Goal: Task Accomplishment & Management: Complete application form

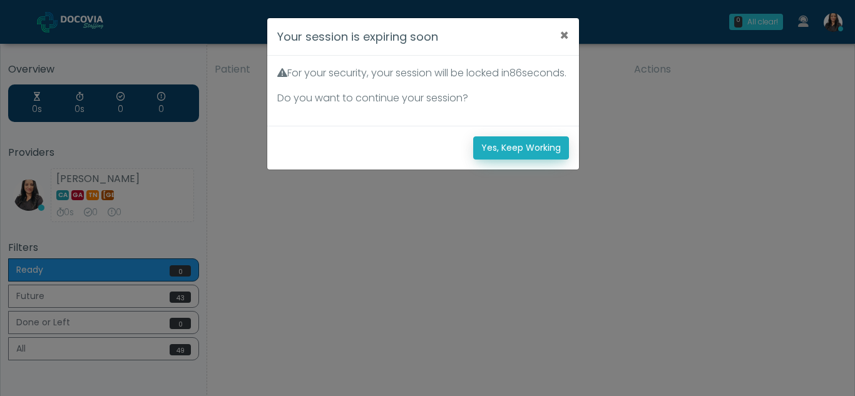
click at [516, 160] on button "Yes, Keep Working" at bounding box center [521, 147] width 96 height 23
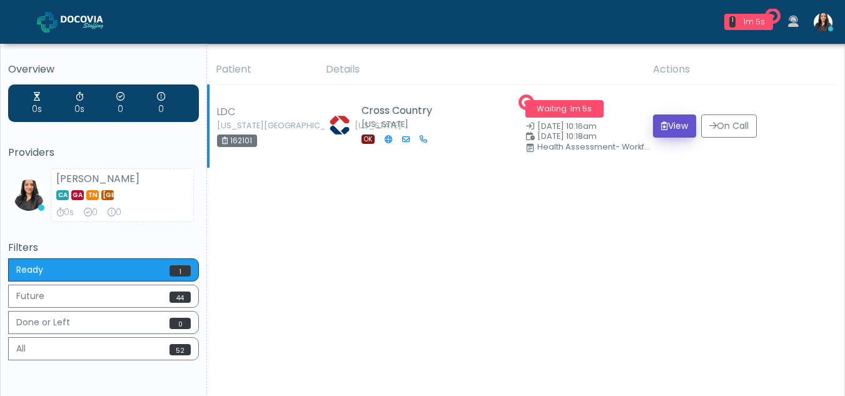
click at [676, 124] on button "View" at bounding box center [674, 125] width 43 height 23
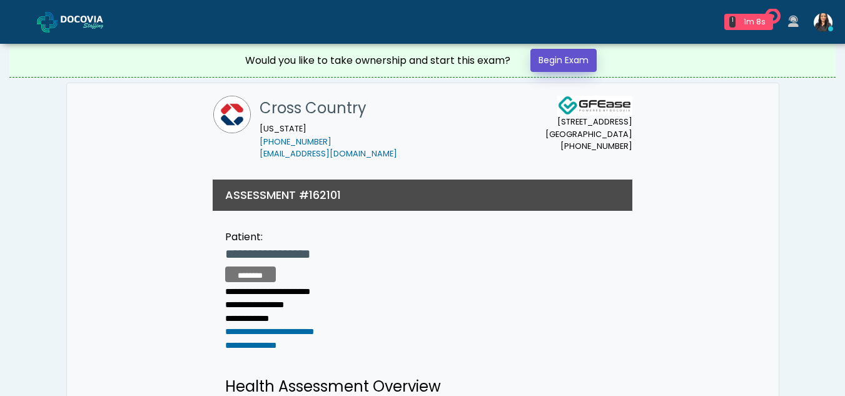
click at [554, 54] on link "Begin Exam" at bounding box center [564, 60] width 66 height 23
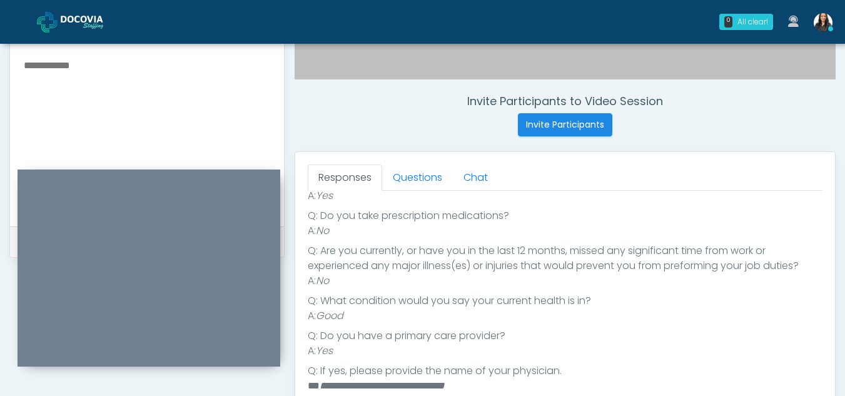
scroll to position [437, 0]
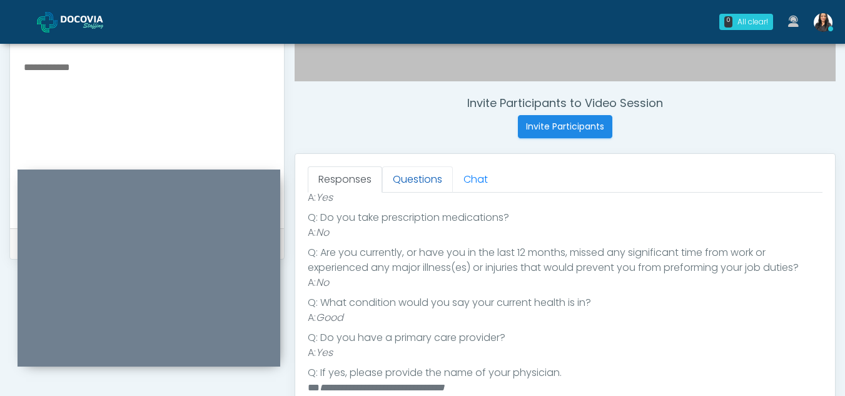
click at [440, 176] on link "Questions" at bounding box center [417, 179] width 71 height 26
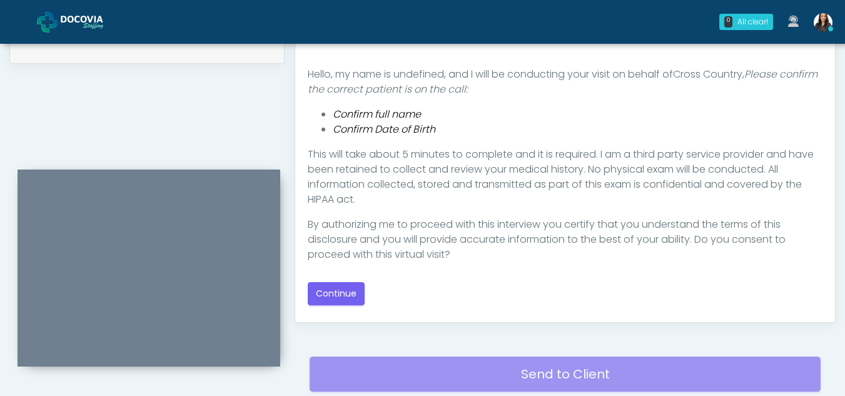
scroll to position [637, 0]
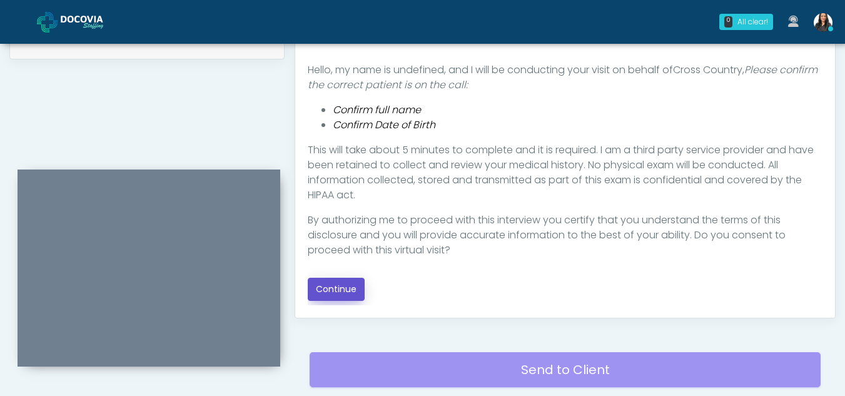
click at [339, 290] on button "Continue" at bounding box center [336, 289] width 57 height 23
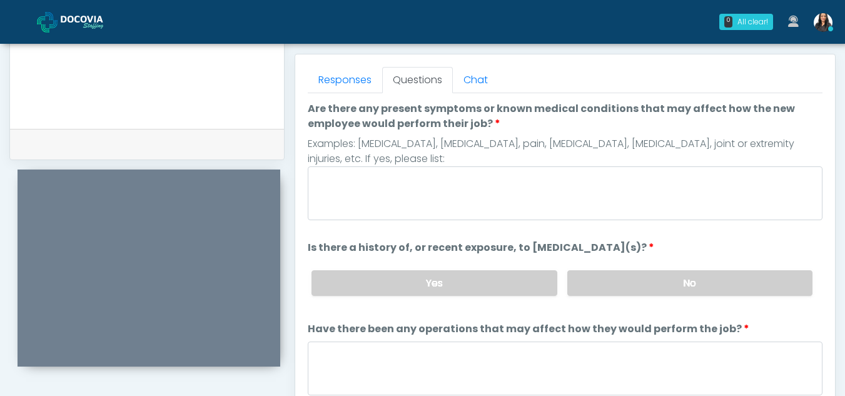
scroll to position [525, 0]
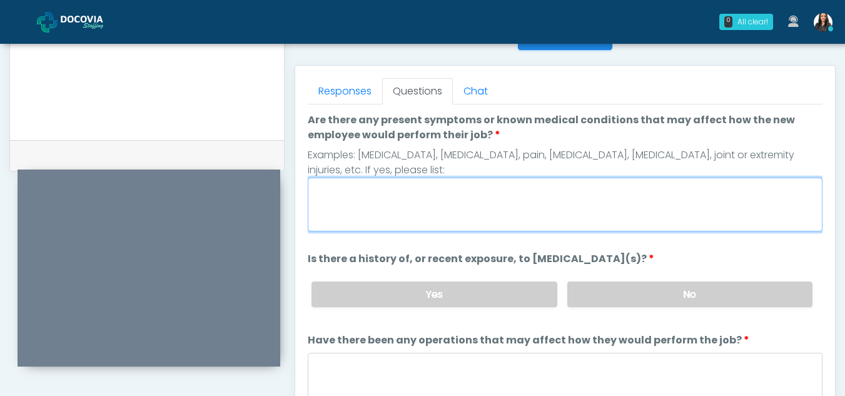
click at [375, 203] on textarea "Are there any present symptoms or known medical conditions that may affect how …" at bounding box center [565, 205] width 515 height 54
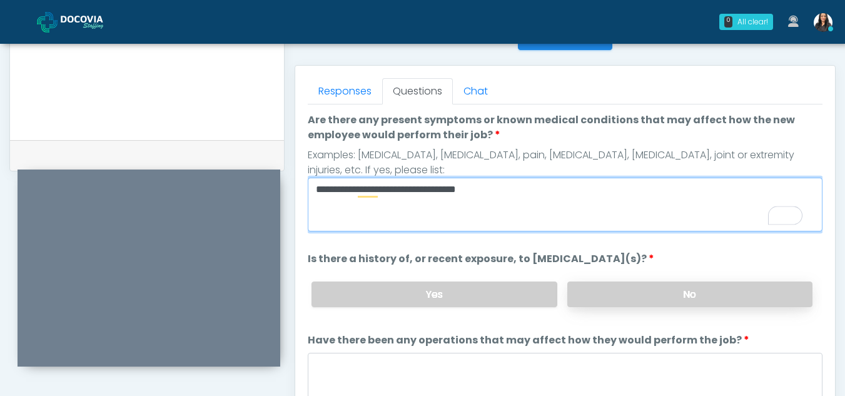
type textarea "**********"
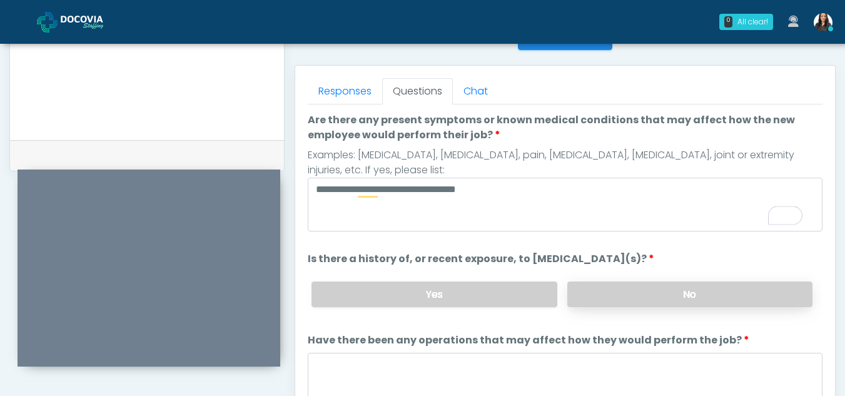
click at [614, 287] on label "No" at bounding box center [689, 295] width 245 height 26
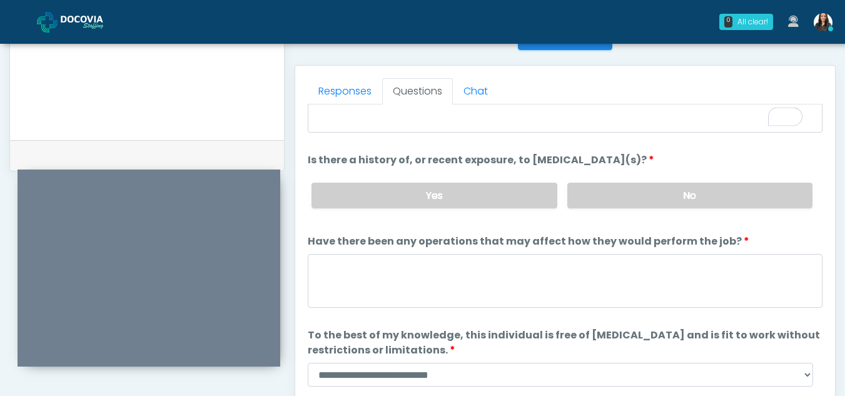
scroll to position [0, 0]
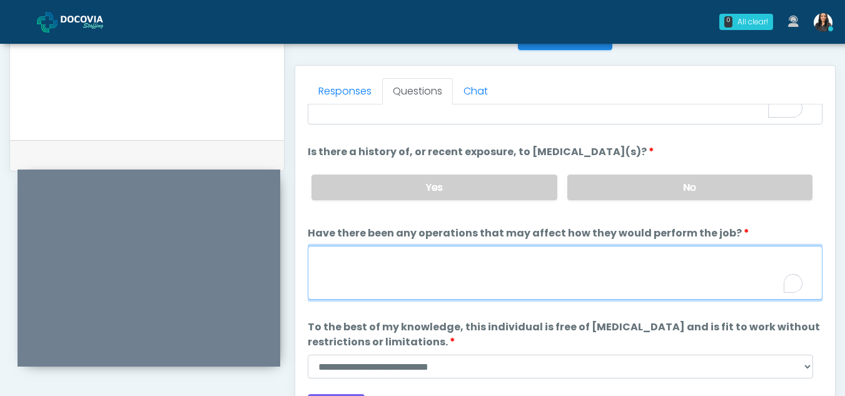
click at [361, 283] on textarea "Have there been any operations that may affect how they would perform the job?" at bounding box center [565, 273] width 515 height 54
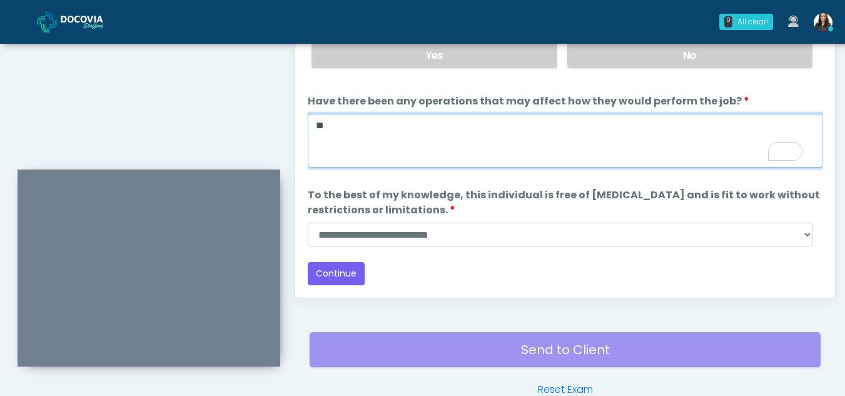
type textarea "**"
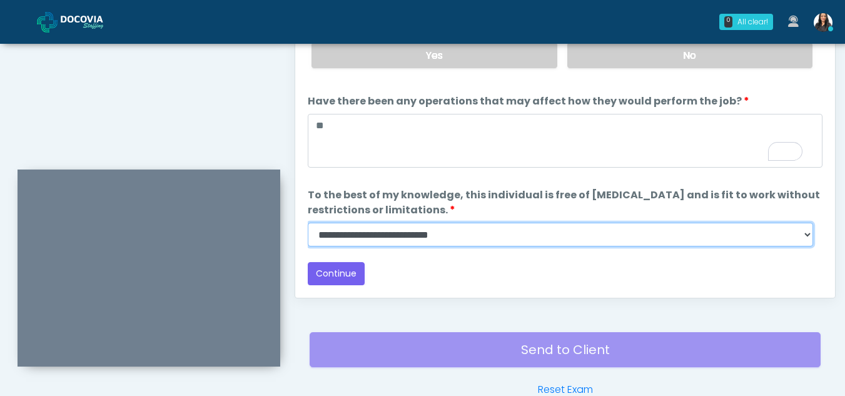
click at [806, 238] on select "**********" at bounding box center [561, 235] width 506 height 24
select select "******"
click at [308, 223] on select "**********" at bounding box center [561, 235] width 506 height 24
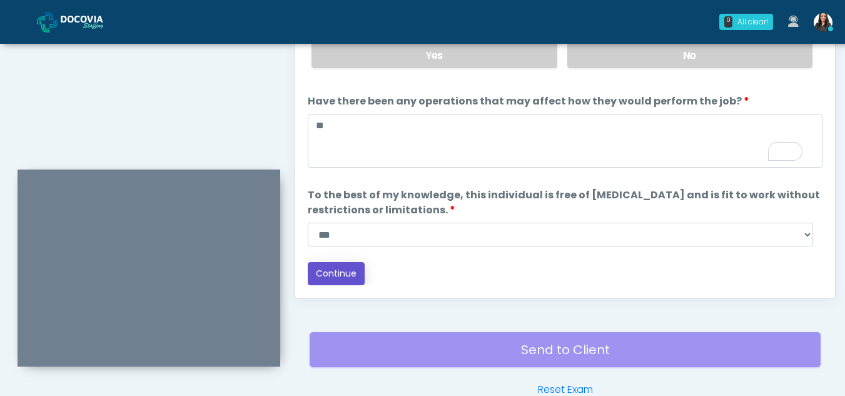
click at [336, 271] on button "Continue" at bounding box center [336, 273] width 57 height 23
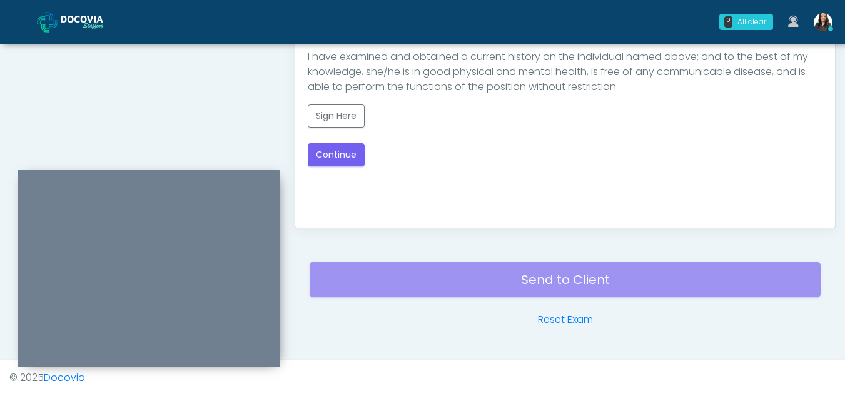
scroll to position [559, 0]
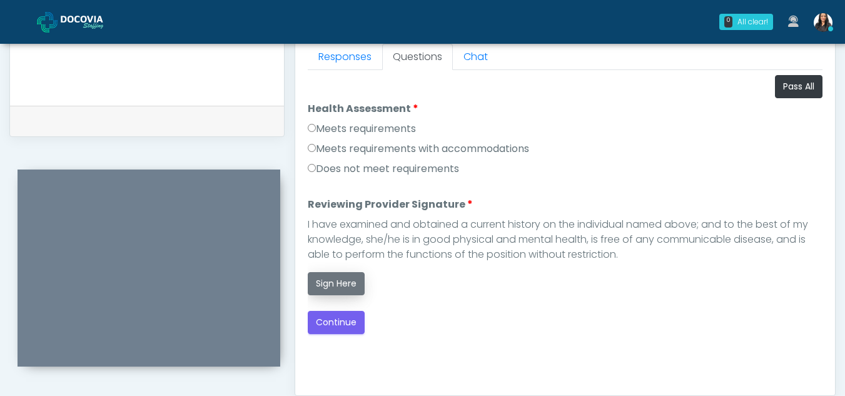
click at [327, 277] on button "Sign Here" at bounding box center [336, 283] width 57 height 23
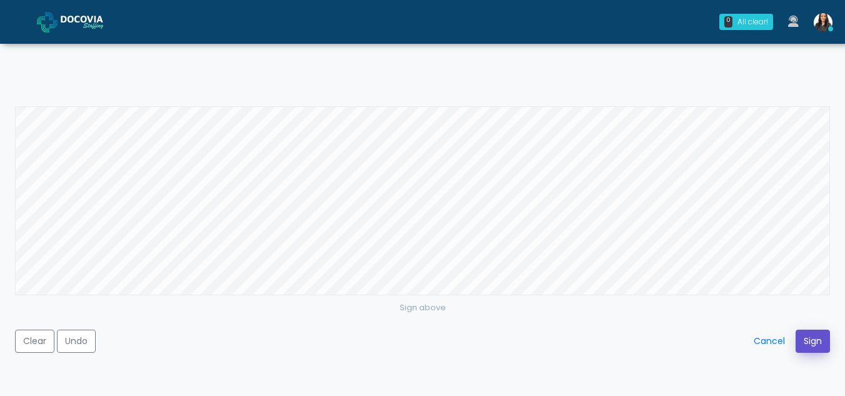
click at [802, 338] on button "Sign" at bounding box center [813, 341] width 34 height 23
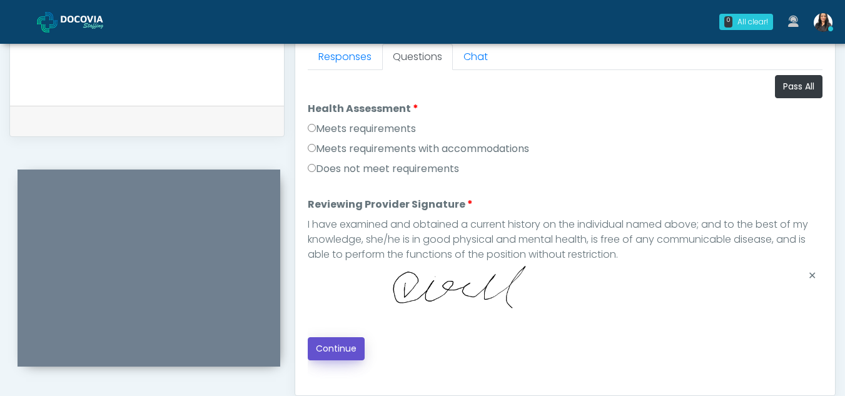
click at [324, 350] on button "Continue" at bounding box center [336, 348] width 57 height 23
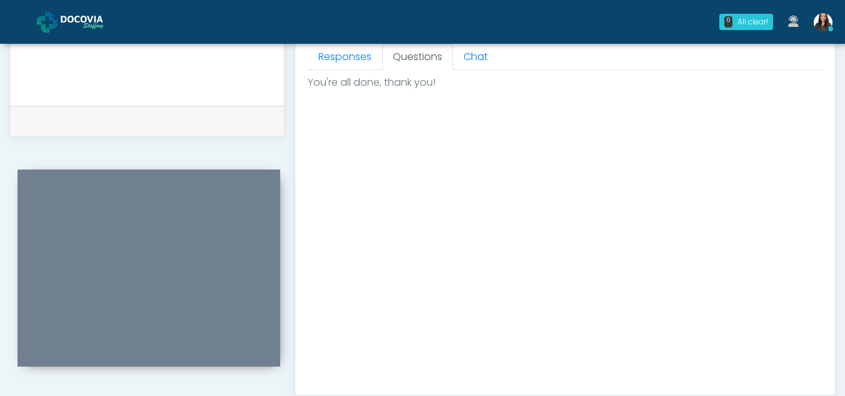
scroll to position [750, 0]
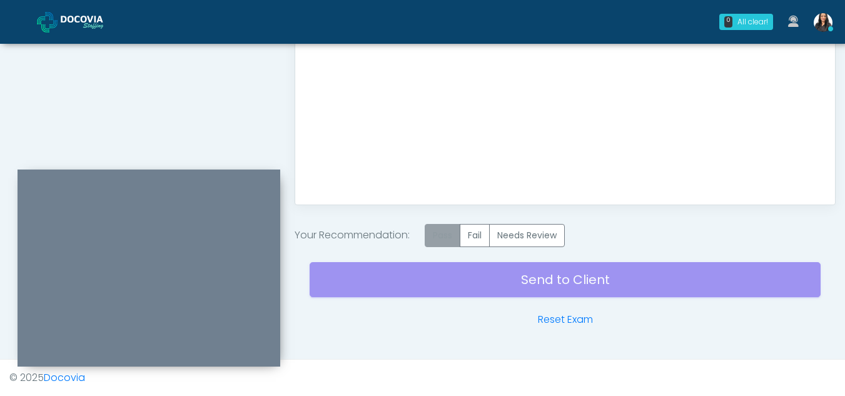
click at [447, 237] on label "Pass" at bounding box center [443, 235] width 36 height 23
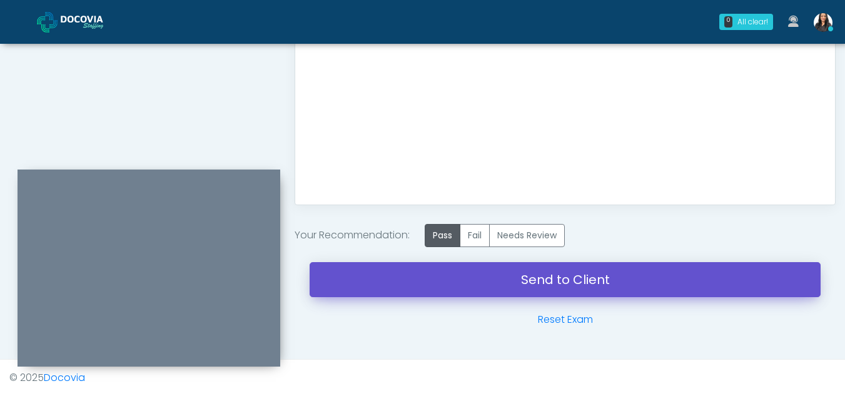
click at [549, 285] on link "Send to Client" at bounding box center [565, 279] width 511 height 35
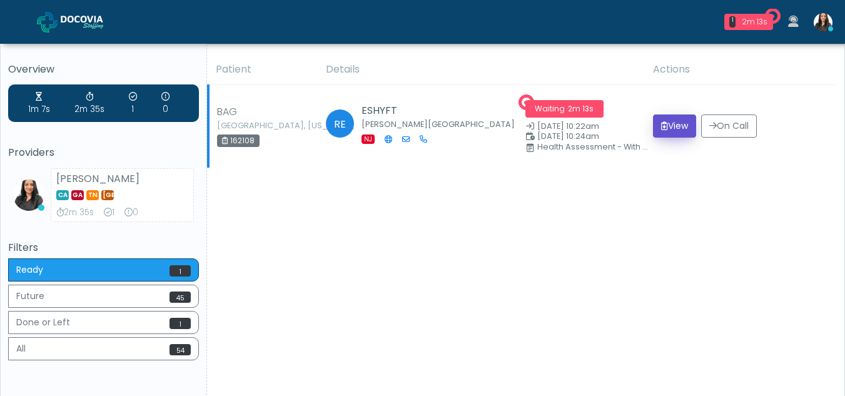
click at [673, 127] on button "View" at bounding box center [674, 125] width 43 height 23
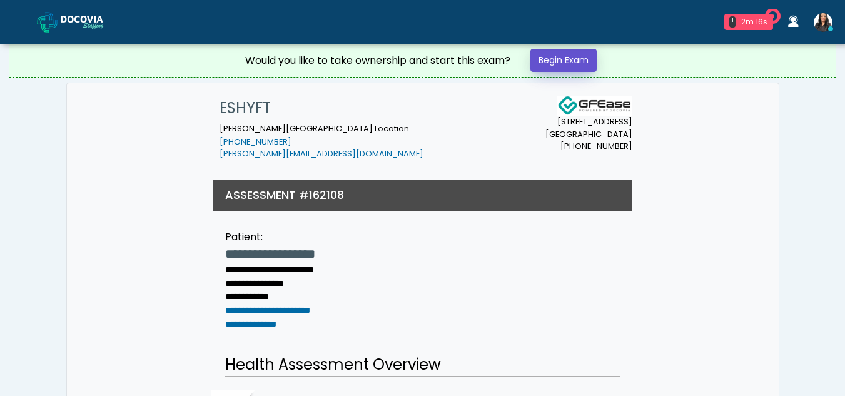
click at [564, 59] on link "Begin Exam" at bounding box center [564, 60] width 66 height 23
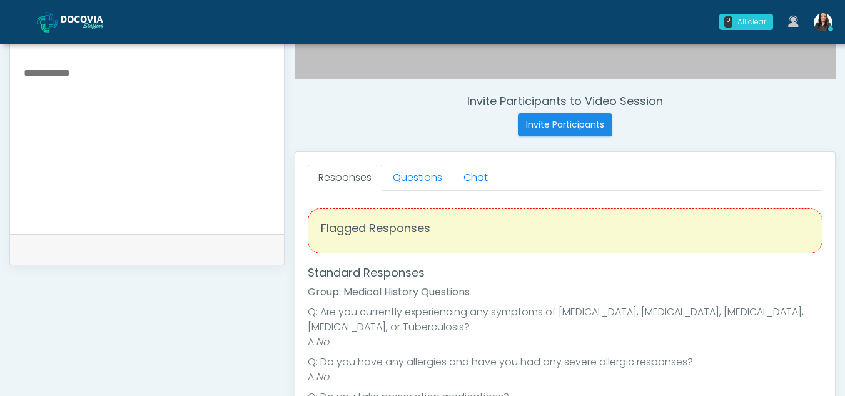
scroll to position [456, 0]
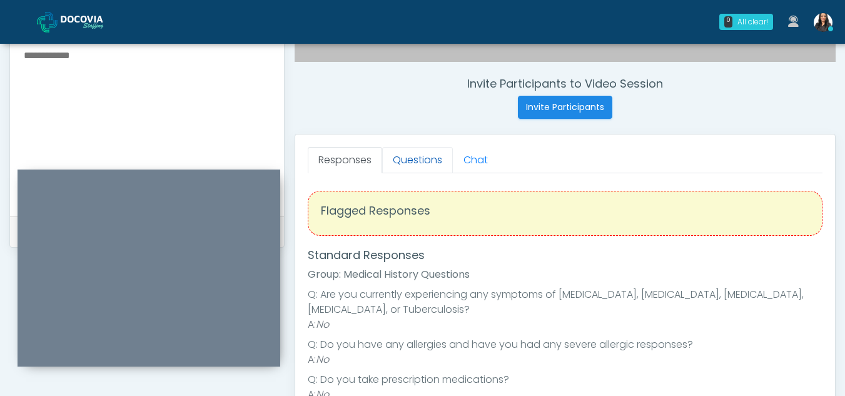
click at [423, 160] on link "Questions" at bounding box center [417, 160] width 71 height 26
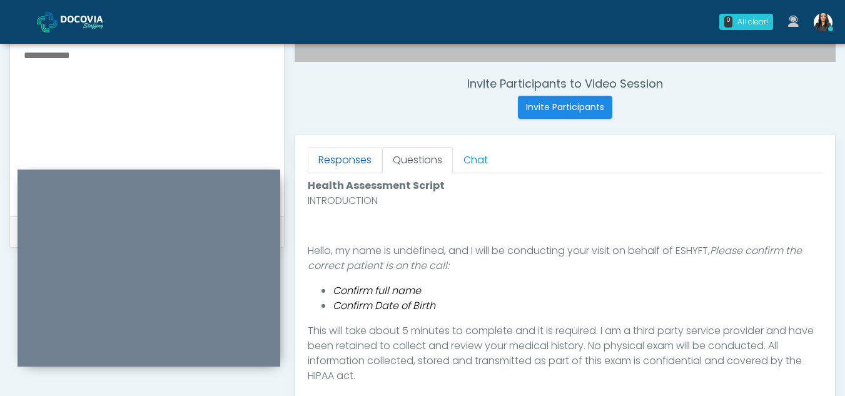
click at [344, 164] on link "Responses" at bounding box center [345, 160] width 74 height 26
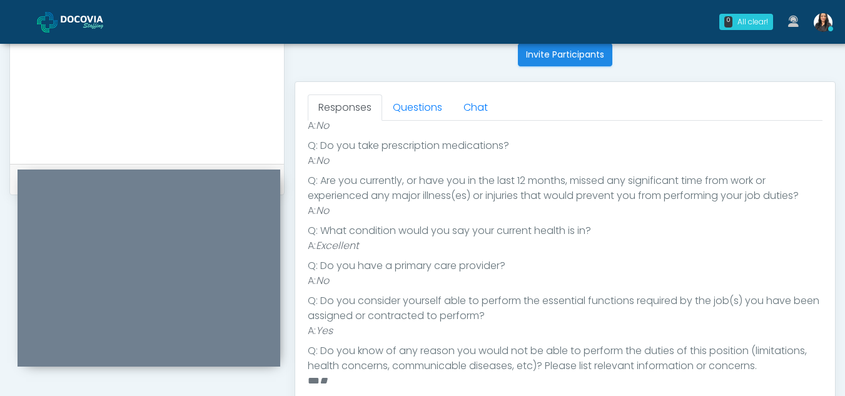
scroll to position [482, 0]
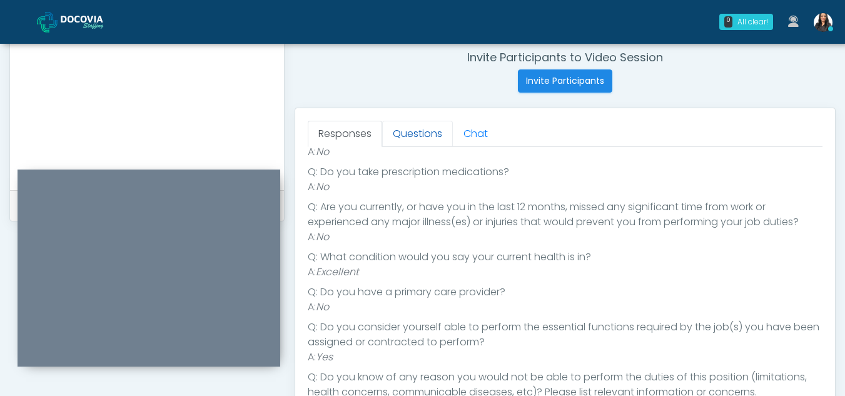
click at [410, 133] on link "Questions" at bounding box center [417, 134] width 71 height 26
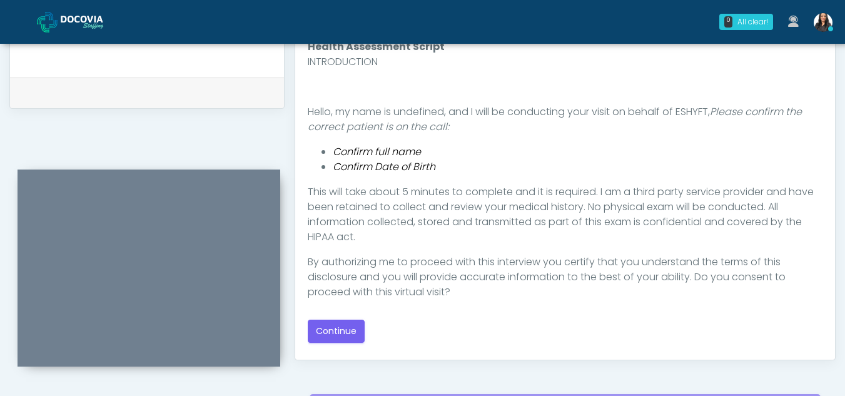
scroll to position [602, 0]
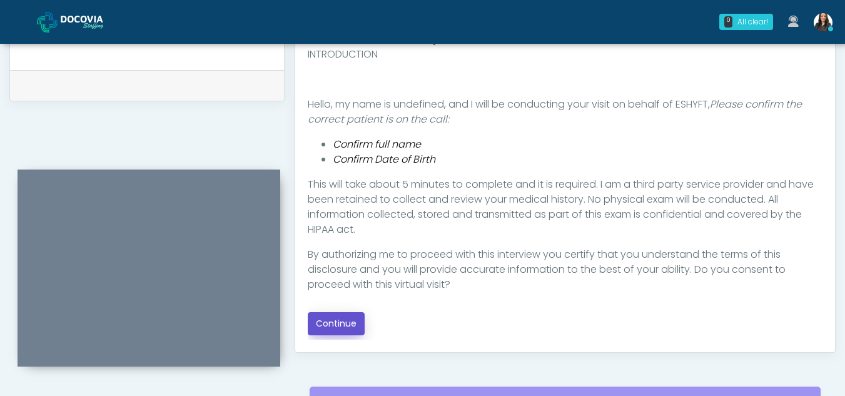
click at [345, 322] on button "Continue" at bounding box center [336, 323] width 57 height 23
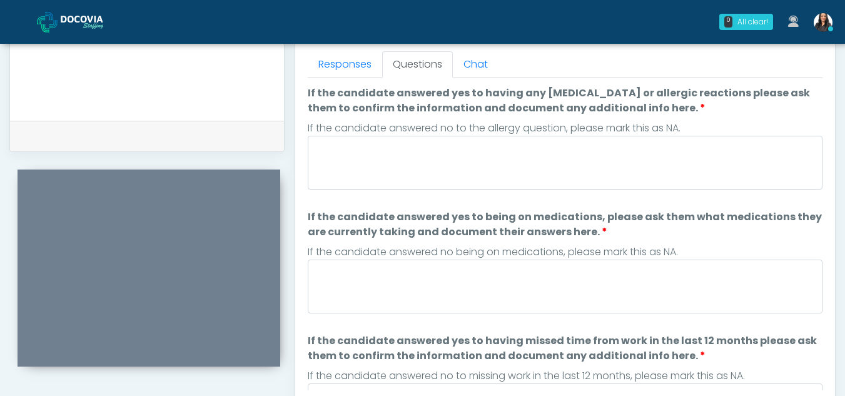
scroll to position [546, 0]
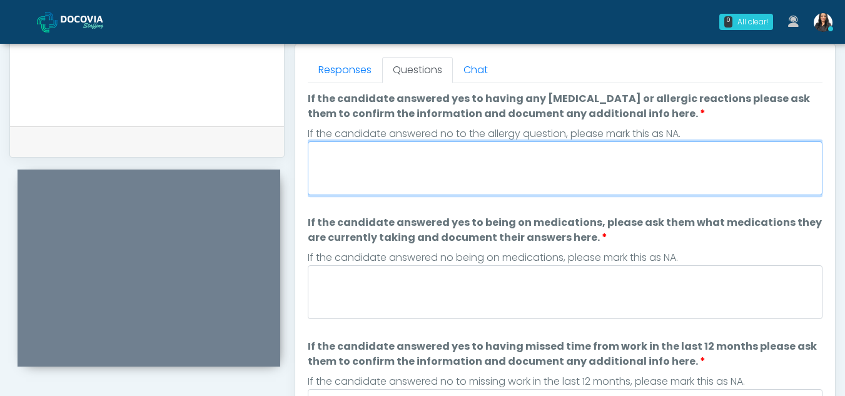
click at [436, 180] on textarea "If the candidate answered yes to having any allergies or allergic reactions ple…" at bounding box center [565, 168] width 515 height 54
type textarea "**"
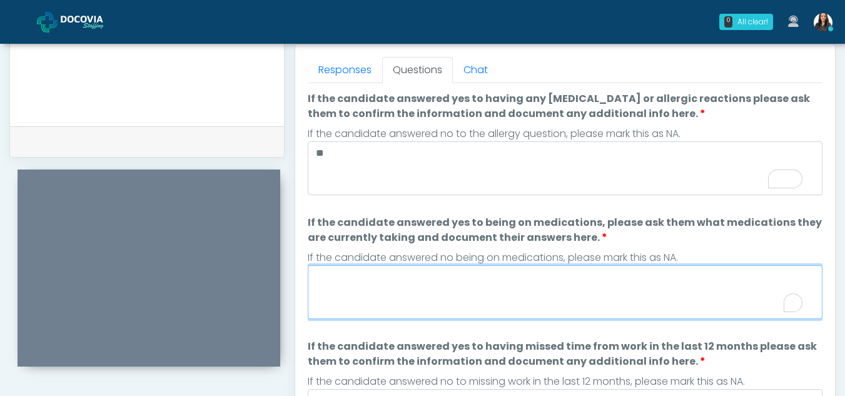
click at [445, 295] on textarea "If the candidate answered yes to being on medications, please ask them what med…" at bounding box center [565, 292] width 515 height 54
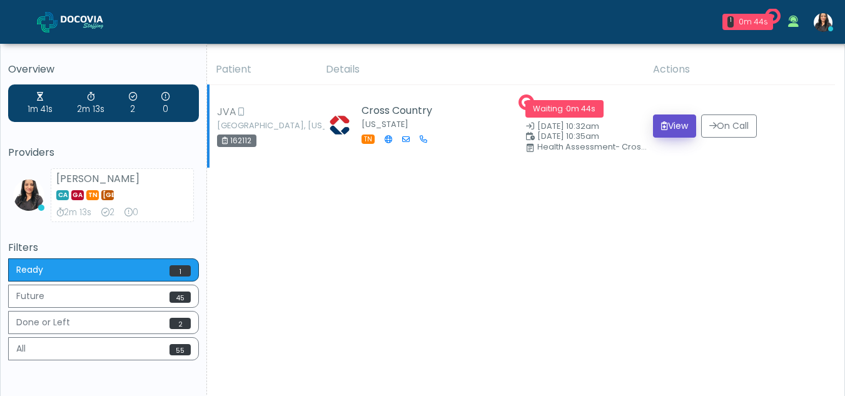
click at [674, 124] on button "View" at bounding box center [674, 125] width 43 height 23
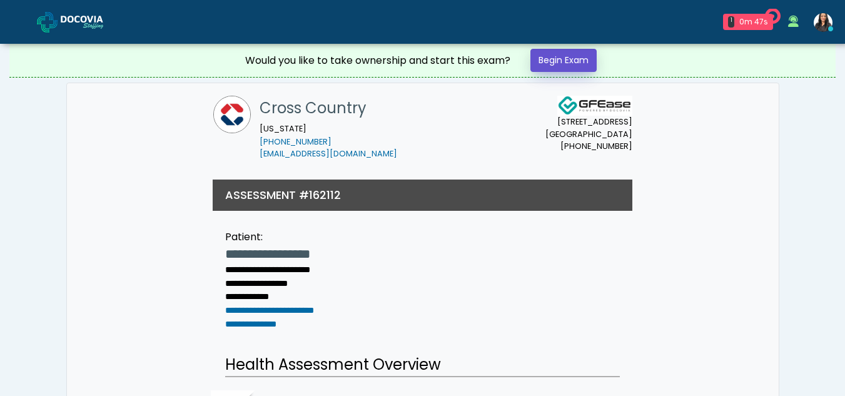
click at [557, 60] on link "Begin Exam" at bounding box center [564, 60] width 66 height 23
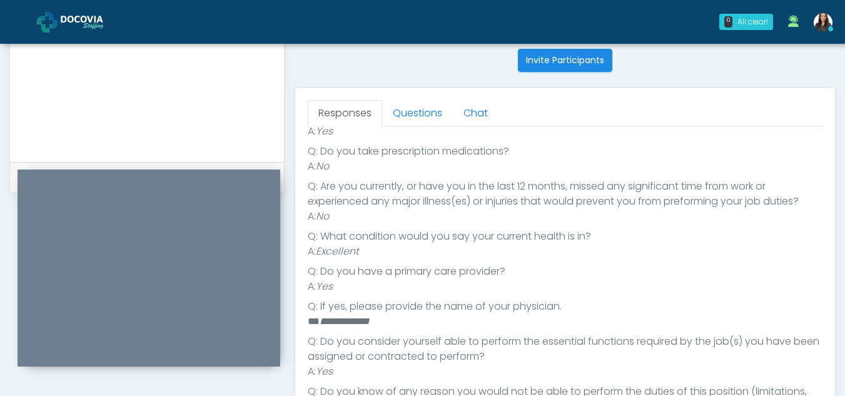
scroll to position [495, 0]
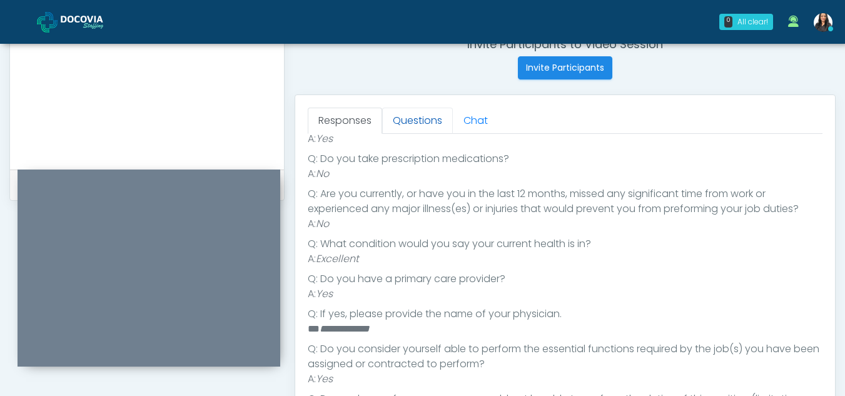
click at [437, 121] on link "Questions" at bounding box center [417, 121] width 71 height 26
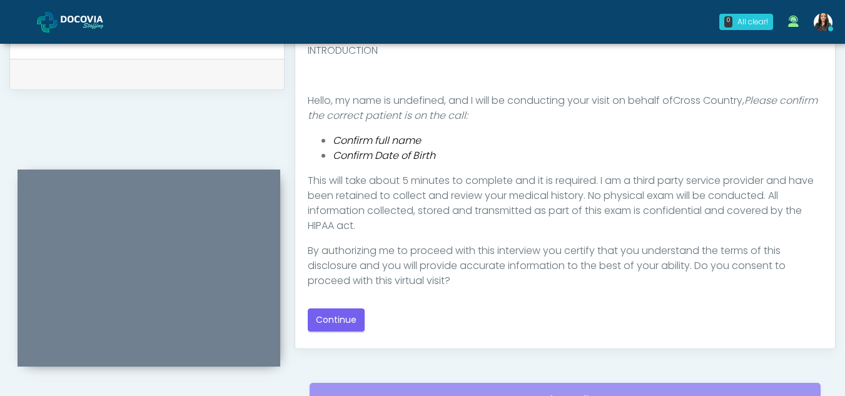
scroll to position [617, 0]
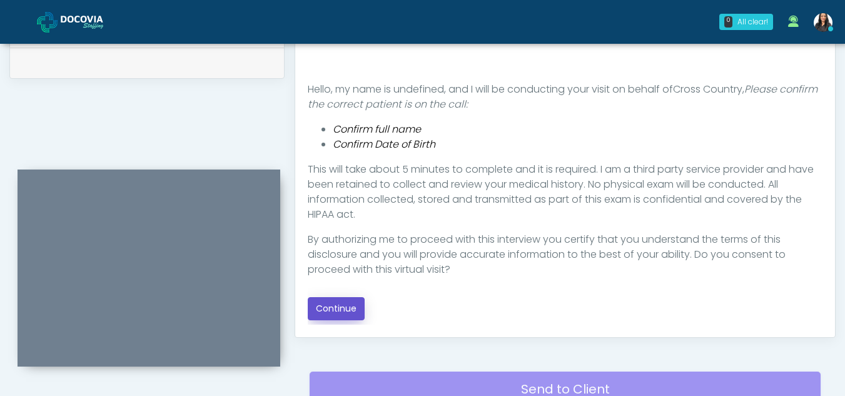
click at [347, 310] on button "Continue" at bounding box center [336, 308] width 57 height 23
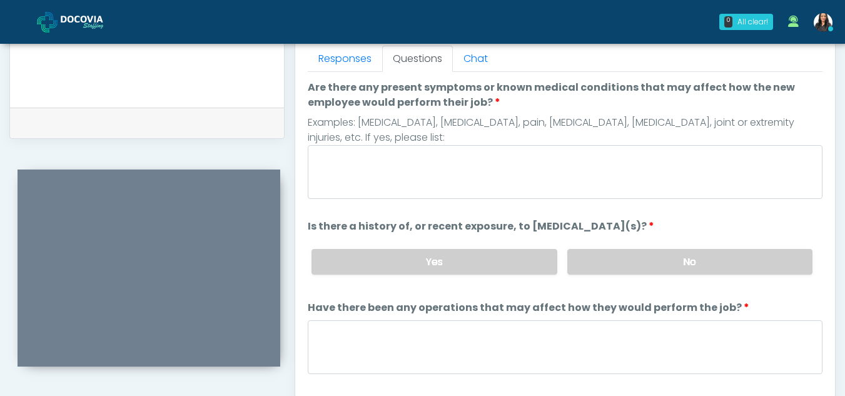
scroll to position [480, 0]
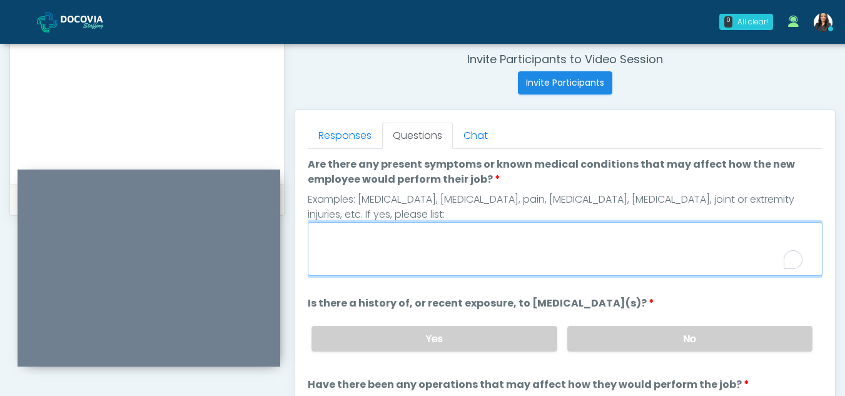
click at [399, 251] on textarea "Are there any present symptoms or known medical conditions that may affect how …" at bounding box center [565, 249] width 515 height 54
type textarea "**"
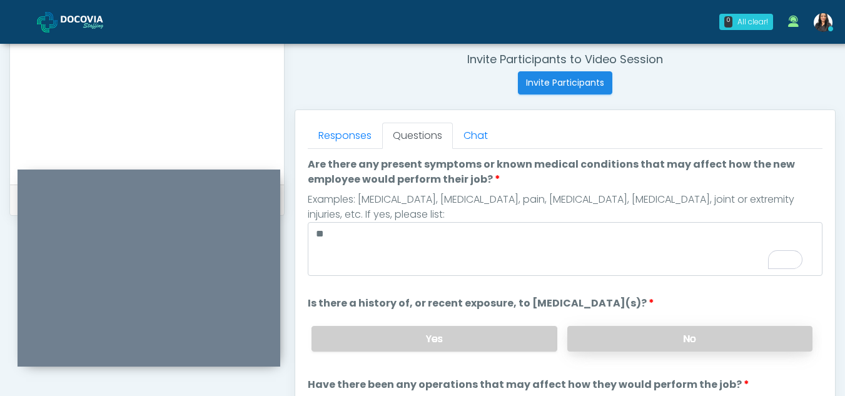
click at [677, 340] on label "No" at bounding box center [689, 339] width 245 height 26
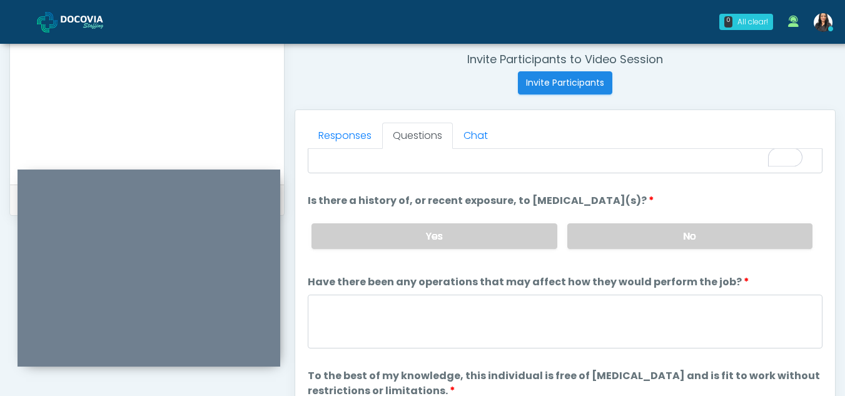
scroll to position [107, 0]
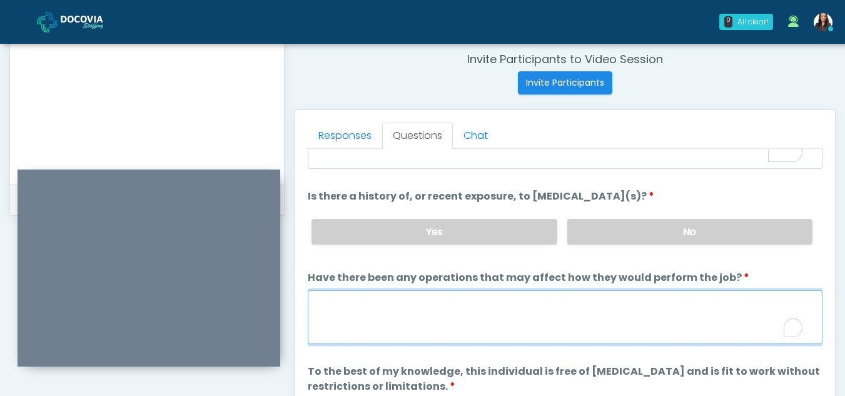
click at [394, 328] on textarea "Have there been any operations that may affect how they would perform the job?" at bounding box center [565, 317] width 515 height 54
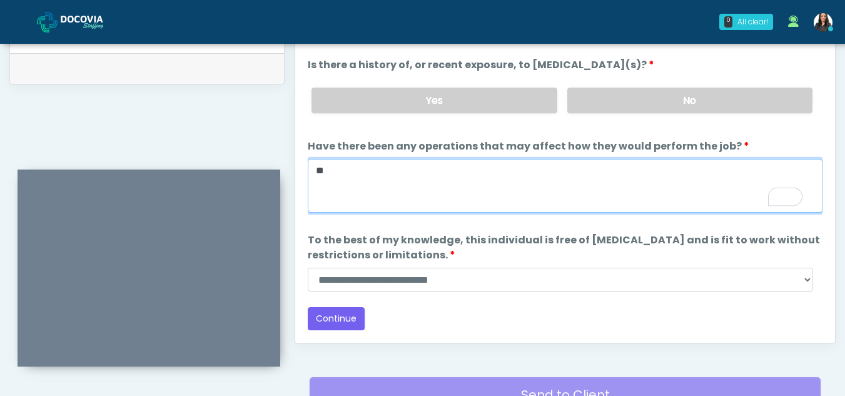
scroll to position [652, 0]
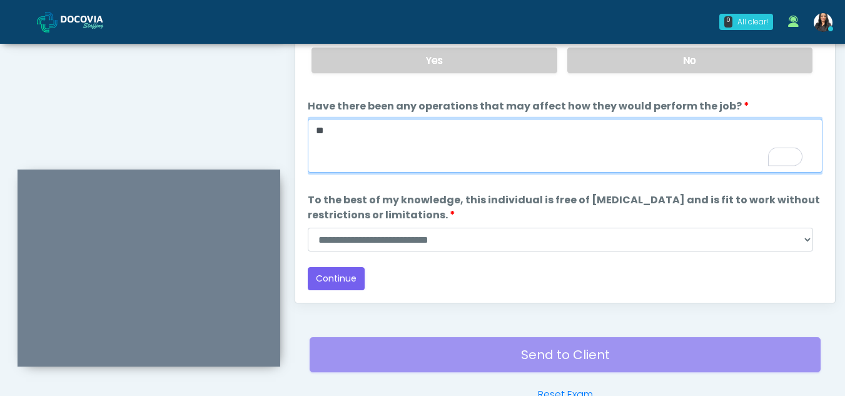
type textarea "**"
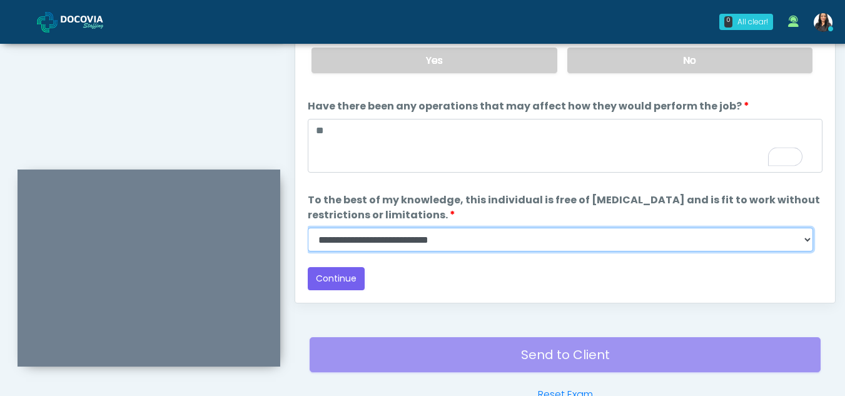
click at [801, 240] on select "**********" at bounding box center [561, 240] width 506 height 24
select select "******"
click at [308, 228] on select "**********" at bounding box center [561, 240] width 506 height 24
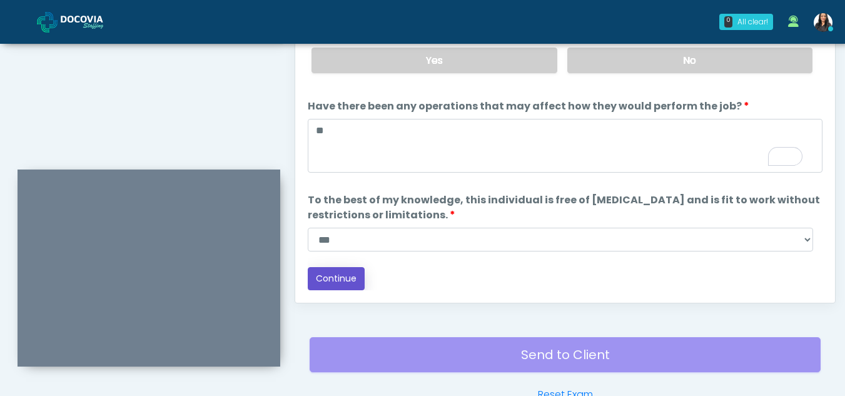
click at [343, 273] on button "Continue" at bounding box center [336, 278] width 57 height 23
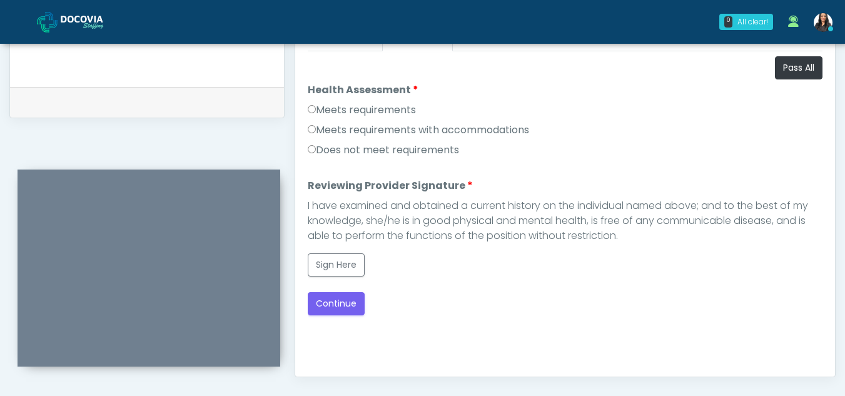
scroll to position [572, 0]
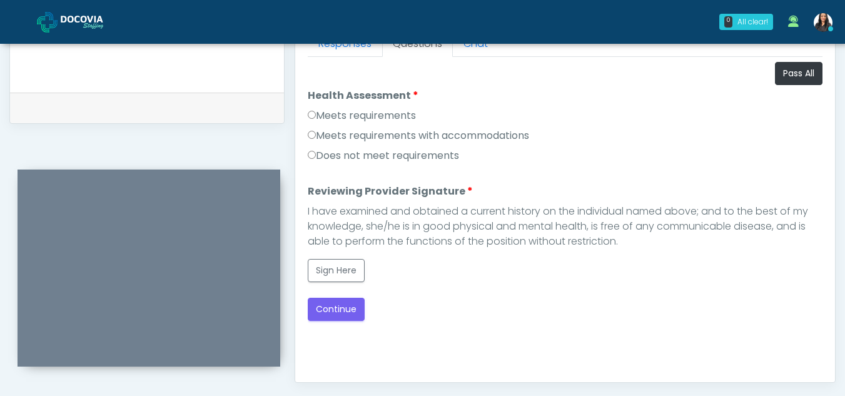
click at [316, 117] on label "Meets requirements" at bounding box center [362, 115] width 108 height 15
click at [345, 267] on button "Sign Here" at bounding box center [336, 270] width 57 height 23
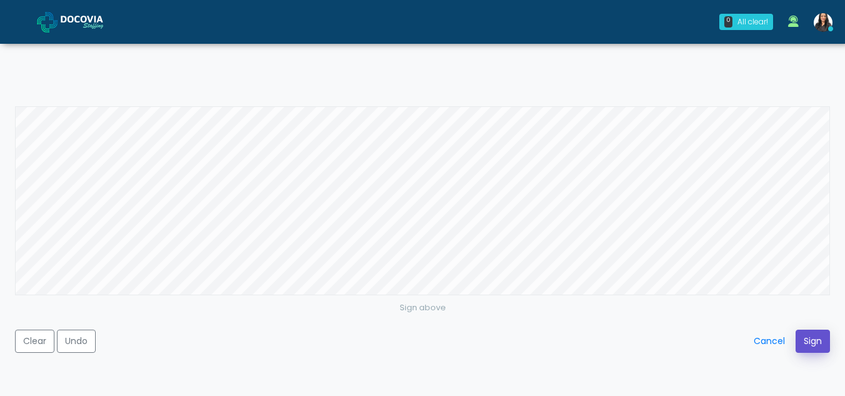
click at [808, 341] on button "Sign" at bounding box center [813, 341] width 34 height 23
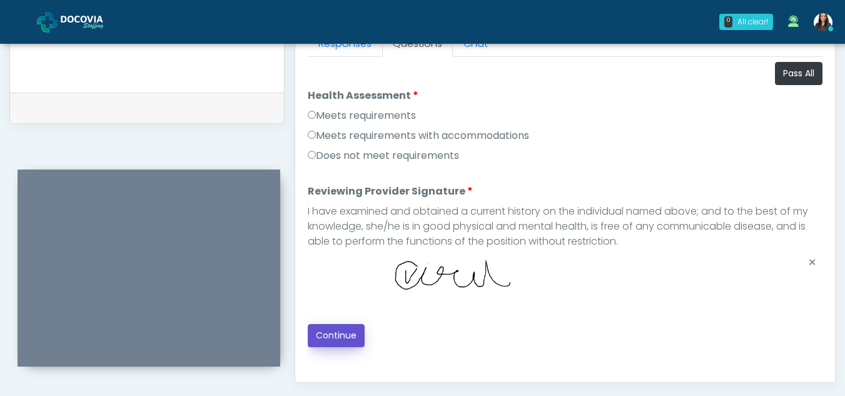
click at [342, 333] on button "Continue" at bounding box center [336, 335] width 57 height 23
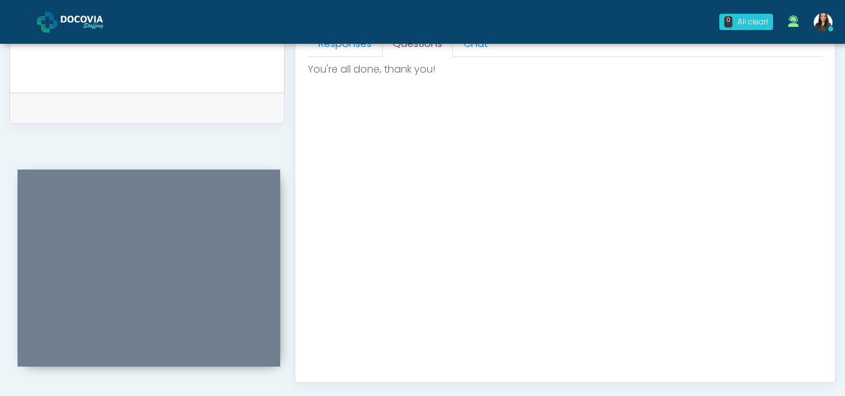
scroll to position [750, 0]
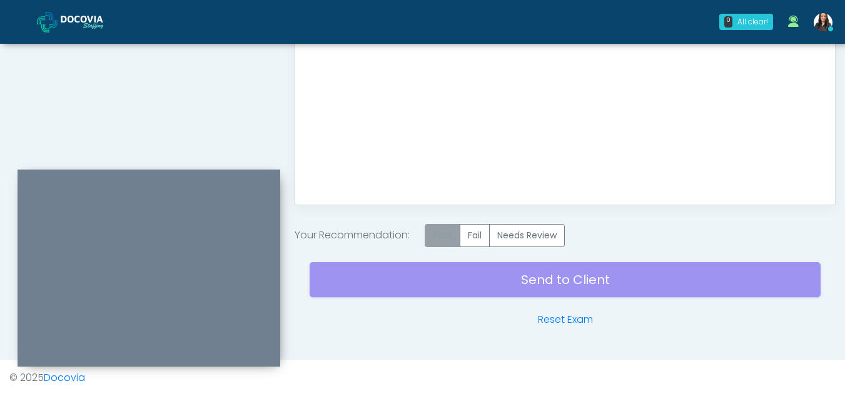
click at [442, 238] on label "Pass" at bounding box center [443, 235] width 36 height 23
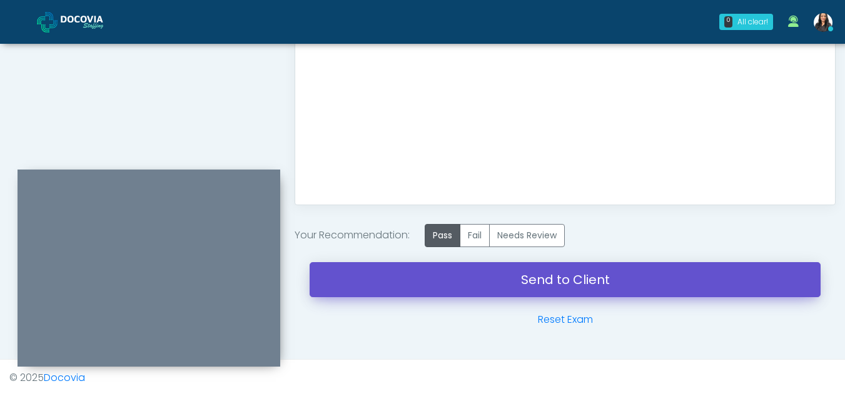
click at [529, 276] on link "Send to Client" at bounding box center [565, 279] width 511 height 35
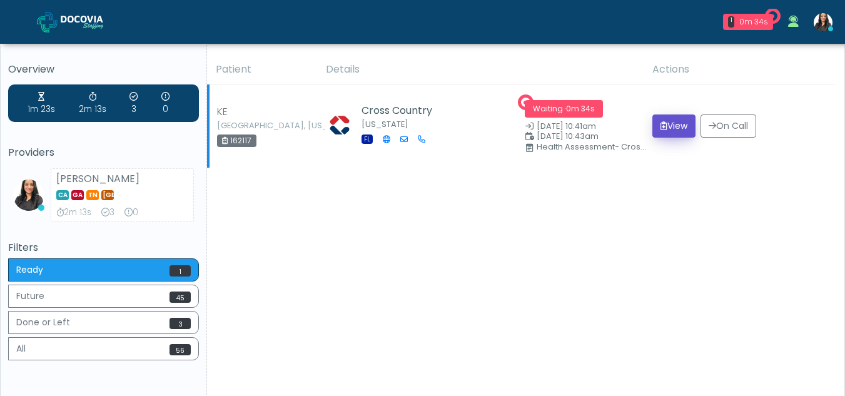
click at [674, 123] on button "View" at bounding box center [674, 125] width 43 height 23
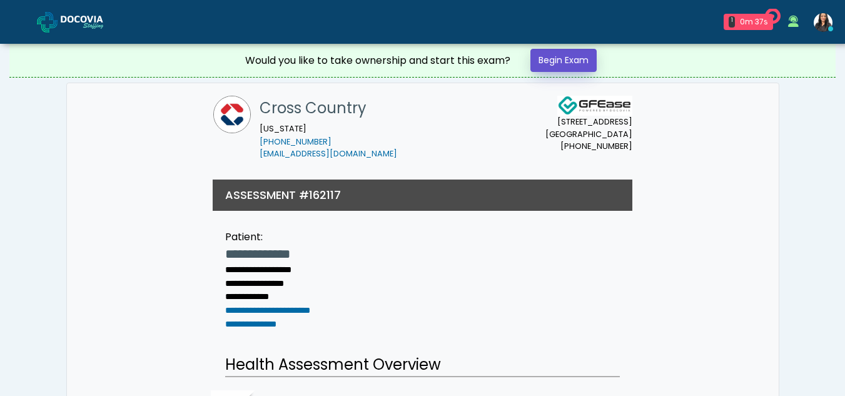
click at [563, 59] on link "Begin Exam" at bounding box center [564, 60] width 66 height 23
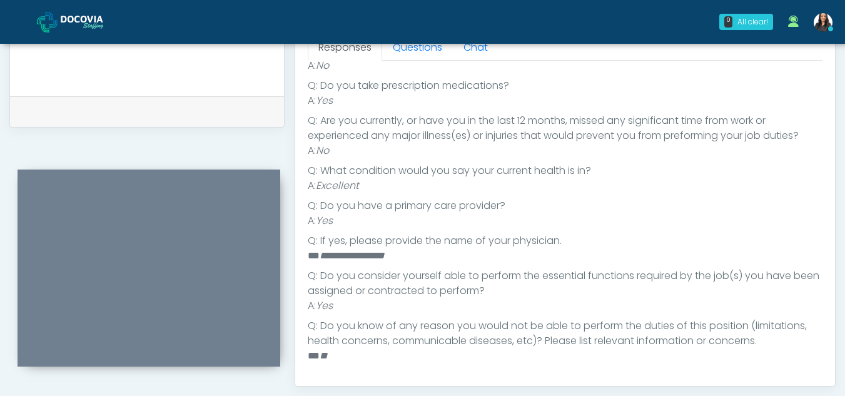
scroll to position [69, 0]
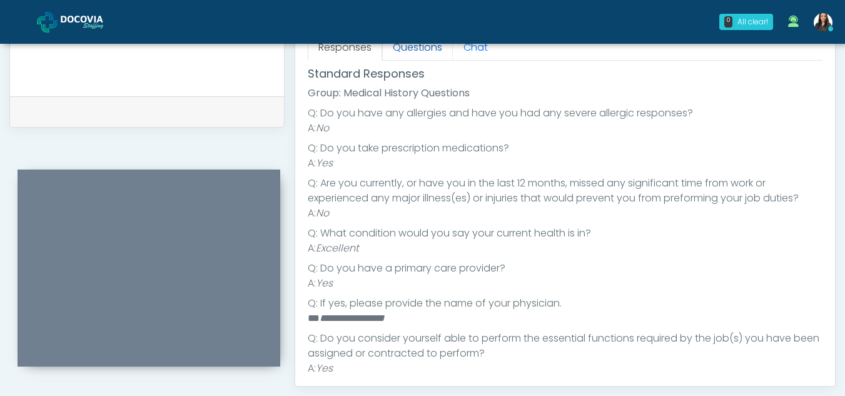
click at [411, 54] on link "Questions" at bounding box center [417, 47] width 71 height 26
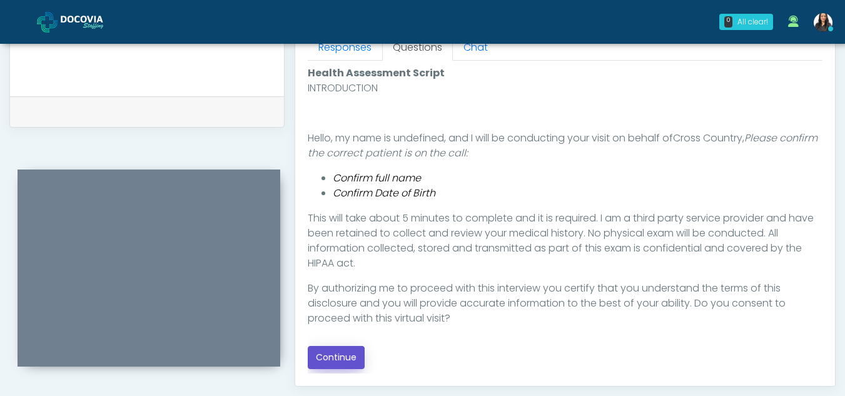
click at [337, 357] on button "Continue" at bounding box center [336, 357] width 57 height 23
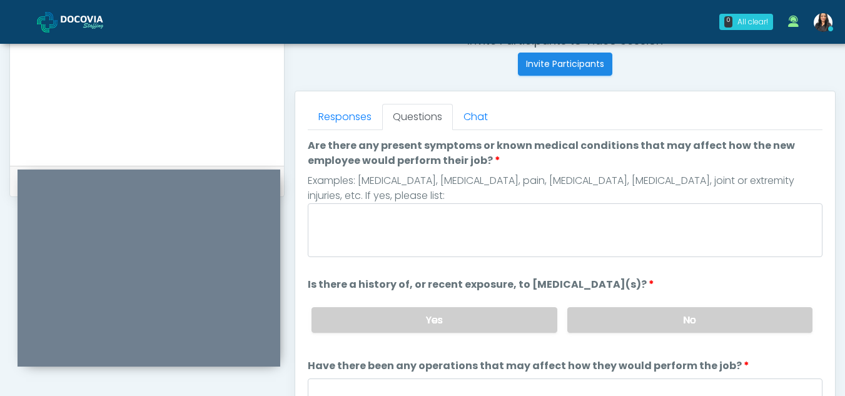
scroll to position [492, 0]
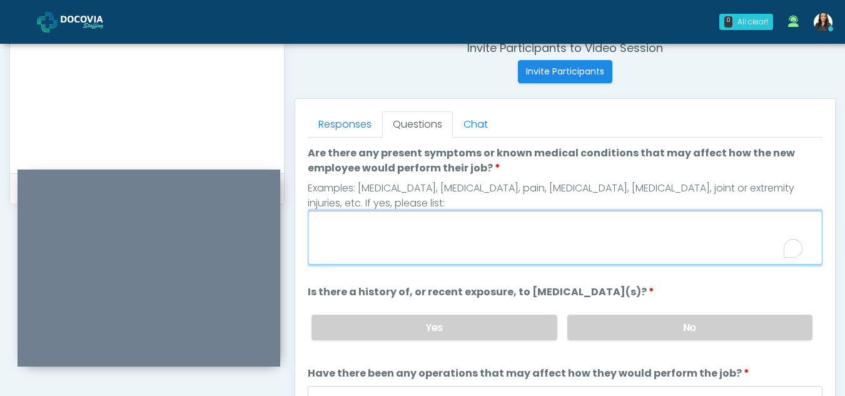
click at [469, 243] on textarea "Are there any present symptoms or known medical conditions that may affect how …" at bounding box center [565, 238] width 515 height 54
type textarea "**"
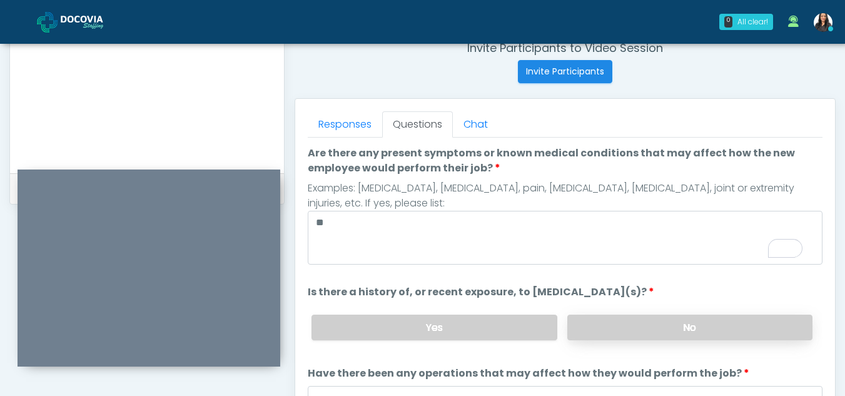
click at [630, 322] on label "No" at bounding box center [689, 328] width 245 height 26
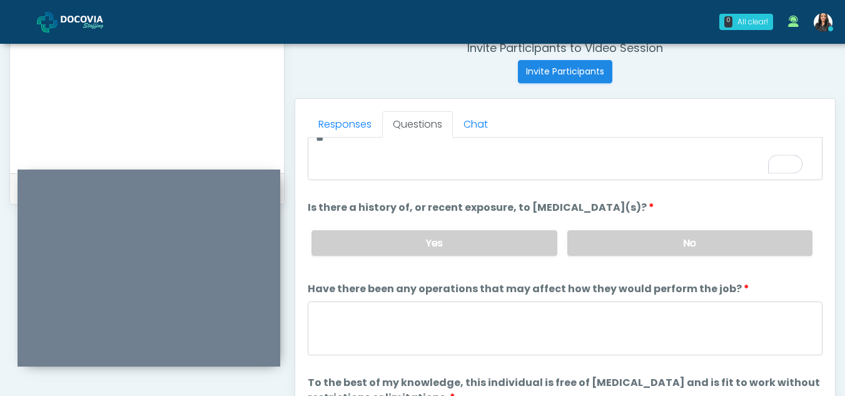
scroll to position [107, 0]
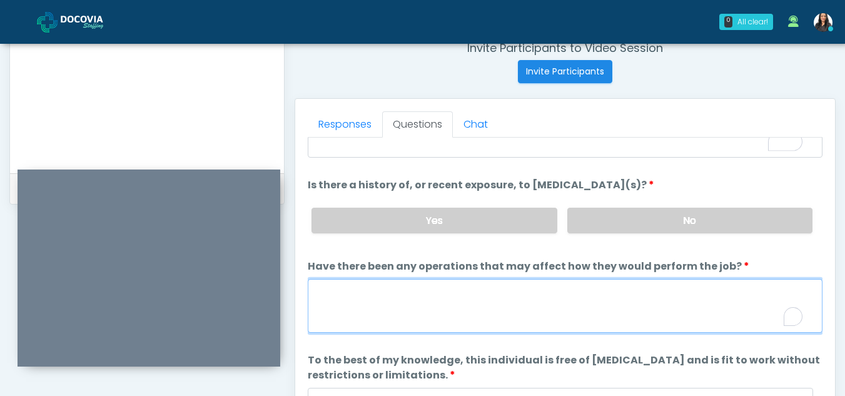
click at [404, 296] on textarea "Have there been any operations that may affect how they would perform the job?" at bounding box center [565, 306] width 515 height 54
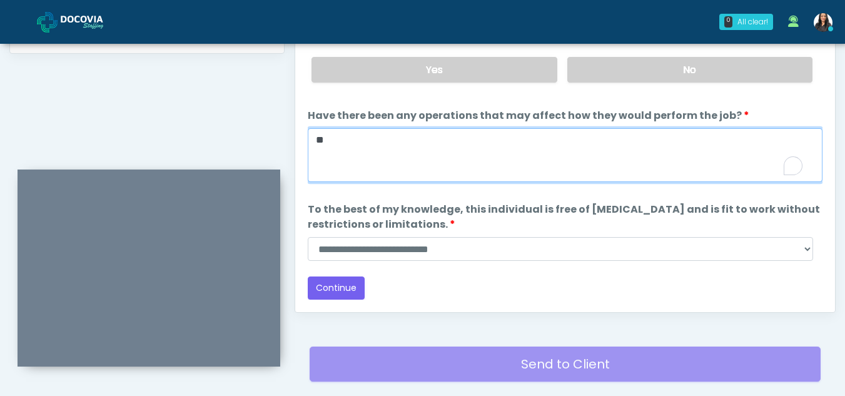
scroll to position [654, 0]
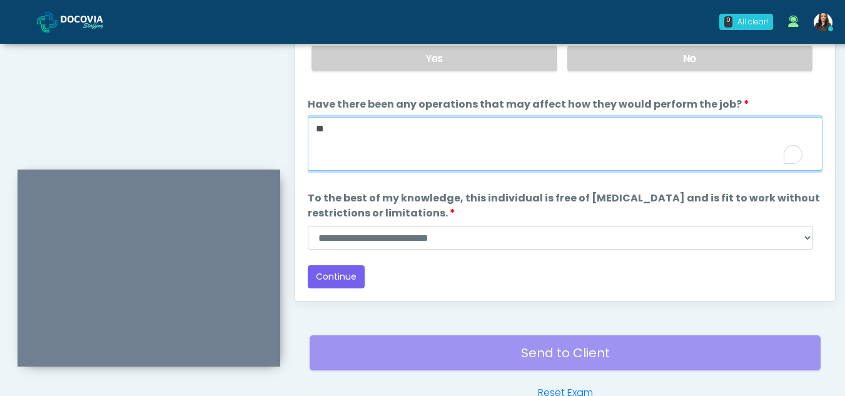
type textarea "**"
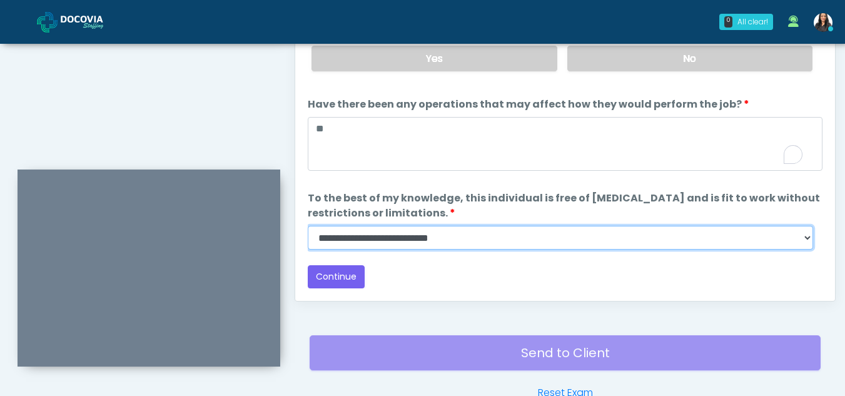
click at [806, 236] on select "**********" at bounding box center [561, 238] width 506 height 24
select select "******"
click at [308, 226] on select "**********" at bounding box center [561, 238] width 506 height 24
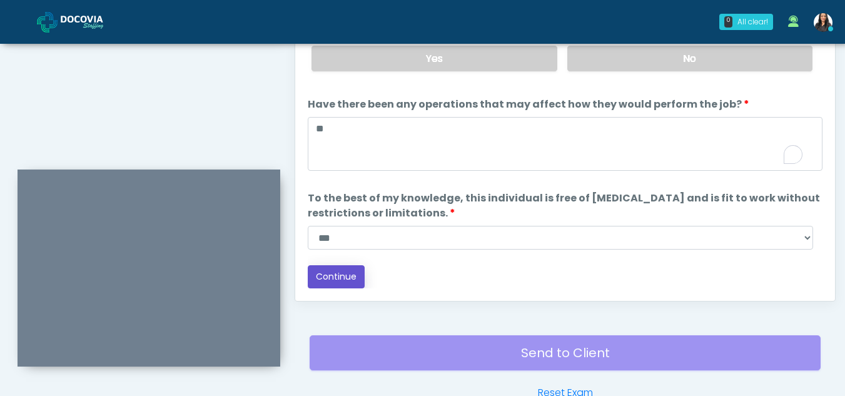
click at [336, 276] on button "Continue" at bounding box center [336, 276] width 57 height 23
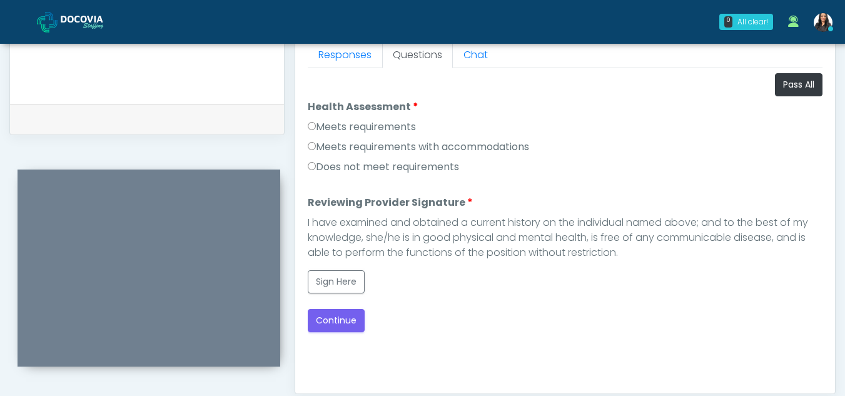
scroll to position [548, 0]
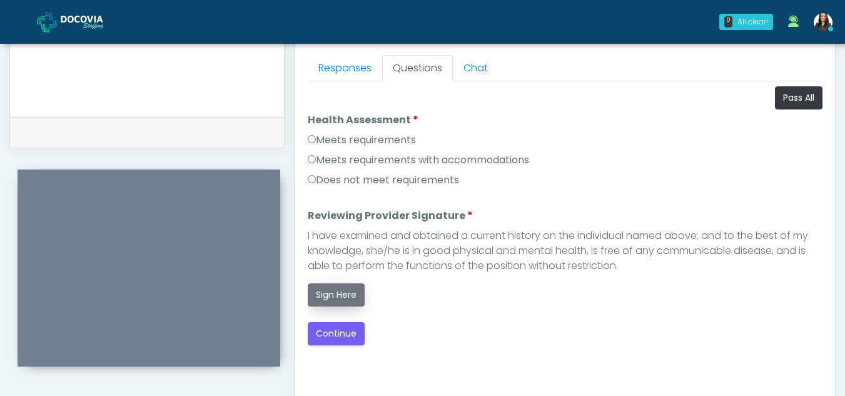
click at [327, 295] on button "Sign Here" at bounding box center [336, 294] width 57 height 23
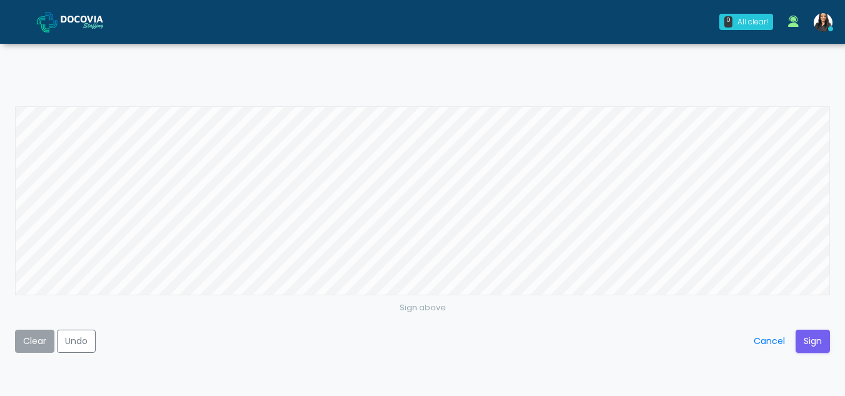
click at [39, 338] on button "Clear" at bounding box center [34, 341] width 39 height 23
click at [811, 337] on button "Sign" at bounding box center [813, 341] width 34 height 23
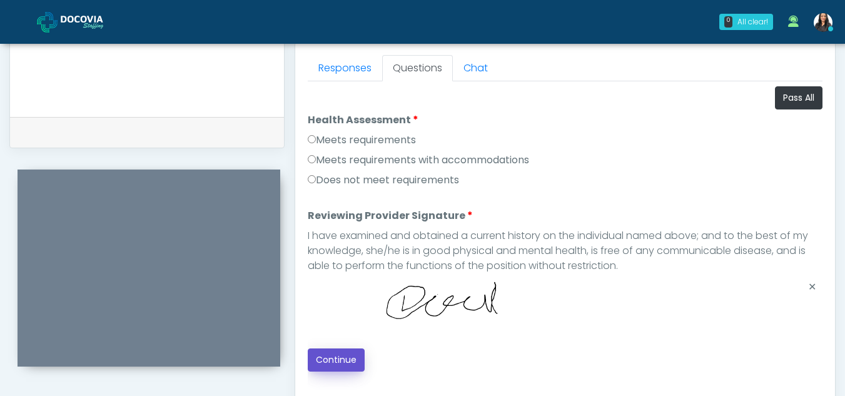
click at [345, 367] on button "Continue" at bounding box center [336, 359] width 57 height 23
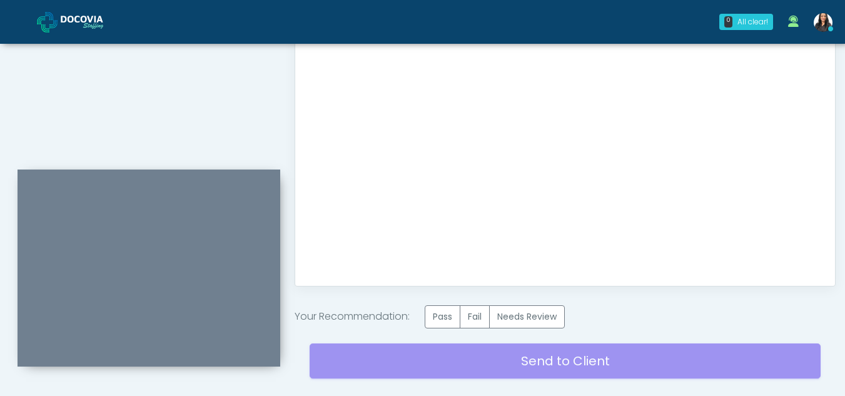
scroll to position [750, 0]
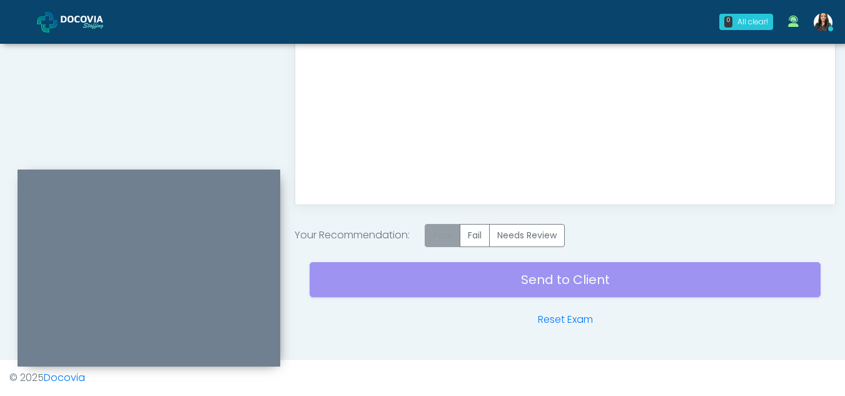
click at [442, 241] on label "Pass" at bounding box center [443, 235] width 36 height 23
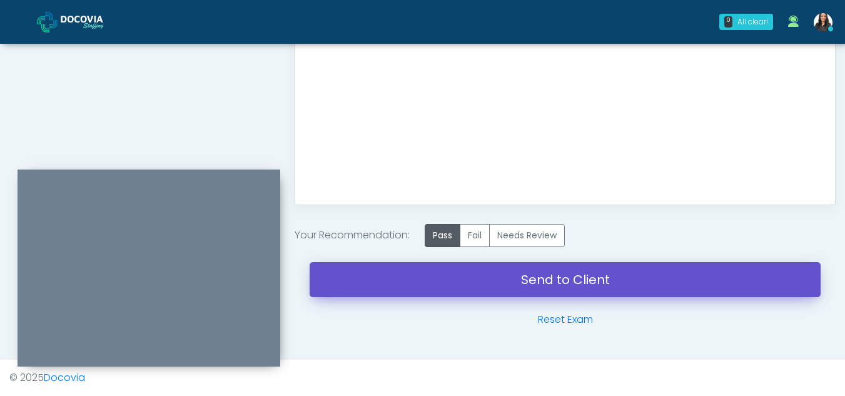
click at [551, 279] on link "Send to Client" at bounding box center [565, 279] width 511 height 35
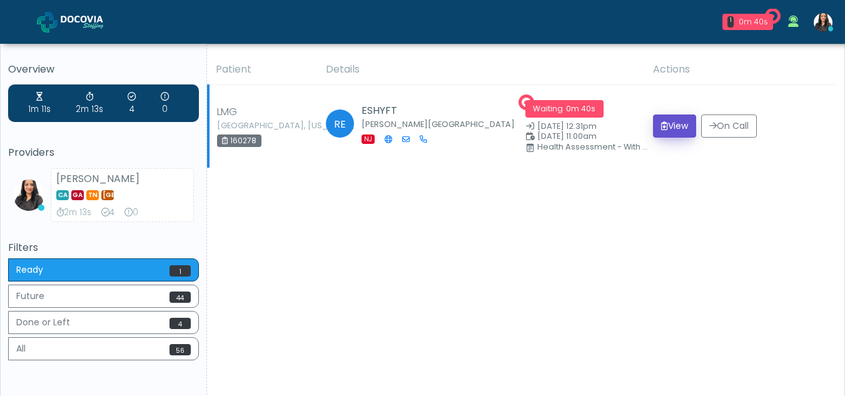
click at [673, 121] on button "View" at bounding box center [674, 125] width 43 height 23
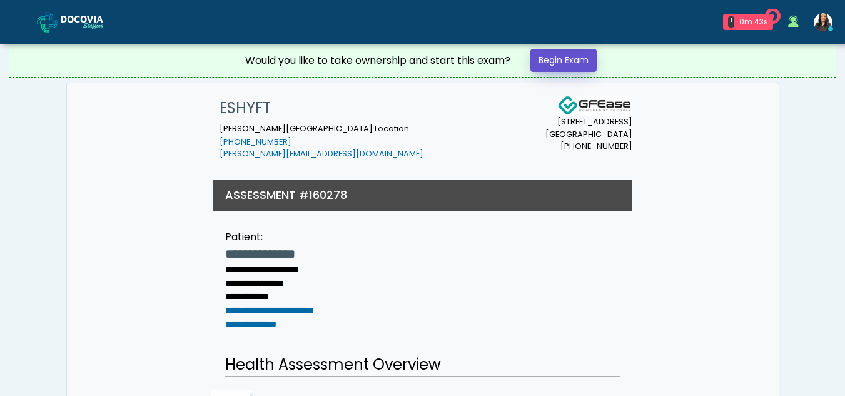
click at [568, 63] on link "Begin Exam" at bounding box center [564, 60] width 66 height 23
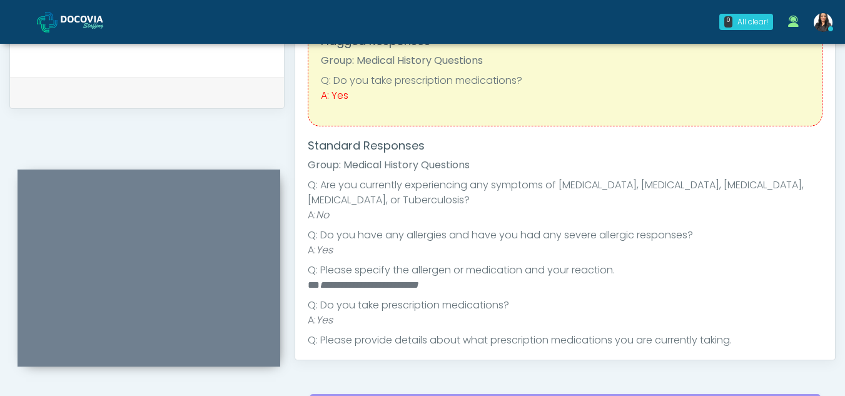
scroll to position [33, 0]
drag, startPoint x: 319, startPoint y: 283, endPoint x: 447, endPoint y: 286, distance: 128.3
click at [447, 286] on li "**********" at bounding box center [561, 283] width 506 height 15
click at [394, 285] on em "**********" at bounding box center [369, 282] width 99 height 9
drag, startPoint x: 319, startPoint y: 281, endPoint x: 456, endPoint y: 282, distance: 137.0
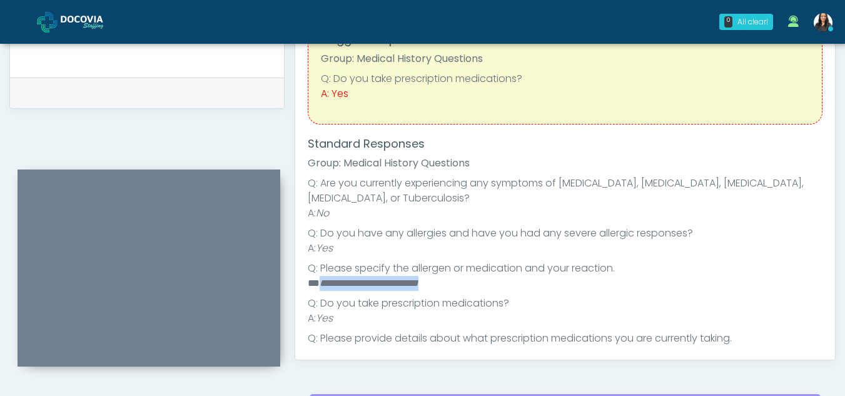
click at [456, 282] on li "**********" at bounding box center [561, 283] width 506 height 15
copy em "**********"
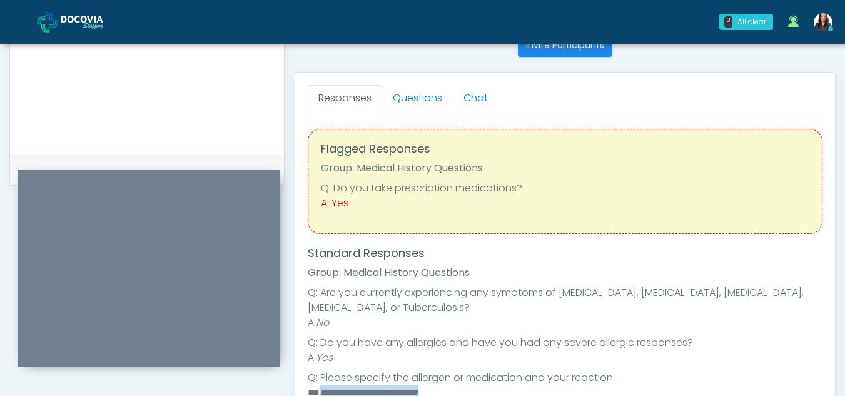
scroll to position [507, 0]
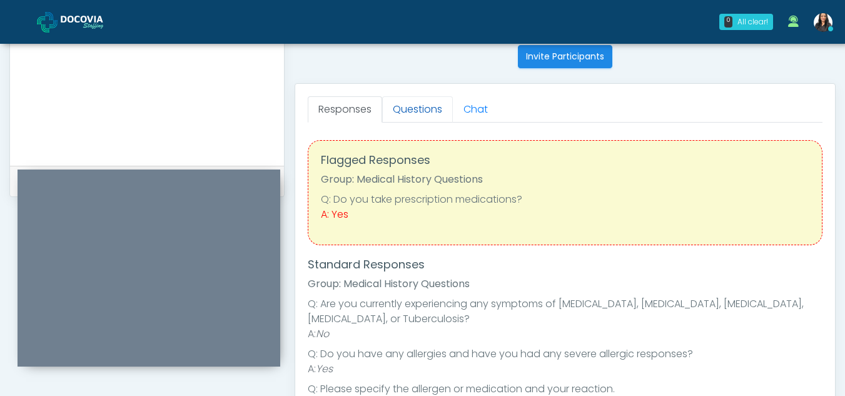
click at [426, 111] on link "Questions" at bounding box center [417, 109] width 71 height 26
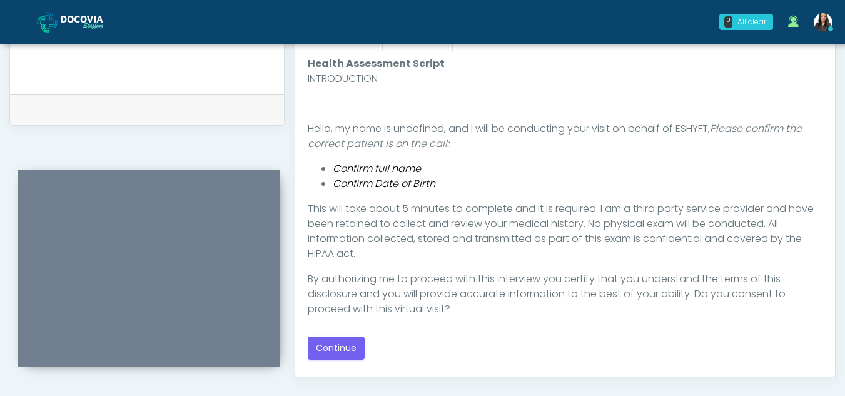
scroll to position [582, 0]
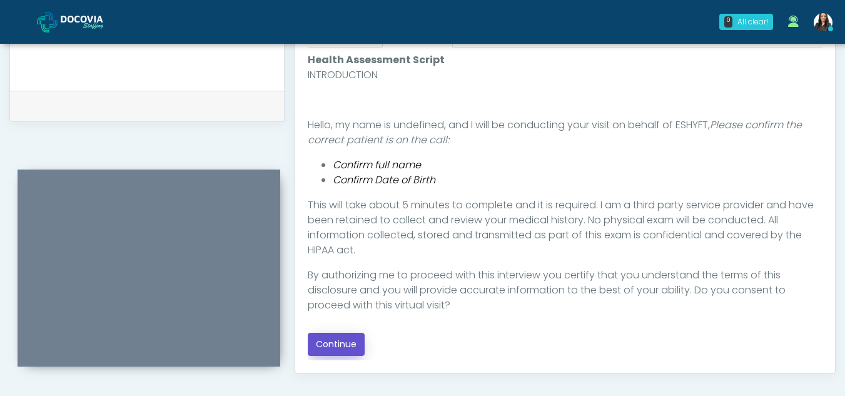
click at [339, 346] on button "Continue" at bounding box center [336, 344] width 57 height 23
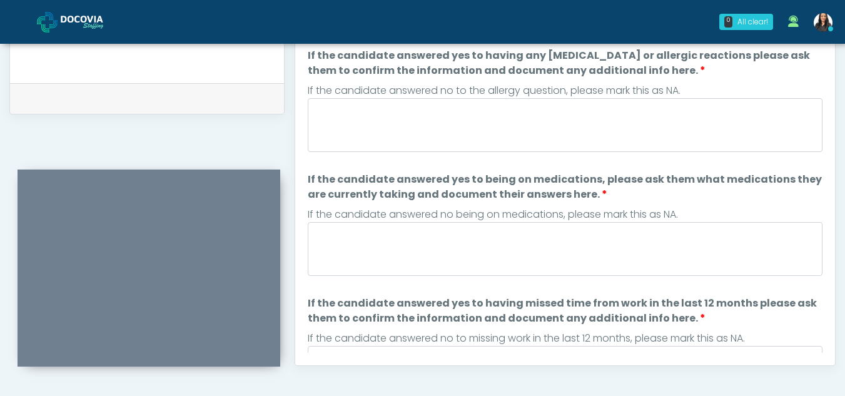
scroll to position [591, 0]
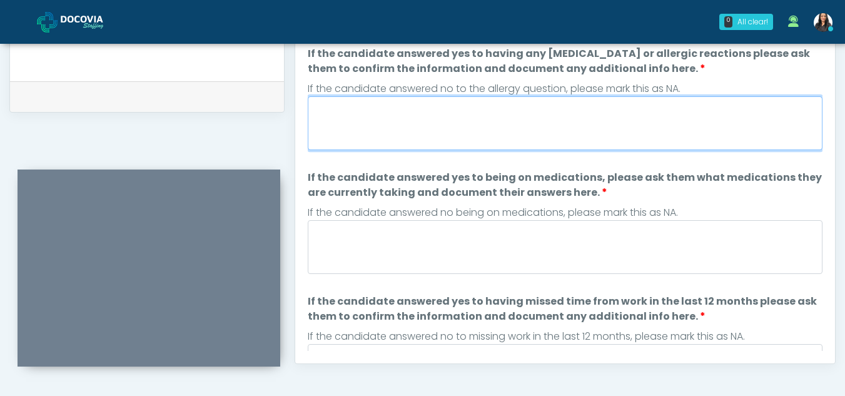
drag, startPoint x: 390, startPoint y: 125, endPoint x: 396, endPoint y: 143, distance: 18.4
paste textarea "**********"
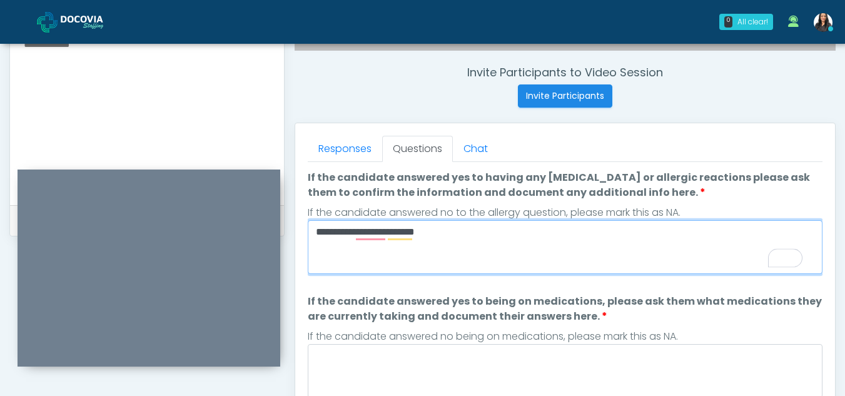
scroll to position [460, 0]
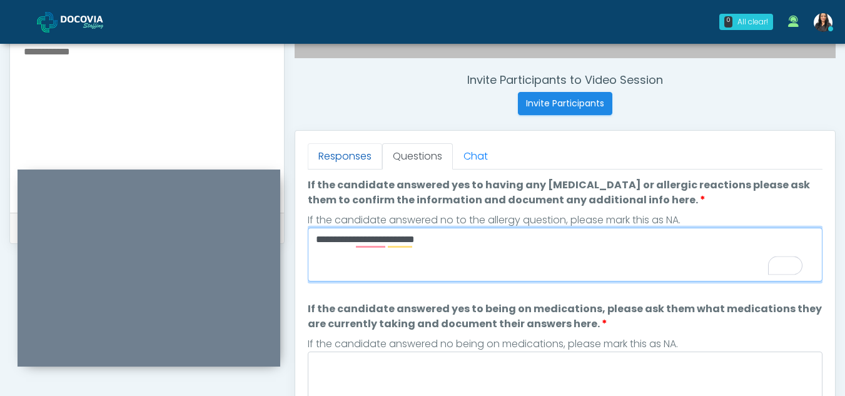
type textarea "**********"
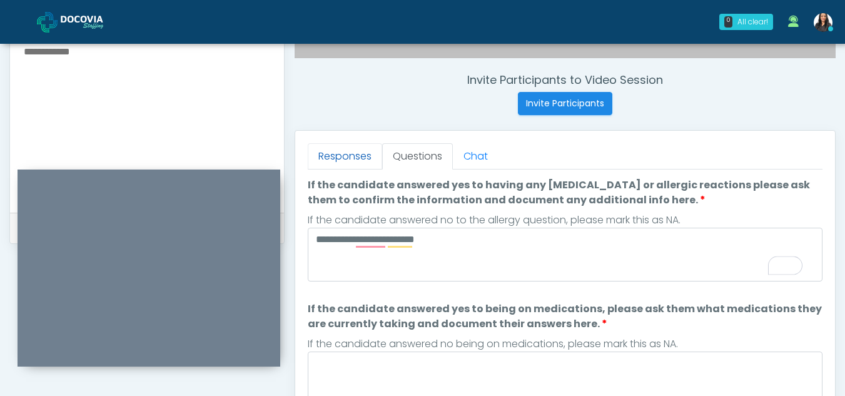
click at [324, 169] on link "Responses" at bounding box center [345, 156] width 74 height 26
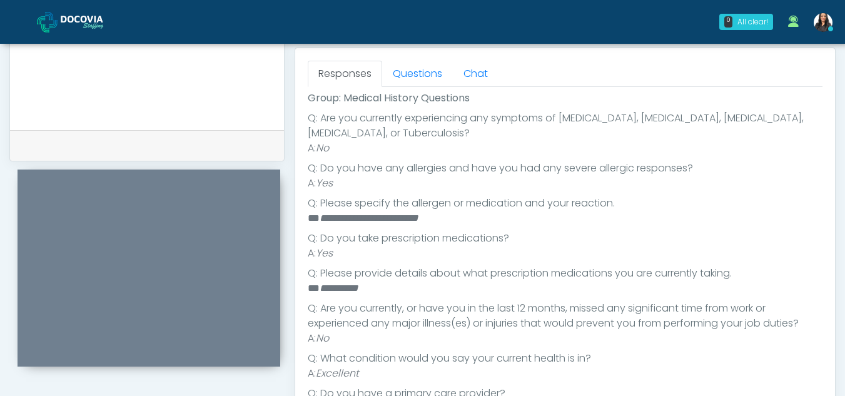
scroll to position [238, 0]
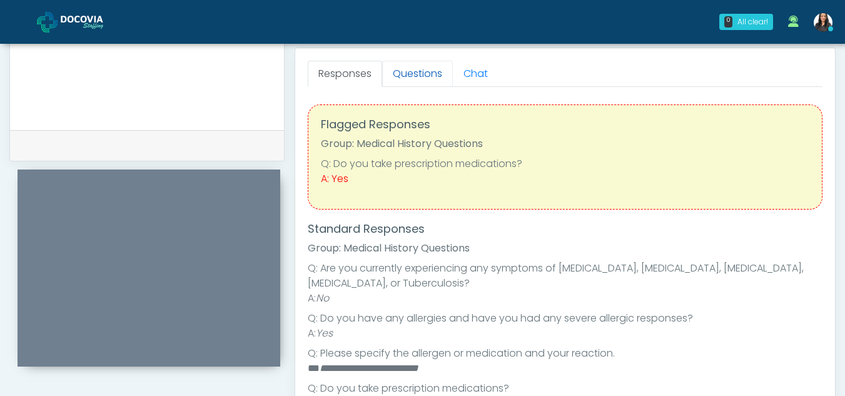
click at [424, 70] on link "Questions" at bounding box center [417, 74] width 71 height 26
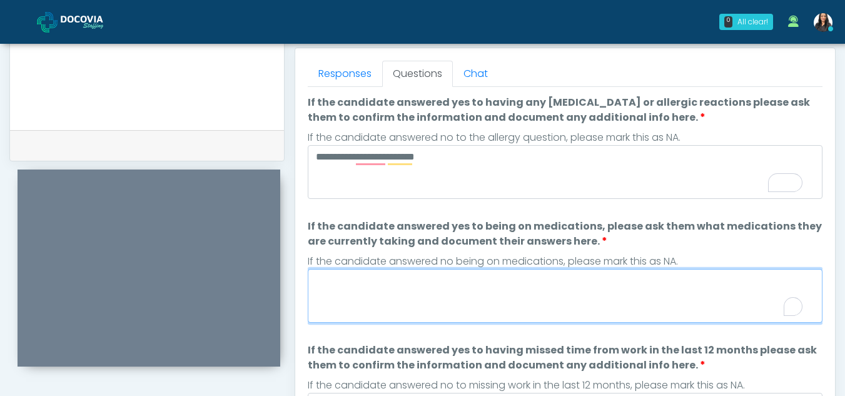
click at [355, 295] on textarea "If the candidate answered yes to being on medications, please ask them what med…" at bounding box center [565, 296] width 515 height 54
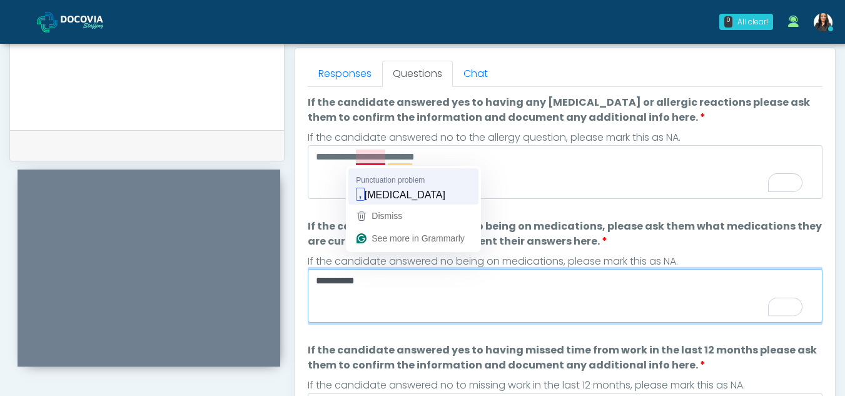
type textarea "**********"
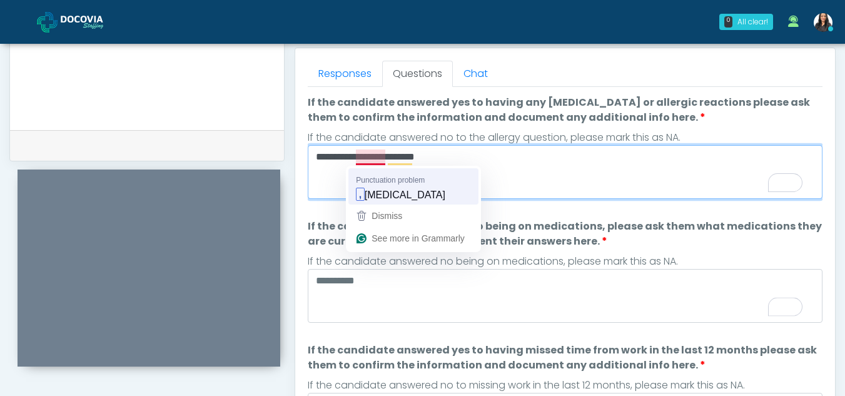
type textarea "**********"
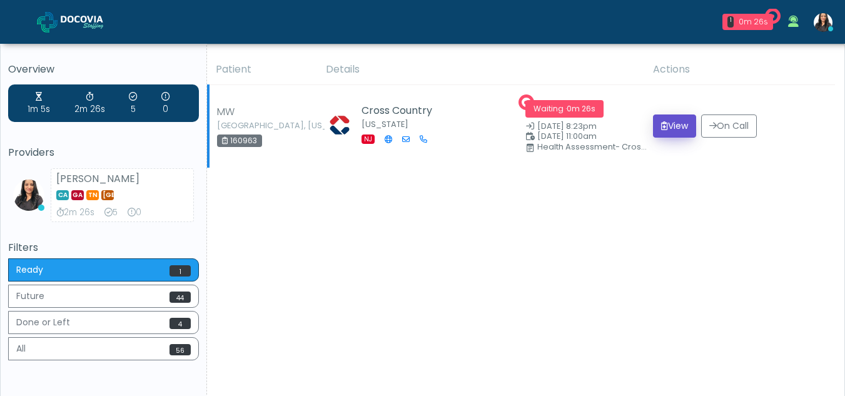
click at [673, 126] on button "View" at bounding box center [674, 125] width 43 height 23
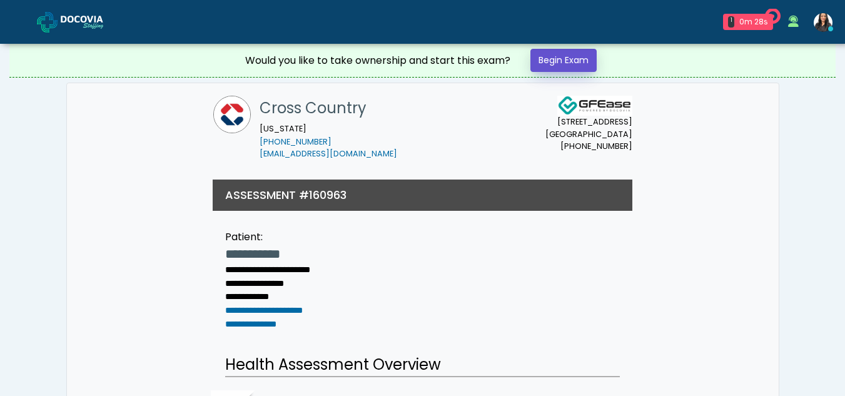
click at [572, 59] on link "Begin Exam" at bounding box center [564, 60] width 66 height 23
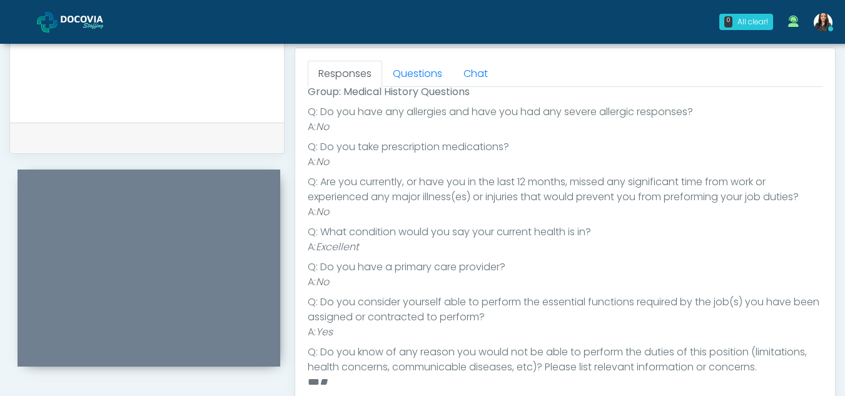
scroll to position [484, 0]
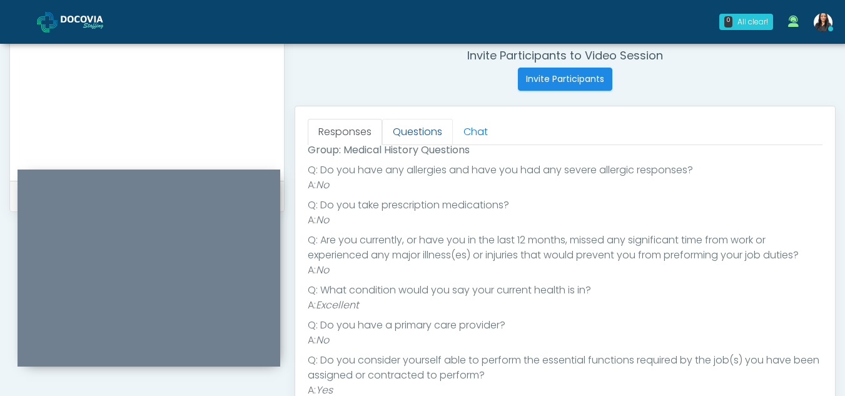
click at [435, 122] on link "Questions" at bounding box center [417, 132] width 71 height 26
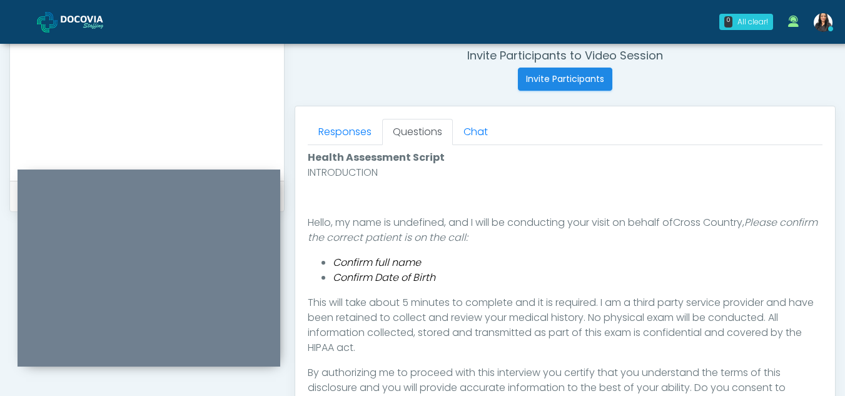
scroll to position [589, 0]
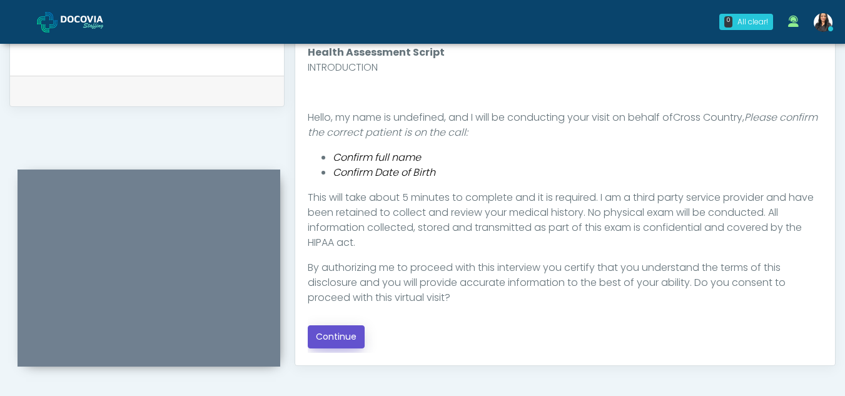
click at [324, 338] on button "Continue" at bounding box center [336, 336] width 57 height 23
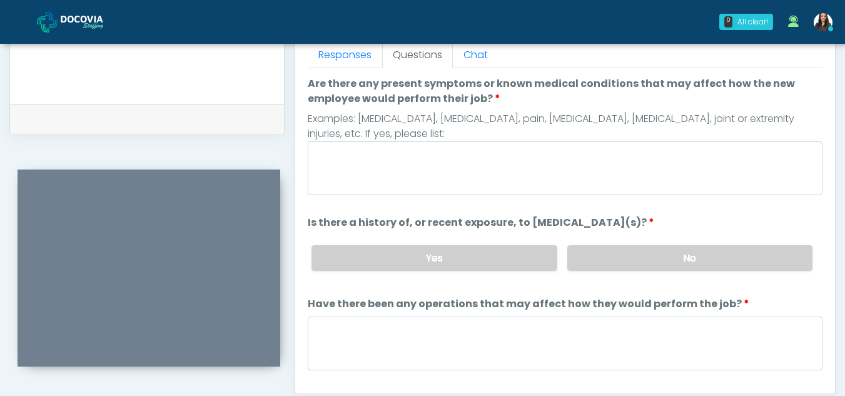
scroll to position [559, 0]
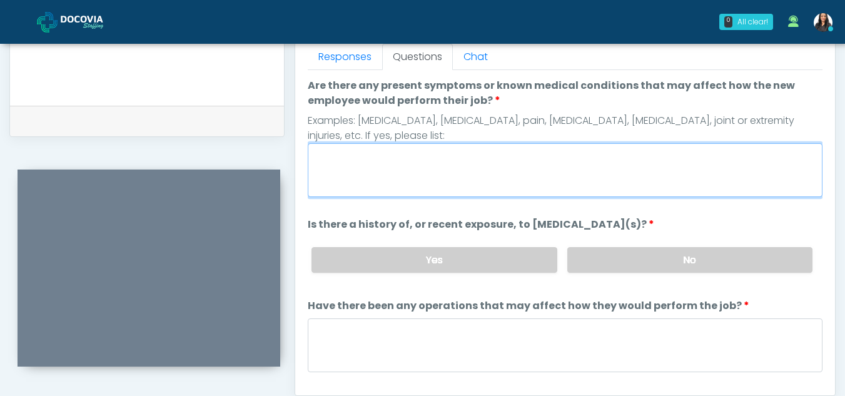
click at [408, 176] on textarea "Are there any present symptoms or known medical conditions that may affect how …" at bounding box center [565, 170] width 515 height 54
type textarea "**"
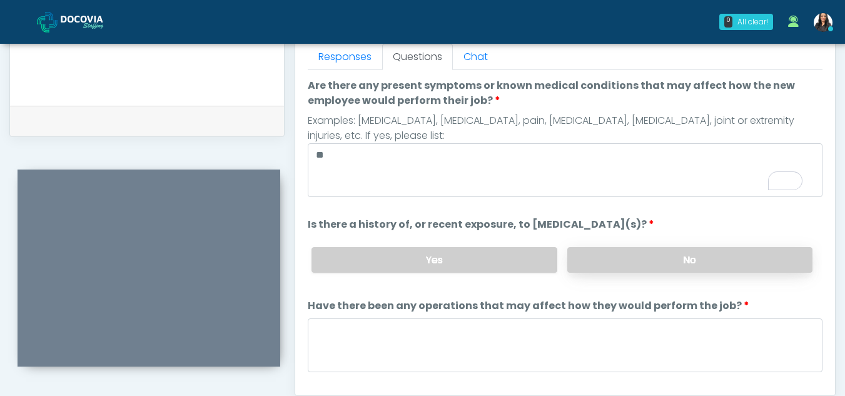
click at [699, 254] on label "No" at bounding box center [689, 260] width 245 height 26
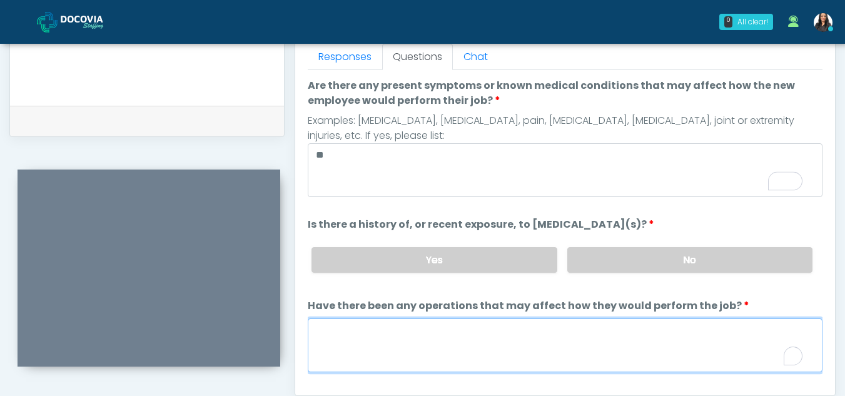
click at [410, 350] on textarea "Have there been any operations that may affect how they would perform the job?" at bounding box center [565, 345] width 515 height 54
type textarea "**"
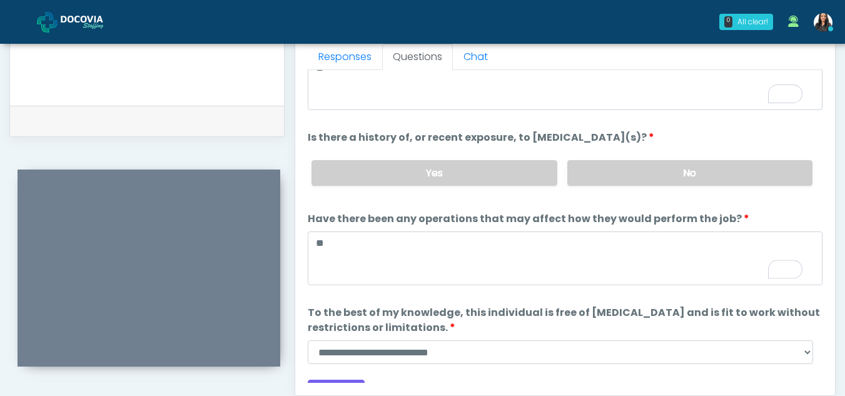
scroll to position [107, 0]
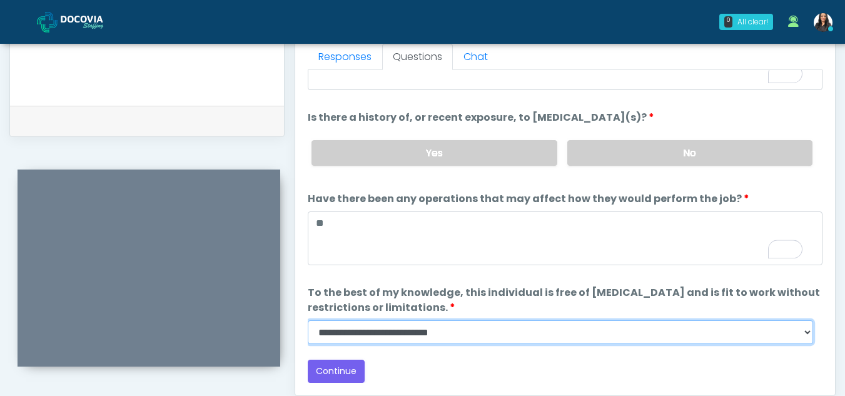
click at [812, 337] on select "**********" at bounding box center [561, 332] width 506 height 24
select select "******"
click at [308, 320] on select "**********" at bounding box center [561, 332] width 506 height 24
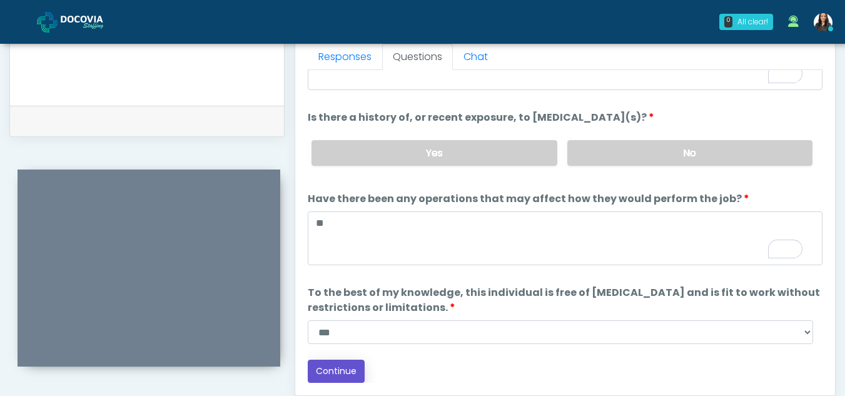
click at [337, 364] on button "Continue" at bounding box center [336, 371] width 57 height 23
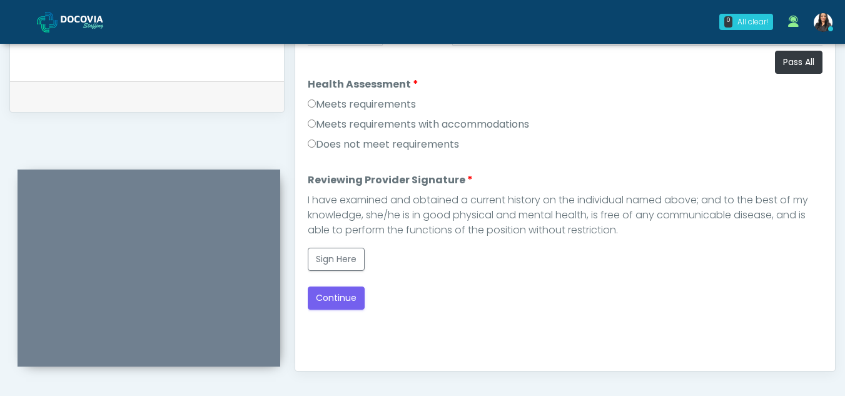
scroll to position [580, 0]
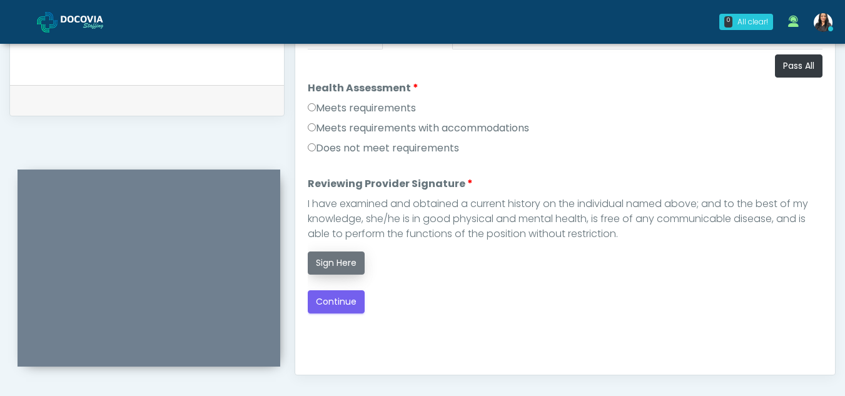
click at [348, 253] on button "Sign Here" at bounding box center [336, 263] width 57 height 23
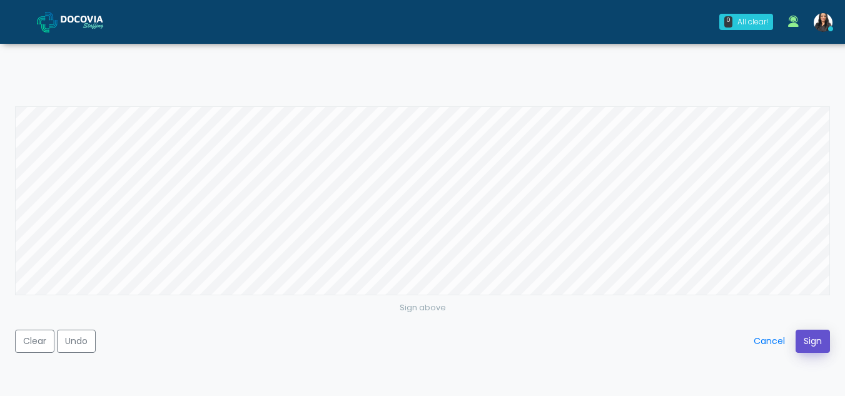
click at [812, 336] on button "Sign" at bounding box center [813, 341] width 34 height 23
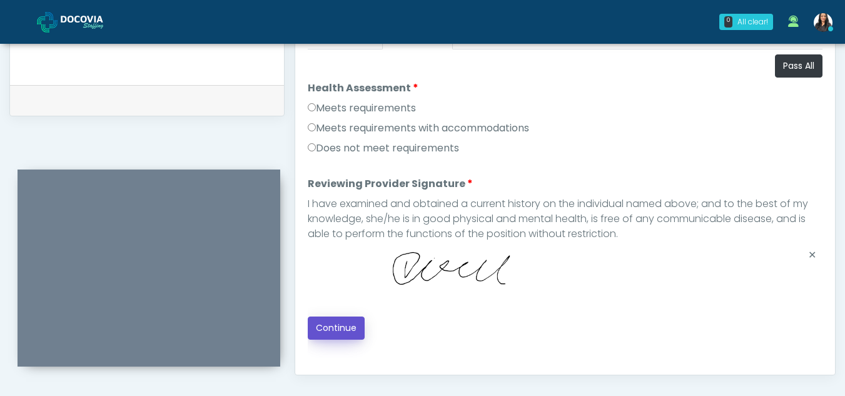
click at [339, 324] on button "Continue" at bounding box center [336, 328] width 57 height 23
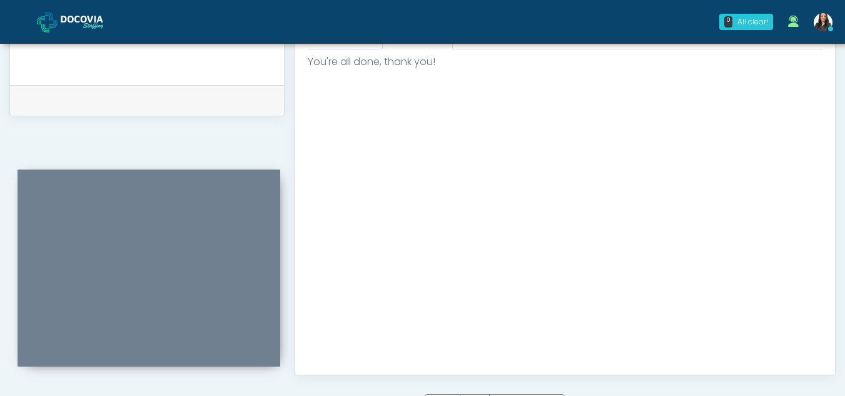
scroll to position [750, 0]
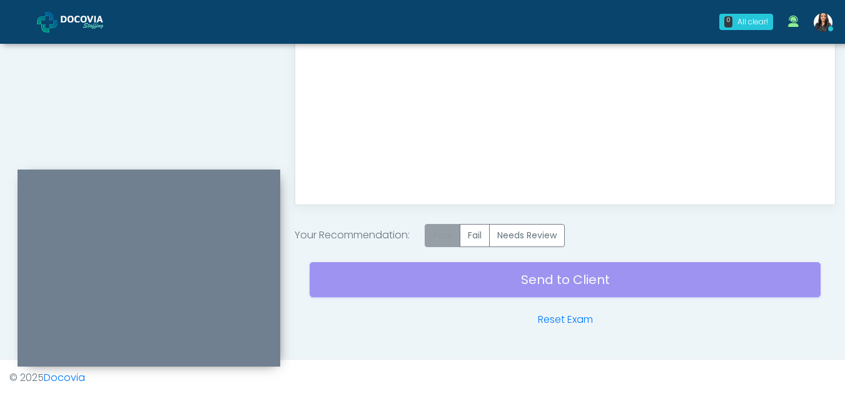
click at [455, 236] on label "Pass" at bounding box center [443, 235] width 36 height 23
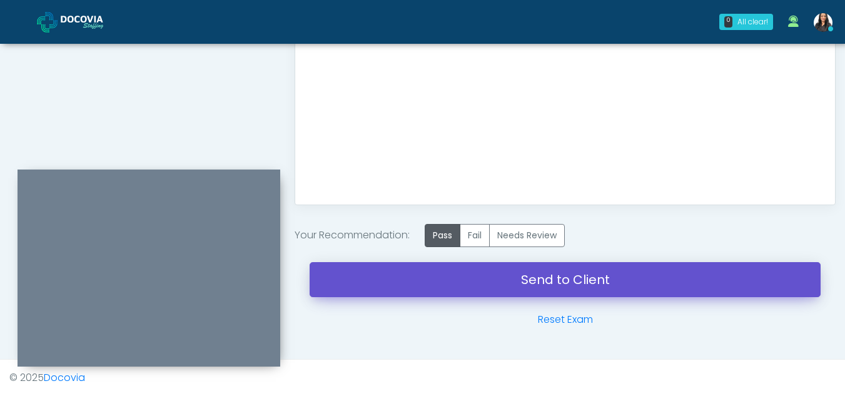
click at [521, 273] on link "Send to Client" at bounding box center [565, 279] width 511 height 35
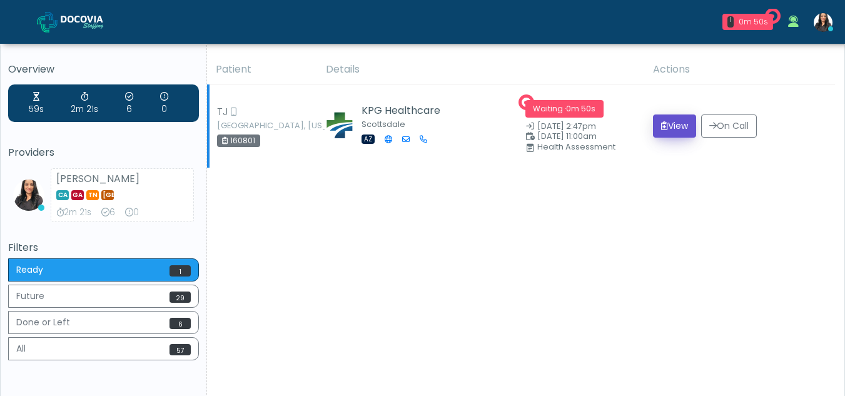
click at [669, 127] on button "View" at bounding box center [674, 125] width 43 height 23
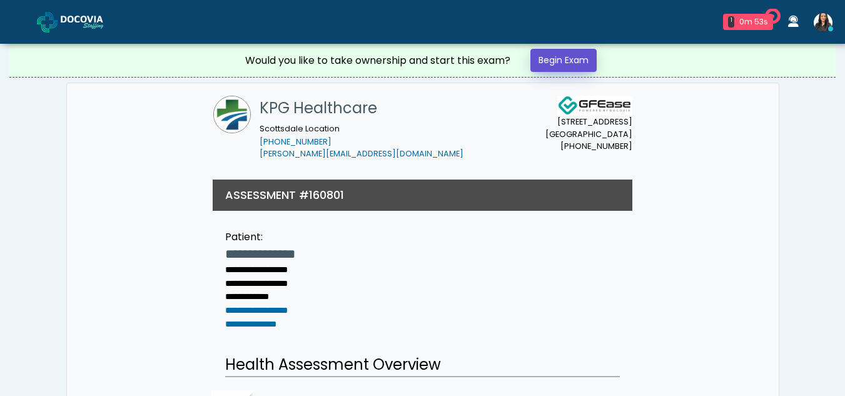
click at [579, 58] on link "Begin Exam" at bounding box center [564, 60] width 66 height 23
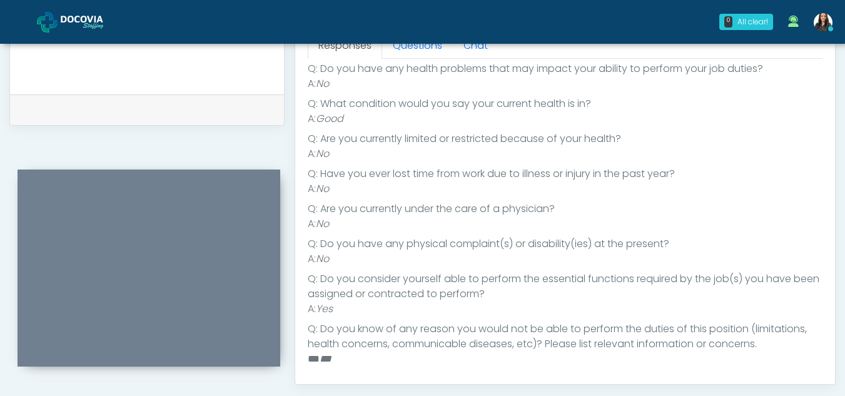
scroll to position [257, 0]
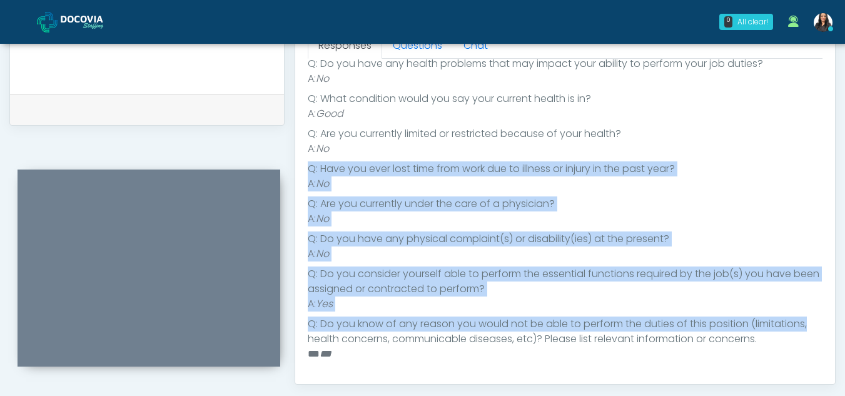
drag, startPoint x: 830, startPoint y: 312, endPoint x: 822, endPoint y: 142, distance: 169.7
click at [822, 142] on div "Responses Questions Chat Health Assessment Script INTRODUCTION Hello, my name i…" at bounding box center [565, 202] width 540 height 364
click at [760, 192] on ul "Q: Do you have any [MEDICAL_DATA] and have you had any severe allergic response…" at bounding box center [565, 138] width 515 height 445
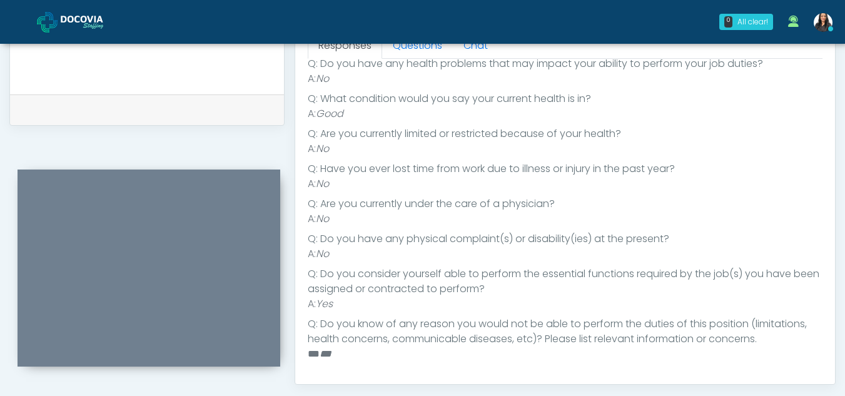
scroll to position [0, 0]
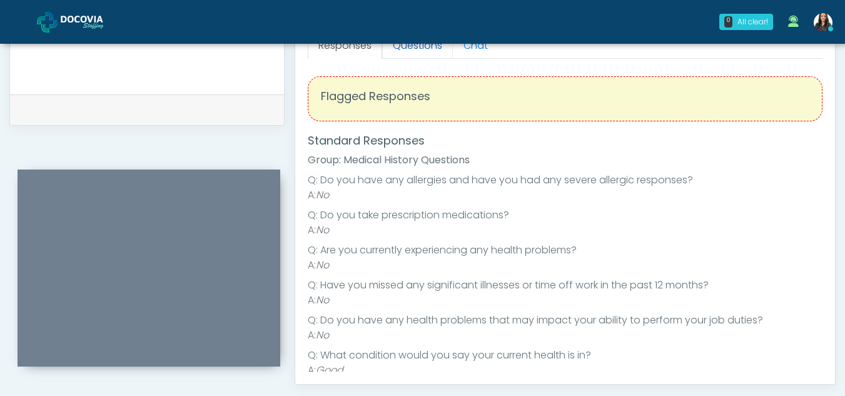
click at [420, 51] on link "Questions" at bounding box center [417, 46] width 71 height 26
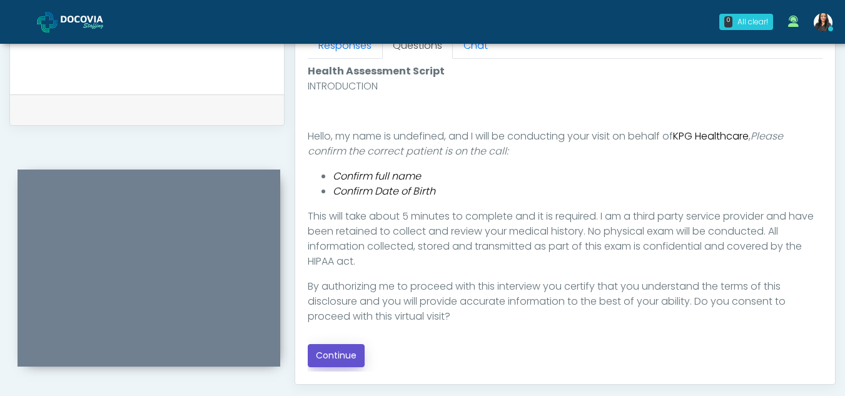
click at [333, 357] on button "Continue" at bounding box center [336, 355] width 57 height 23
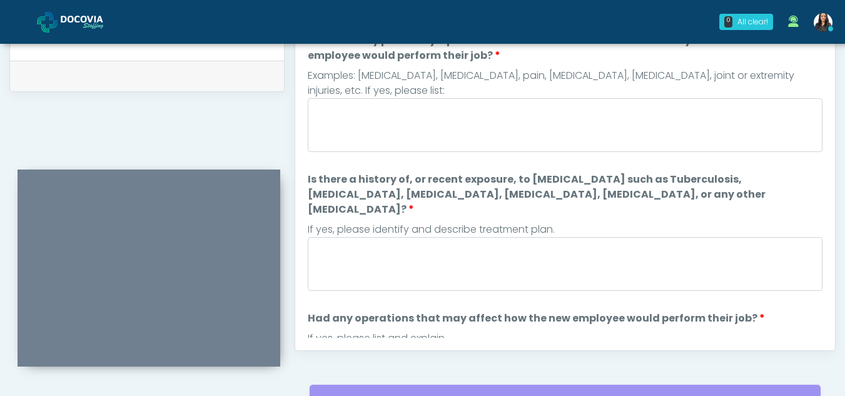
scroll to position [473, 0]
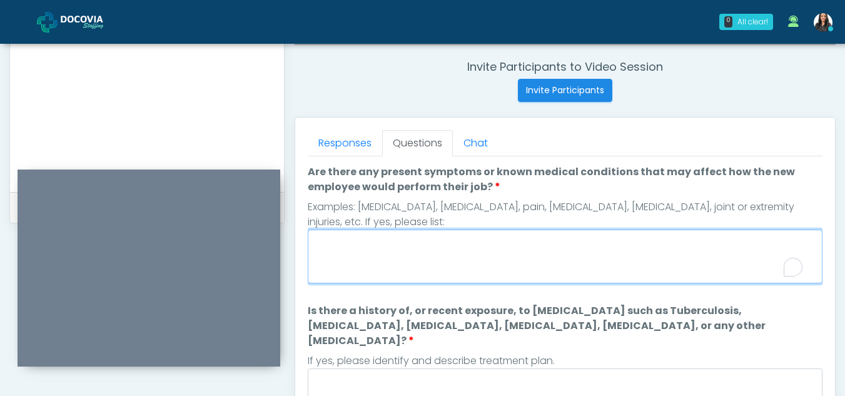
click at [419, 241] on textarea "Are there any present symptoms or known medical conditions that may affect how …" at bounding box center [565, 257] width 515 height 54
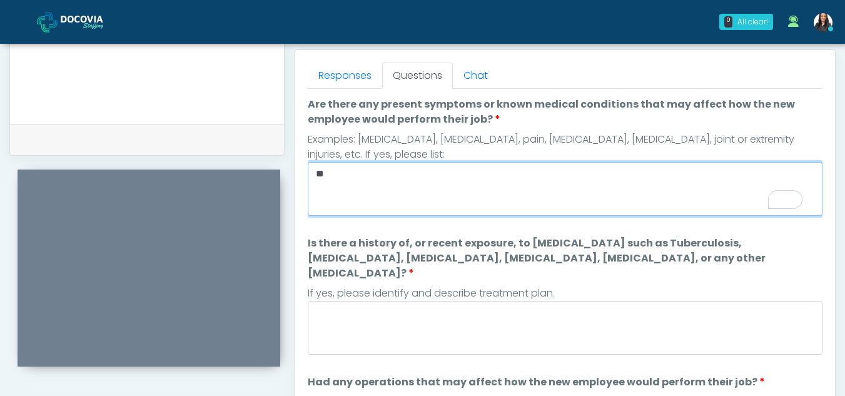
scroll to position [542, 0]
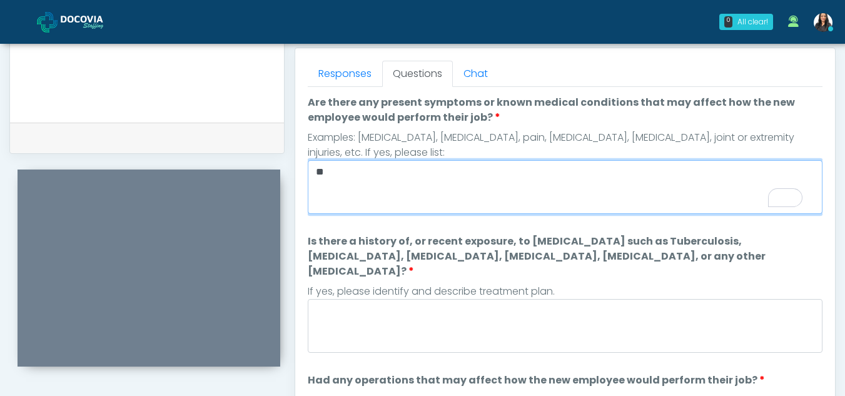
type textarea "**"
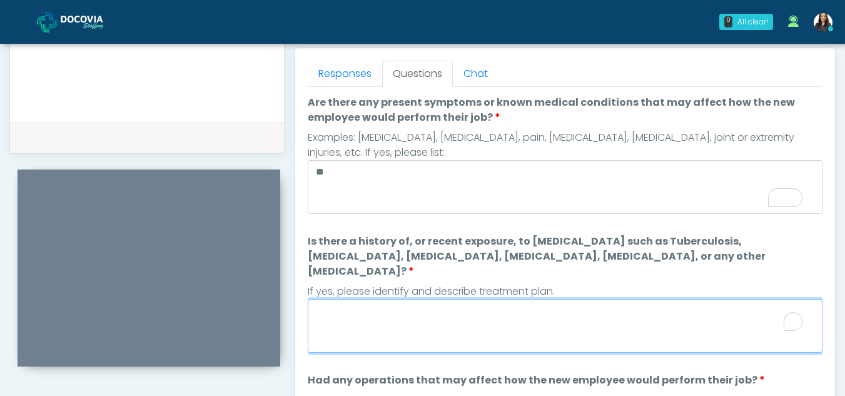
click at [394, 320] on textarea "Is there a history of, or recent exposure, to infectious diseases such as Tuber…" at bounding box center [565, 326] width 515 height 54
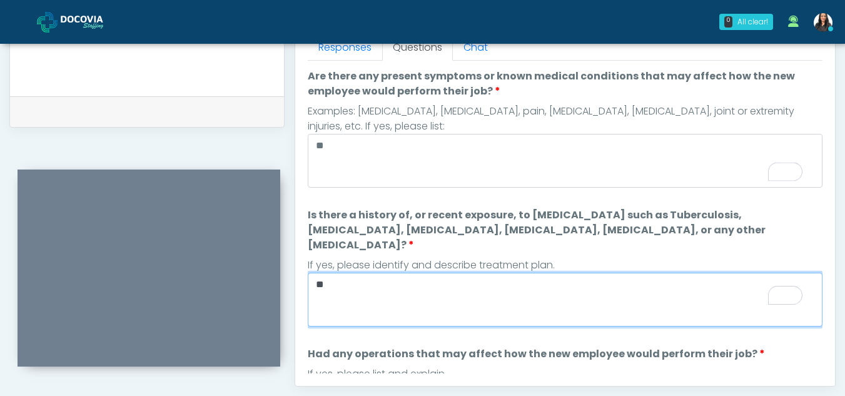
type textarea "**"
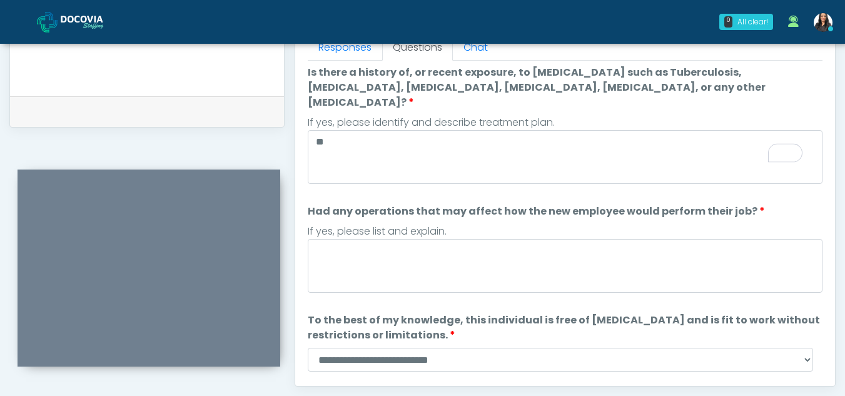
scroll to position [165, 0]
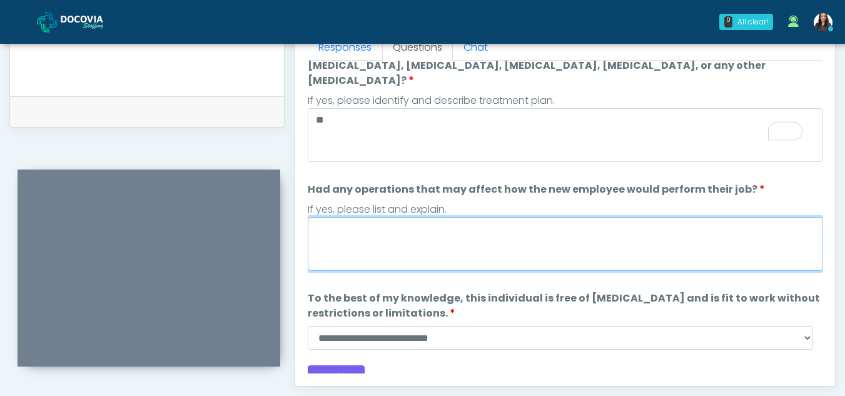
click at [395, 235] on textarea "Had any operations that may affect how the new employee would perform their job?" at bounding box center [565, 244] width 515 height 54
type textarea "**"
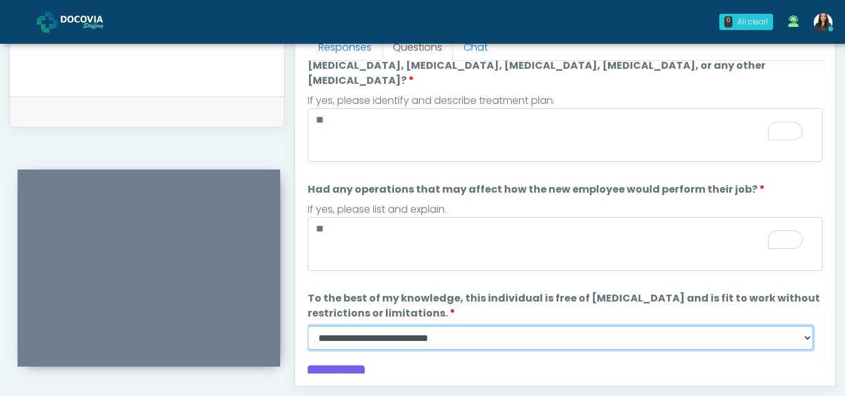
click at [806, 330] on select "**********" at bounding box center [561, 338] width 506 height 24
select select "******"
click at [308, 326] on select "**********" at bounding box center [561, 338] width 506 height 24
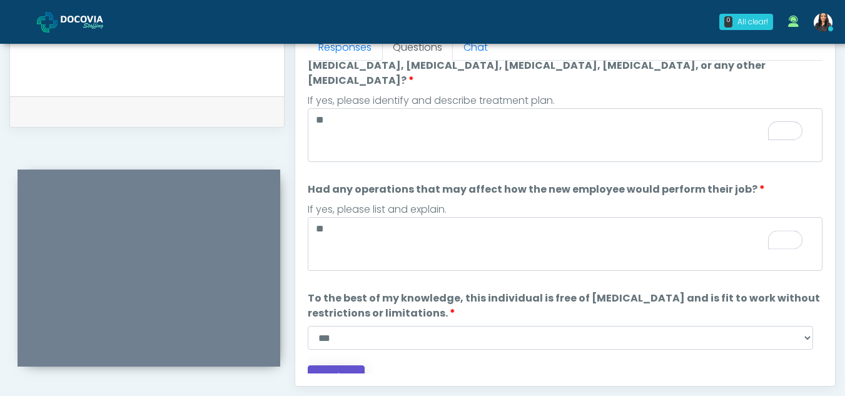
click at [348, 368] on button "Continue" at bounding box center [336, 376] width 57 height 23
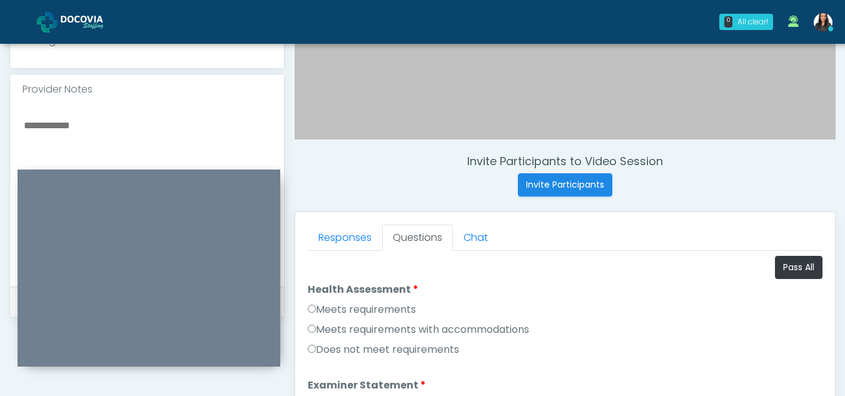
scroll to position [363, 0]
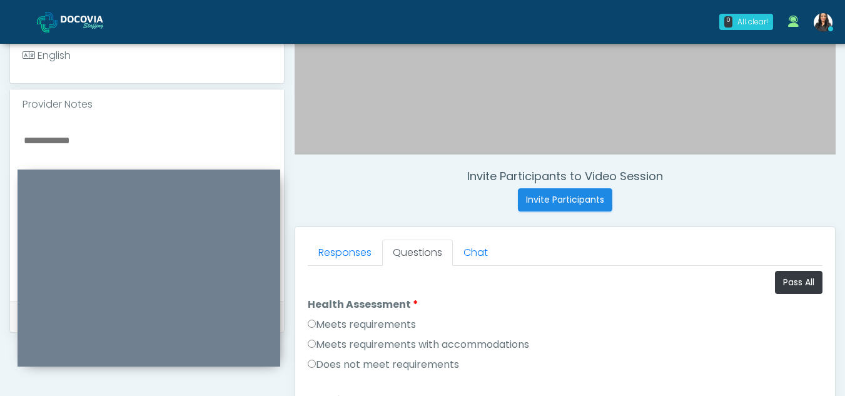
click at [48, 138] on textarea "To enrich screen reader interactions, please activate Accessibility in Grammarl…" at bounding box center [147, 208] width 249 height 153
click at [23, 141] on textarea "**********" at bounding box center [147, 208] width 249 height 153
click at [270, 139] on textarea "**********" at bounding box center [147, 208] width 249 height 153
type textarea "**********"
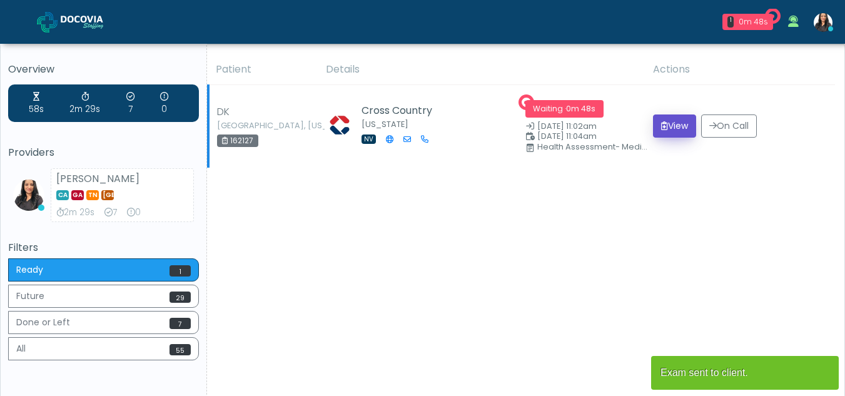
click at [676, 124] on button "View" at bounding box center [674, 125] width 43 height 23
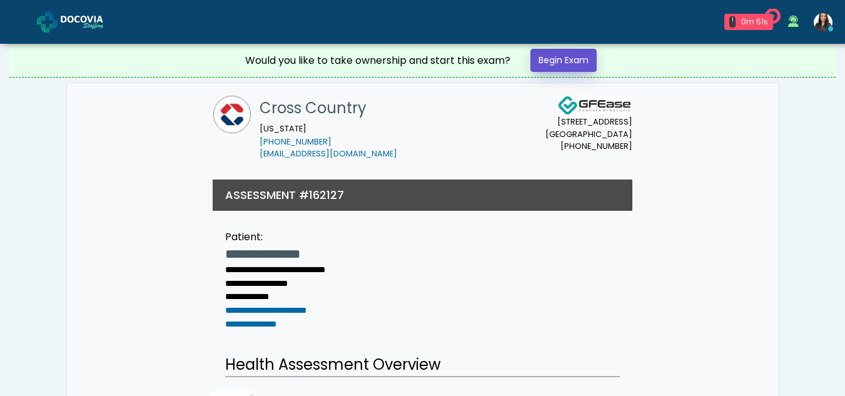
click at [569, 56] on link "Begin Exam" at bounding box center [564, 60] width 66 height 23
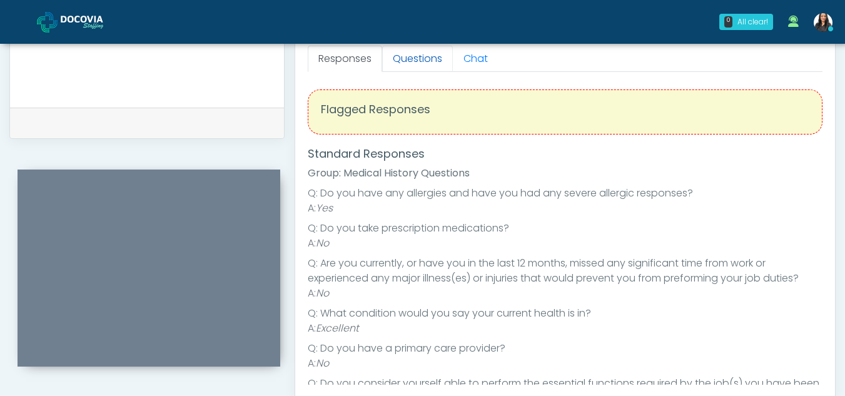
click at [434, 62] on link "Questions" at bounding box center [417, 59] width 71 height 26
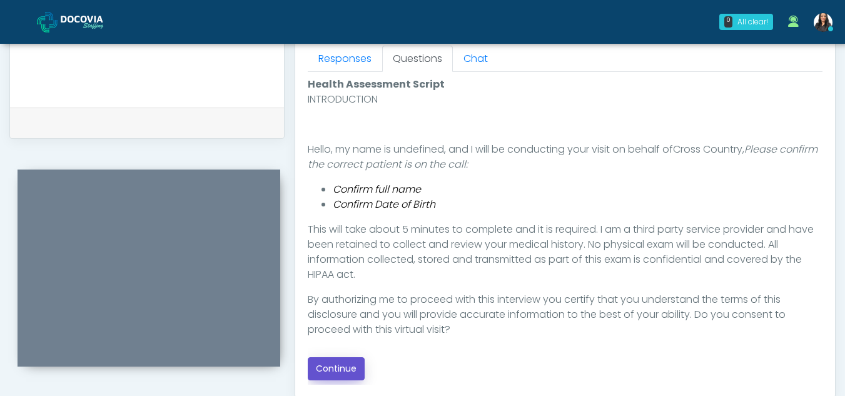
click at [340, 366] on button "Continue" at bounding box center [336, 368] width 57 height 23
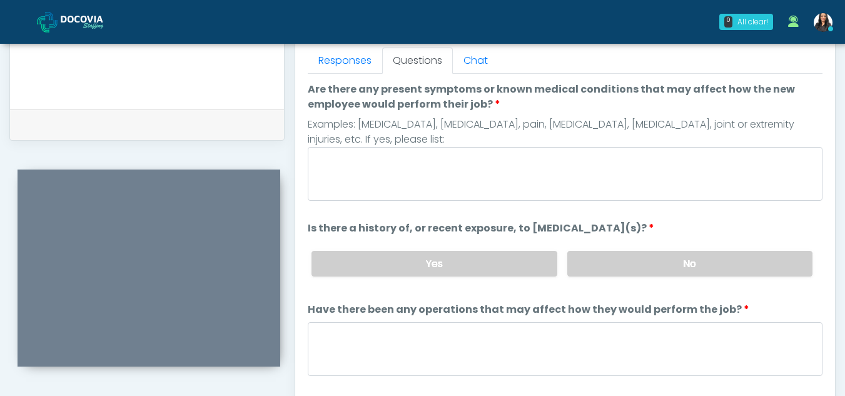
scroll to position [554, 0]
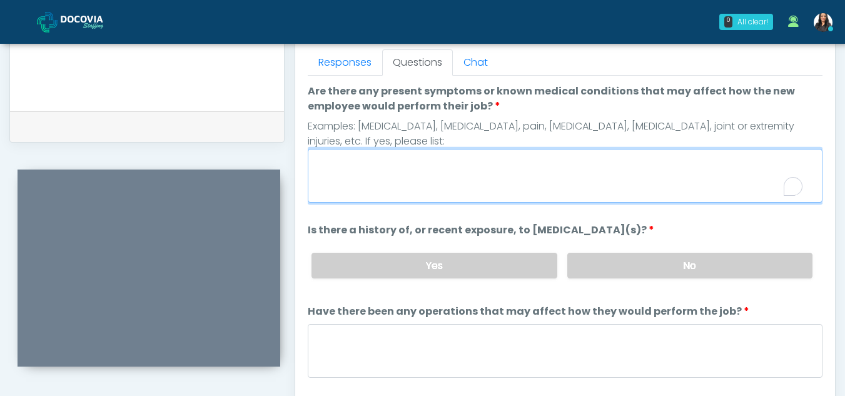
click at [371, 181] on textarea "Are there any present symptoms or known medical conditions that may affect how …" at bounding box center [565, 176] width 515 height 54
type textarea "**"
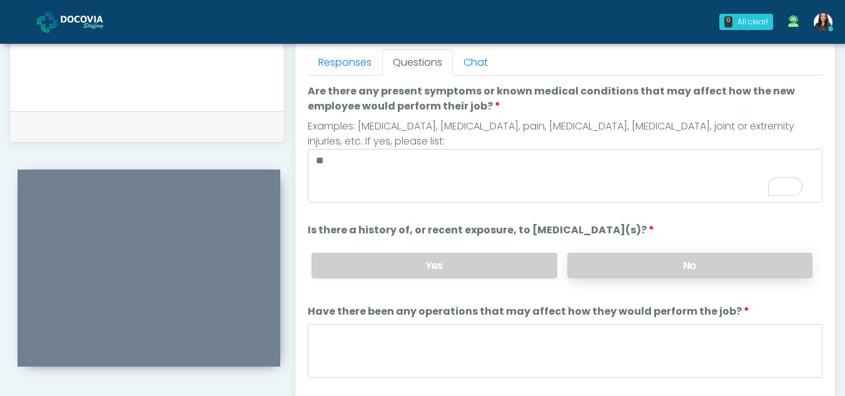
click at [628, 269] on label "No" at bounding box center [689, 266] width 245 height 26
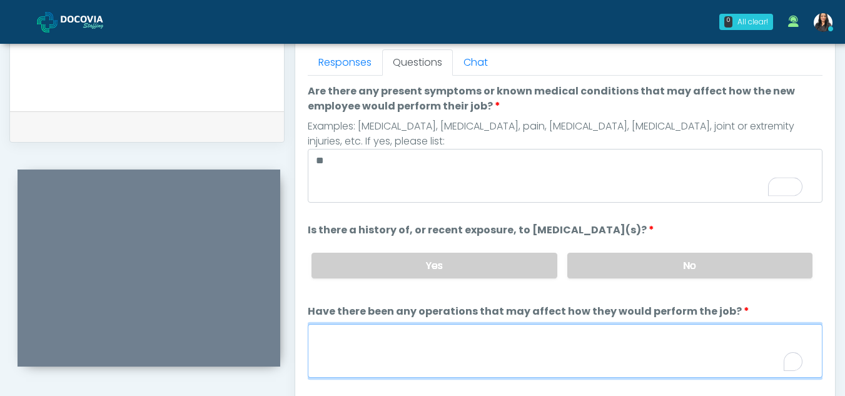
click at [375, 352] on textarea "Have there been any operations that may affect how they would perform the job?" at bounding box center [565, 351] width 515 height 54
type textarea "**"
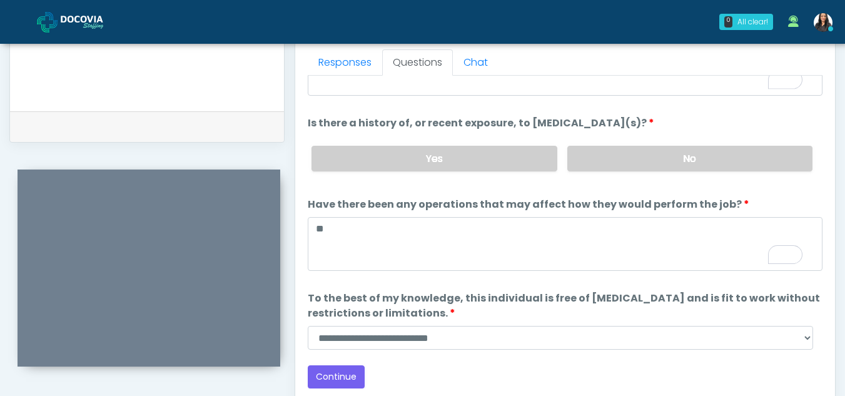
scroll to position [107, 0]
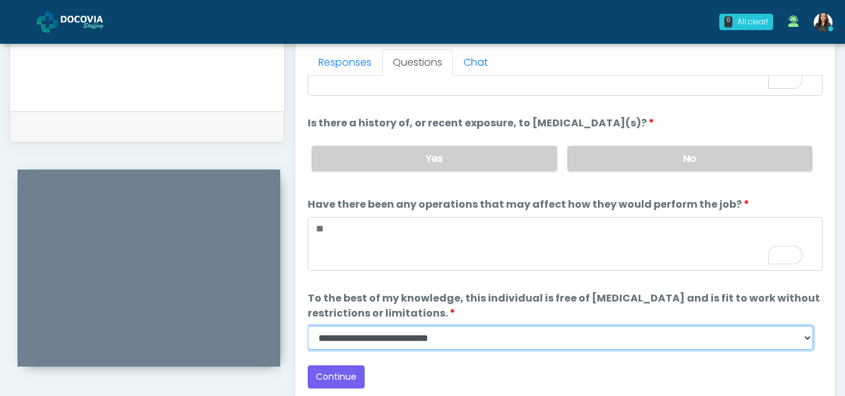
click at [808, 337] on select "**********" at bounding box center [561, 338] width 506 height 24
select select "******"
click at [308, 326] on select "**********" at bounding box center [561, 338] width 506 height 24
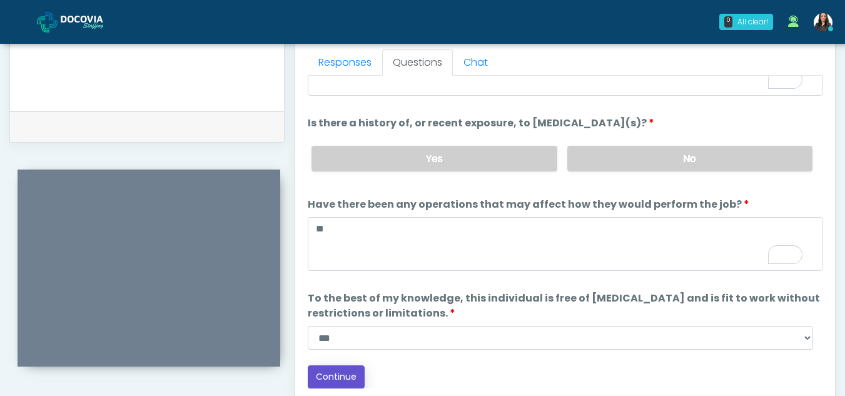
click at [344, 379] on button "Continue" at bounding box center [336, 376] width 57 height 23
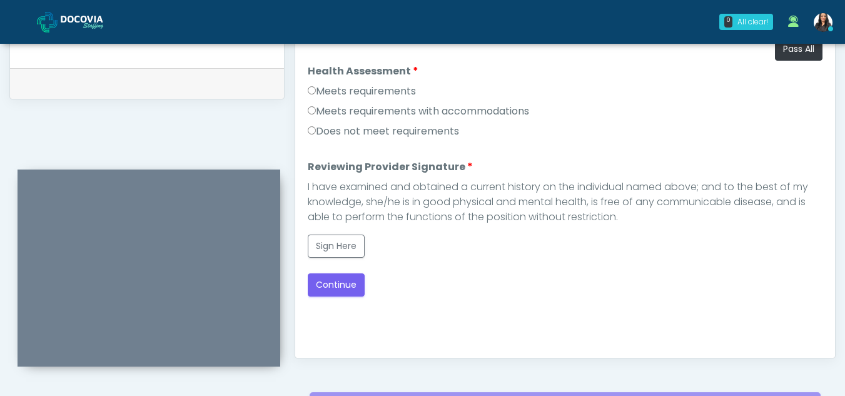
scroll to position [582, 0]
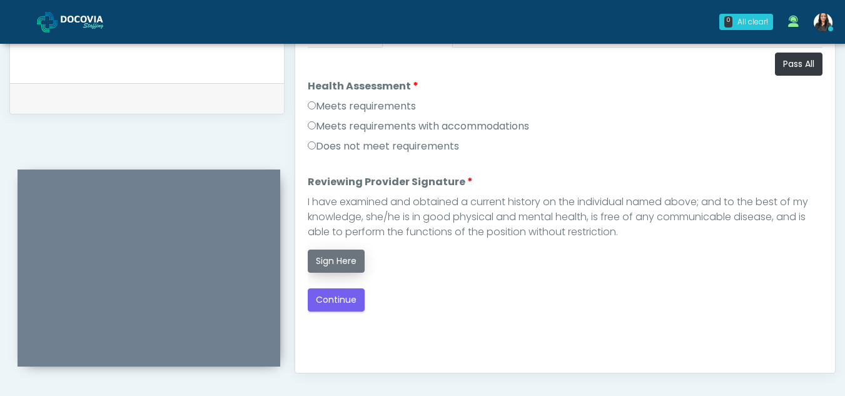
click at [338, 260] on button "Sign Here" at bounding box center [336, 261] width 57 height 23
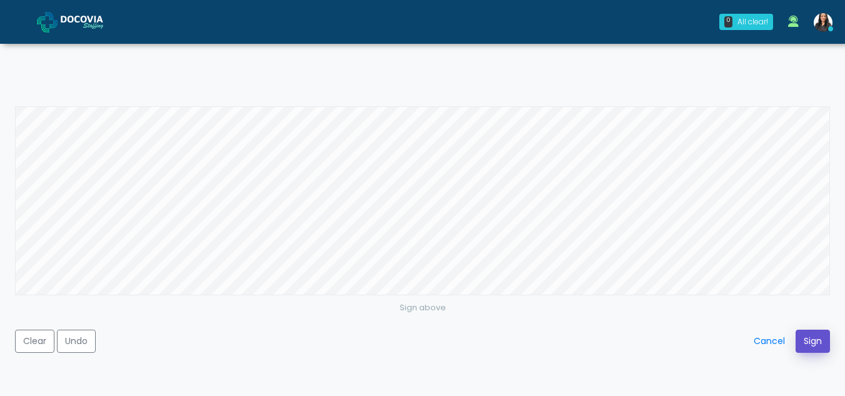
click at [811, 340] on button "Sign" at bounding box center [813, 341] width 34 height 23
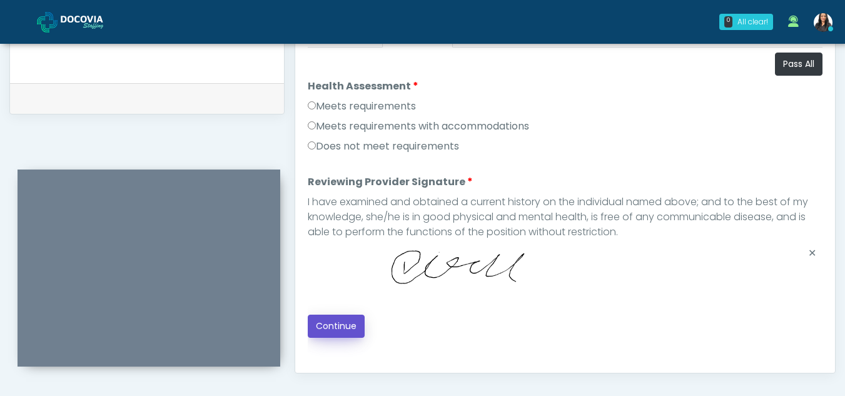
click at [337, 330] on button "Continue" at bounding box center [336, 326] width 57 height 23
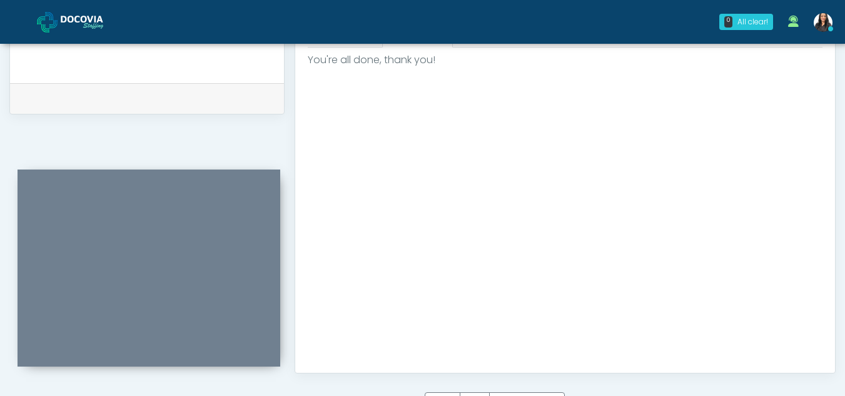
scroll to position [743, 0]
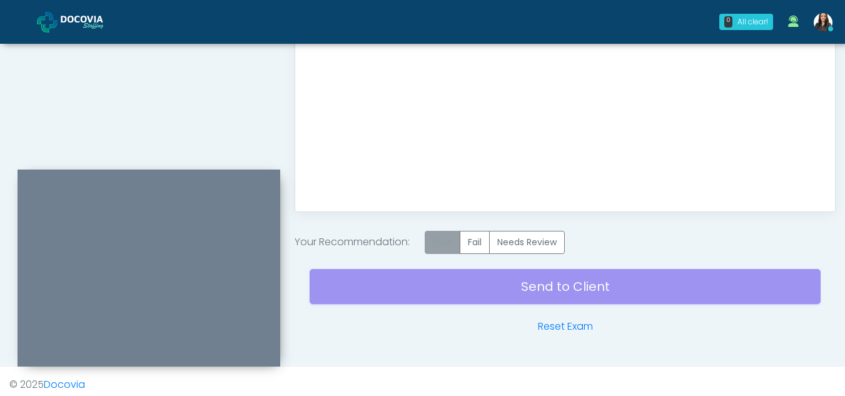
click at [436, 248] on label "Pass" at bounding box center [443, 242] width 36 height 23
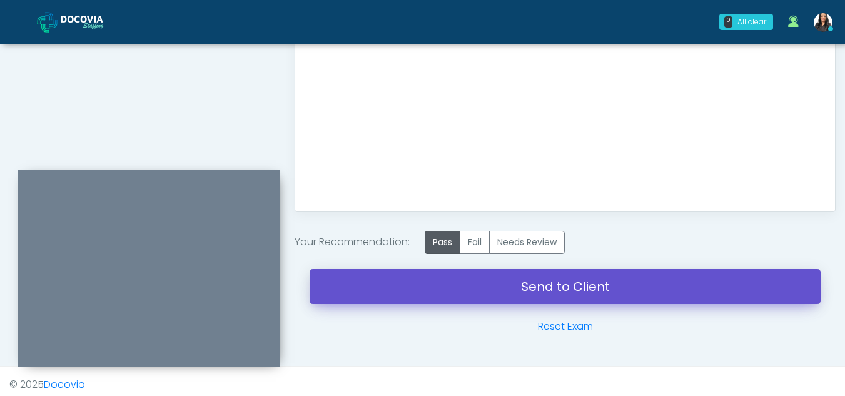
click at [586, 282] on link "Send to Client" at bounding box center [565, 286] width 511 height 35
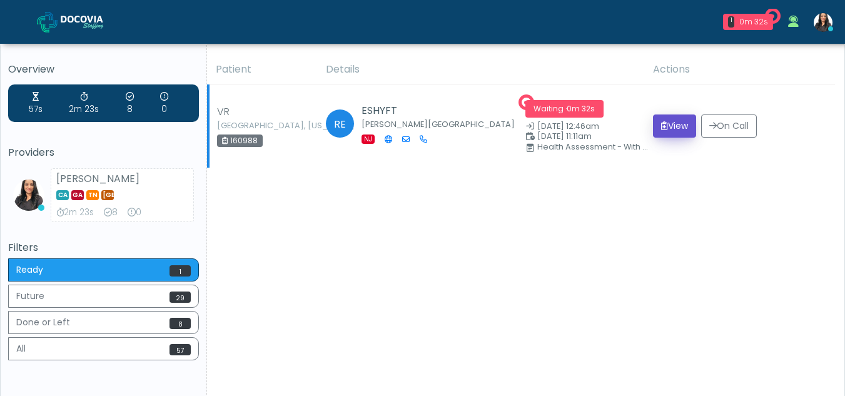
click at [661, 122] on icon "submit" at bounding box center [664, 125] width 7 height 9
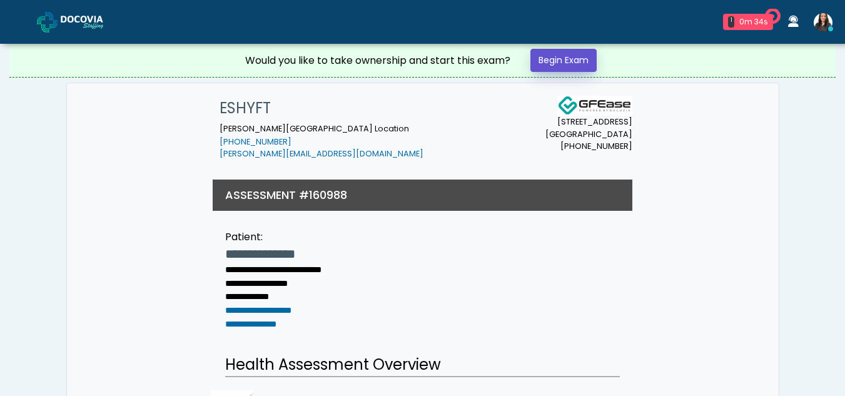
click at [574, 54] on link "Begin Exam" at bounding box center [564, 60] width 66 height 23
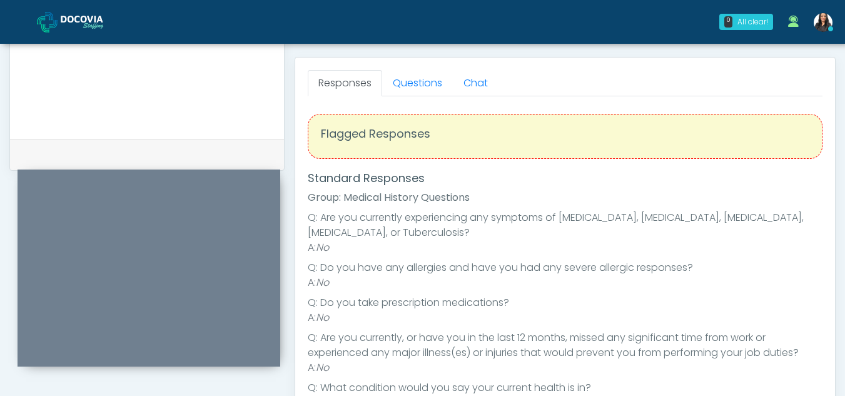
scroll to position [527, 0]
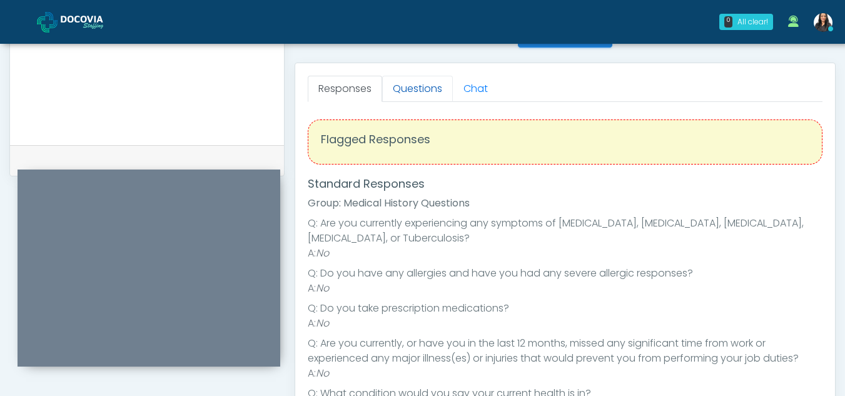
click at [429, 92] on link "Questions" at bounding box center [417, 89] width 71 height 26
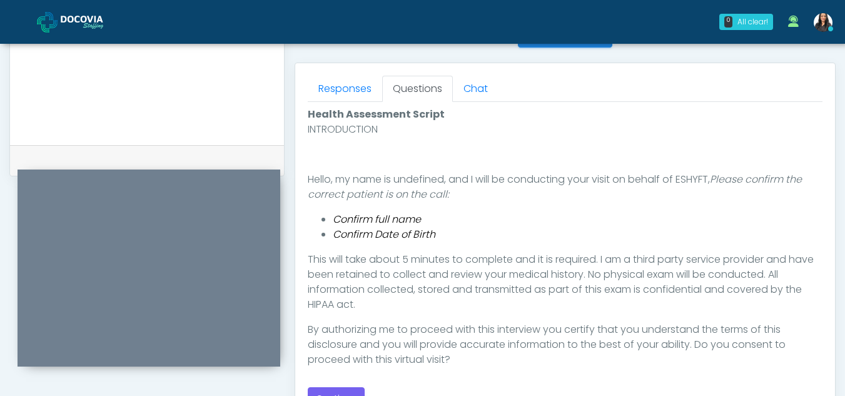
scroll to position [602, 0]
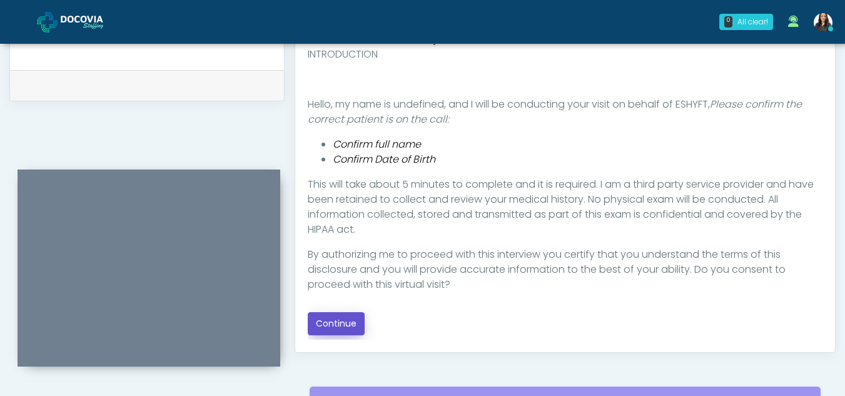
click at [339, 318] on button "Continue" at bounding box center [336, 323] width 57 height 23
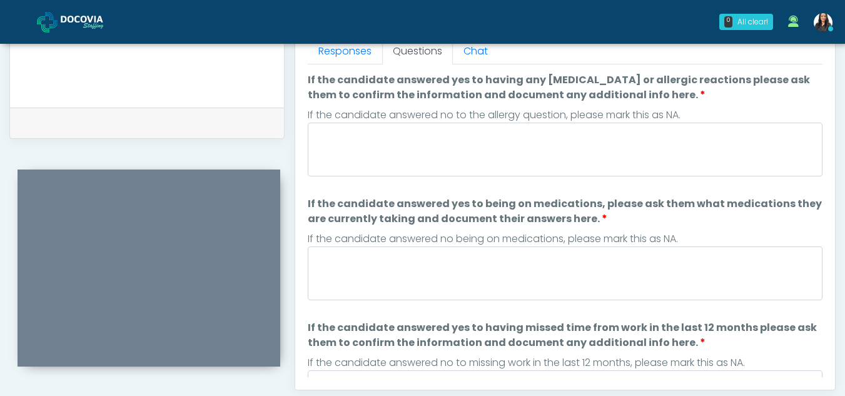
scroll to position [529, 0]
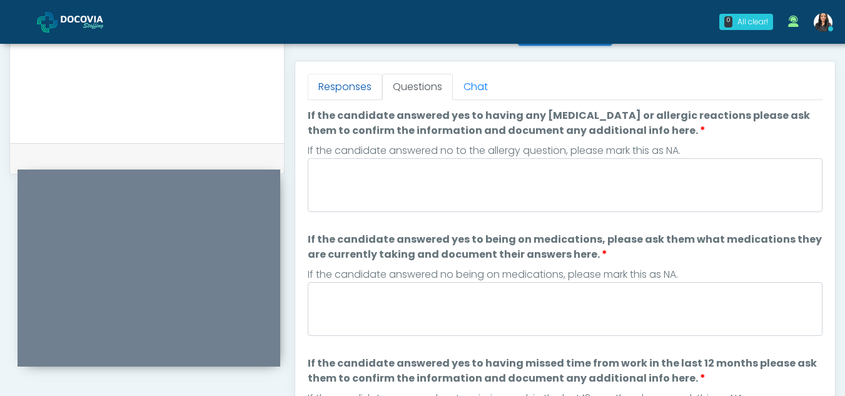
click at [348, 80] on link "Responses" at bounding box center [345, 87] width 74 height 26
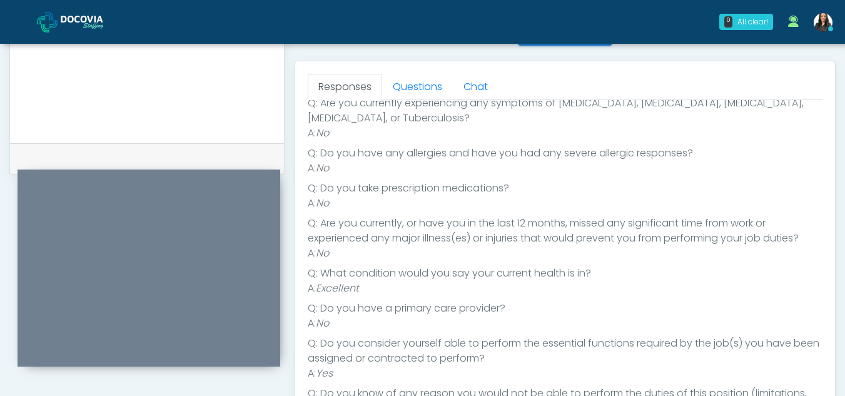
scroll to position [119, 0]
click at [415, 85] on link "Questions" at bounding box center [417, 87] width 71 height 26
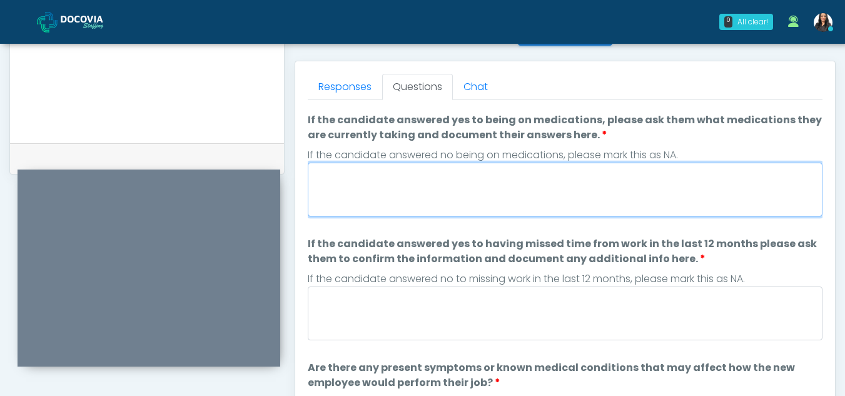
click at [404, 194] on textarea "If the candidate answered yes to being on medications, please ask them what med…" at bounding box center [565, 190] width 515 height 54
type textarea "**"
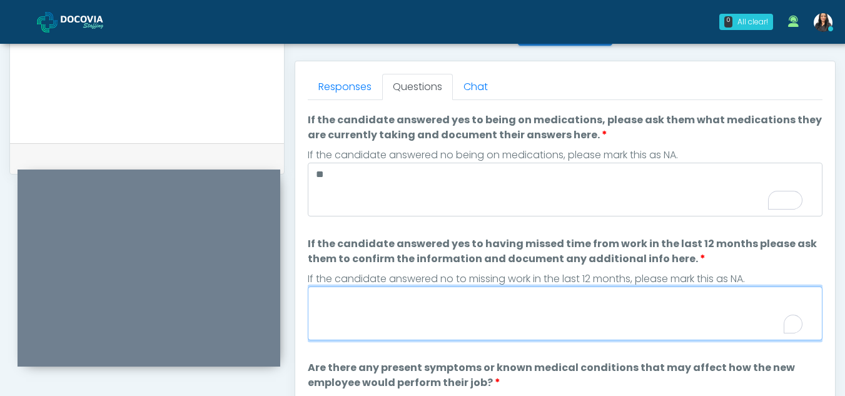
click at [429, 317] on textarea "If the candidate answered yes to having missed time from work in the last 12 mo…" at bounding box center [565, 314] width 515 height 54
type textarea "**"
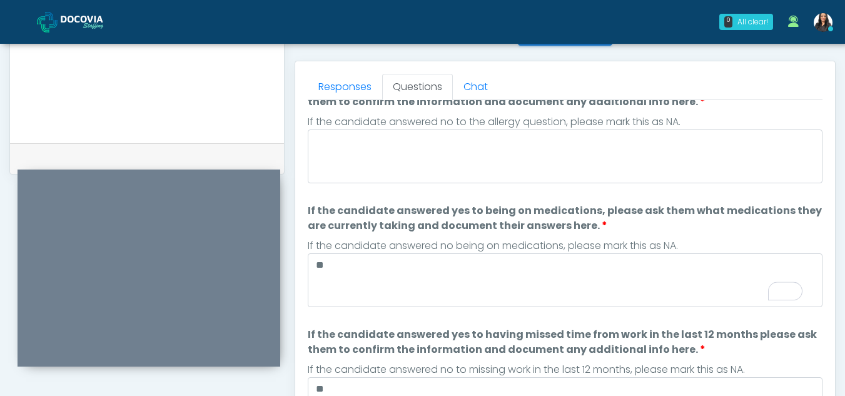
scroll to position [0, 0]
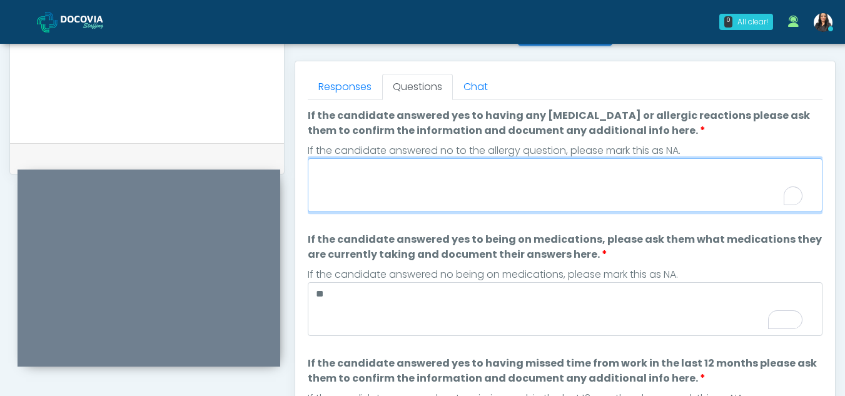
click at [348, 200] on textarea "If the candidate answered yes to having any allergies or allergic reactions ple…" at bounding box center [565, 185] width 515 height 54
type textarea "*"
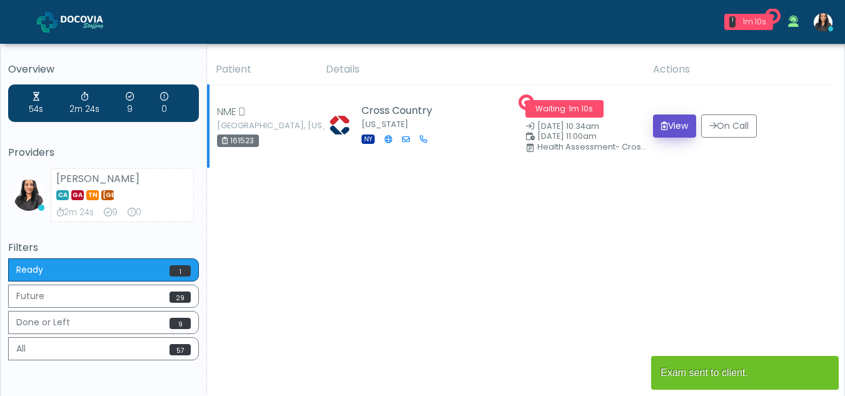
click at [679, 130] on button "View" at bounding box center [674, 125] width 43 height 23
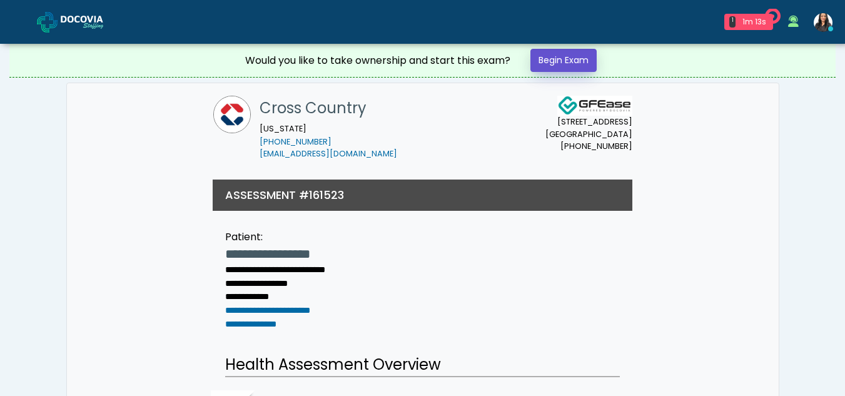
click at [564, 60] on link "Begin Exam" at bounding box center [564, 60] width 66 height 23
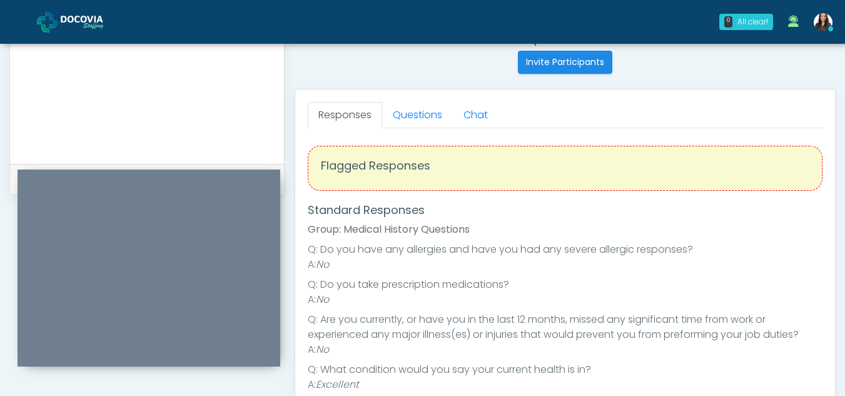
scroll to position [499, 0]
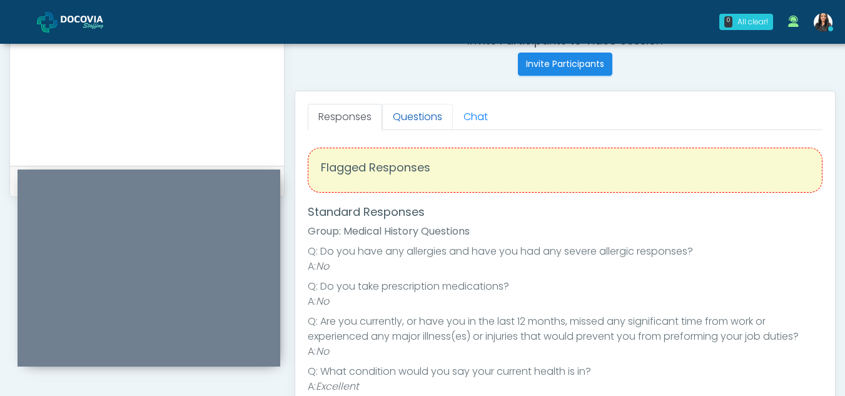
click at [424, 115] on link "Questions" at bounding box center [417, 117] width 71 height 26
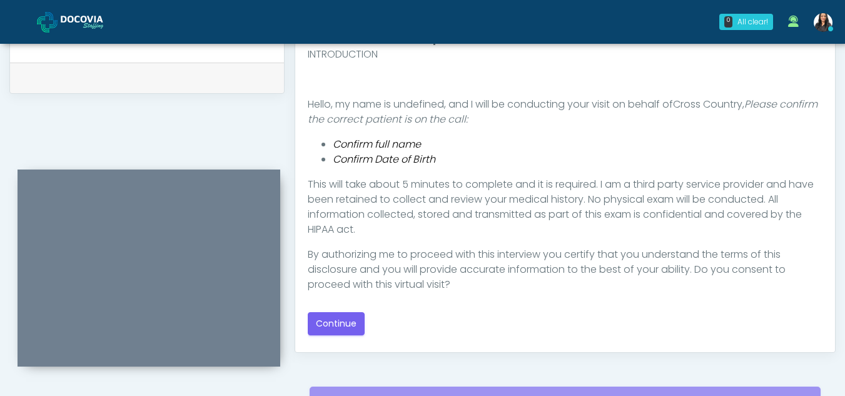
scroll to position [614, 0]
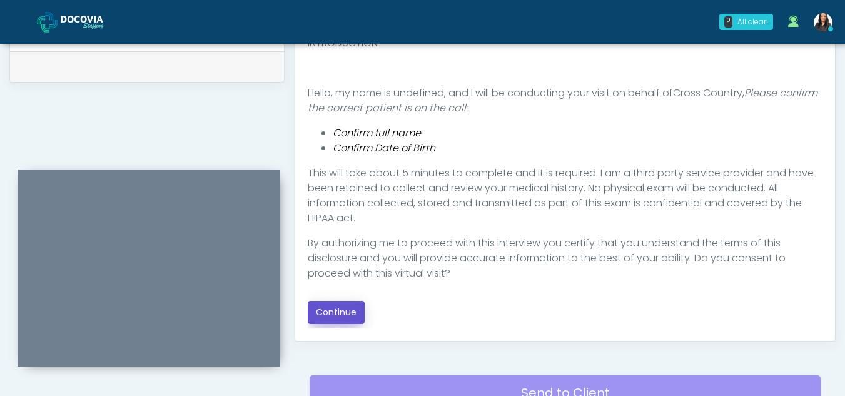
click at [345, 310] on button "Continue" at bounding box center [336, 312] width 57 height 23
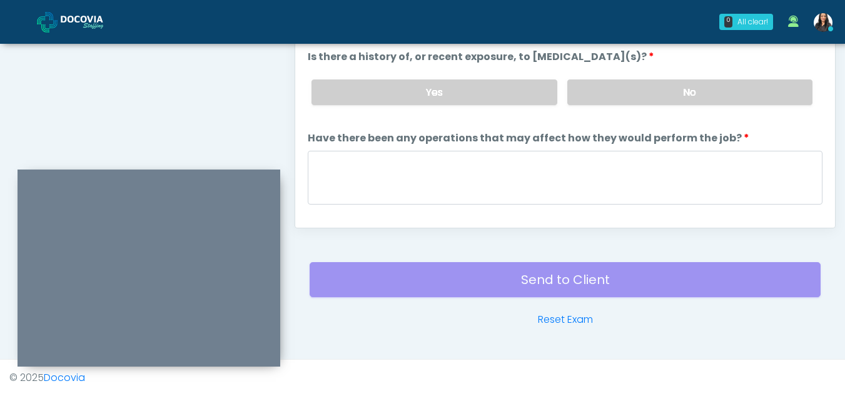
scroll to position [471, 0]
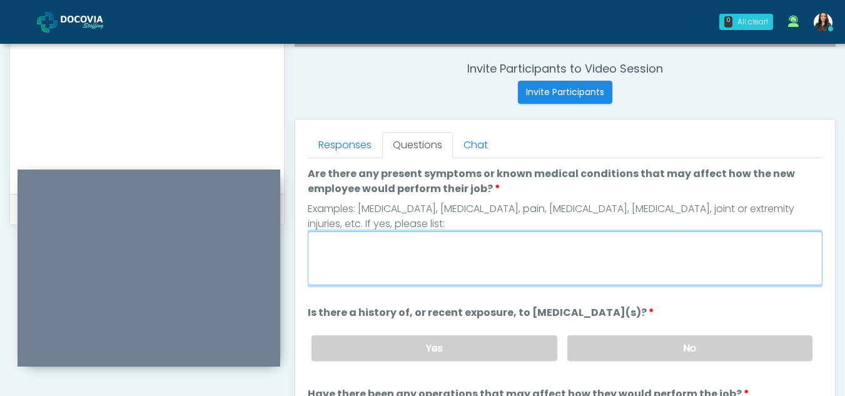
click at [402, 255] on textarea "Are there any present symptoms or known medical conditions that may affect how …" at bounding box center [565, 258] width 515 height 54
type textarea "*"
type textarea "**"
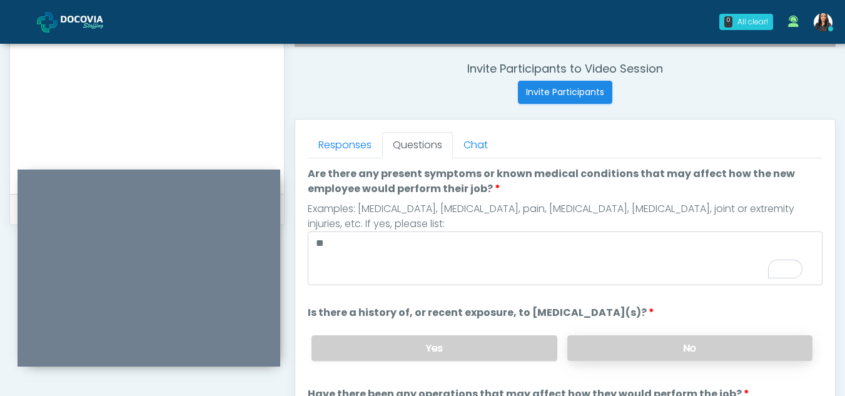
click at [738, 347] on label "No" at bounding box center [689, 348] width 245 height 26
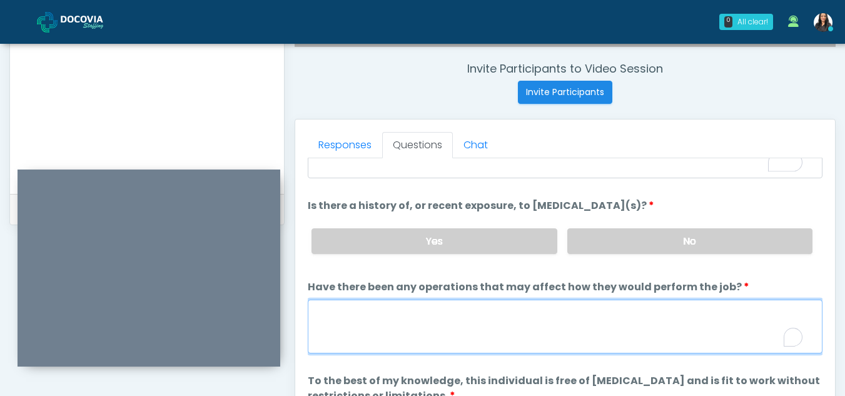
click at [414, 330] on textarea "Have there been any operations that may affect how they would perform the job?" at bounding box center [565, 327] width 515 height 54
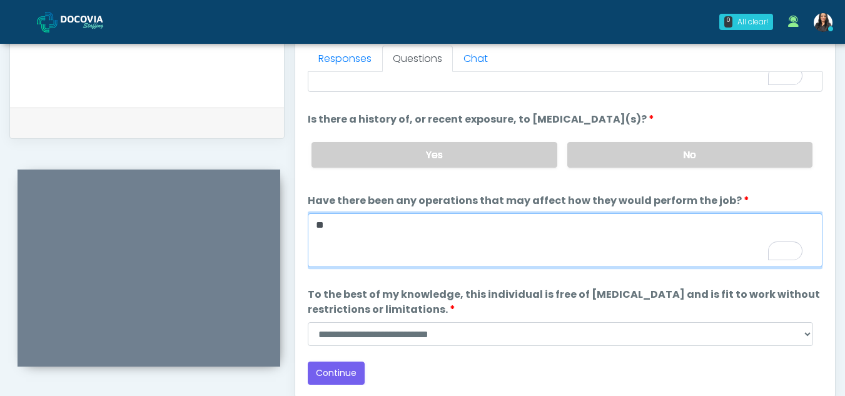
scroll to position [556, 0]
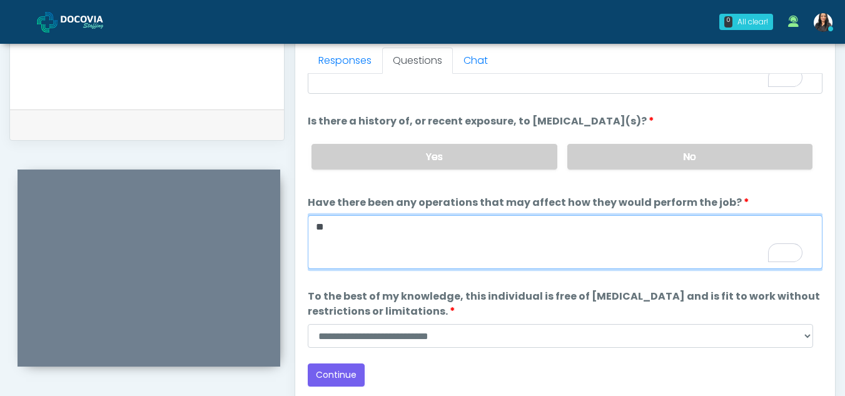
type textarea "**"
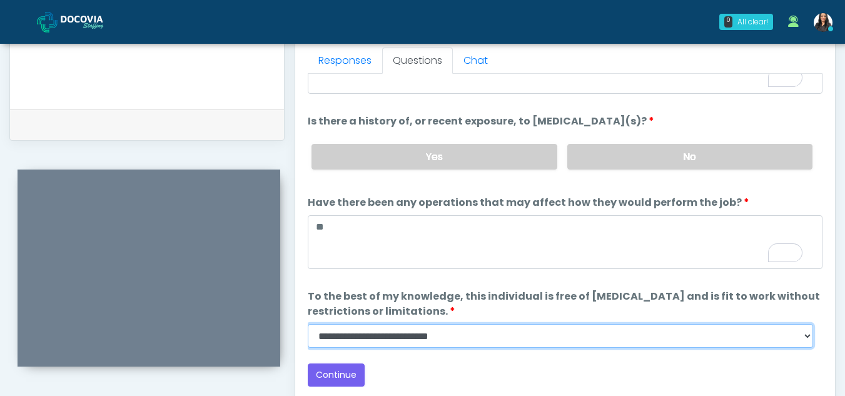
click at [806, 337] on select "**********" at bounding box center [561, 336] width 506 height 24
select select "******"
click at [308, 324] on select "**********" at bounding box center [561, 336] width 506 height 24
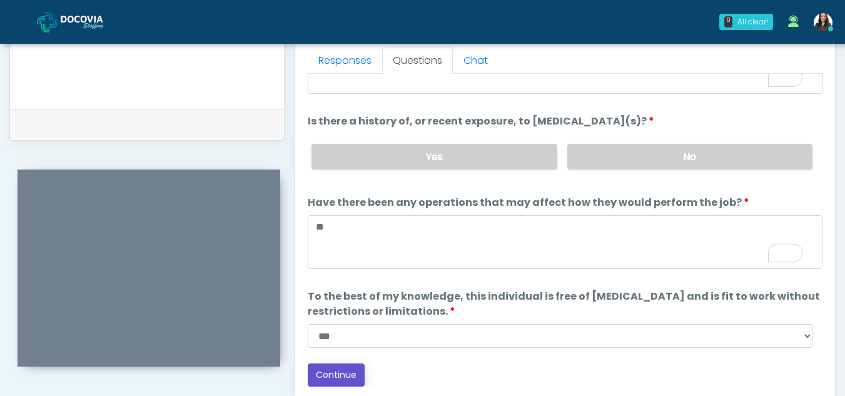
click at [343, 378] on button "Continue" at bounding box center [336, 374] width 57 height 23
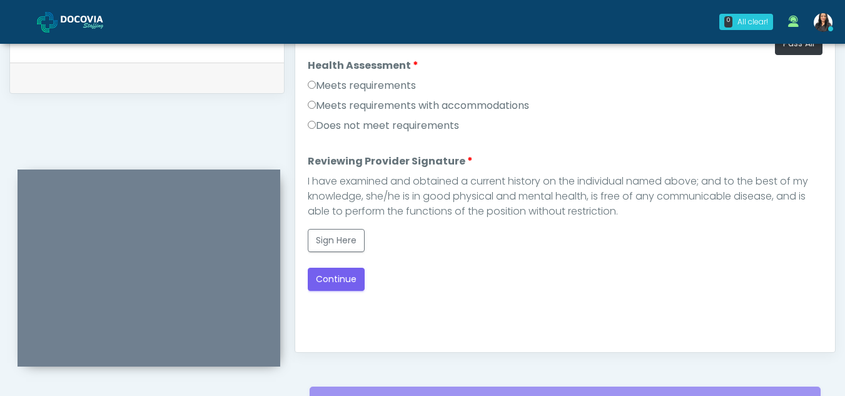
scroll to position [601, 0]
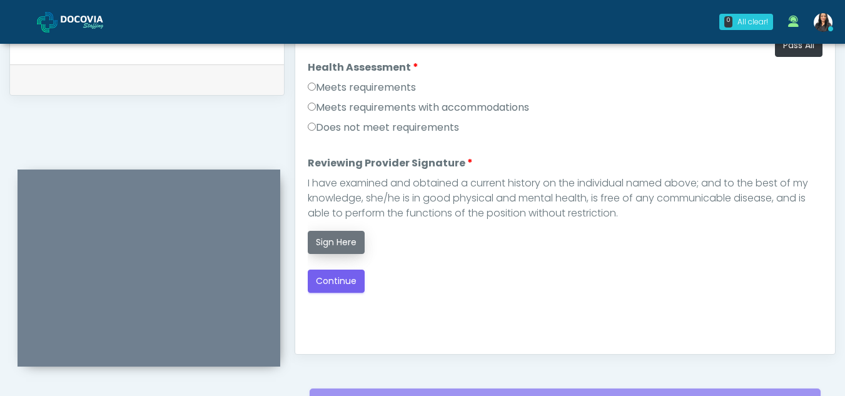
click at [337, 246] on button "Sign Here" at bounding box center [336, 242] width 57 height 23
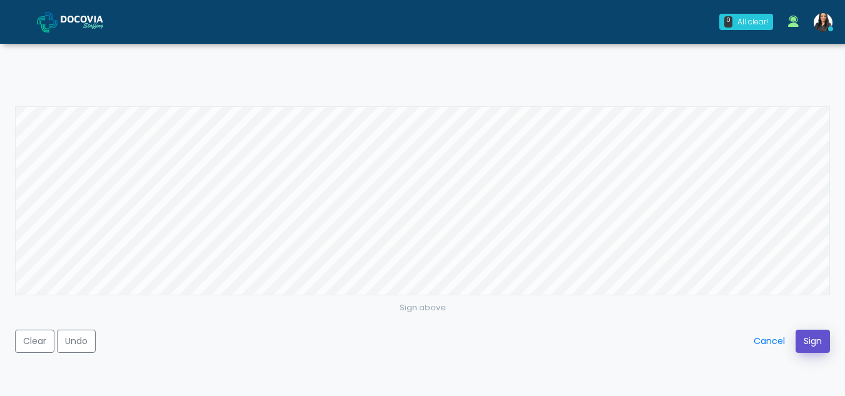
click at [816, 344] on button "Sign" at bounding box center [813, 341] width 34 height 23
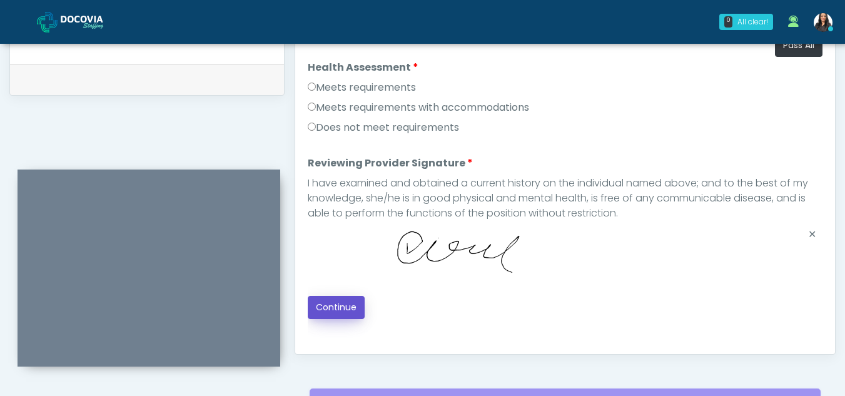
click at [346, 310] on button "Continue" at bounding box center [336, 307] width 57 height 23
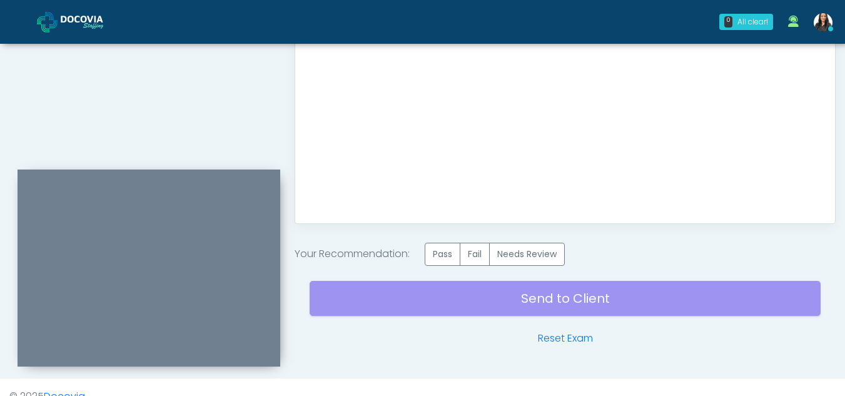
scroll to position [750, 0]
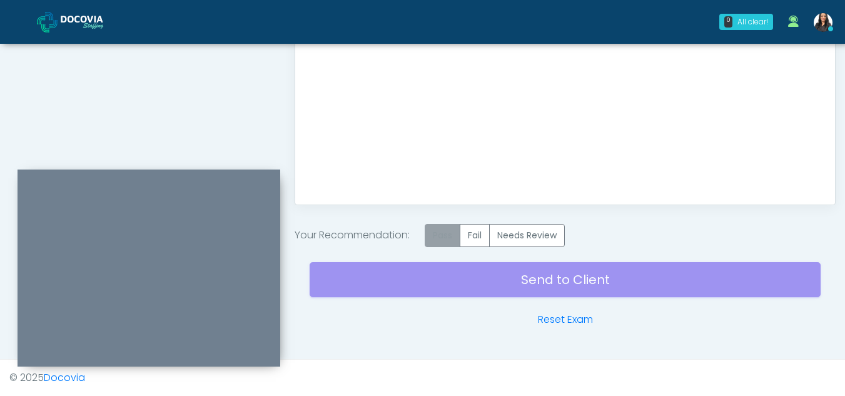
click at [440, 233] on label "Pass" at bounding box center [443, 235] width 36 height 23
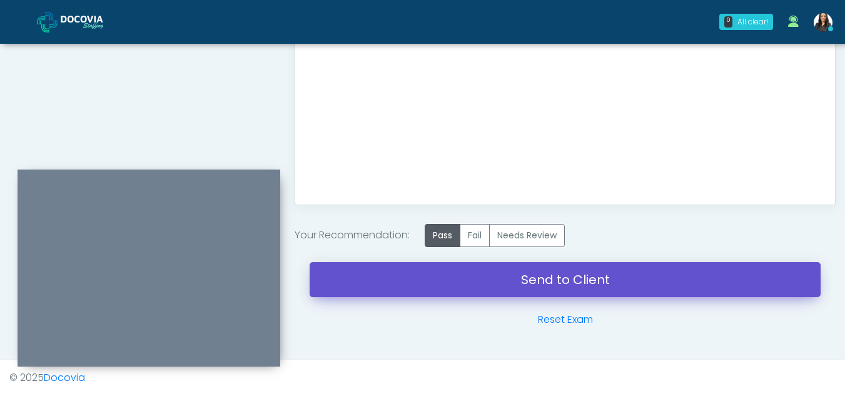
click at [589, 277] on link "Send to Client" at bounding box center [565, 279] width 511 height 35
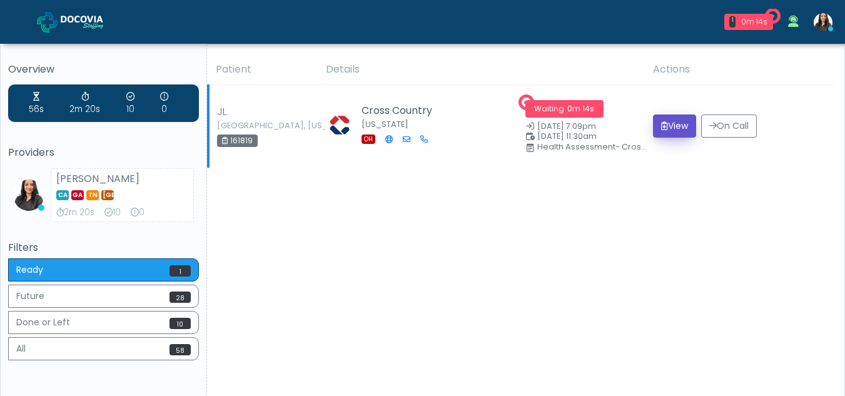
click at [669, 129] on button "View" at bounding box center [674, 125] width 43 height 23
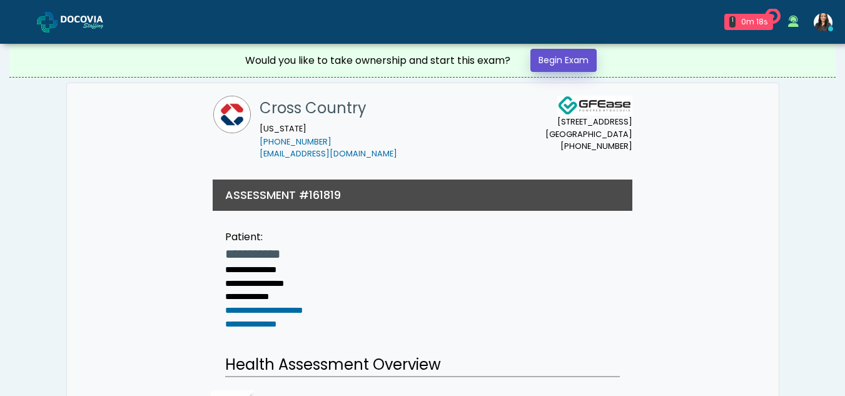
click at [578, 55] on link "Begin Exam" at bounding box center [564, 60] width 66 height 23
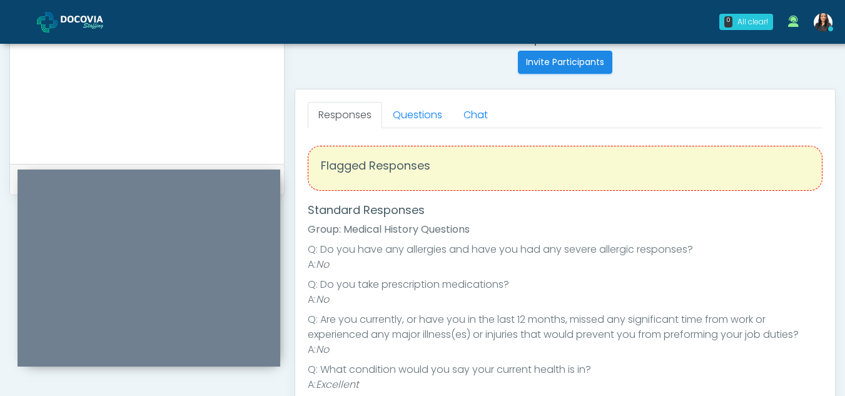
scroll to position [484, 0]
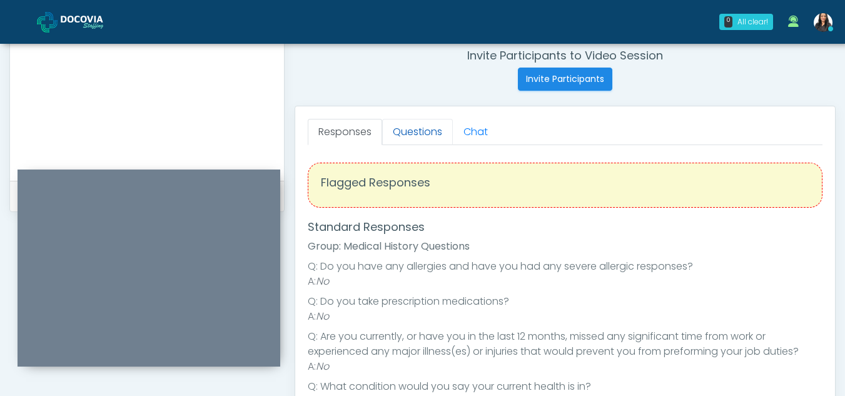
click at [414, 138] on link "Questions" at bounding box center [417, 132] width 71 height 26
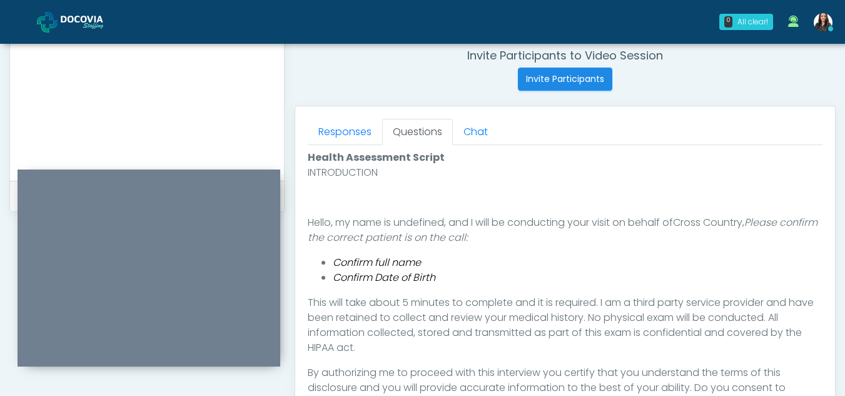
scroll to position [587, 0]
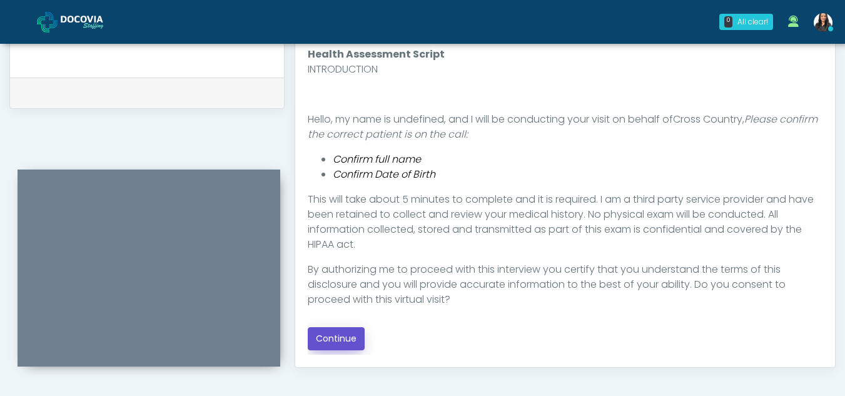
click at [346, 340] on button "Continue" at bounding box center [336, 338] width 57 height 23
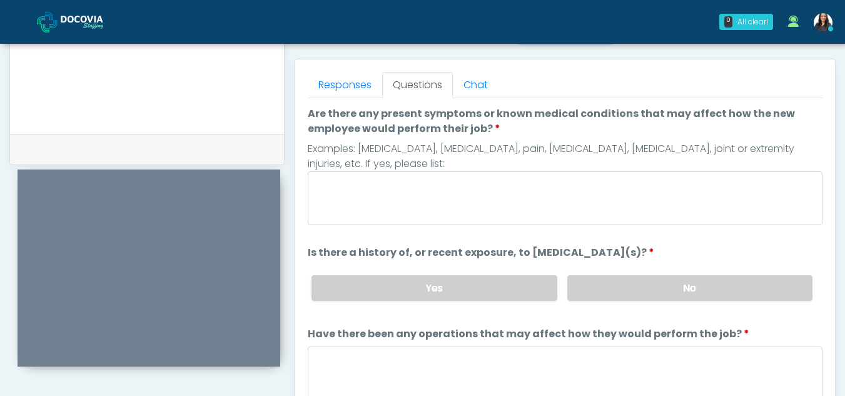
scroll to position [522, 0]
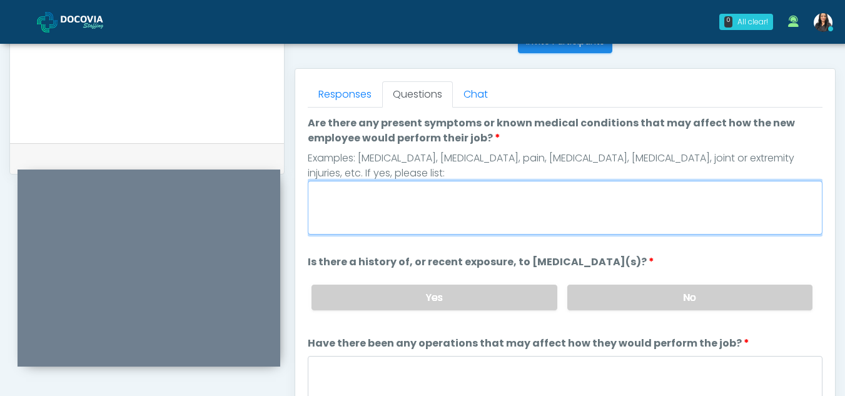
click at [395, 208] on textarea "Are there any present symptoms or known medical conditions that may affect how …" at bounding box center [565, 208] width 515 height 54
type textarea "**"
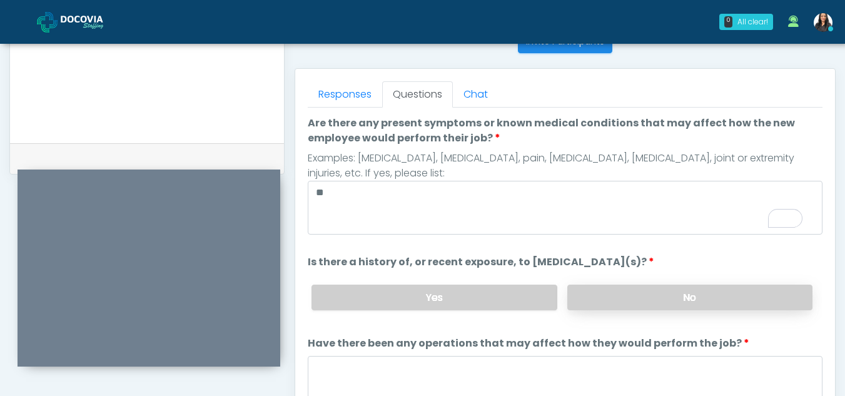
click at [659, 292] on label "No" at bounding box center [689, 298] width 245 height 26
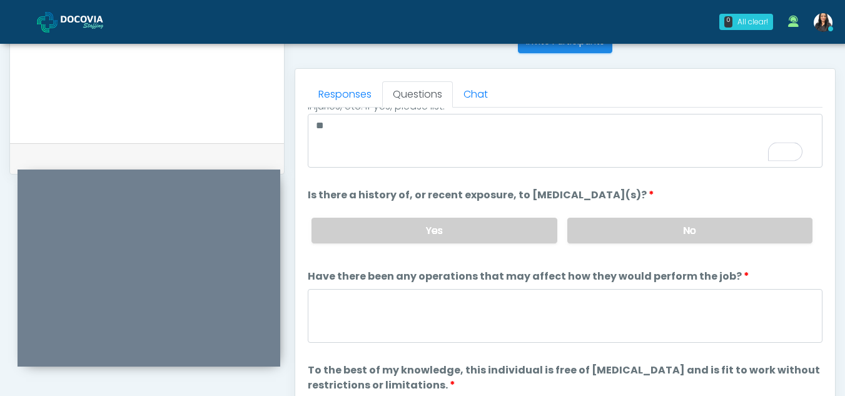
scroll to position [107, 0]
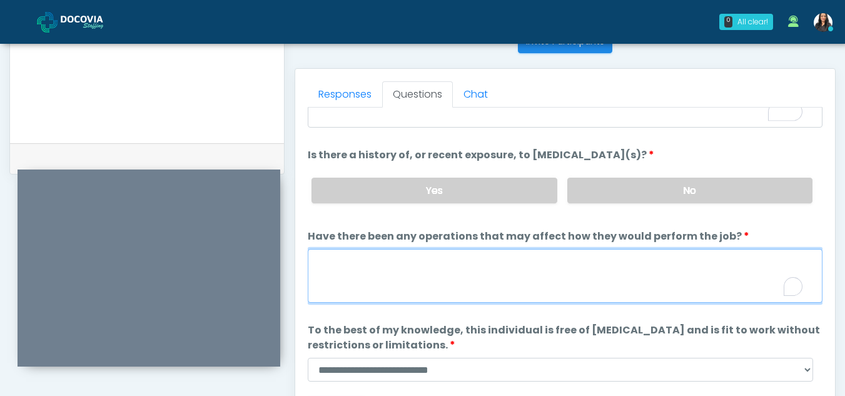
click at [457, 285] on textarea "Have there been any operations that may affect how they would perform the job?" at bounding box center [565, 276] width 515 height 54
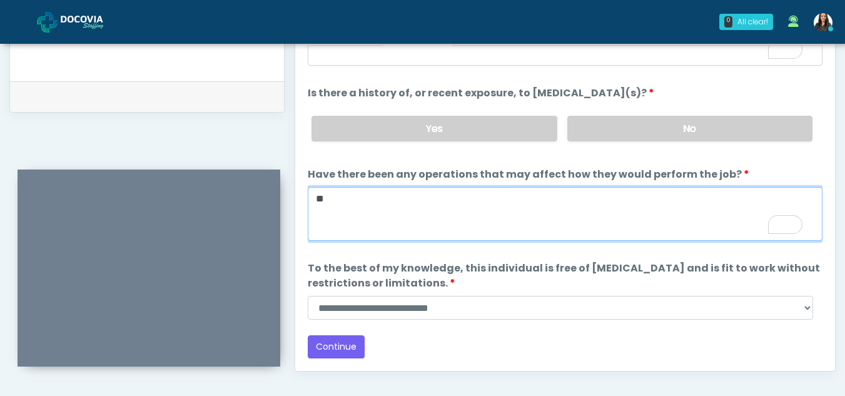
type textarea "**"
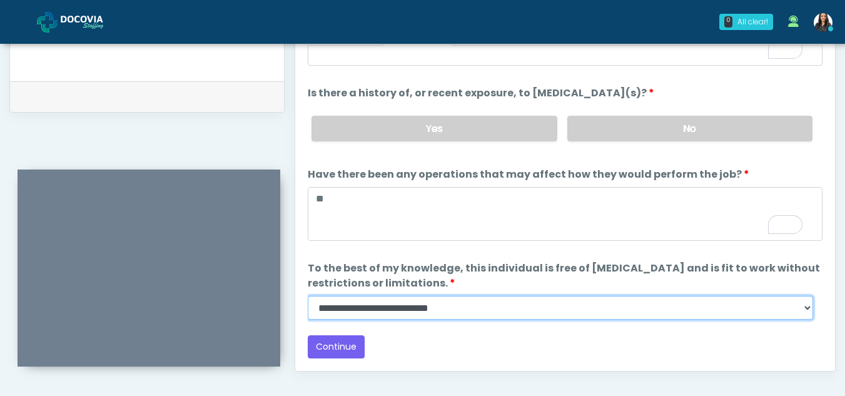
click at [810, 312] on select "**********" at bounding box center [561, 308] width 506 height 24
select select "******"
click at [308, 296] on select "**********" at bounding box center [561, 308] width 506 height 24
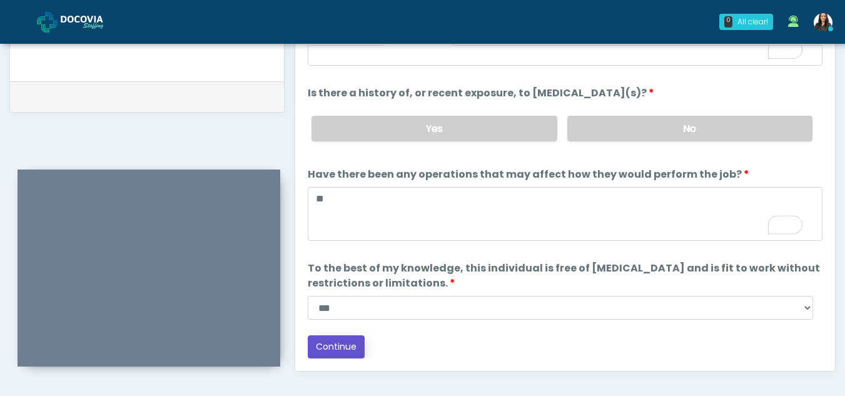
click at [330, 348] on button "Continue" at bounding box center [336, 346] width 57 height 23
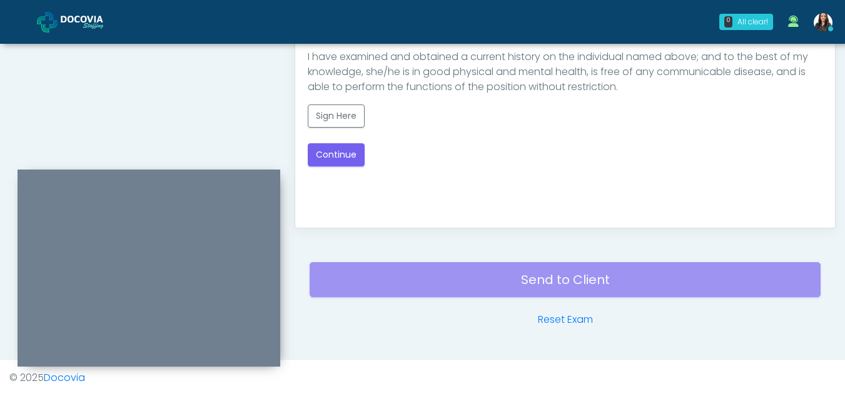
scroll to position [563, 0]
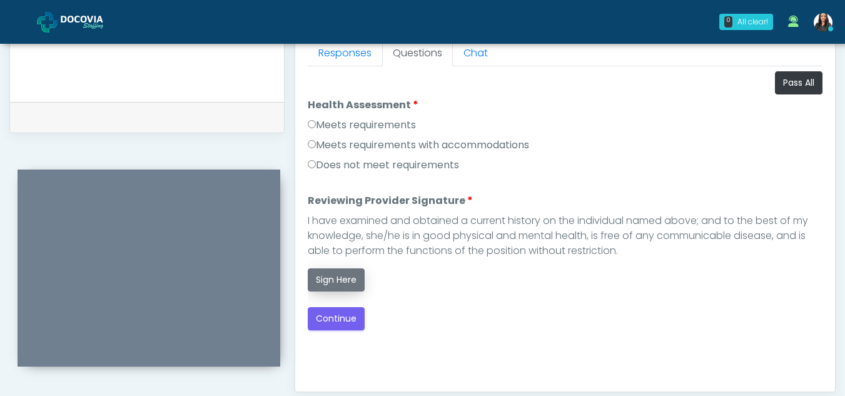
click at [332, 278] on button "Sign Here" at bounding box center [336, 279] width 57 height 23
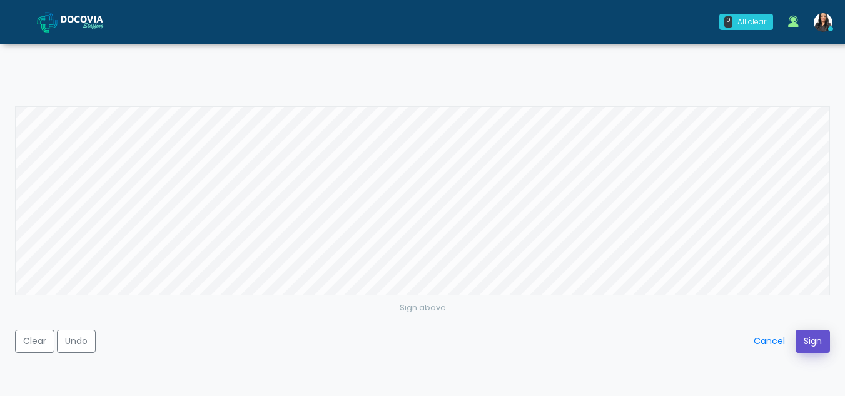
click at [810, 340] on button "Sign" at bounding box center [813, 341] width 34 height 23
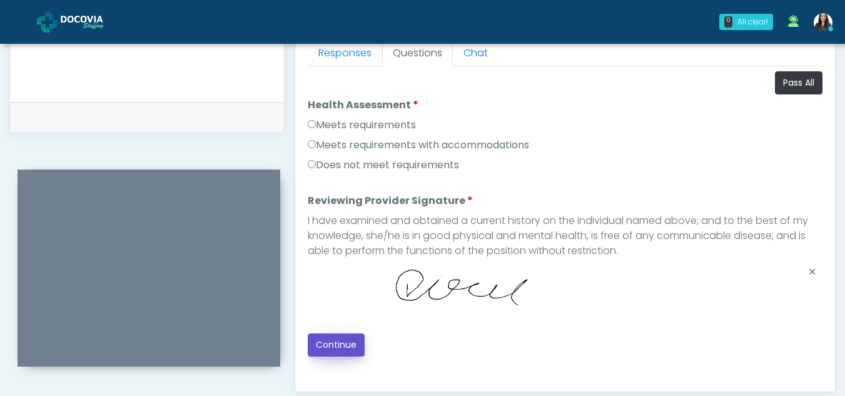
click at [329, 343] on button "Continue" at bounding box center [336, 344] width 57 height 23
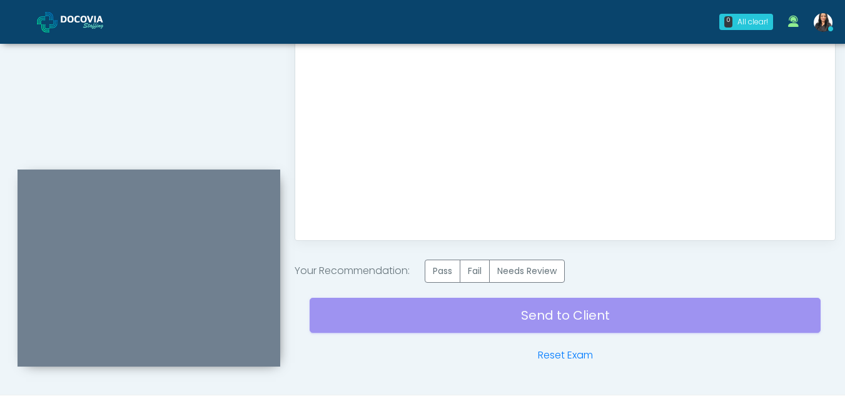
scroll to position [750, 0]
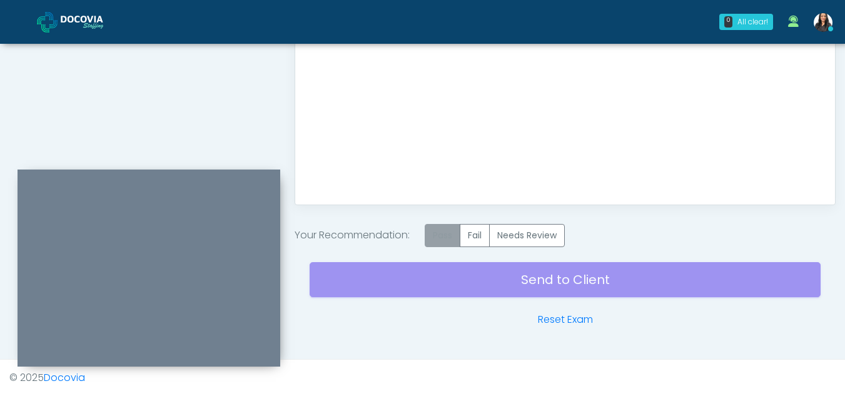
click at [443, 236] on label "Pass" at bounding box center [443, 235] width 36 height 23
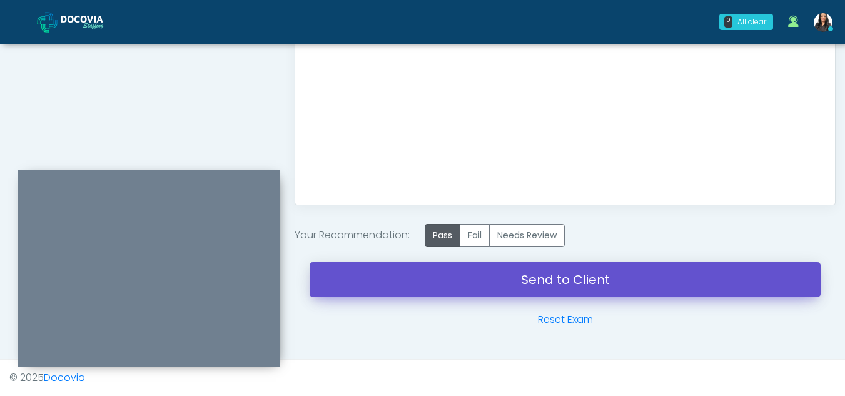
click at [537, 282] on link "Send to Client" at bounding box center [565, 279] width 511 height 35
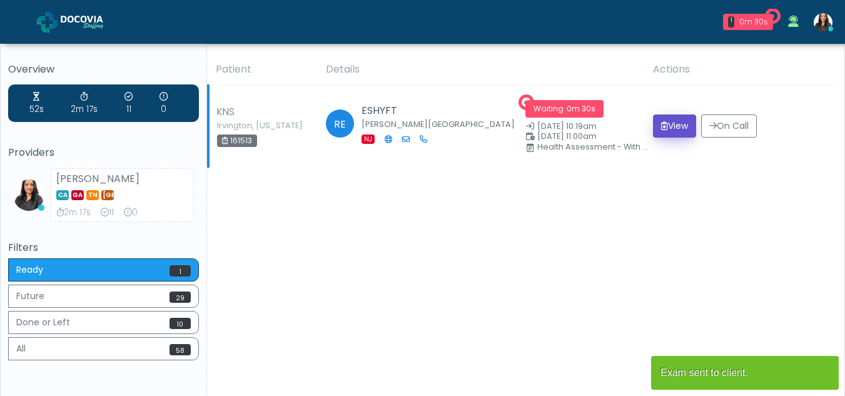
click at [661, 124] on icon "submit" at bounding box center [664, 125] width 7 height 9
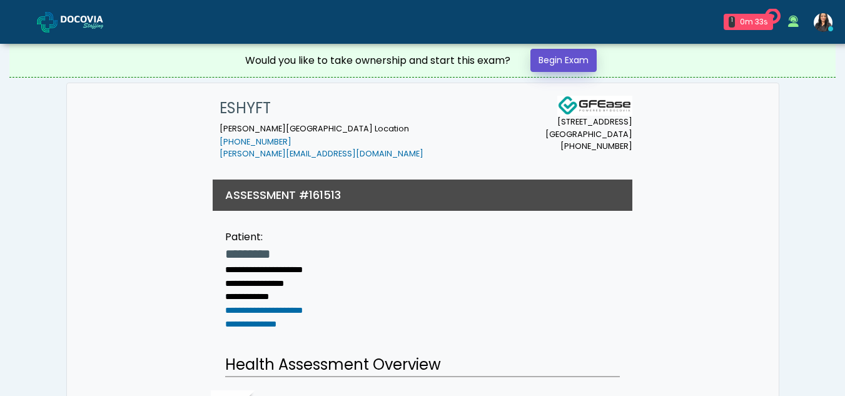
click at [555, 52] on link "Begin Exam" at bounding box center [564, 60] width 66 height 23
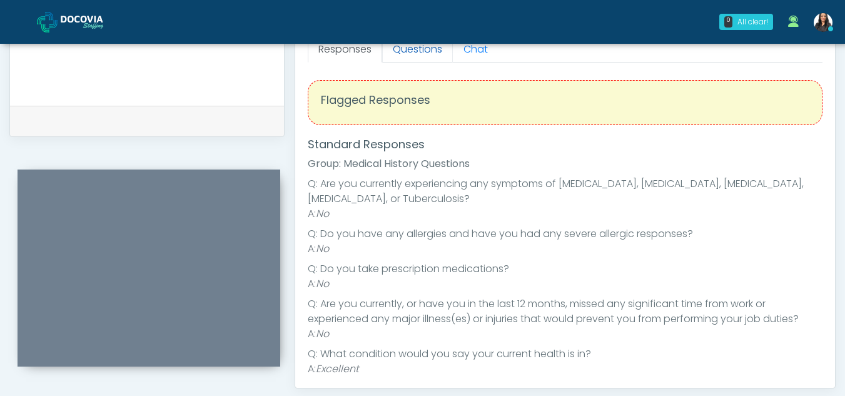
click at [441, 56] on link "Questions" at bounding box center [417, 49] width 71 height 26
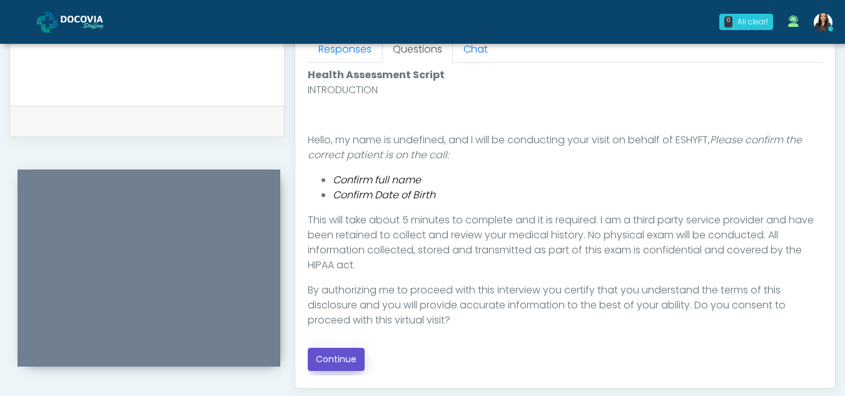
click at [332, 354] on button "Continue" at bounding box center [336, 359] width 57 height 23
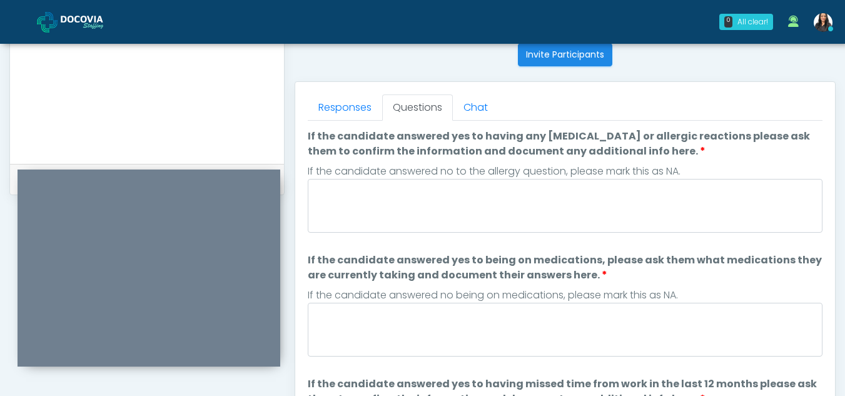
scroll to position [475, 0]
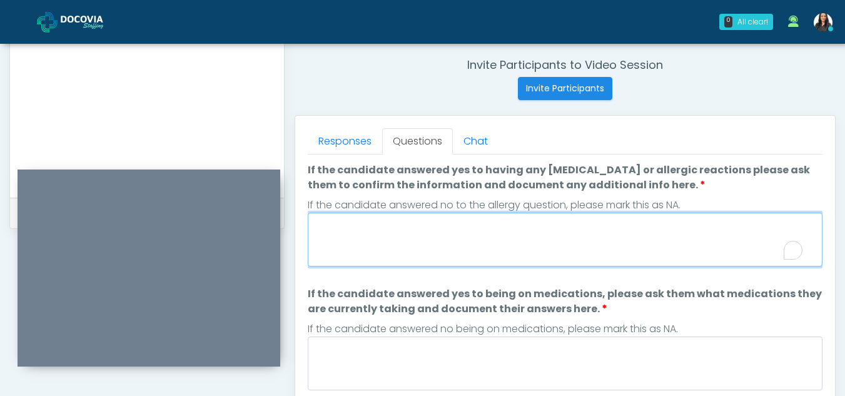
click at [451, 236] on textarea "If the candidate answered yes to having any [MEDICAL_DATA] or allergic reaction…" at bounding box center [565, 240] width 515 height 54
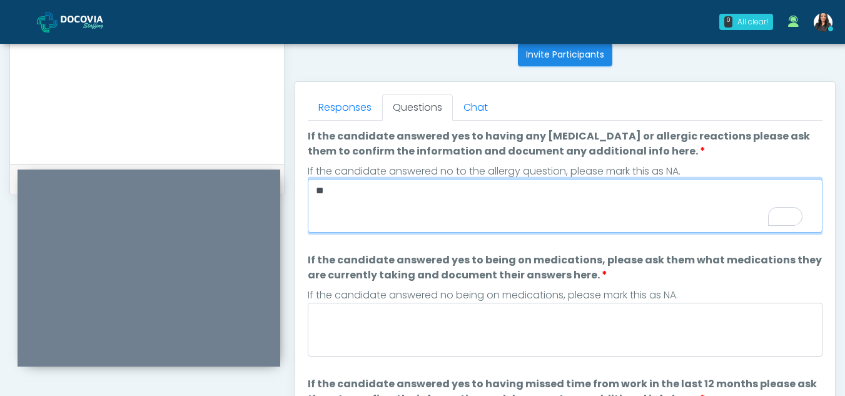
scroll to position [574, 0]
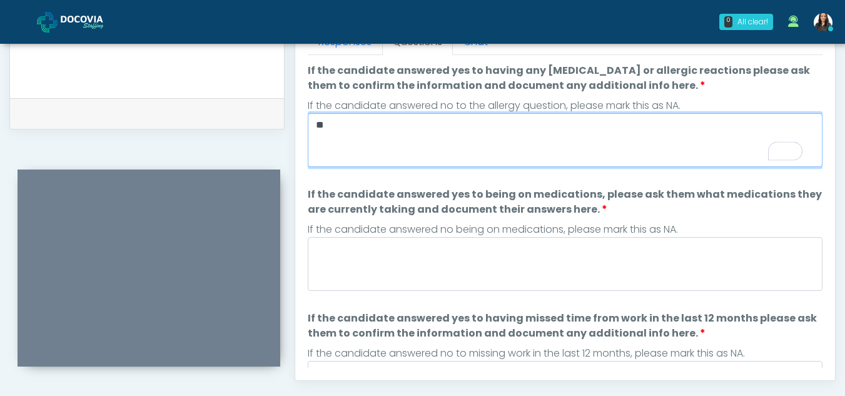
type textarea "**"
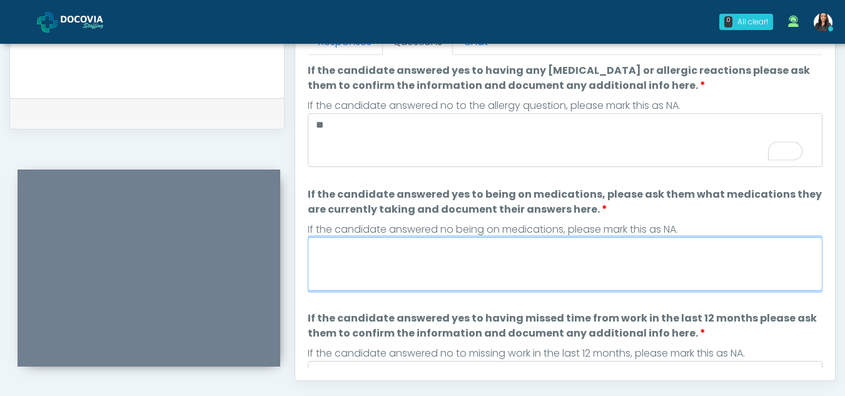
click at [509, 272] on textarea "If the candidate answered yes to being on medications, please ask them what med…" at bounding box center [565, 264] width 515 height 54
type textarea "*"
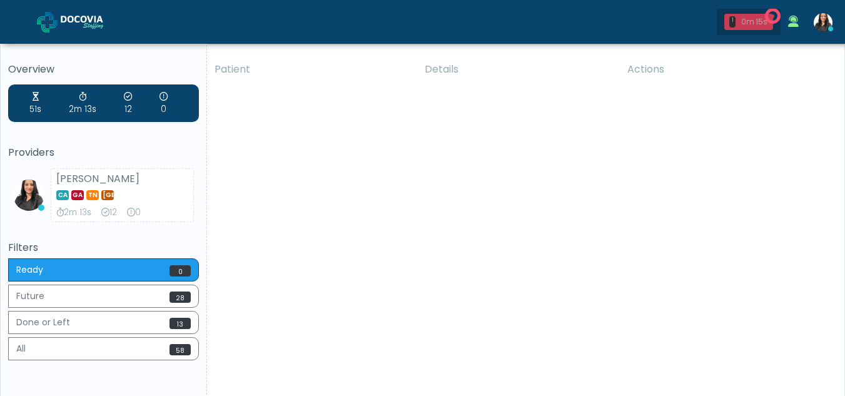
click at [756, 21] on div "0m 15s" at bounding box center [755, 21] width 28 height 11
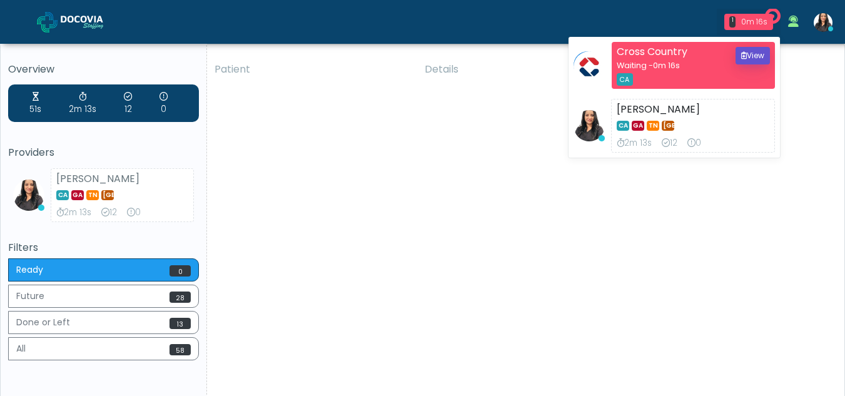
click at [761, 53] on button "View" at bounding box center [753, 56] width 34 height 18
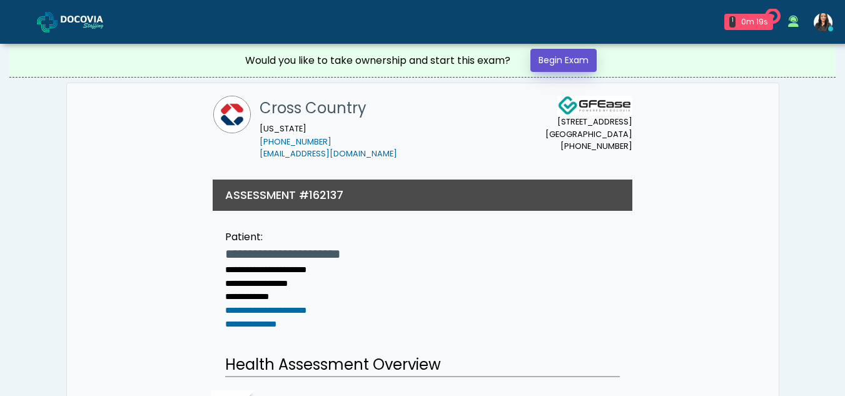
click at [562, 56] on link "Begin Exam" at bounding box center [564, 60] width 66 height 23
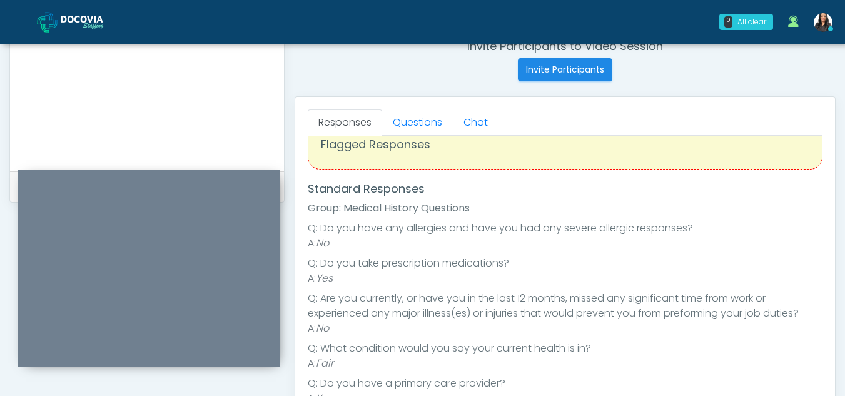
scroll to position [479, 0]
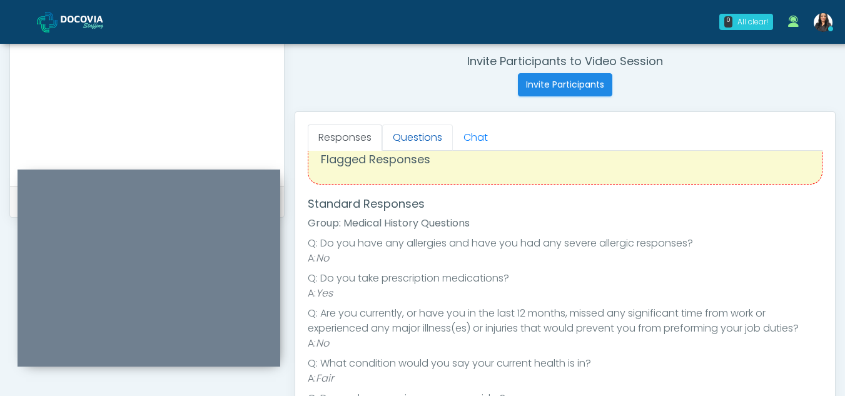
click at [411, 130] on link "Questions" at bounding box center [417, 137] width 71 height 26
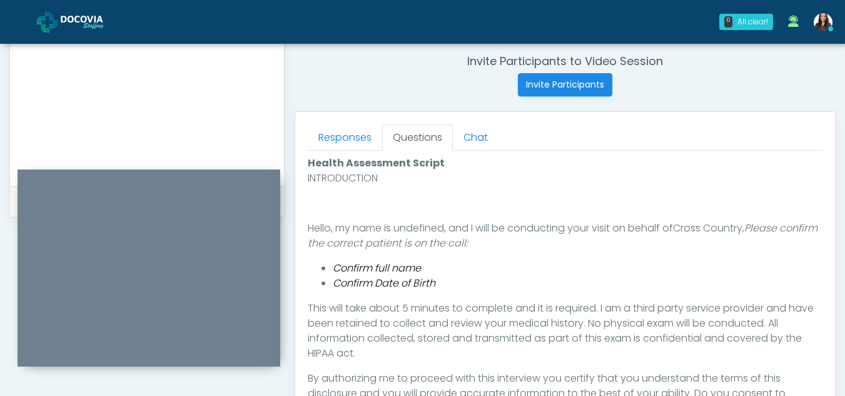
scroll to position [567, 0]
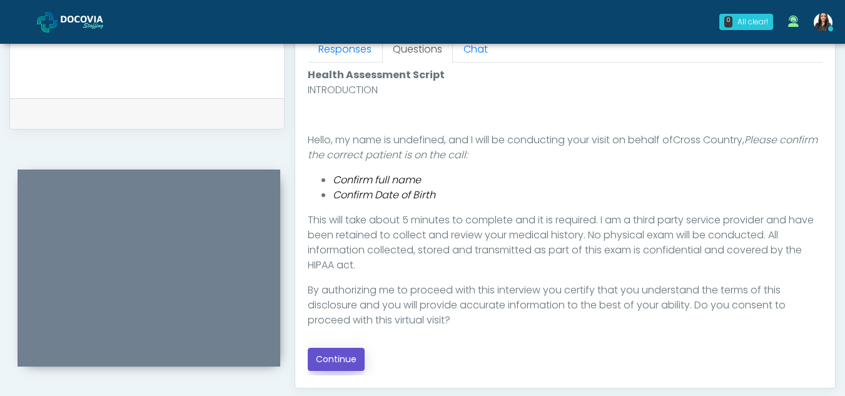
click at [331, 352] on button "Continue" at bounding box center [336, 359] width 57 height 23
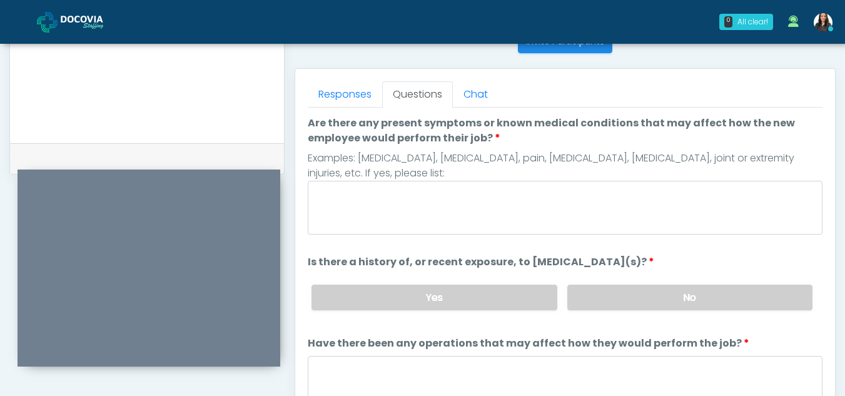
scroll to position [518, 0]
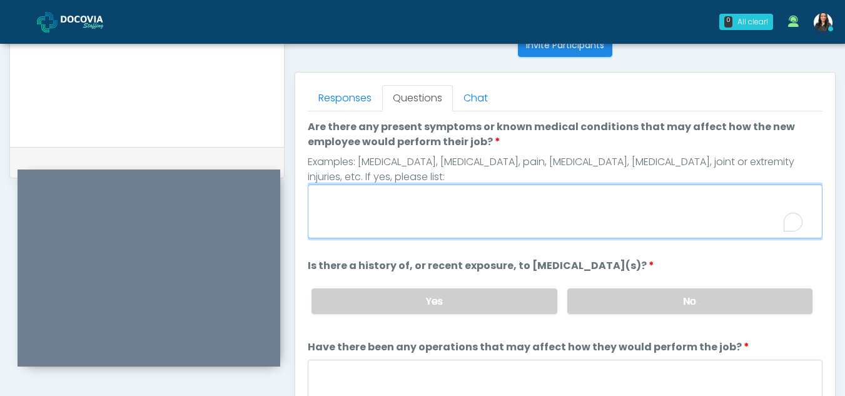
click at [373, 215] on textarea "Are there any present symptoms or known medical conditions that may affect how …" at bounding box center [565, 212] width 515 height 54
type textarea "**"
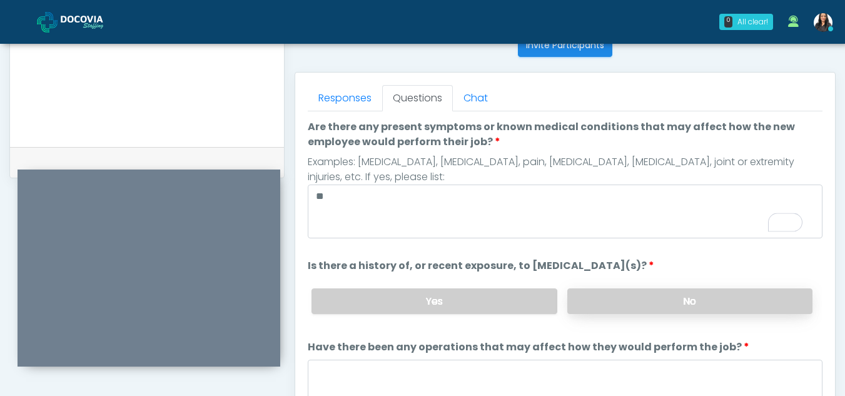
click at [573, 307] on label "No" at bounding box center [689, 301] width 245 height 26
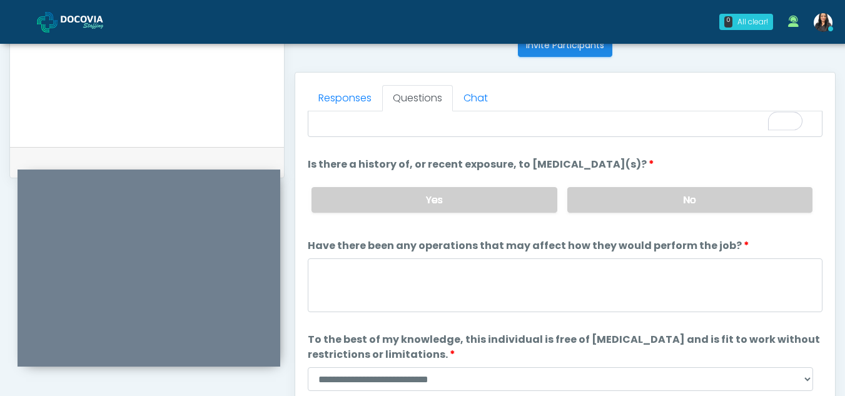
scroll to position [107, 0]
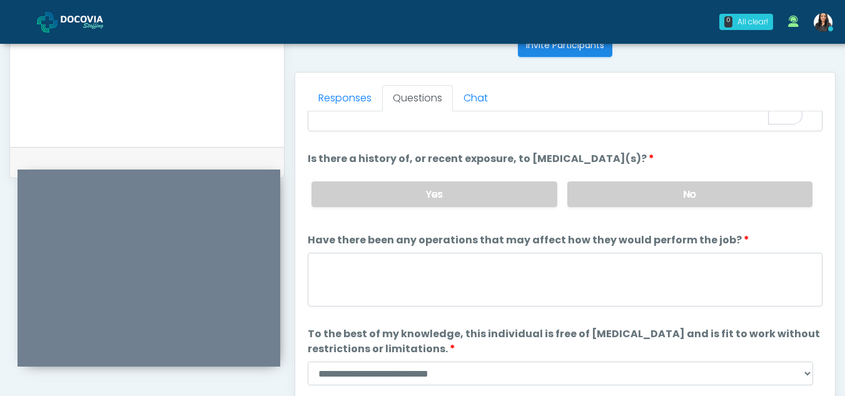
click at [400, 307] on div at bounding box center [565, 282] width 515 height 58
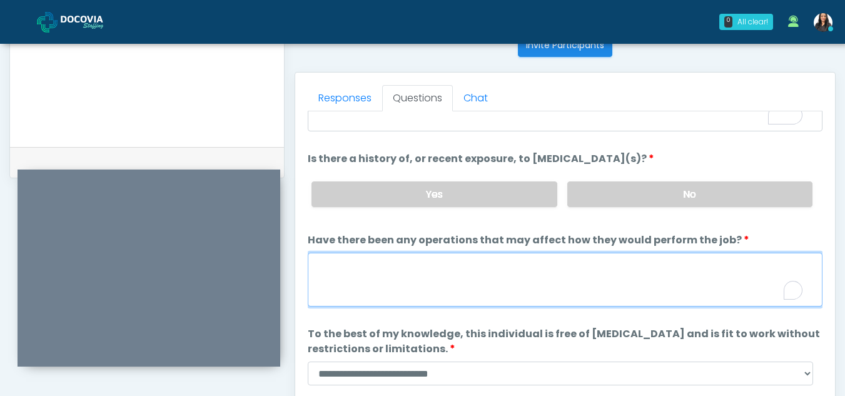
click at [371, 269] on textarea "Have there been any operations that may affect how they would perform the job?" at bounding box center [565, 280] width 515 height 54
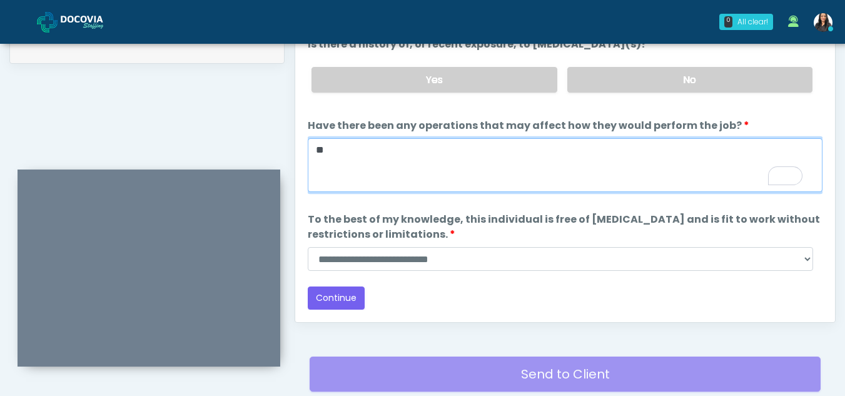
scroll to position [634, 0]
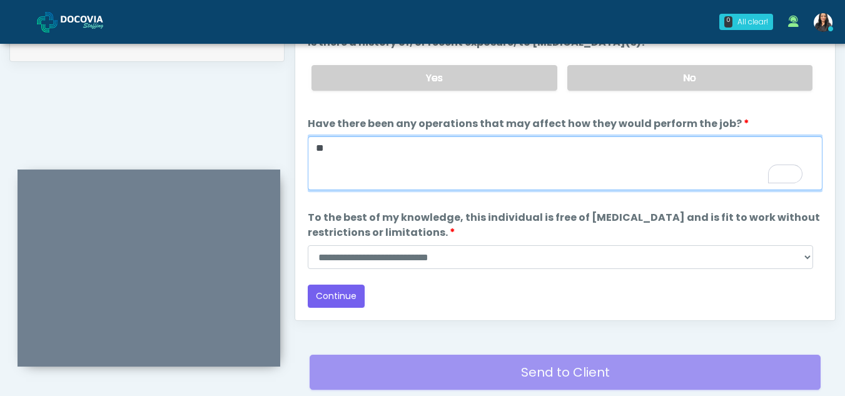
type textarea "**"
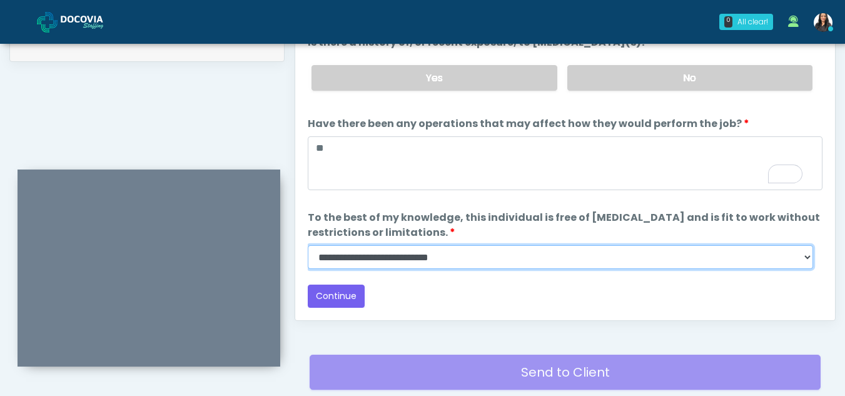
click at [805, 260] on select "**********" at bounding box center [561, 257] width 506 height 24
select select "******"
click at [308, 245] on select "**********" at bounding box center [561, 257] width 506 height 24
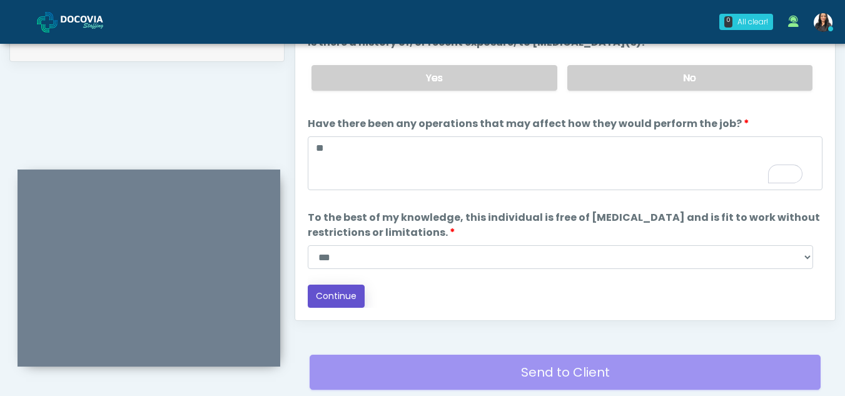
click at [329, 294] on button "Continue" at bounding box center [336, 296] width 57 height 23
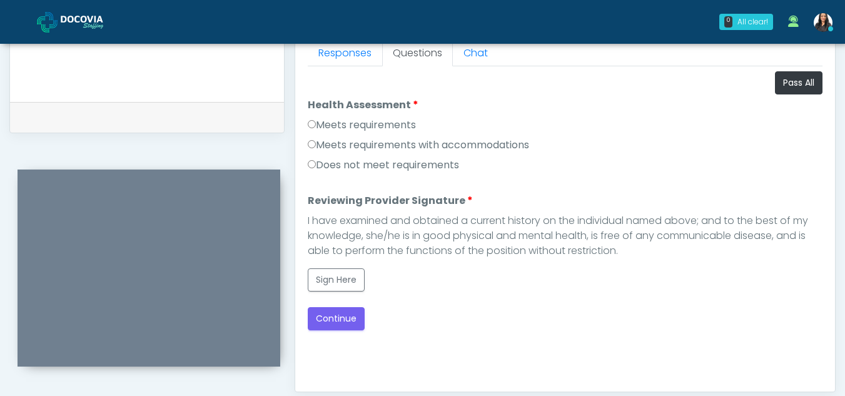
scroll to position [559, 0]
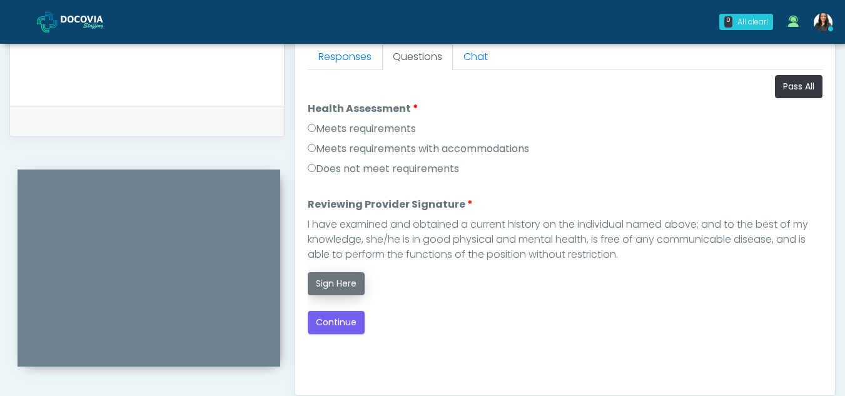
click at [348, 285] on button "Sign Here" at bounding box center [336, 283] width 57 height 23
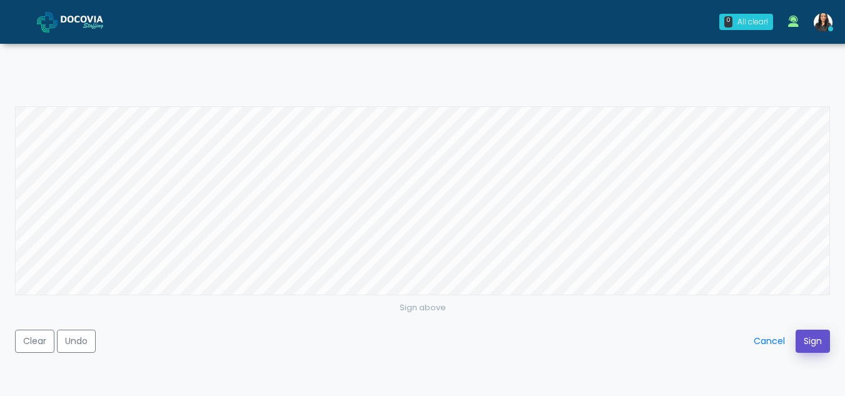
click at [817, 343] on button "Sign" at bounding box center [813, 341] width 34 height 23
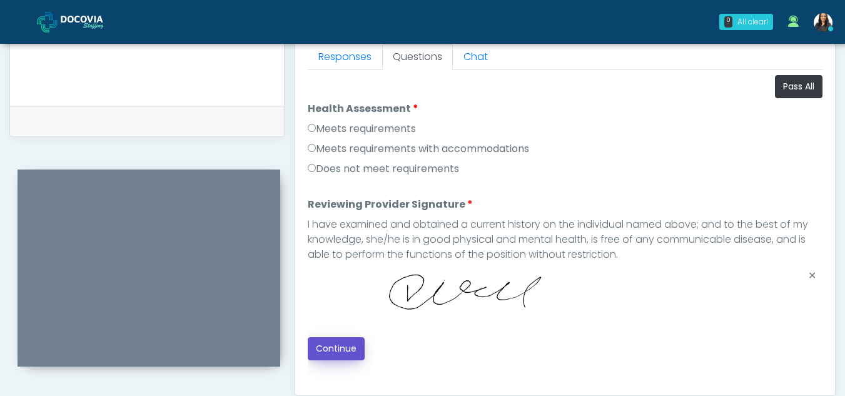
click at [340, 350] on button "Continue" at bounding box center [336, 348] width 57 height 23
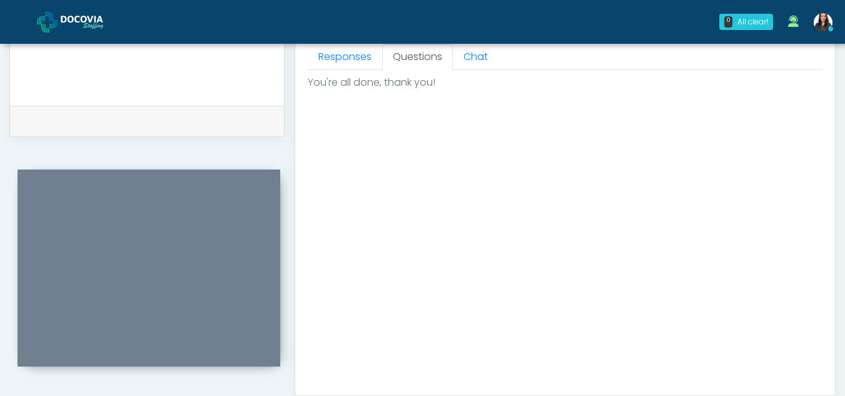
scroll to position [750, 0]
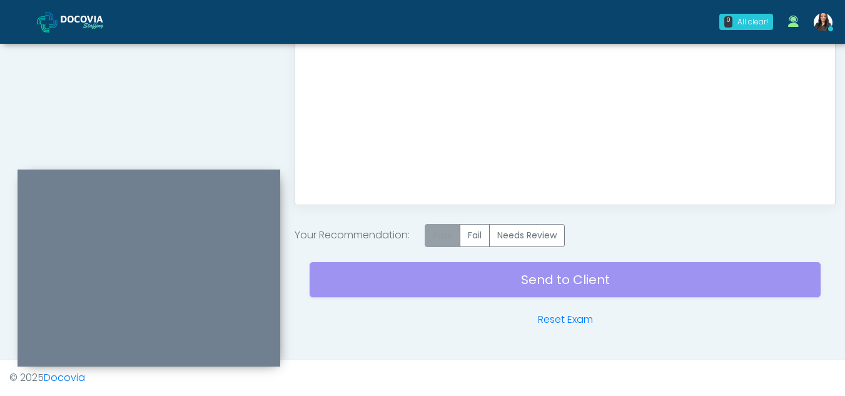
click at [452, 234] on label "Pass" at bounding box center [443, 235] width 36 height 23
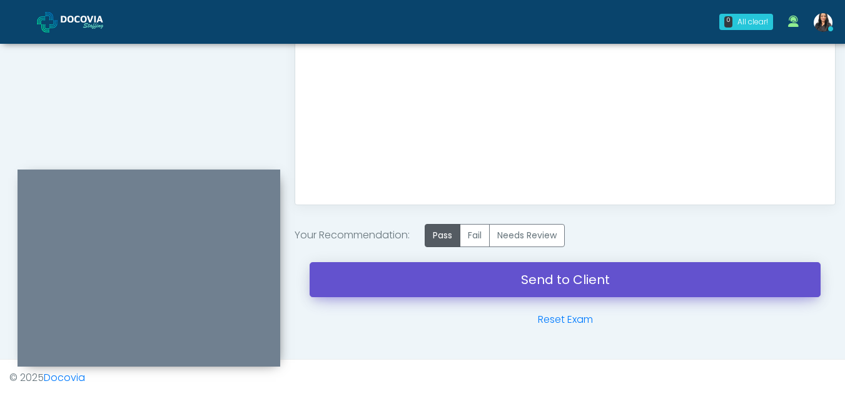
click at [505, 270] on link "Send to Client" at bounding box center [565, 279] width 511 height 35
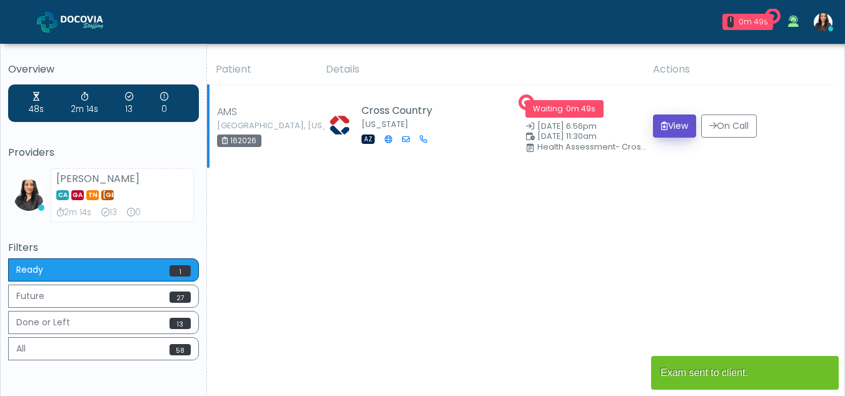
click at [675, 127] on button "View" at bounding box center [674, 125] width 43 height 23
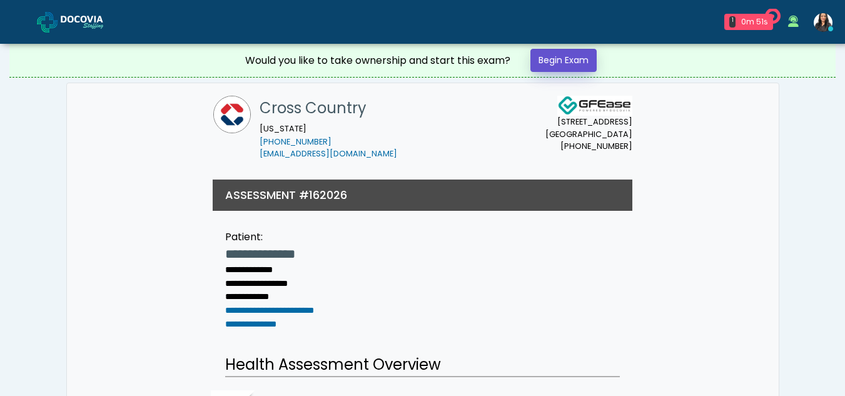
click at [567, 52] on link "Begin Exam" at bounding box center [564, 60] width 66 height 23
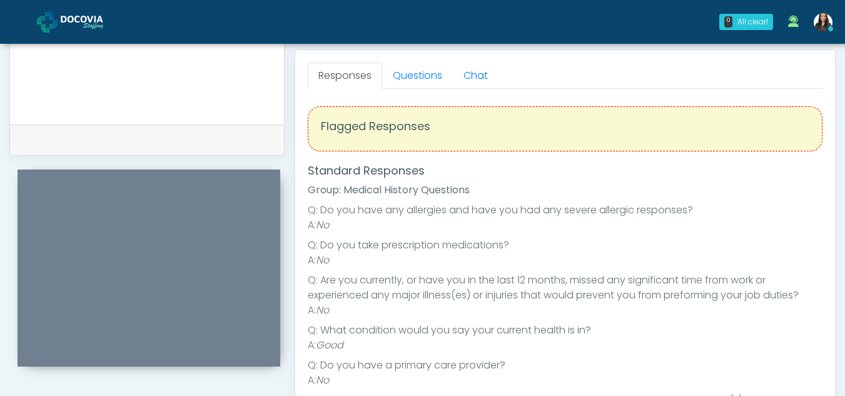
scroll to position [526, 0]
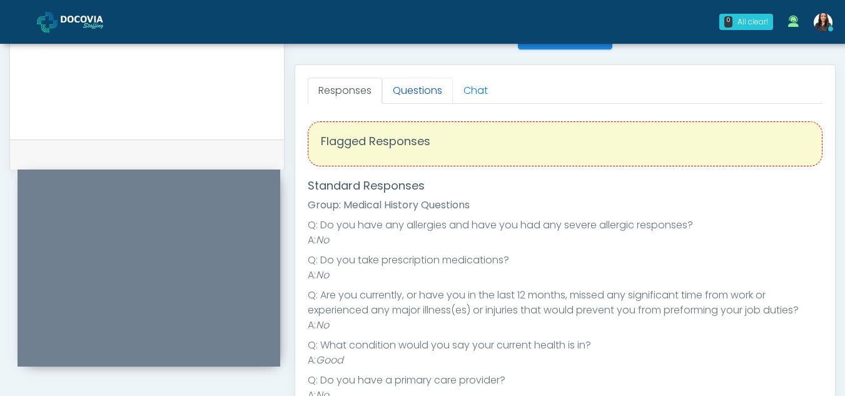
click at [424, 88] on link "Questions" at bounding box center [417, 91] width 71 height 26
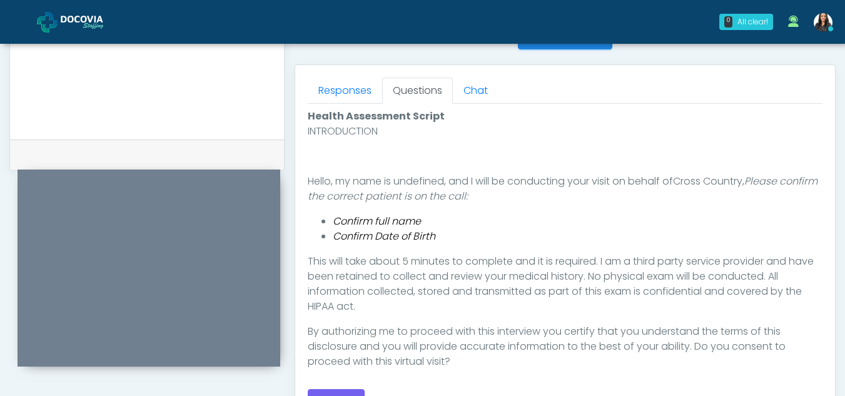
scroll to position [584, 0]
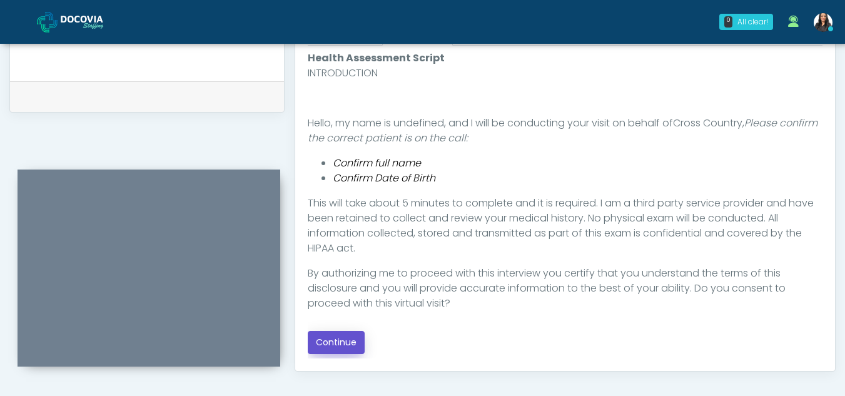
click at [327, 343] on button "Continue" at bounding box center [336, 342] width 57 height 23
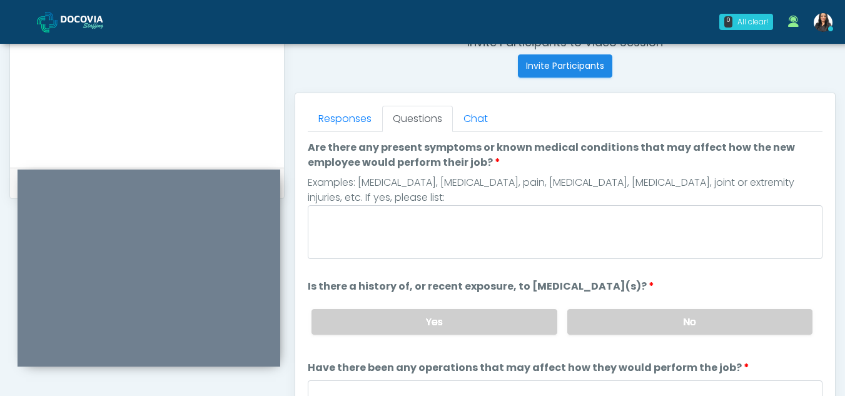
scroll to position [492, 0]
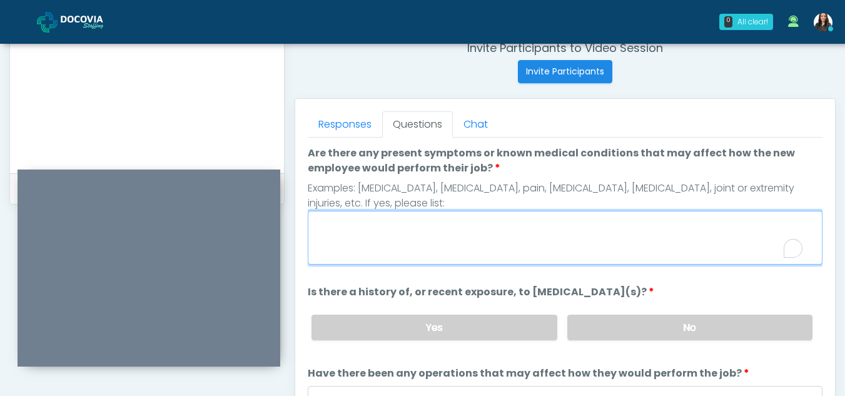
click at [459, 235] on textarea "Are there any present symptoms or known medical conditions that may affect how …" at bounding box center [565, 238] width 515 height 54
type textarea "**"
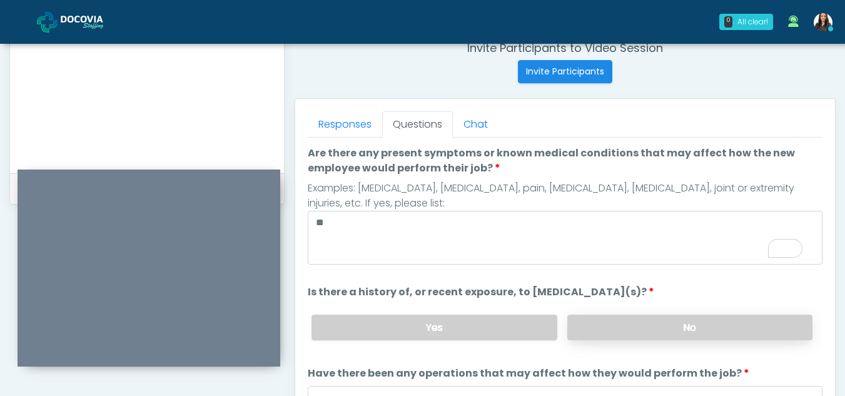
click at [693, 318] on label "No" at bounding box center [689, 328] width 245 height 26
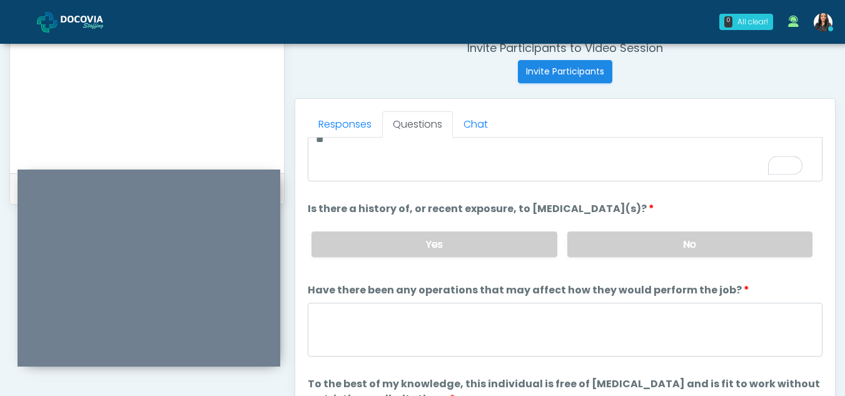
scroll to position [107, 0]
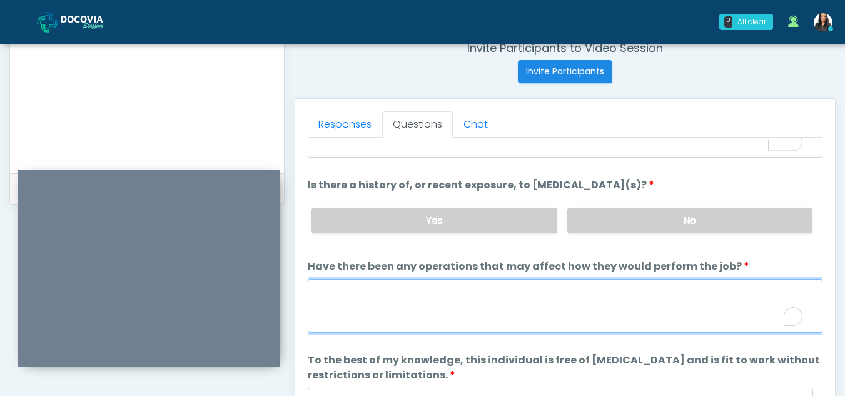
click at [343, 315] on textarea "Have there been any operations that may affect how they would perform the job?" at bounding box center [565, 306] width 515 height 54
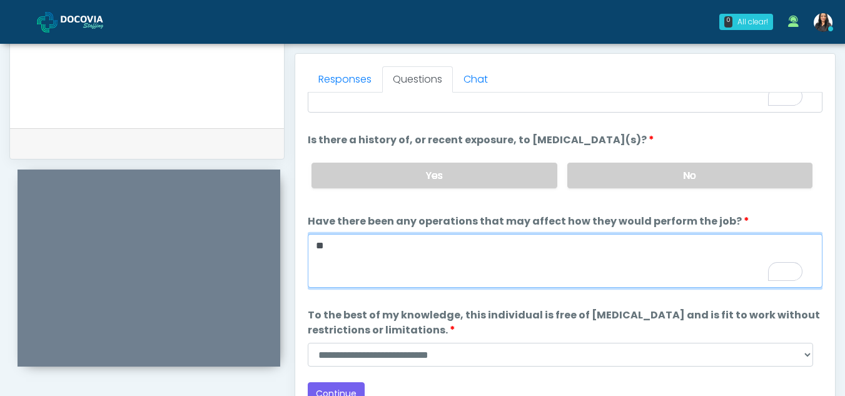
scroll to position [546, 0]
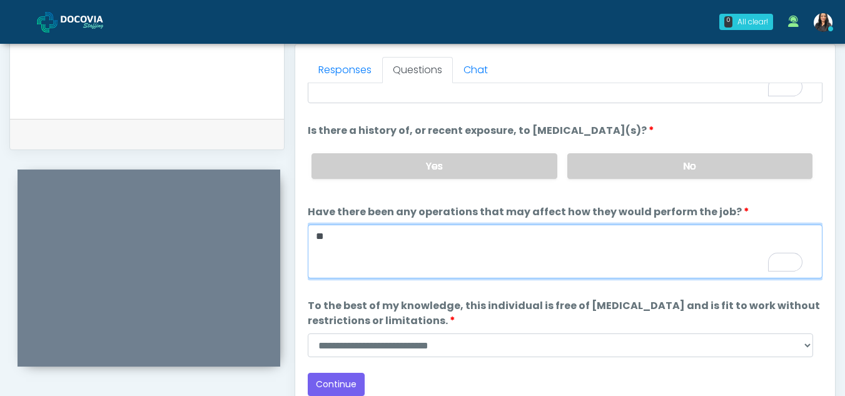
type textarea "**"
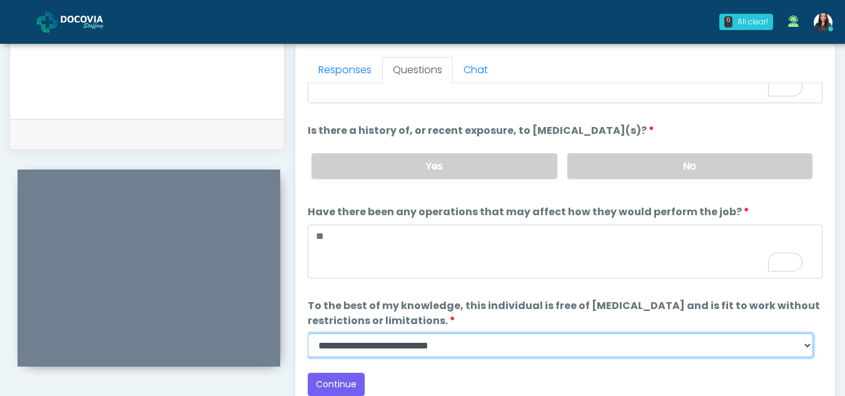
click at [806, 349] on select "**********" at bounding box center [561, 345] width 506 height 24
select select "******"
click at [308, 333] on select "**********" at bounding box center [561, 345] width 506 height 24
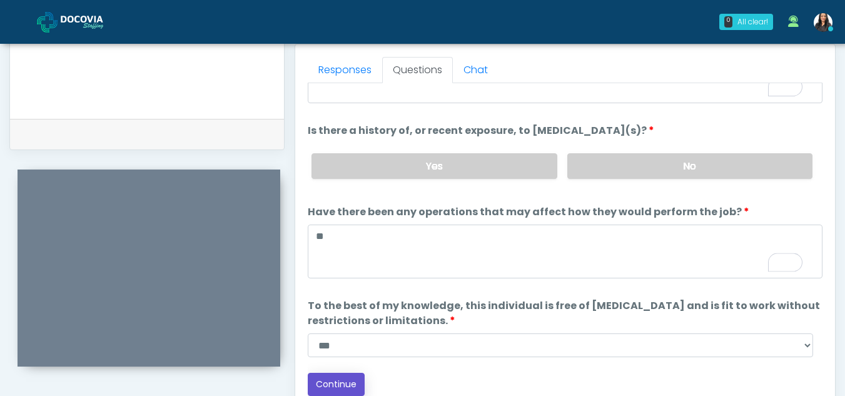
click at [341, 380] on button "Continue" at bounding box center [336, 384] width 57 height 23
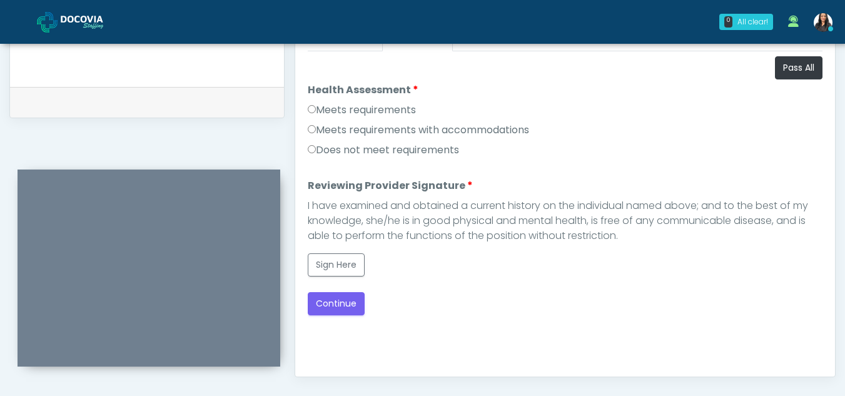
scroll to position [557, 0]
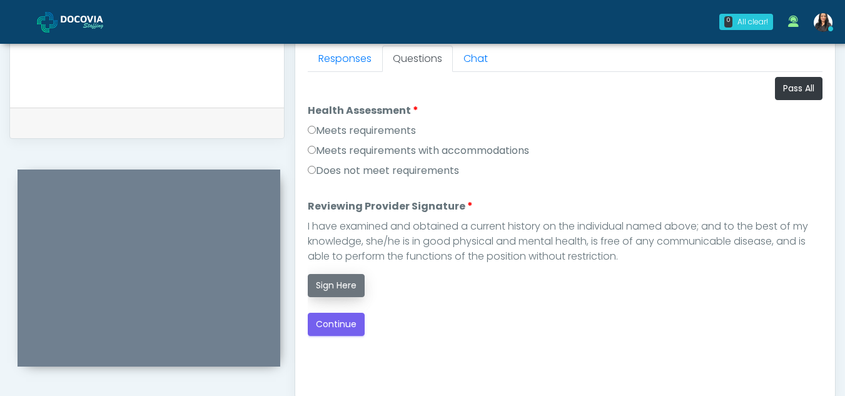
click at [330, 283] on button "Sign Here" at bounding box center [336, 285] width 57 height 23
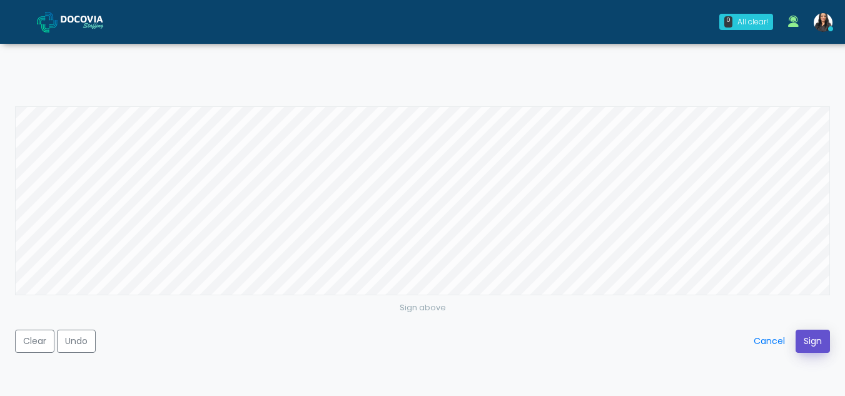
click at [822, 341] on button "Sign" at bounding box center [813, 341] width 34 height 23
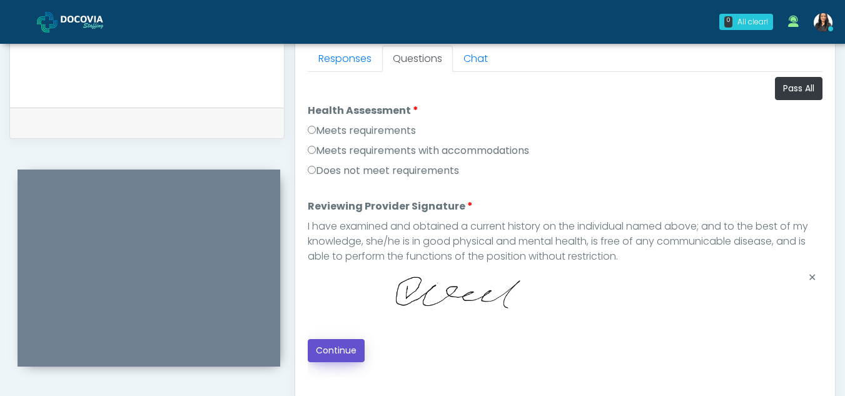
click at [345, 350] on button "Continue" at bounding box center [336, 350] width 57 height 23
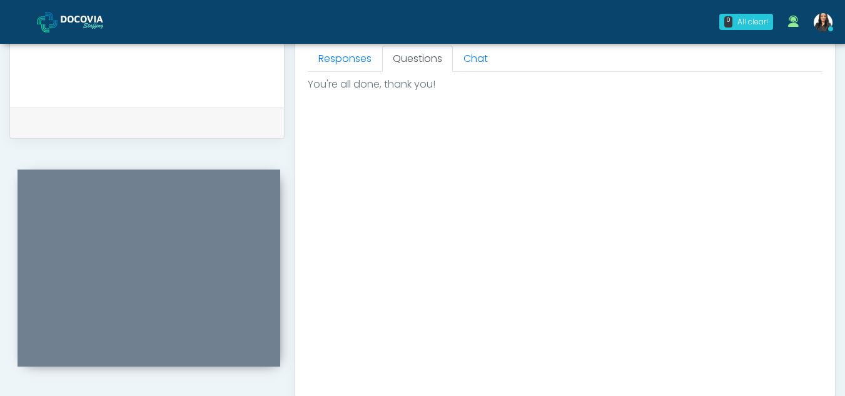
scroll to position [750, 0]
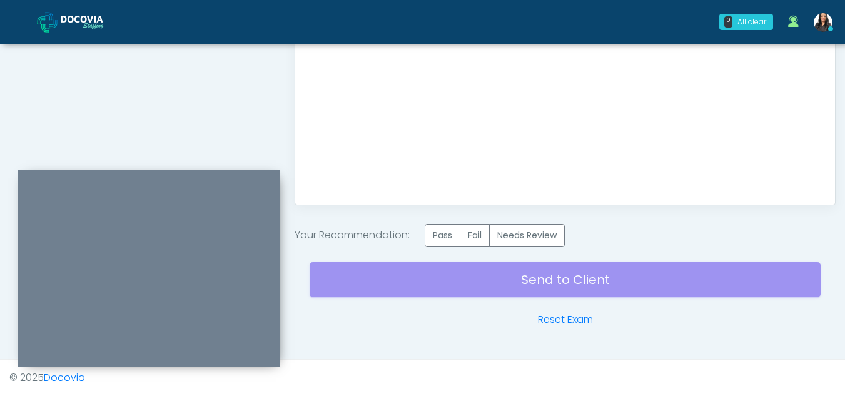
drag, startPoint x: 454, startPoint y: 237, endPoint x: 517, endPoint y: 284, distance: 78.2
click at [517, 284] on div "Send to Client Reset Exam" at bounding box center [565, 287] width 511 height 80
click at [439, 240] on label "Pass" at bounding box center [443, 235] width 36 height 23
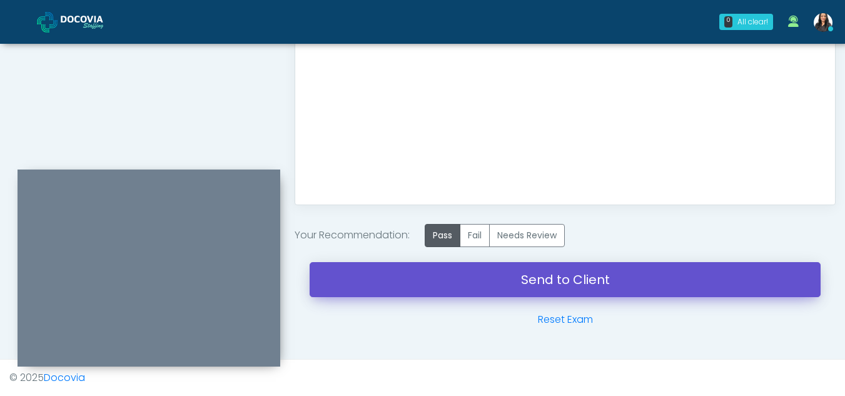
click at [538, 282] on link "Send to Client" at bounding box center [565, 279] width 511 height 35
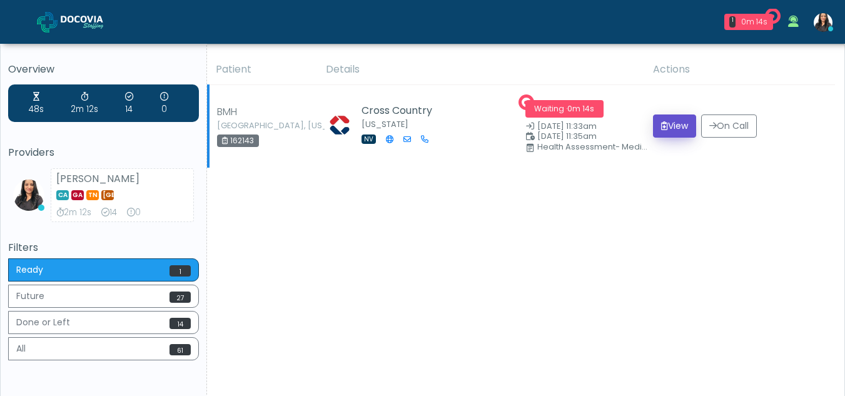
click at [679, 122] on button "View" at bounding box center [674, 125] width 43 height 23
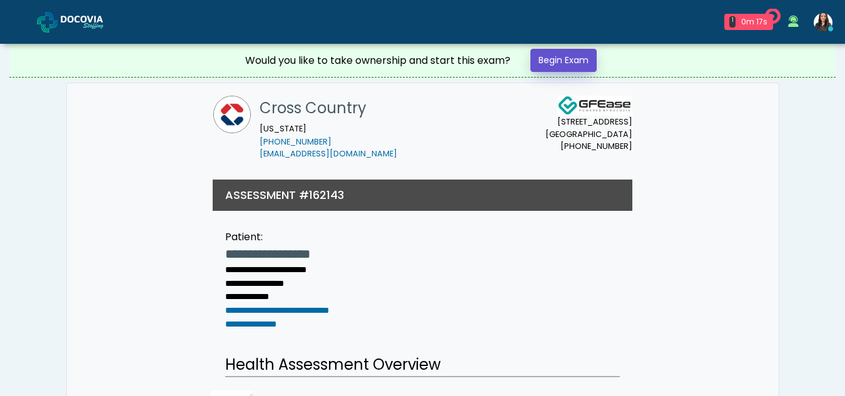
click at [558, 57] on link "Begin Exam" at bounding box center [564, 60] width 66 height 23
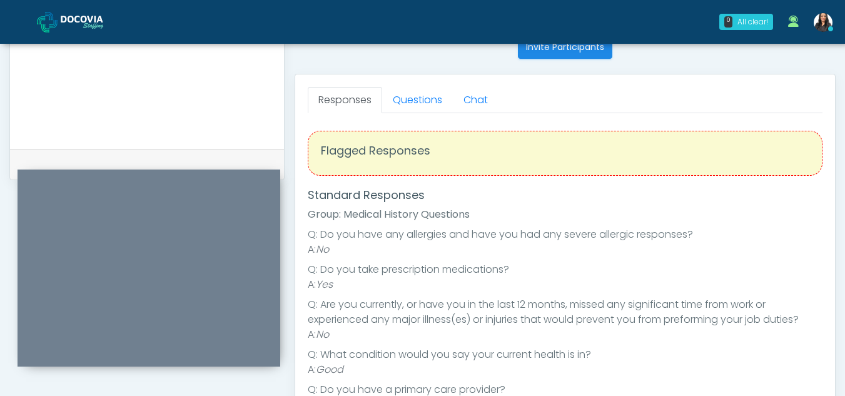
scroll to position [512, 0]
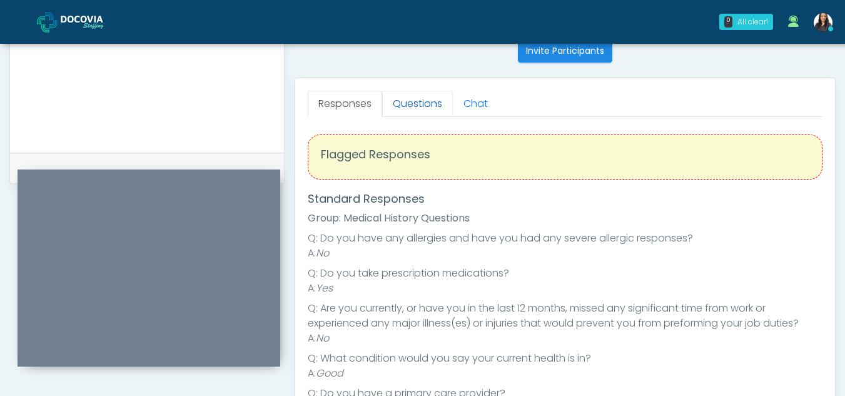
click at [410, 108] on link "Questions" at bounding box center [417, 104] width 71 height 26
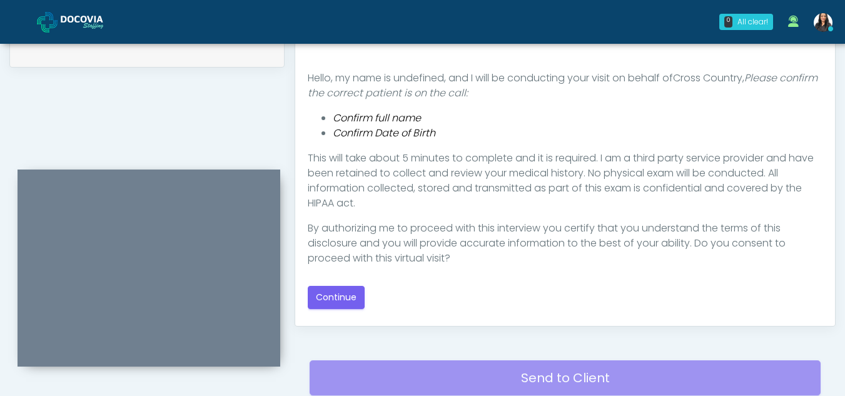
scroll to position [633, 0]
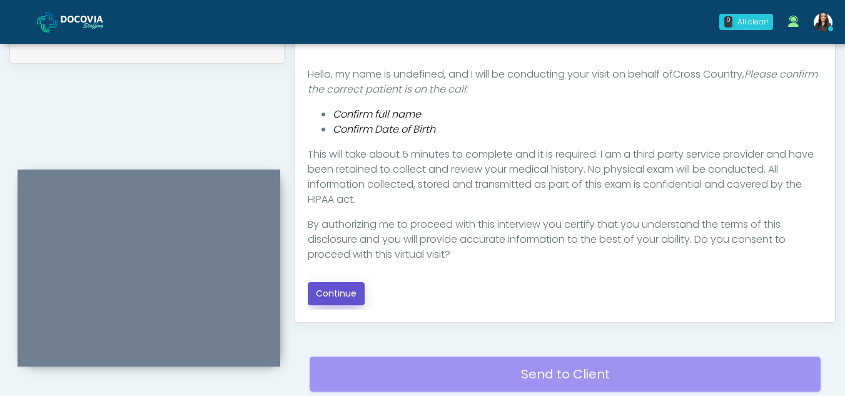
click at [335, 293] on button "Continue" at bounding box center [336, 293] width 57 height 23
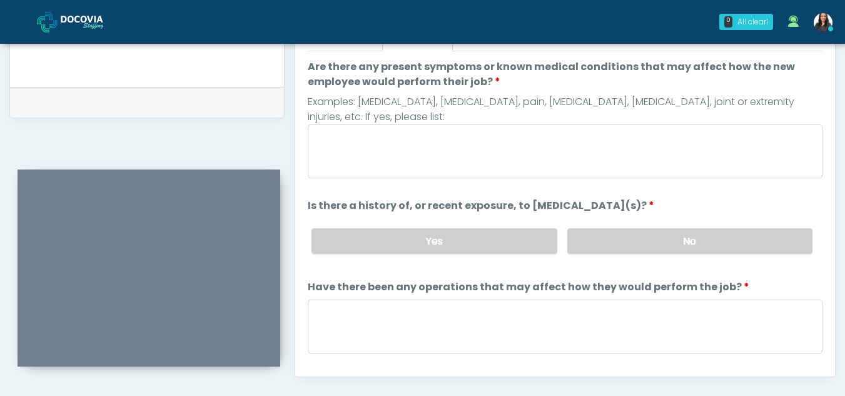
scroll to position [557, 0]
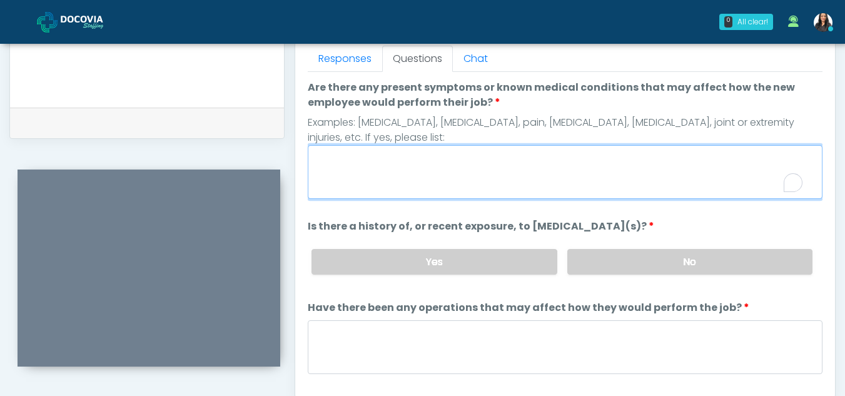
click at [379, 170] on textarea "Are there any present symptoms or known medical conditions that may affect how …" at bounding box center [565, 172] width 515 height 54
type textarea "**"
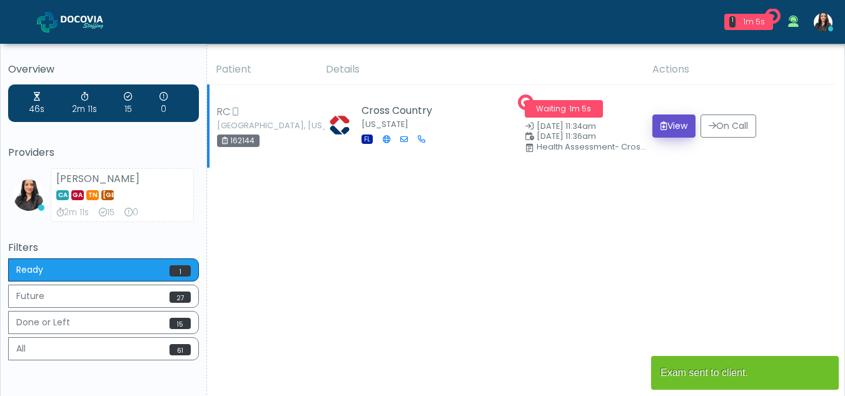
click at [668, 126] on button "View" at bounding box center [674, 125] width 43 height 23
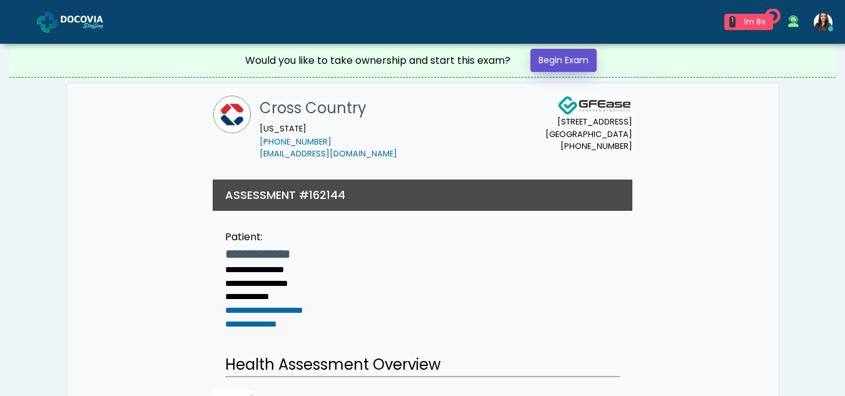
click at [572, 59] on link "Begin Exam" at bounding box center [564, 60] width 66 height 23
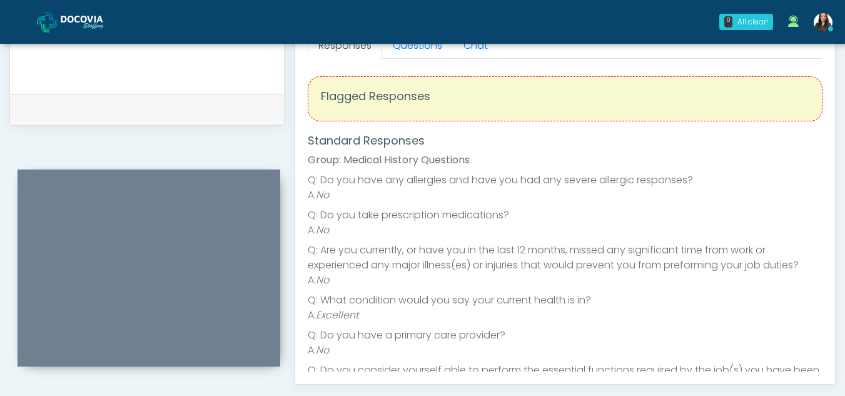
scroll to position [486, 0]
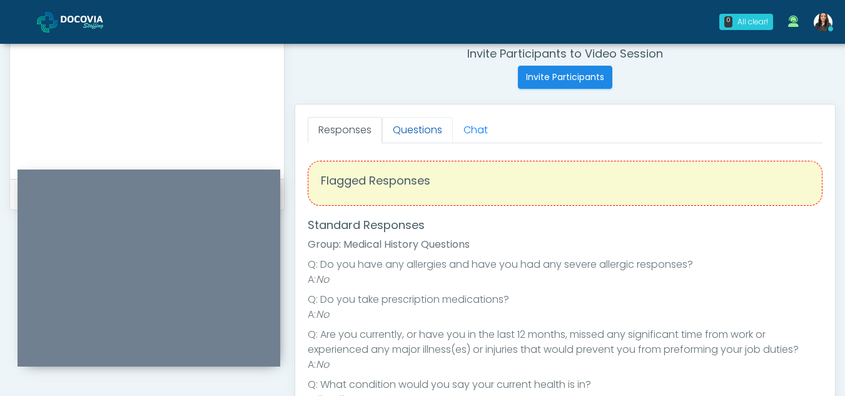
click at [417, 128] on link "Questions" at bounding box center [417, 130] width 71 height 26
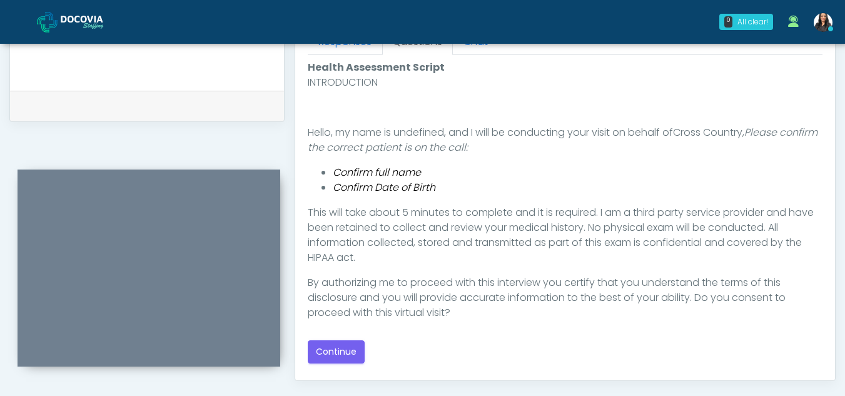
scroll to position [606, 0]
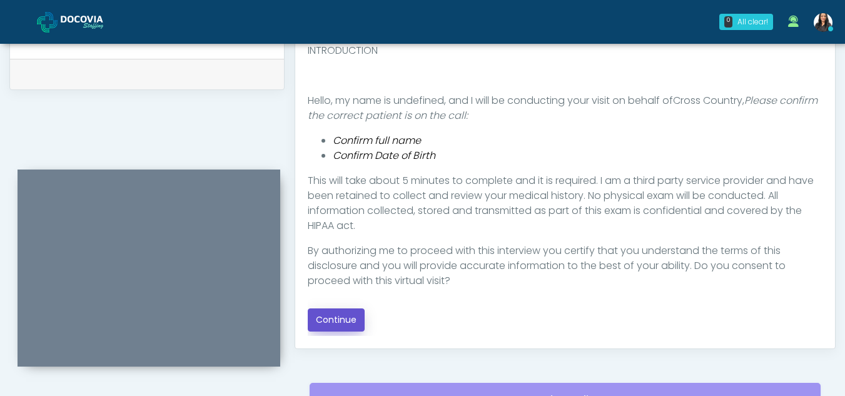
click at [333, 321] on button "Continue" at bounding box center [336, 319] width 57 height 23
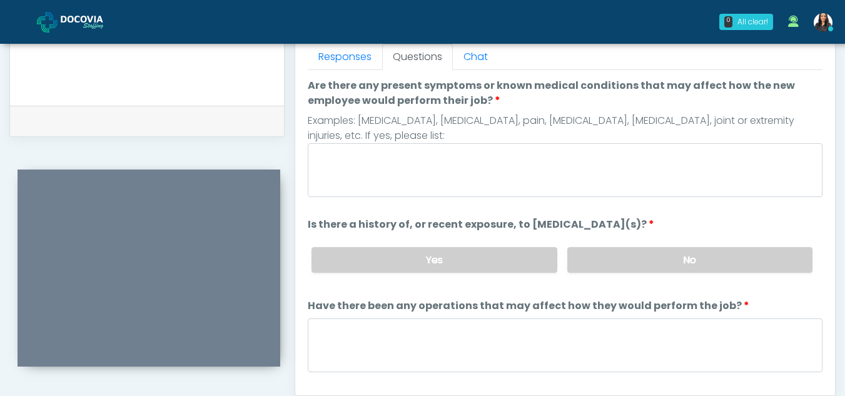
scroll to position [518, 0]
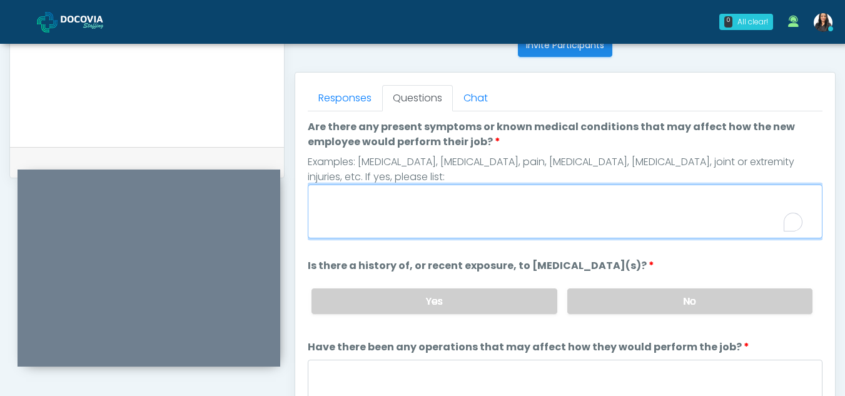
click at [460, 211] on textarea "Are there any present symptoms or known medical conditions that may affect how …" at bounding box center [565, 212] width 515 height 54
type textarea "**"
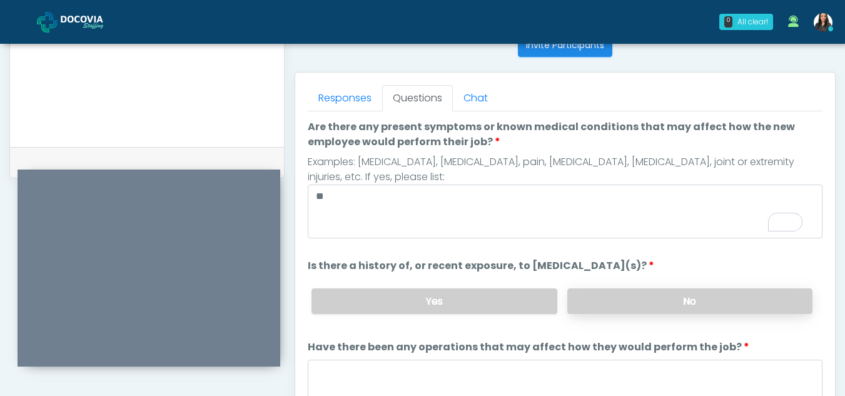
click at [686, 302] on label "No" at bounding box center [689, 301] width 245 height 26
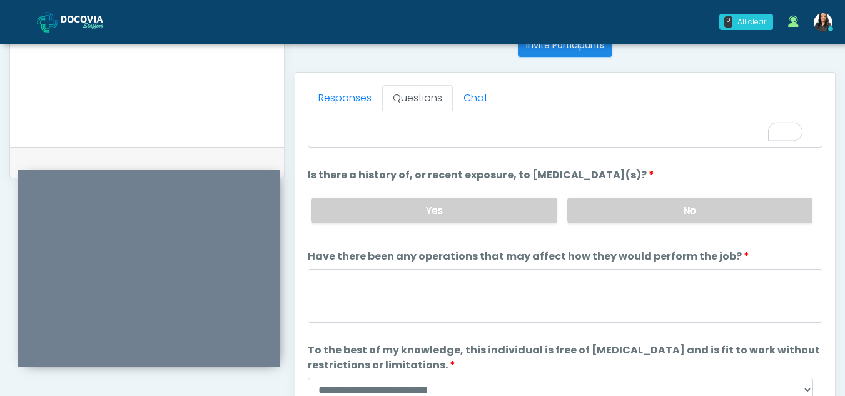
scroll to position [107, 0]
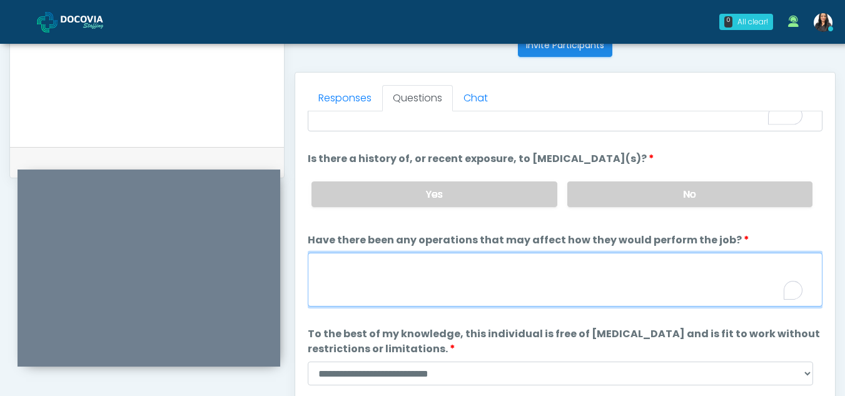
click at [454, 270] on textarea "Have there been any operations that may affect how they would perform the job?" at bounding box center [565, 280] width 515 height 54
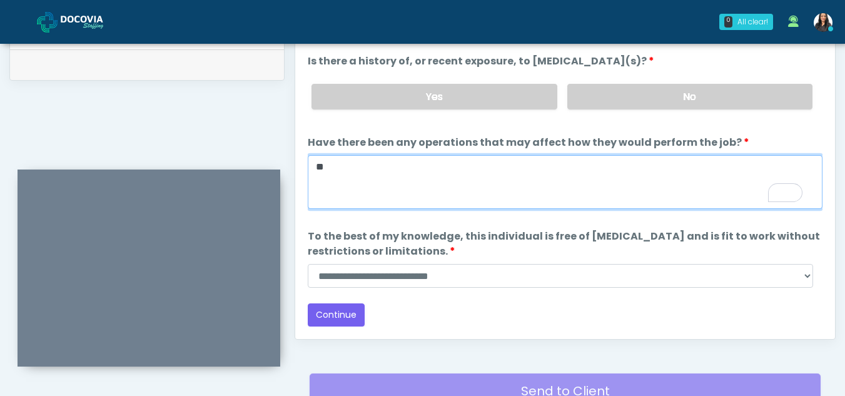
scroll to position [619, 0]
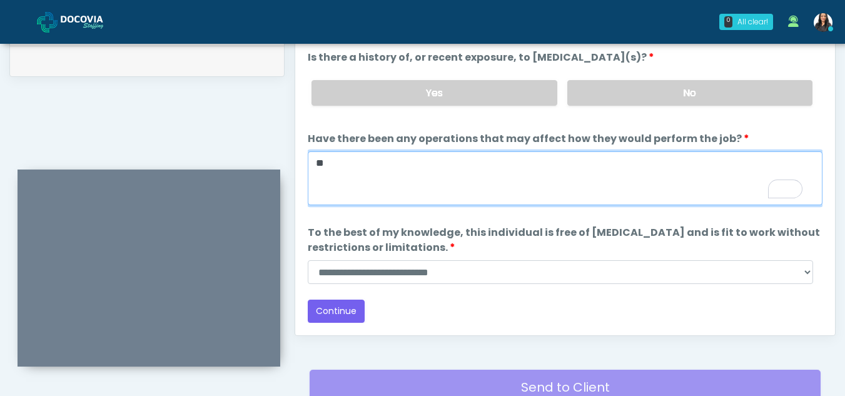
type textarea "**"
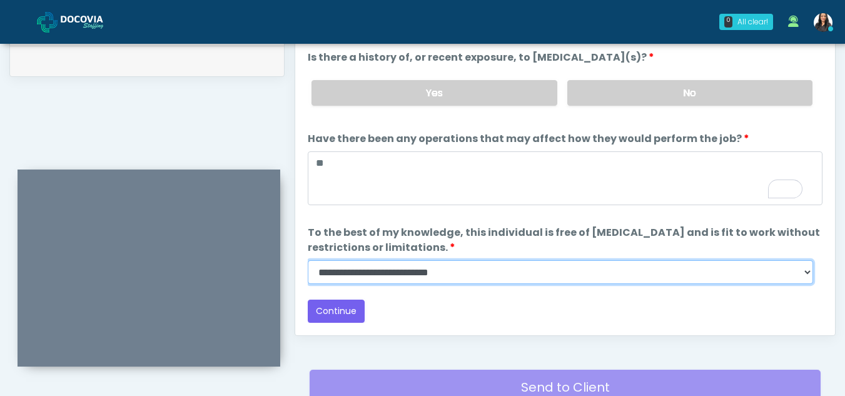
click at [805, 275] on select "**********" at bounding box center [561, 272] width 506 height 24
select select "******"
click at [308, 260] on select "**********" at bounding box center [561, 272] width 506 height 24
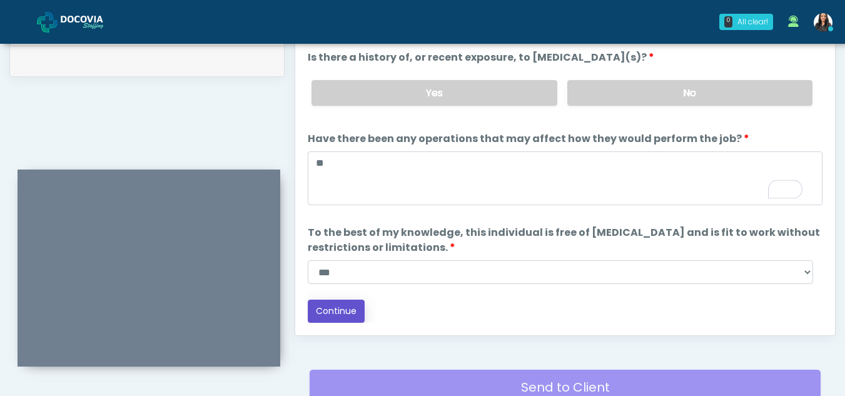
click at [338, 314] on button "Continue" at bounding box center [336, 311] width 57 height 23
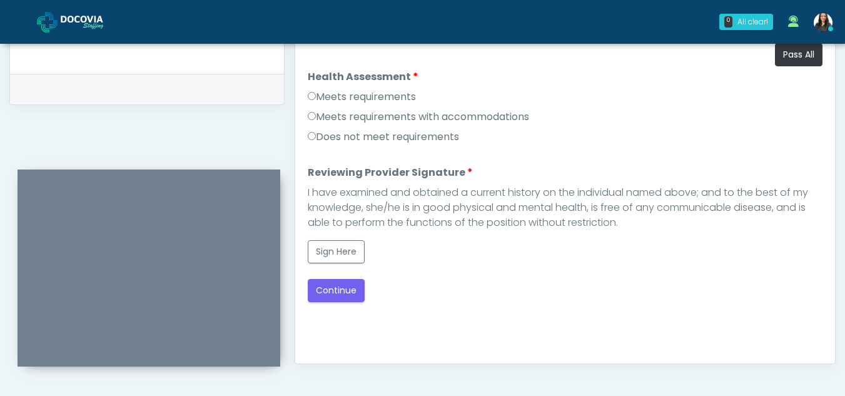
scroll to position [576, 0]
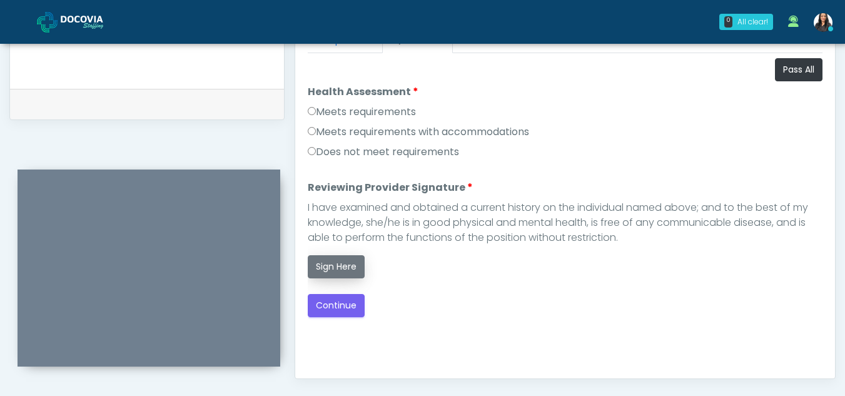
click at [344, 273] on button "Sign Here" at bounding box center [336, 266] width 57 height 23
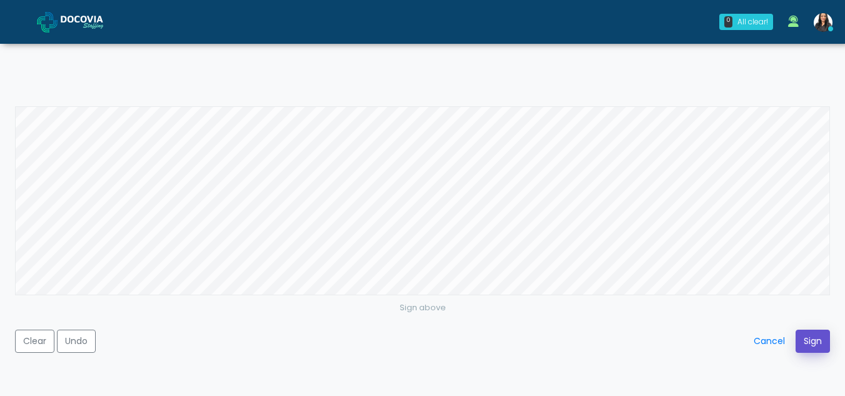
click at [819, 337] on button "Sign" at bounding box center [813, 341] width 34 height 23
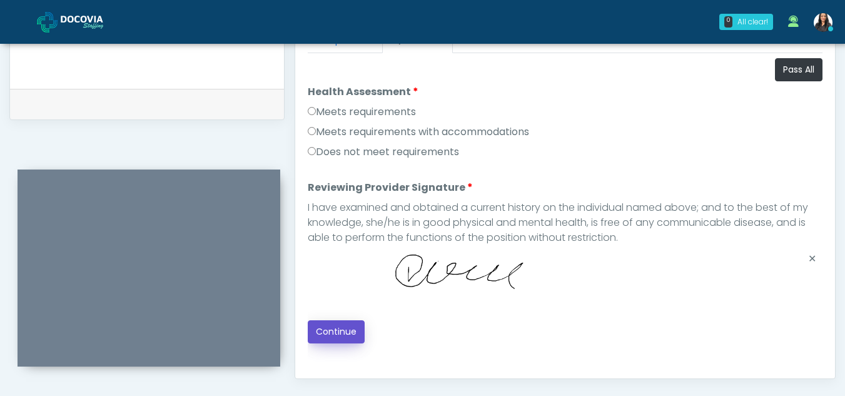
click at [337, 325] on button "Continue" at bounding box center [336, 331] width 57 height 23
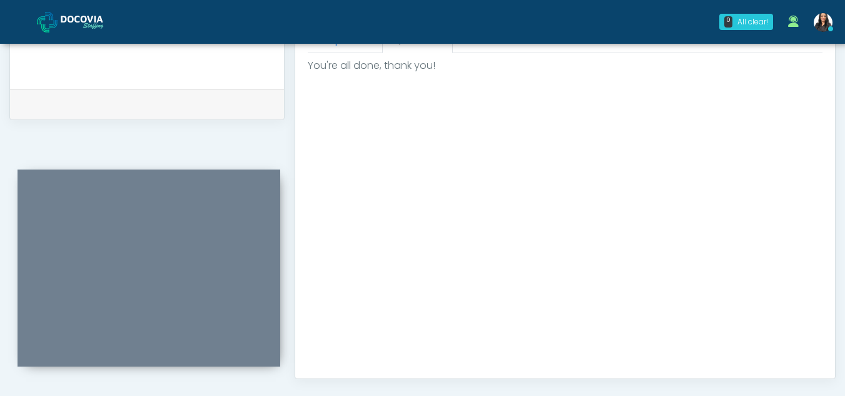
scroll to position [697, 0]
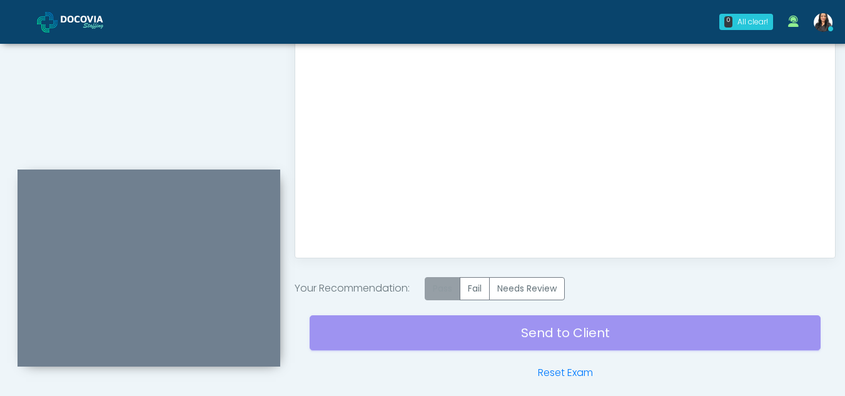
click at [450, 288] on label "Pass" at bounding box center [443, 288] width 36 height 23
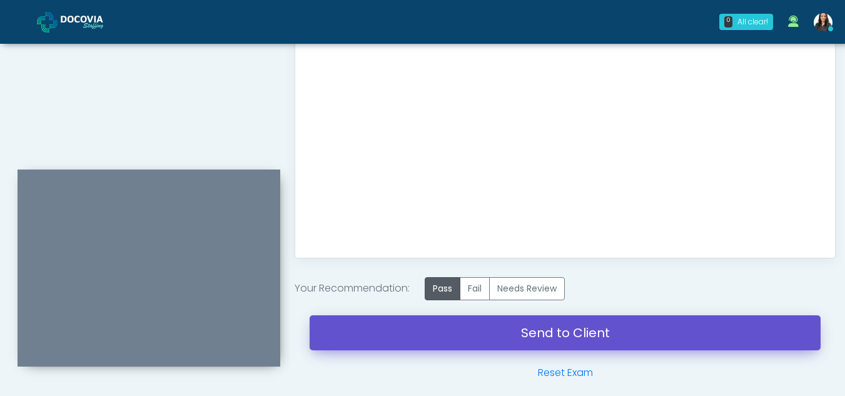
click at [571, 328] on link "Send to Client" at bounding box center [565, 332] width 511 height 35
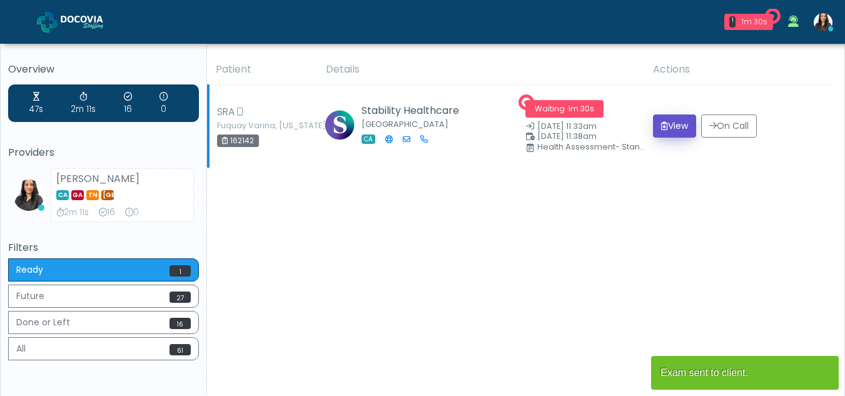
click at [669, 119] on button "View" at bounding box center [674, 125] width 43 height 23
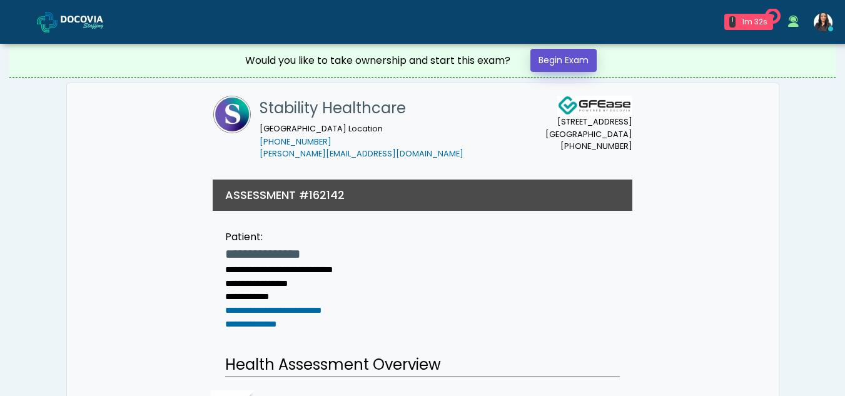
click at [578, 56] on link "Begin Exam" at bounding box center [564, 60] width 66 height 23
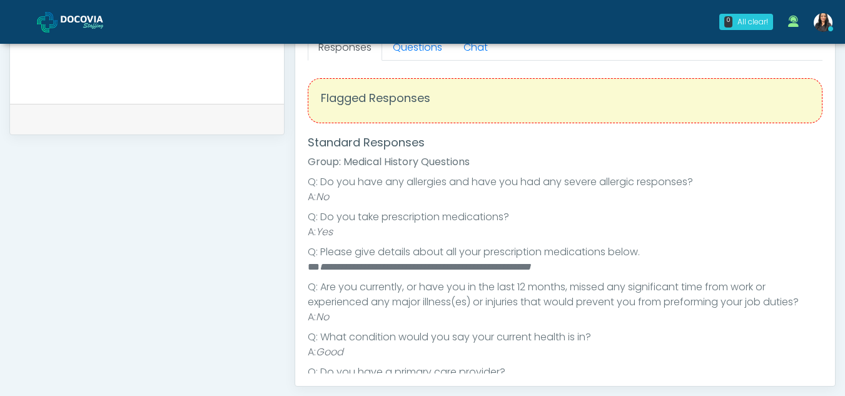
scroll to position [582, 0]
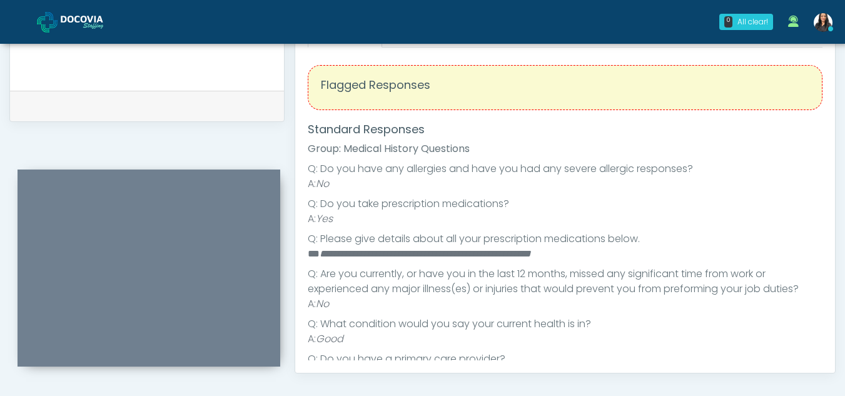
drag, startPoint x: 818, startPoint y: 158, endPoint x: 835, endPoint y: 123, distance: 39.2
click at [835, 123] on div "Responses Questions Chat Health Assessment Script INTRODUCTION Hello, my name i…" at bounding box center [565, 190] width 541 height 365
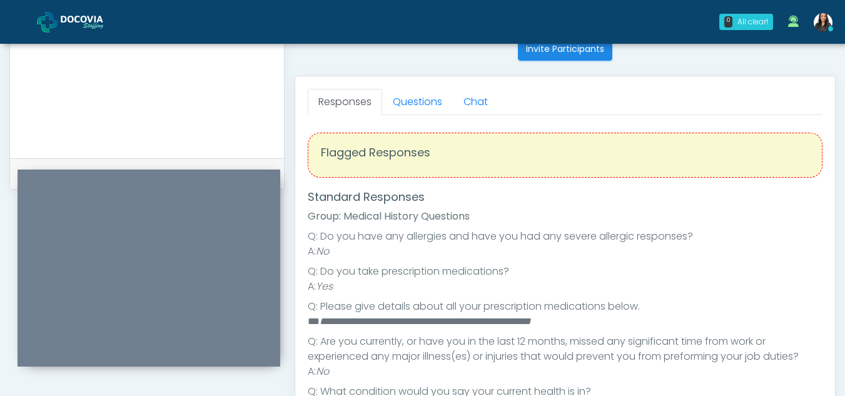
scroll to position [512, 0]
click at [429, 104] on link "Questions" at bounding box center [417, 104] width 71 height 26
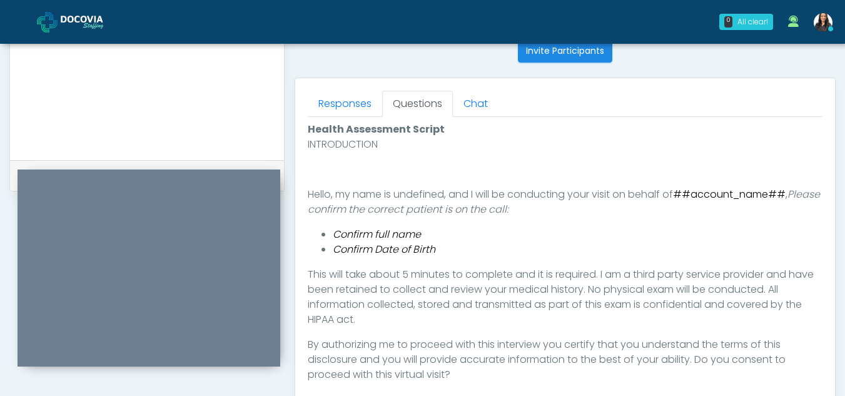
scroll to position [665, 0]
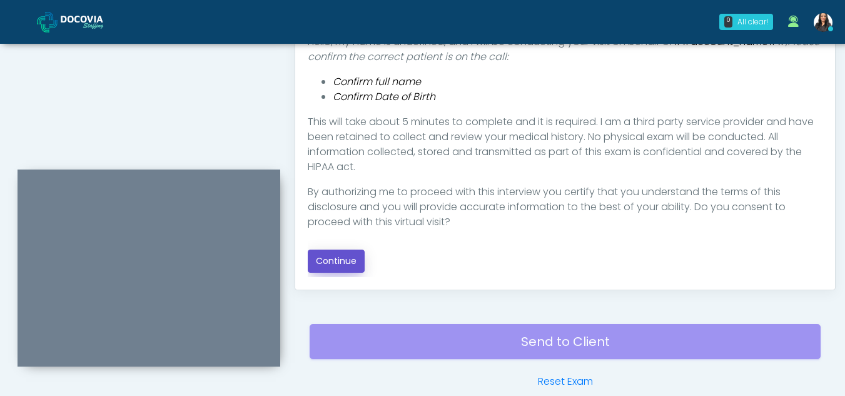
click at [349, 252] on button "Continue" at bounding box center [336, 261] width 57 height 23
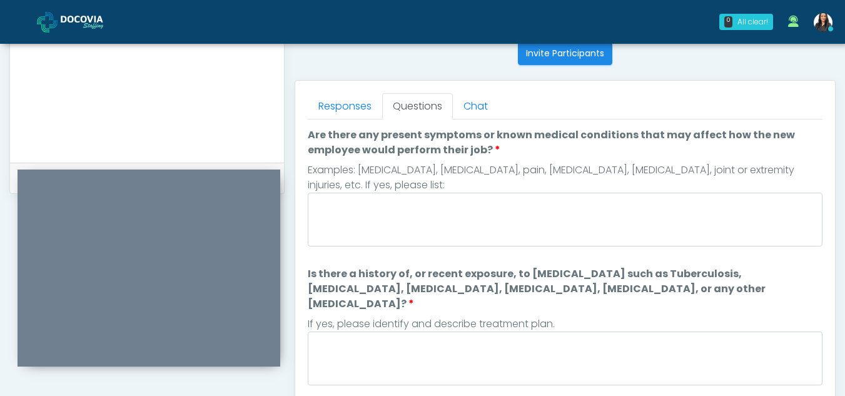
scroll to position [500, 0]
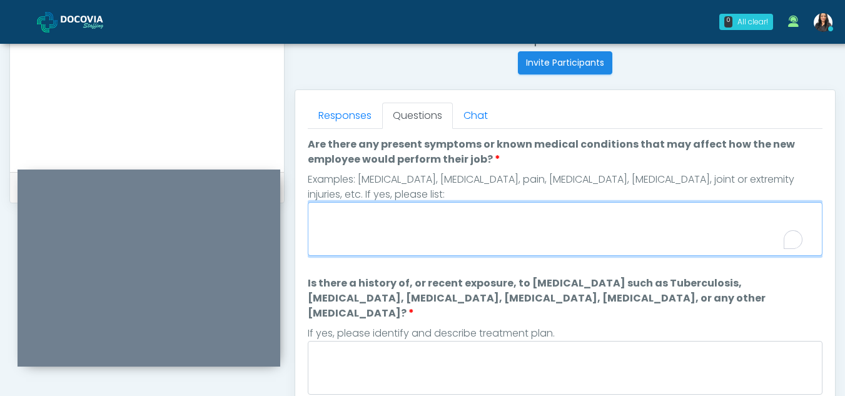
click at [378, 213] on textarea "Are there any present symptoms or known medical conditions that may affect how …" at bounding box center [565, 229] width 515 height 54
type textarea "**"
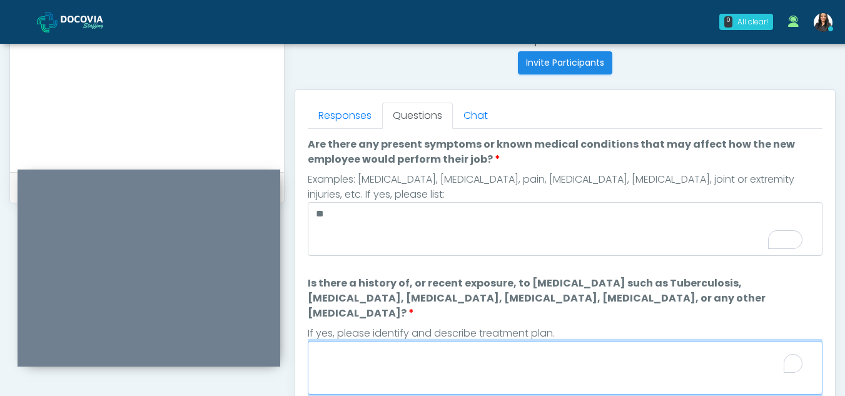
click at [371, 352] on textarea "Is there a history of, or recent exposure, to infectious diseases such as Tuber…" at bounding box center [565, 368] width 515 height 54
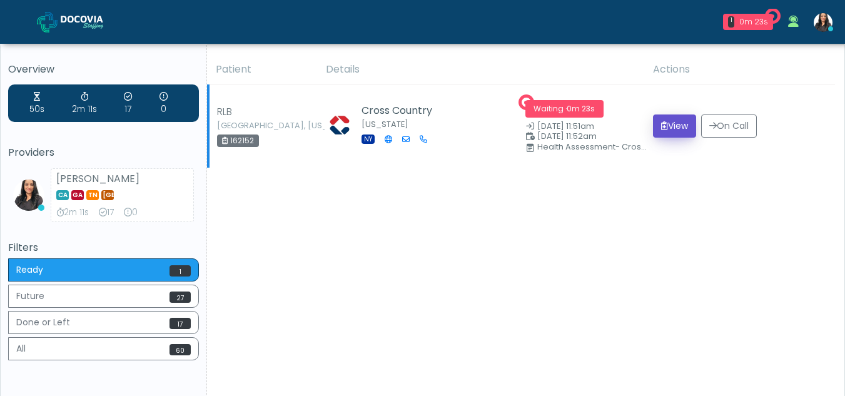
click at [678, 124] on button "View" at bounding box center [674, 125] width 43 height 23
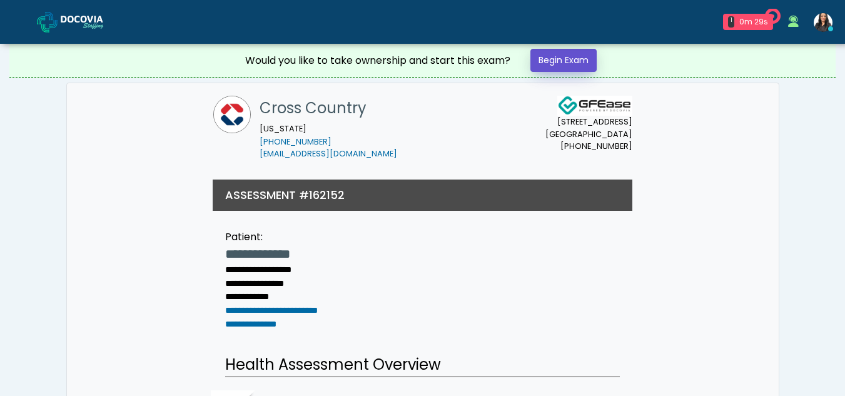
click at [562, 65] on link "Begin Exam" at bounding box center [564, 60] width 66 height 23
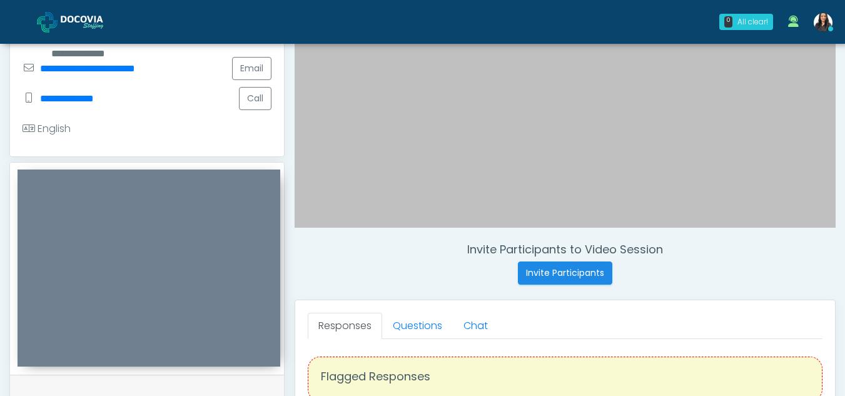
scroll to position [288, 0]
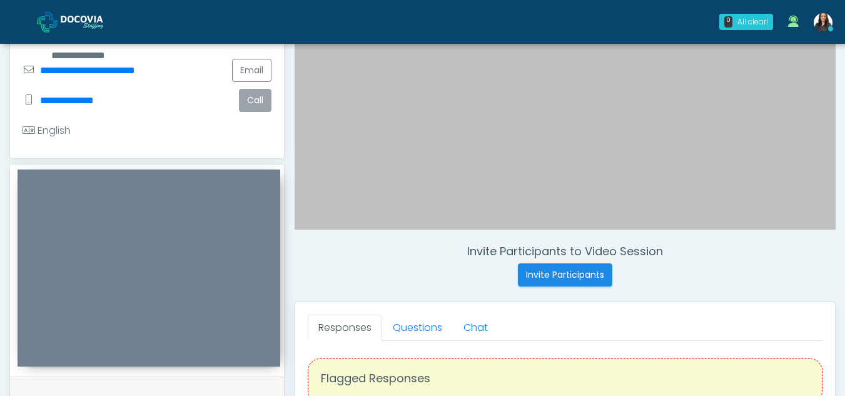
click at [252, 105] on button "Call" at bounding box center [255, 100] width 33 height 23
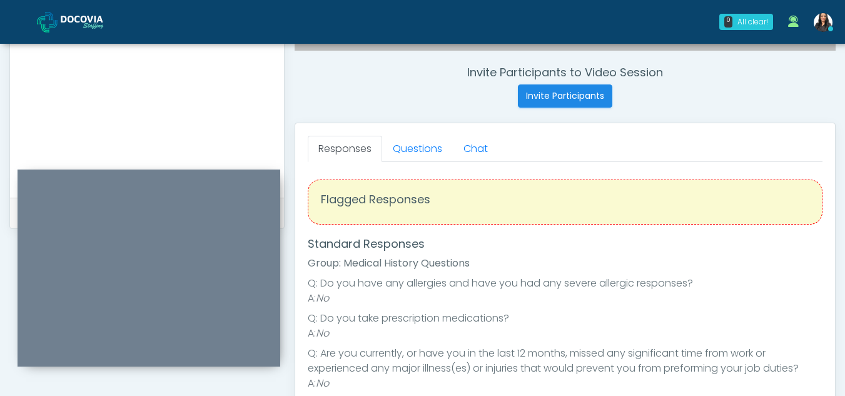
scroll to position [454, 0]
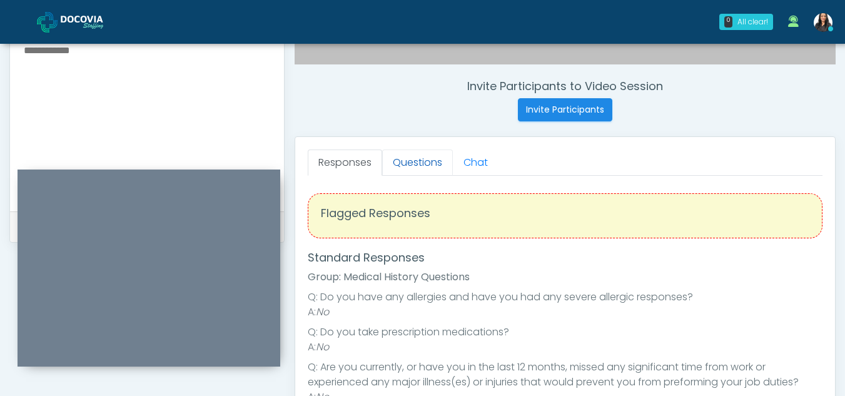
click at [413, 156] on link "Questions" at bounding box center [417, 163] width 71 height 26
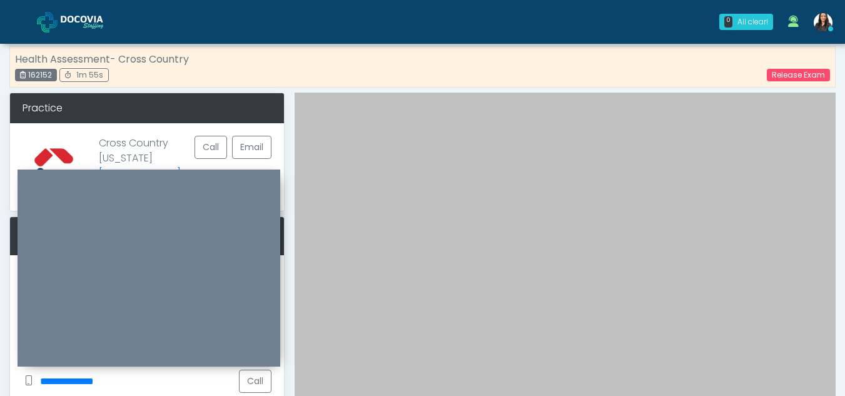
scroll to position [0, 0]
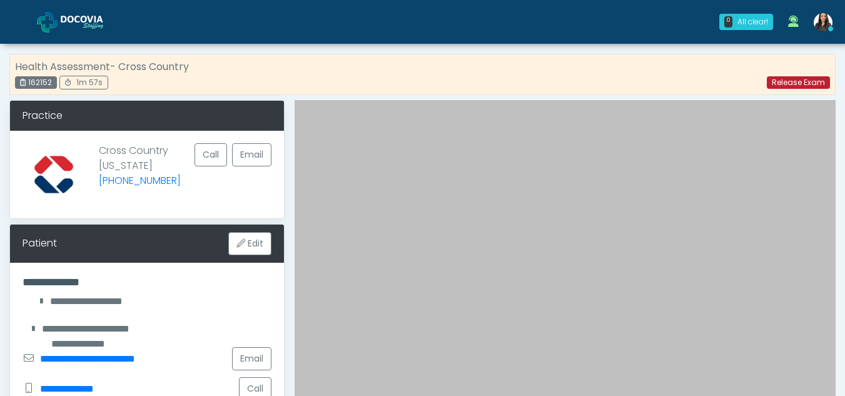
click at [808, 87] on link "Release Exam" at bounding box center [798, 82] width 63 height 13
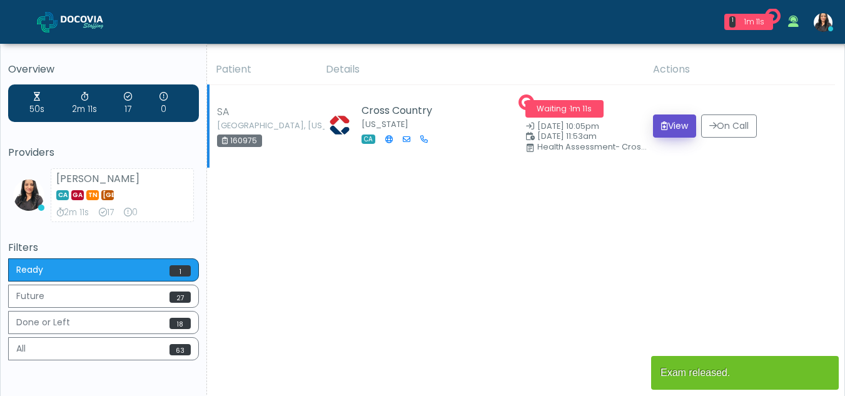
click at [676, 127] on button "View" at bounding box center [674, 125] width 43 height 23
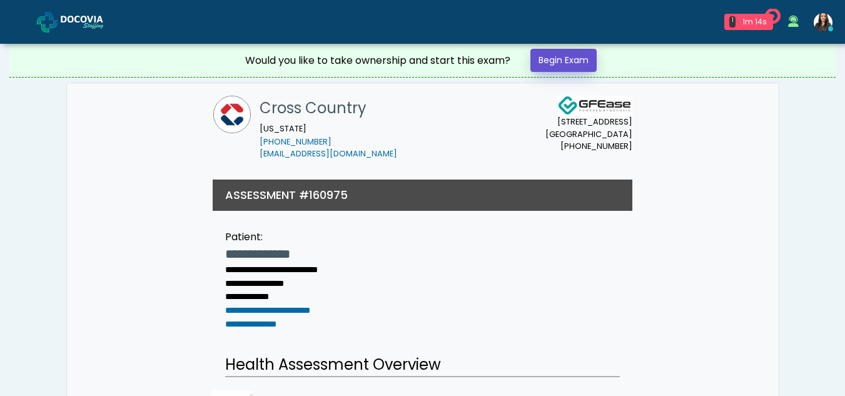
click at [558, 62] on link "Begin Exam" at bounding box center [564, 60] width 66 height 23
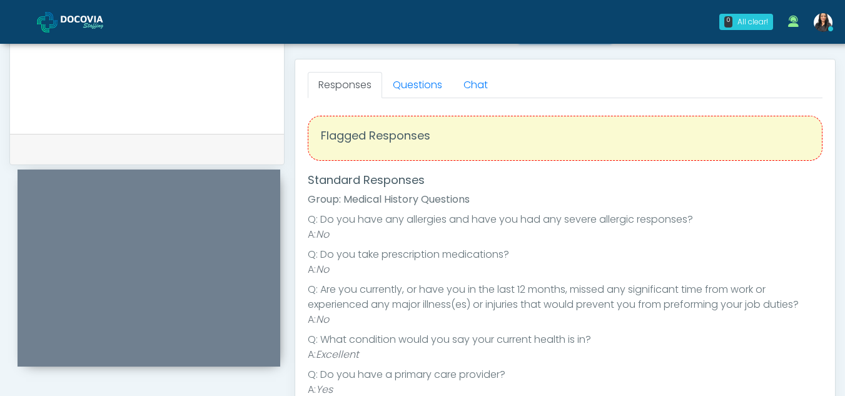
scroll to position [526, 0]
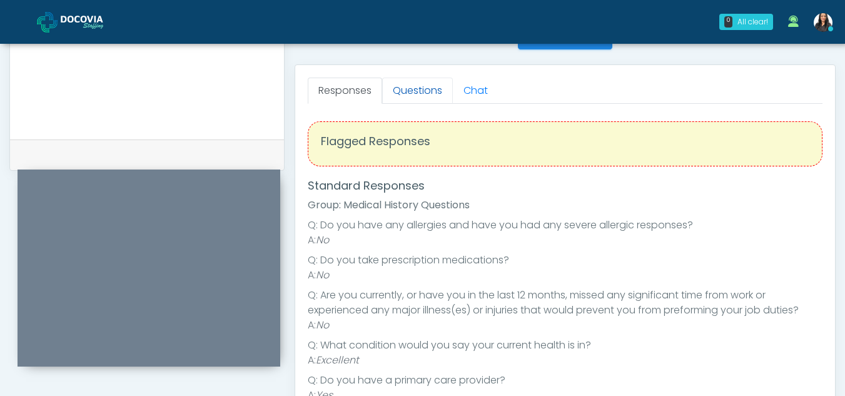
click at [407, 100] on link "Questions" at bounding box center [417, 91] width 71 height 26
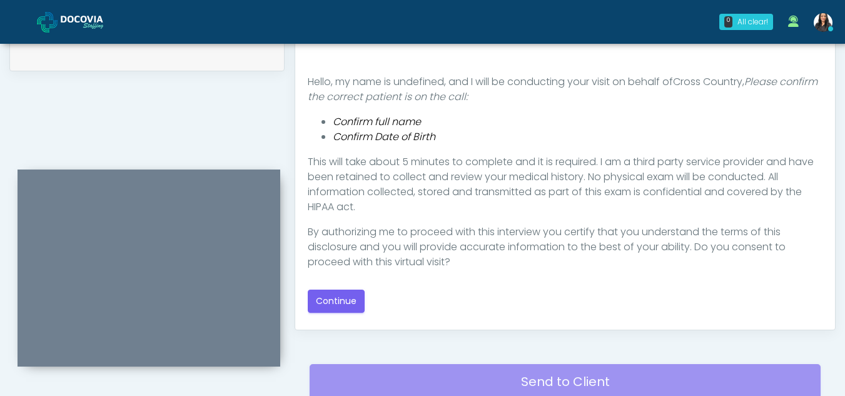
scroll to position [629, 0]
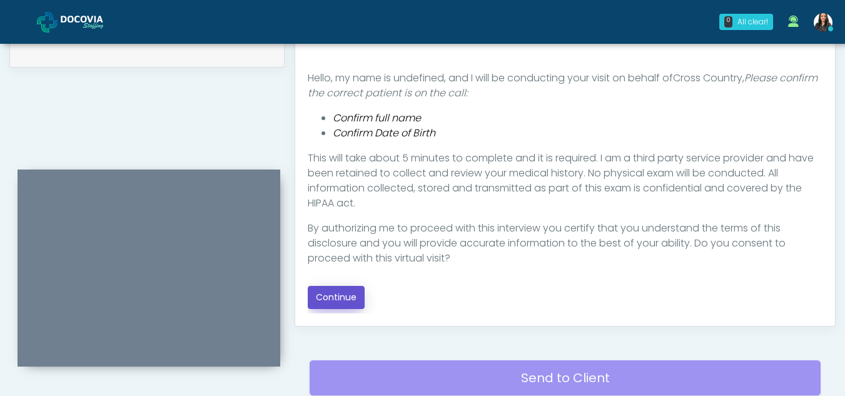
click at [355, 297] on button "Continue" at bounding box center [336, 297] width 57 height 23
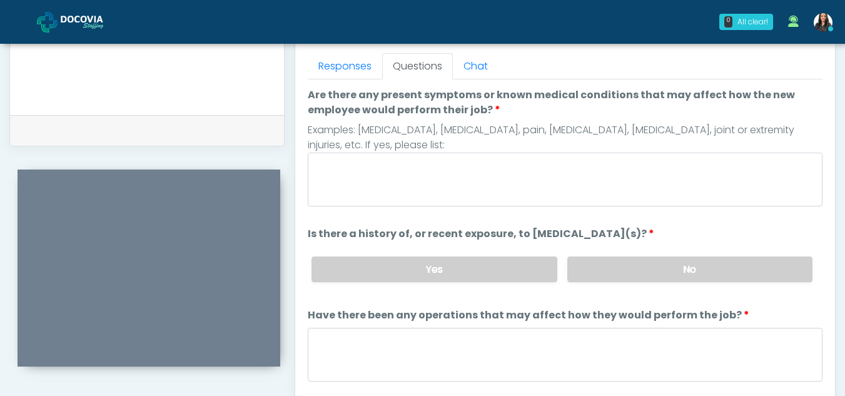
scroll to position [541, 0]
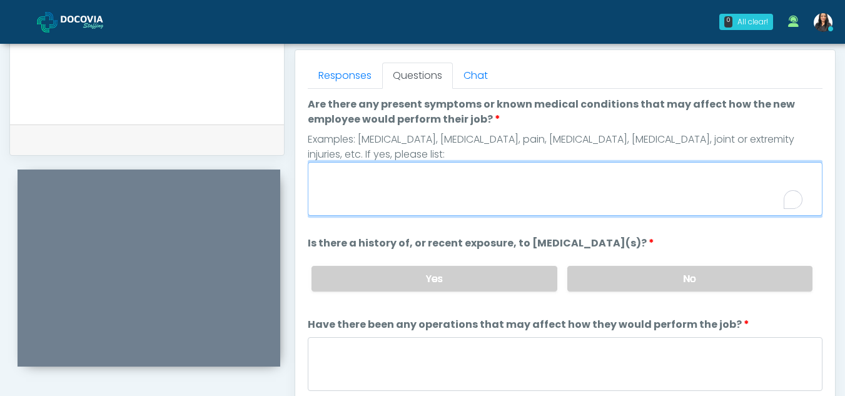
click at [382, 181] on textarea "Are there any present symptoms or known medical conditions that may affect how …" at bounding box center [565, 189] width 515 height 54
type textarea "**"
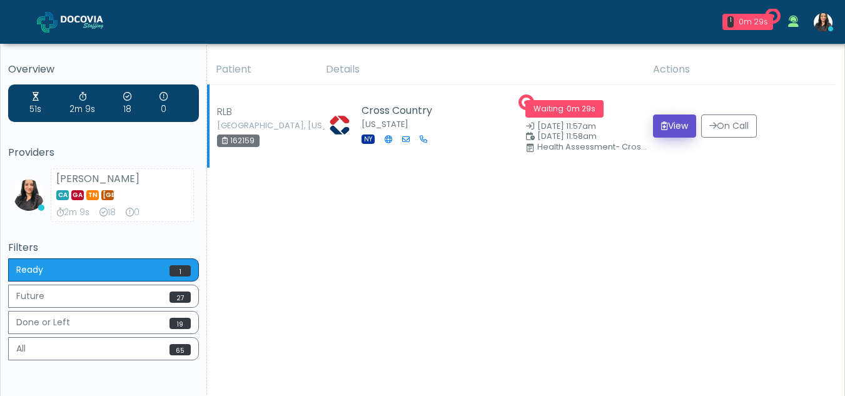
click at [678, 121] on button "View" at bounding box center [674, 125] width 43 height 23
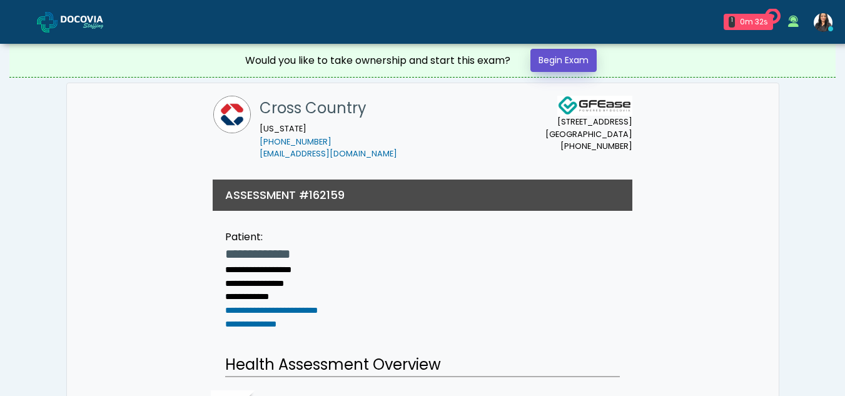
click at [542, 57] on link "Begin Exam" at bounding box center [564, 60] width 66 height 23
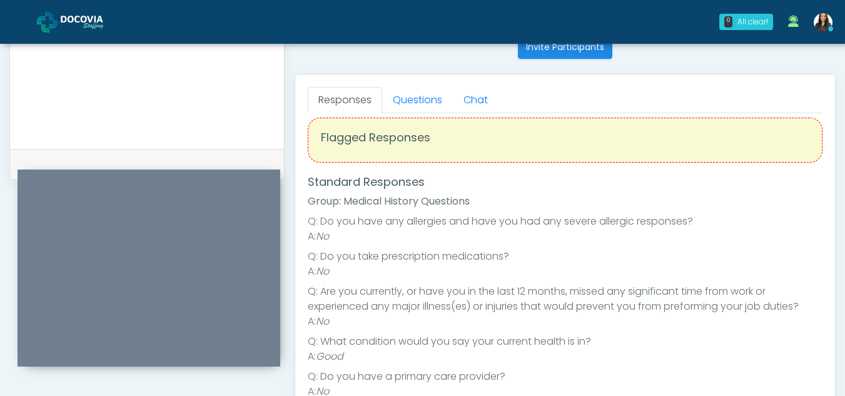
scroll to position [503, 0]
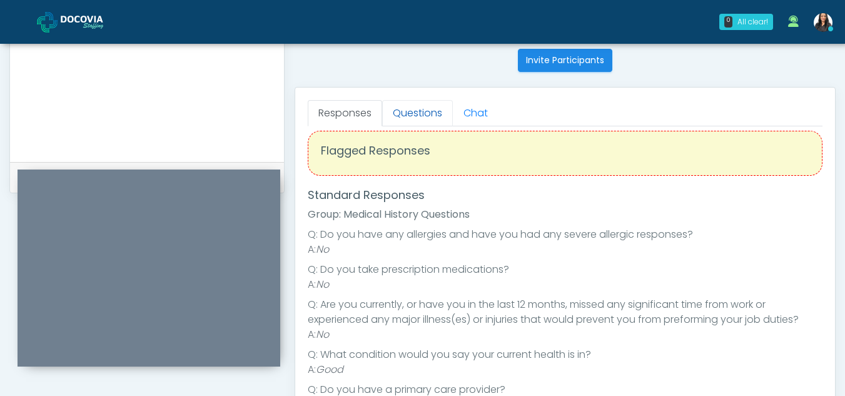
click at [433, 116] on link "Questions" at bounding box center [417, 113] width 71 height 26
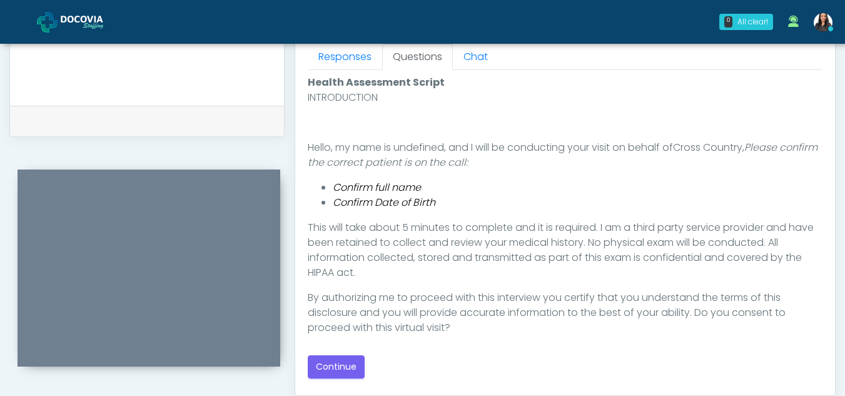
scroll to position [572, 0]
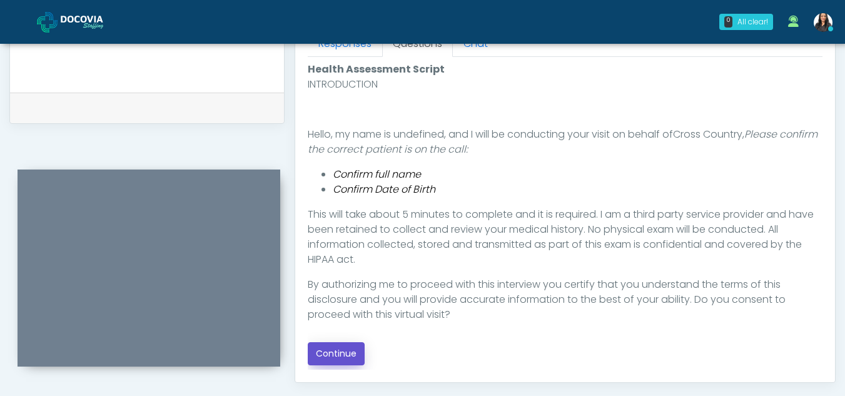
click at [340, 355] on button "Continue" at bounding box center [336, 353] width 57 height 23
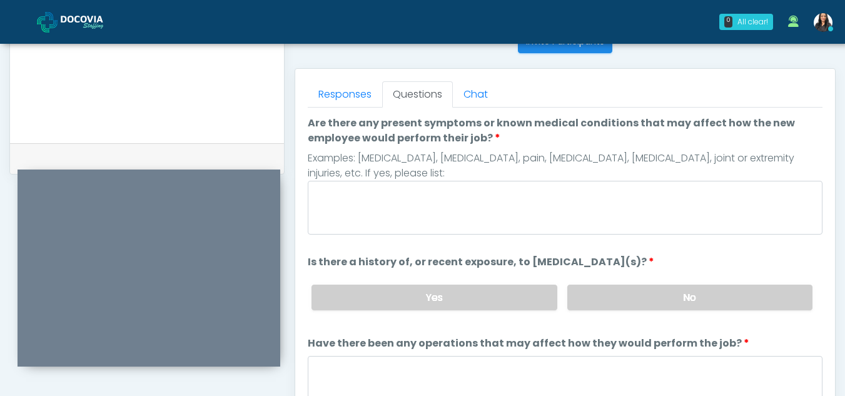
scroll to position [505, 0]
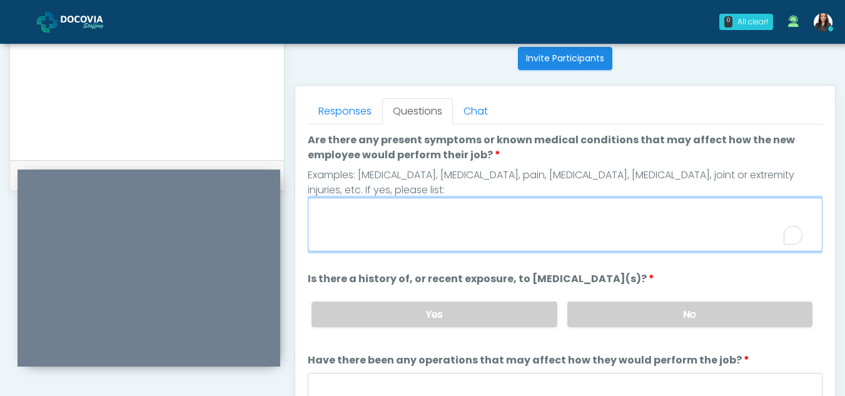
click at [418, 208] on textarea "Are there any present symptoms or known medical conditions that may affect how …" at bounding box center [565, 225] width 515 height 54
type textarea "**"
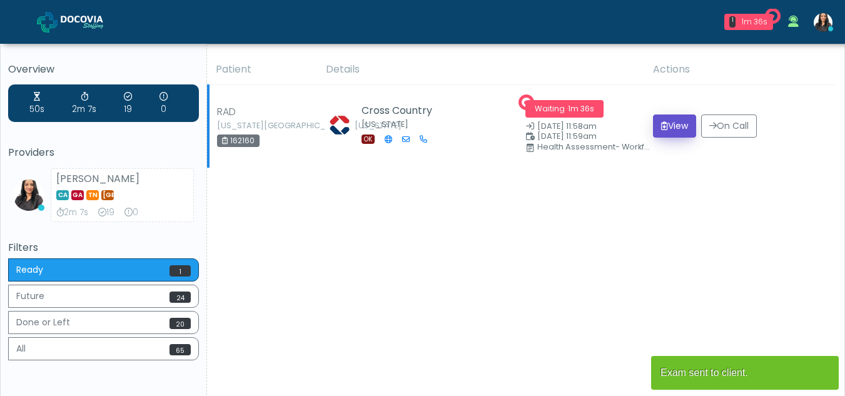
click at [679, 126] on button "View" at bounding box center [674, 125] width 43 height 23
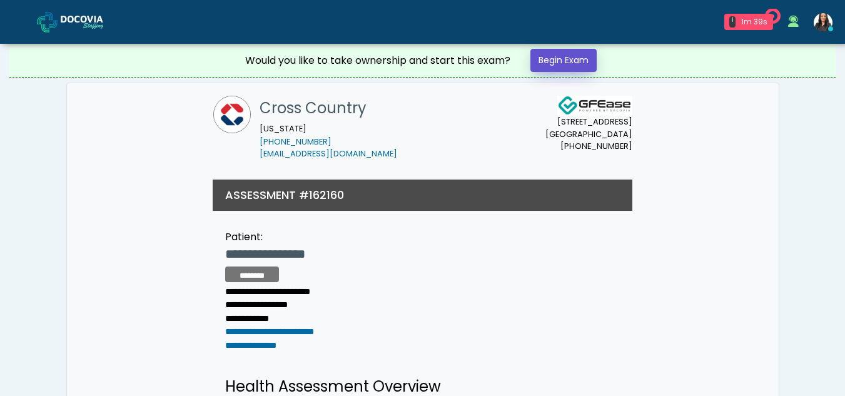
click at [577, 59] on link "Begin Exam" at bounding box center [564, 60] width 66 height 23
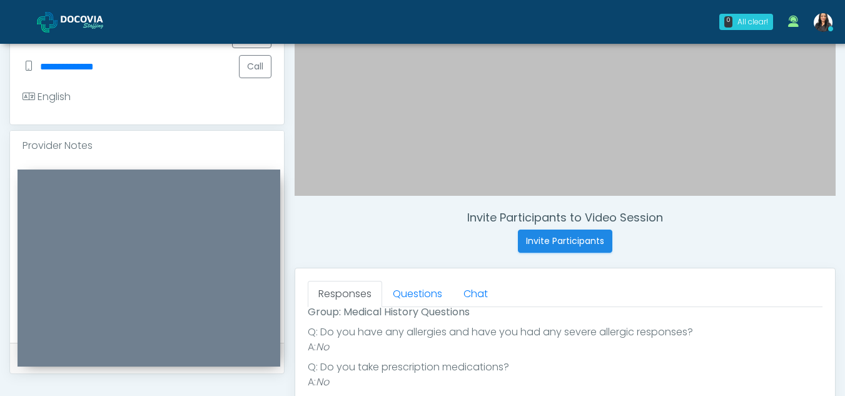
scroll to position [318, 0]
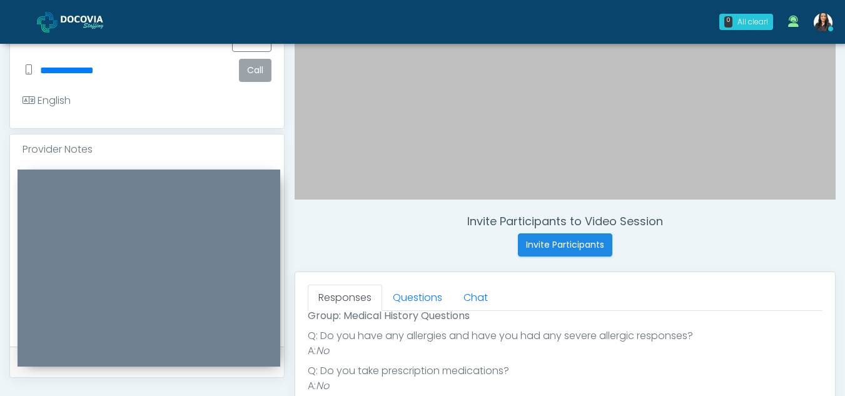
click at [257, 69] on button "Call" at bounding box center [255, 70] width 33 height 23
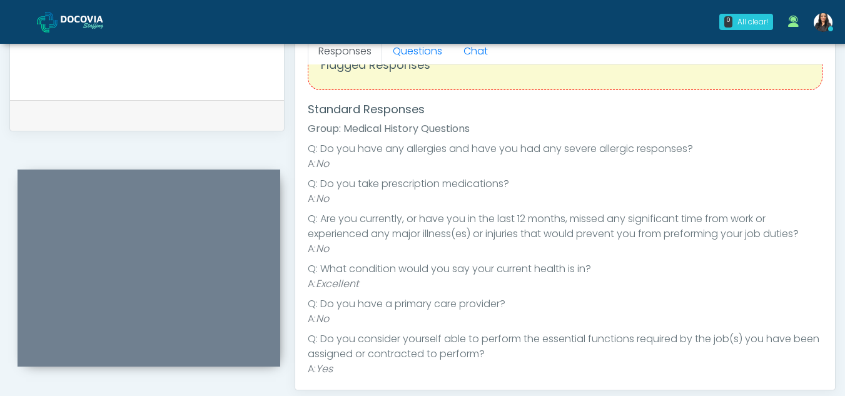
scroll to position [0, 0]
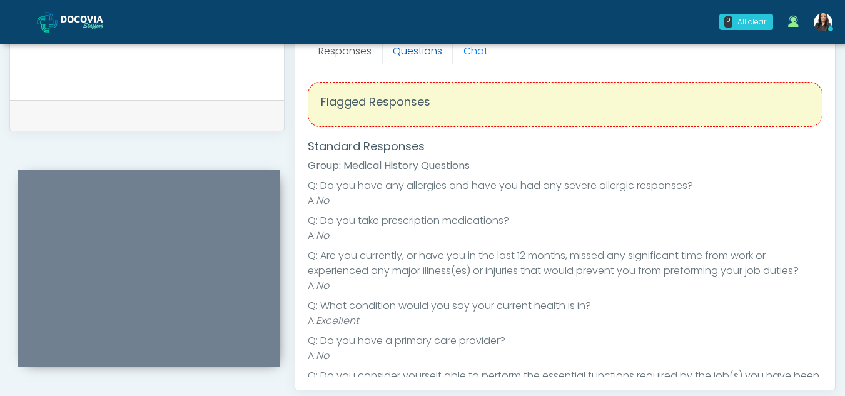
click at [415, 61] on link "Questions" at bounding box center [417, 51] width 71 height 26
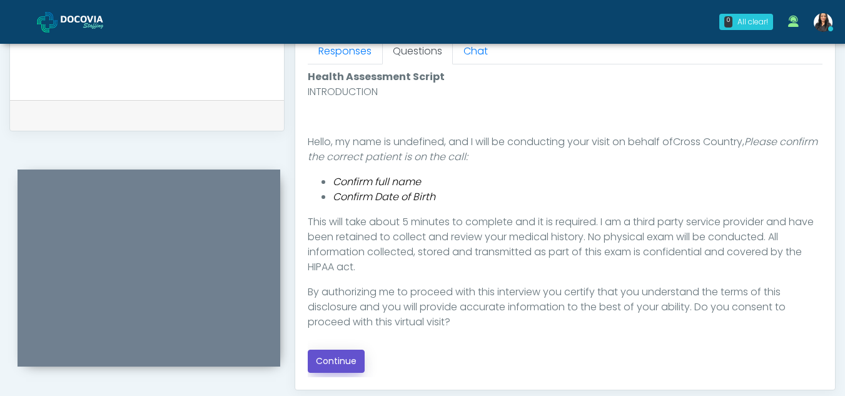
click at [352, 352] on button "Continue" at bounding box center [336, 361] width 57 height 23
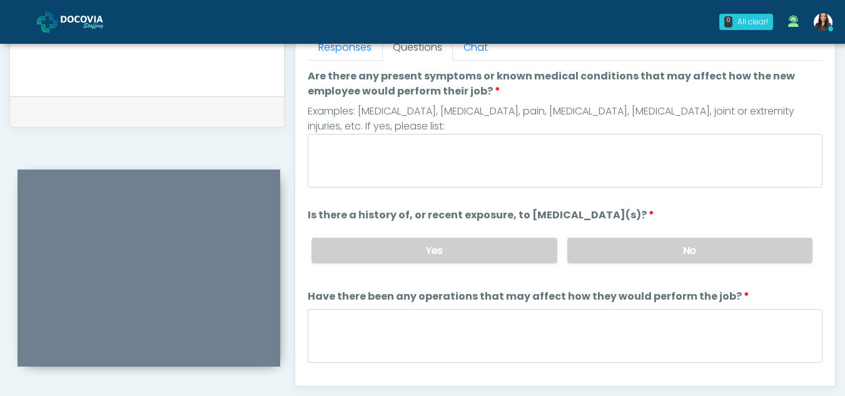
scroll to position [556, 0]
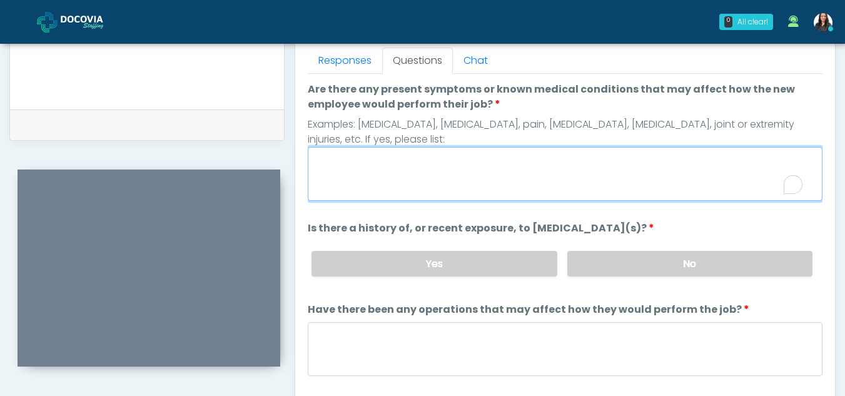
click at [412, 165] on textarea "Are there any present symptoms or known medical conditions that may affect how …" at bounding box center [565, 174] width 515 height 54
type textarea "**"
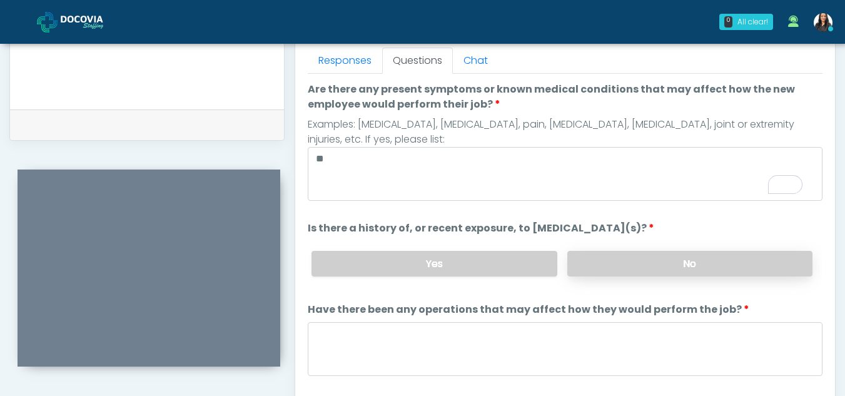
click at [726, 273] on label "No" at bounding box center [689, 264] width 245 height 26
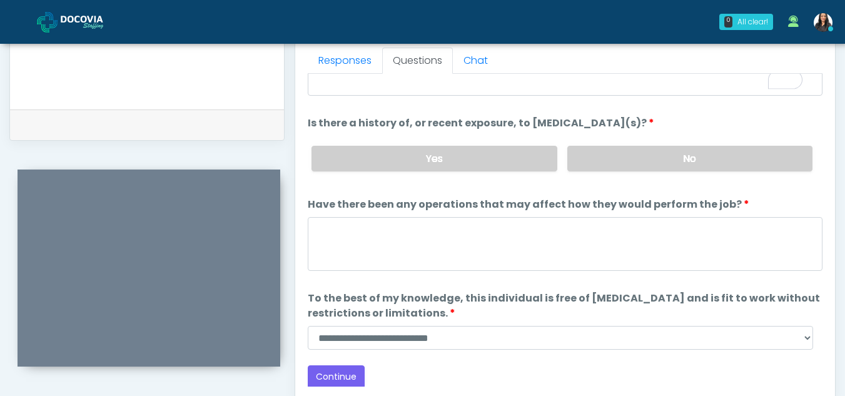
scroll to position [107, 0]
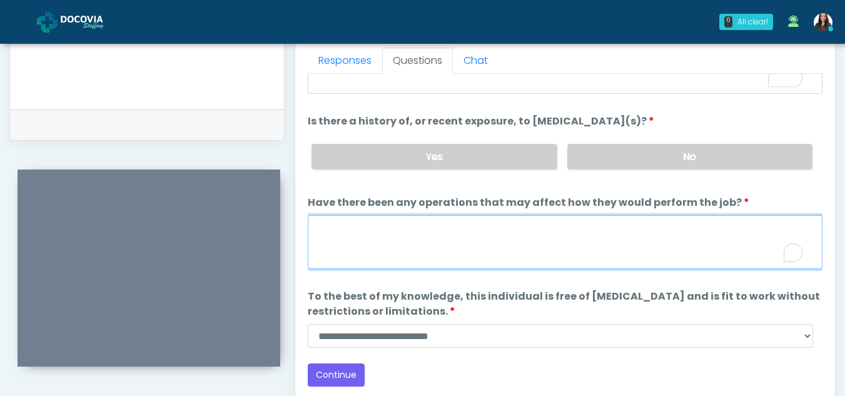
click at [387, 243] on textarea "Have there been any operations that may affect how they would perform the job?" at bounding box center [565, 242] width 515 height 54
type textarea "**"
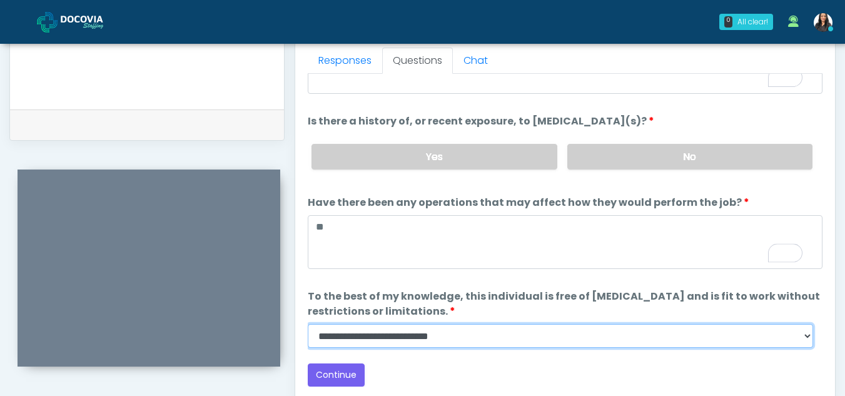
click at [808, 342] on select "**********" at bounding box center [561, 336] width 506 height 24
select select "******"
click at [308, 324] on select "**********" at bounding box center [561, 336] width 506 height 24
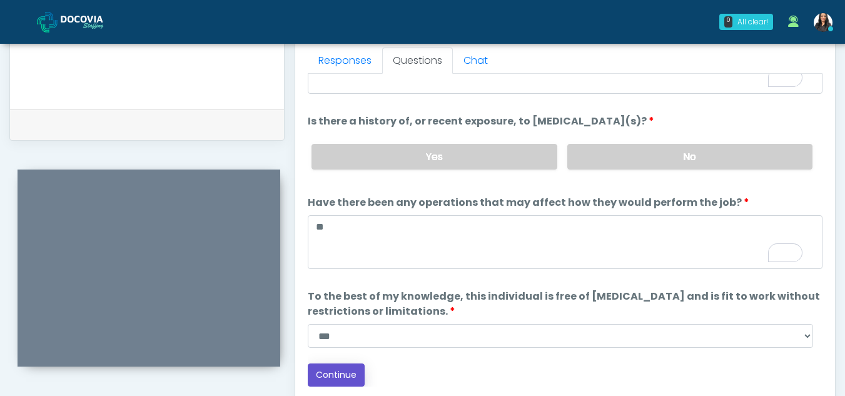
click at [339, 370] on button "Continue" at bounding box center [336, 374] width 57 height 23
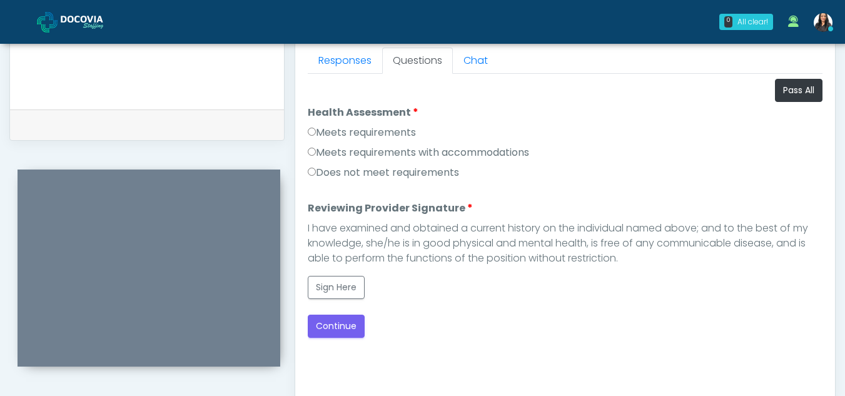
scroll to position [554, 0]
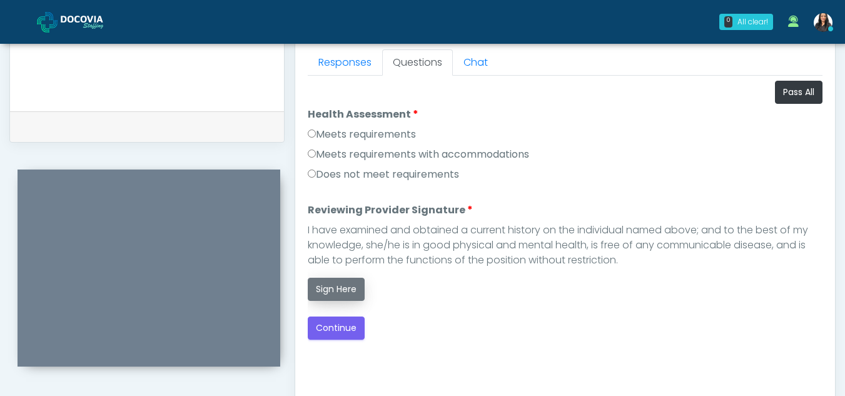
click at [350, 288] on button "Sign Here" at bounding box center [336, 289] width 57 height 23
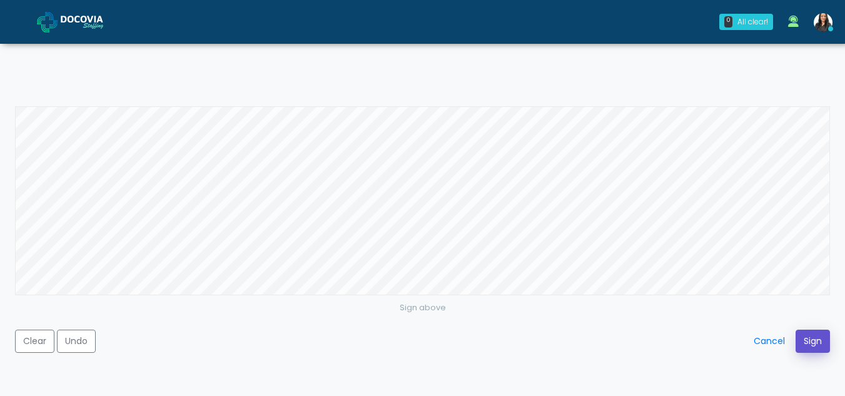
click at [815, 342] on button "Sign" at bounding box center [813, 341] width 34 height 23
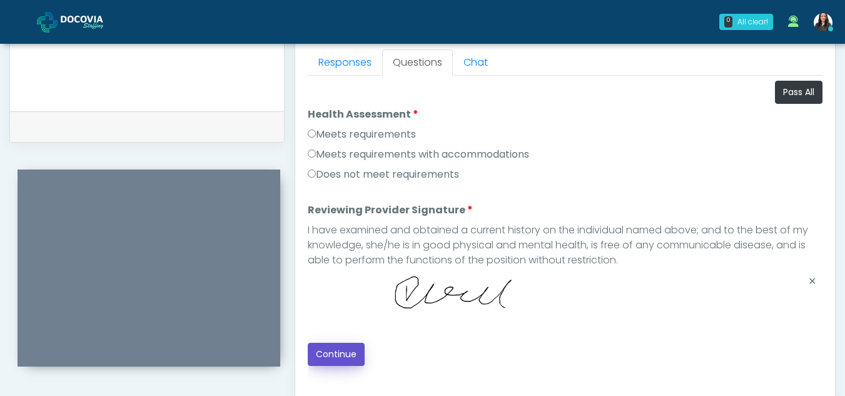
click at [341, 350] on button "Continue" at bounding box center [336, 354] width 57 height 23
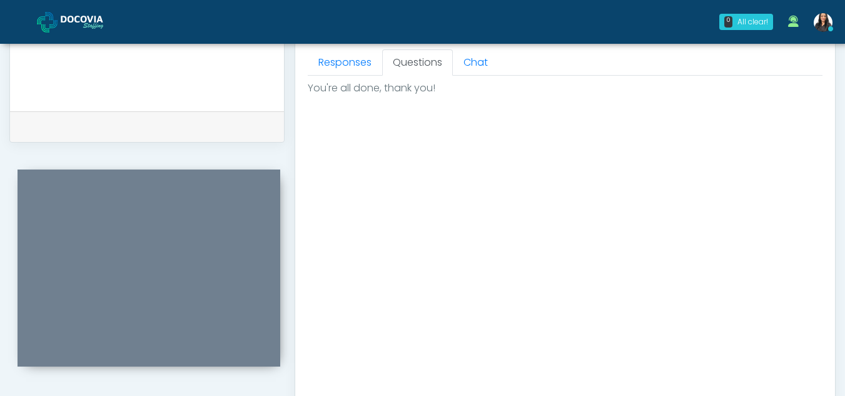
scroll to position [750, 0]
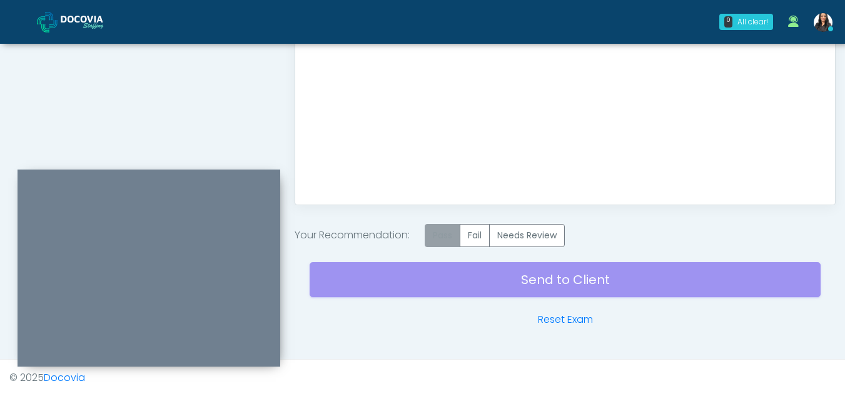
click at [440, 237] on label "Pass" at bounding box center [443, 235] width 36 height 23
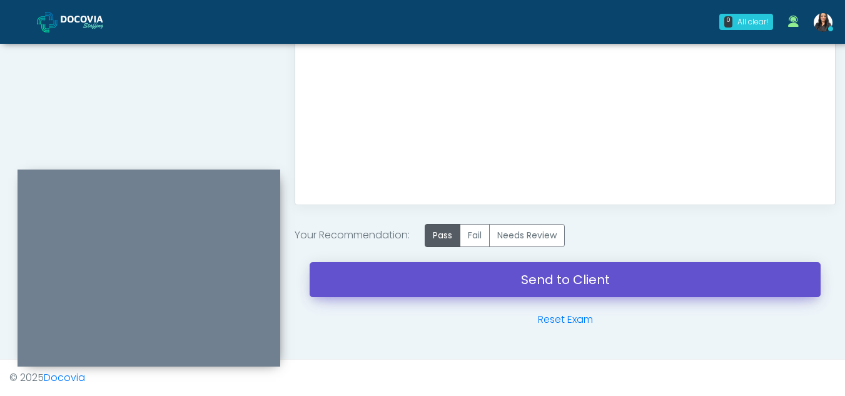
drag, startPoint x: 559, startPoint y: 279, endPoint x: 482, endPoint y: 79, distance: 214.1
click at [559, 279] on link "Send to Client" at bounding box center [565, 279] width 511 height 35
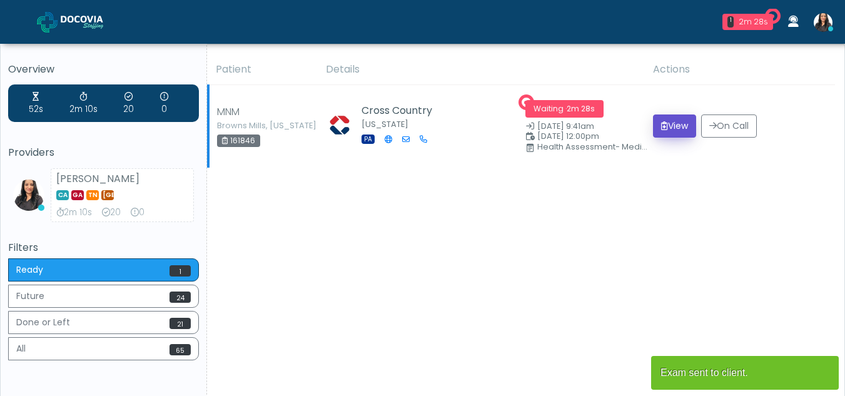
click at [666, 127] on button "View" at bounding box center [674, 125] width 43 height 23
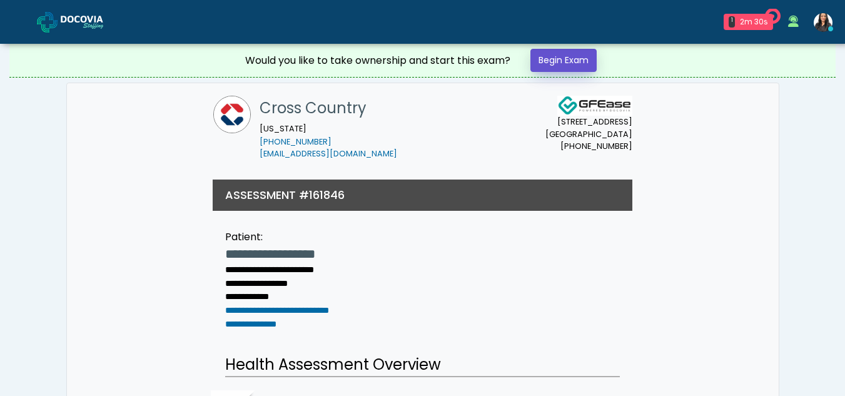
click at [577, 58] on link "Begin Exam" at bounding box center [564, 60] width 66 height 23
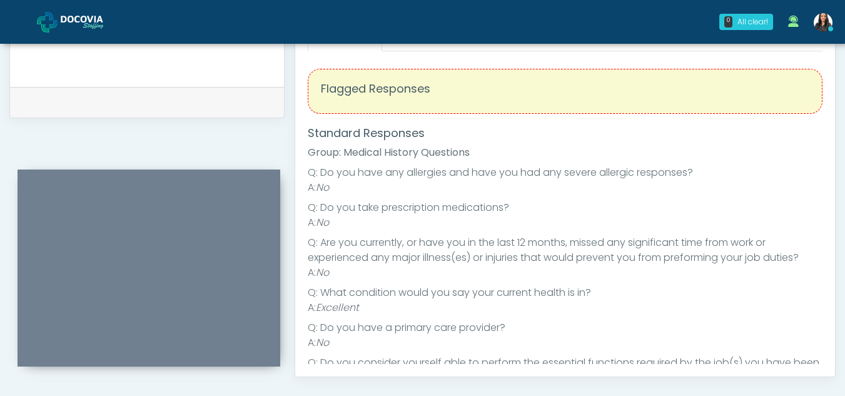
scroll to position [514, 0]
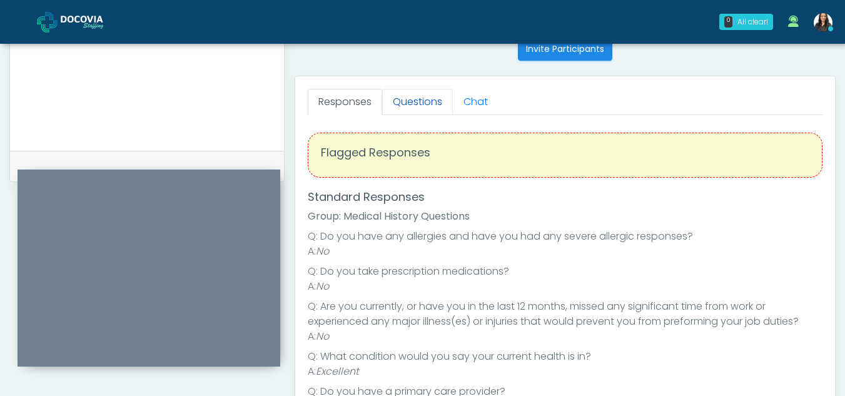
click at [429, 108] on link "Questions" at bounding box center [417, 102] width 71 height 26
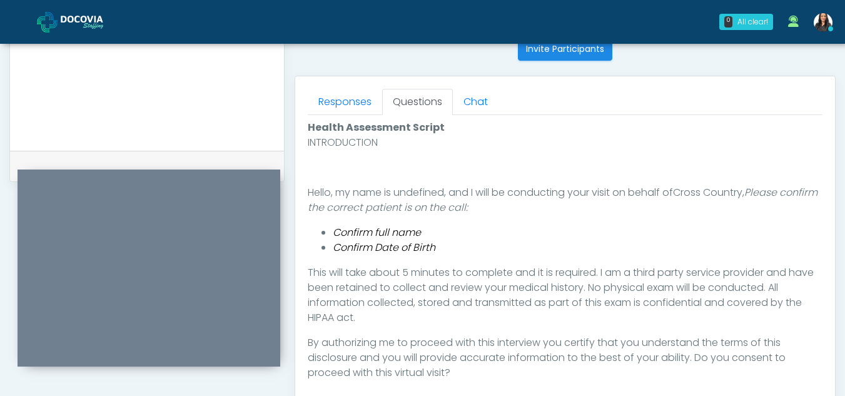
scroll to position [610, 0]
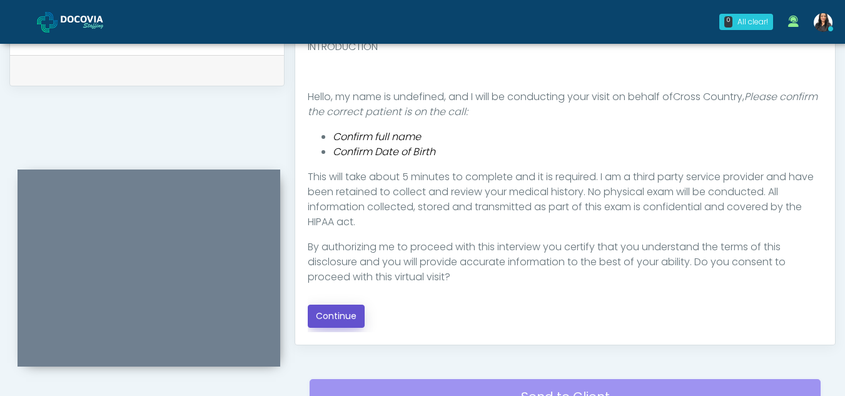
click at [334, 308] on button "Continue" at bounding box center [336, 316] width 57 height 23
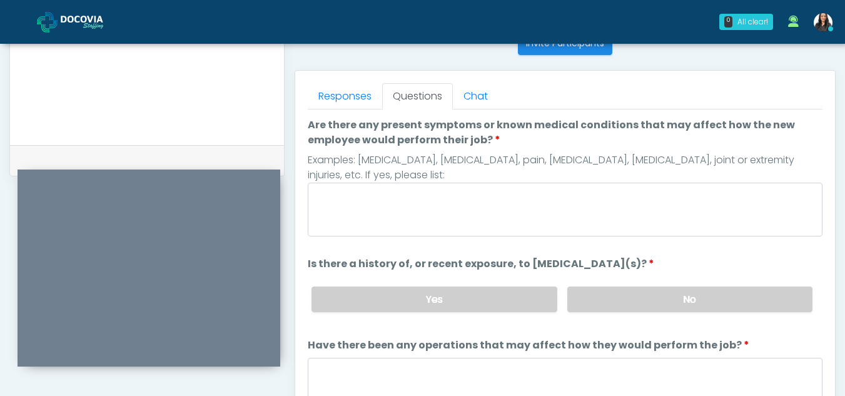
scroll to position [503, 0]
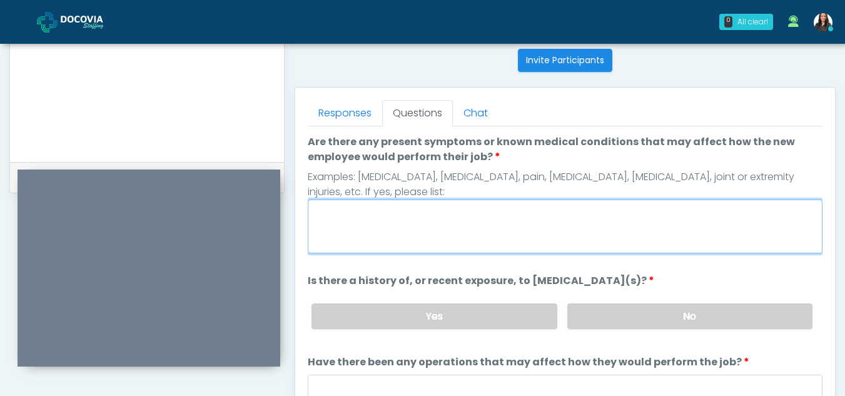
click at [358, 230] on textarea "Are there any present symptoms or known medical conditions that may affect how …" at bounding box center [565, 227] width 515 height 54
type textarea "**"
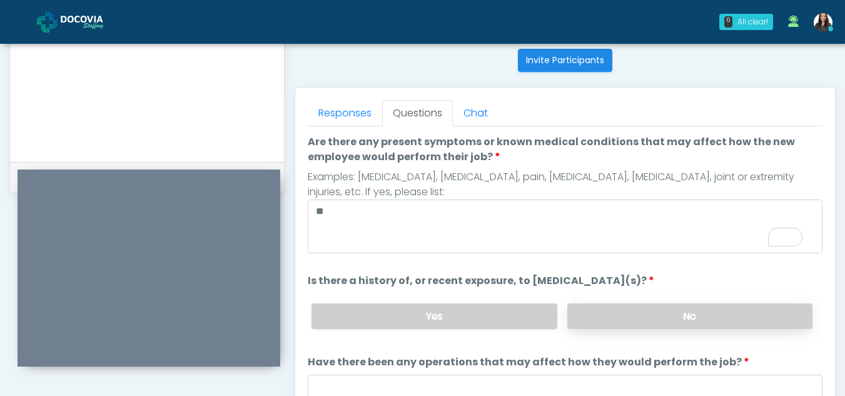
click at [713, 316] on label "No" at bounding box center [689, 316] width 245 height 26
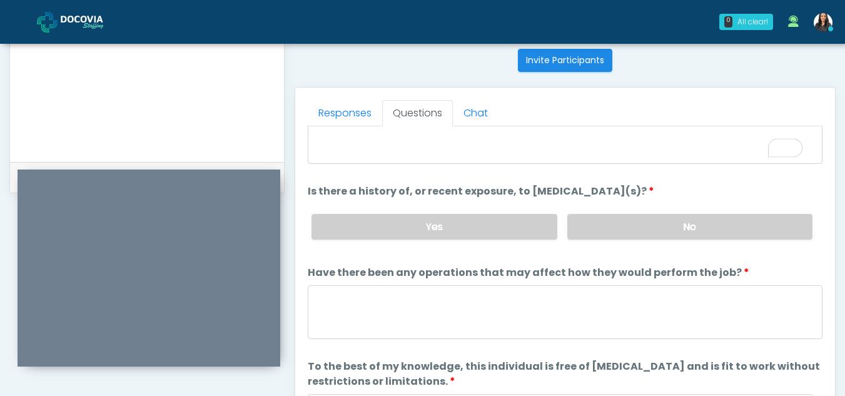
scroll to position [107, 0]
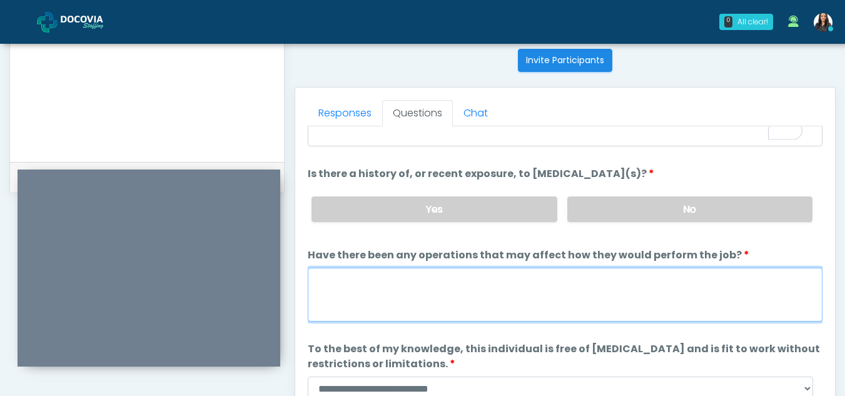
click at [343, 296] on textarea "Have there been any operations that may affect how they would perform the job?" at bounding box center [565, 295] width 515 height 54
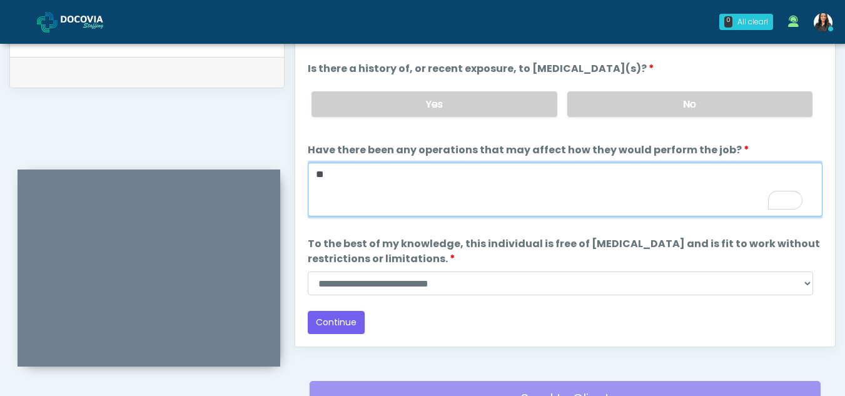
scroll to position [610, 0]
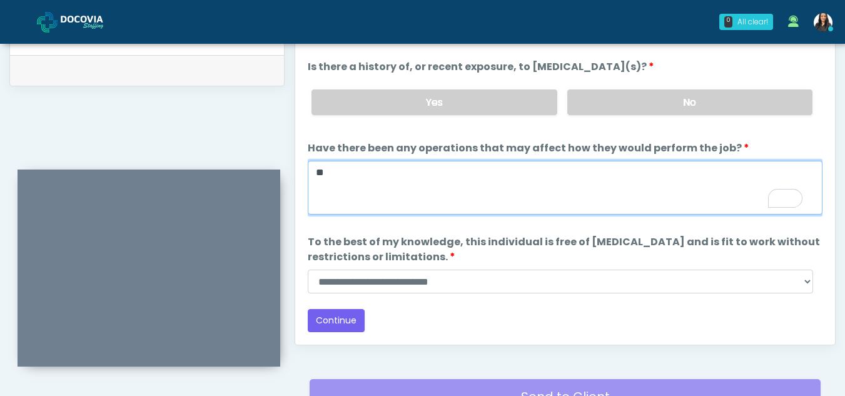
type textarea "**"
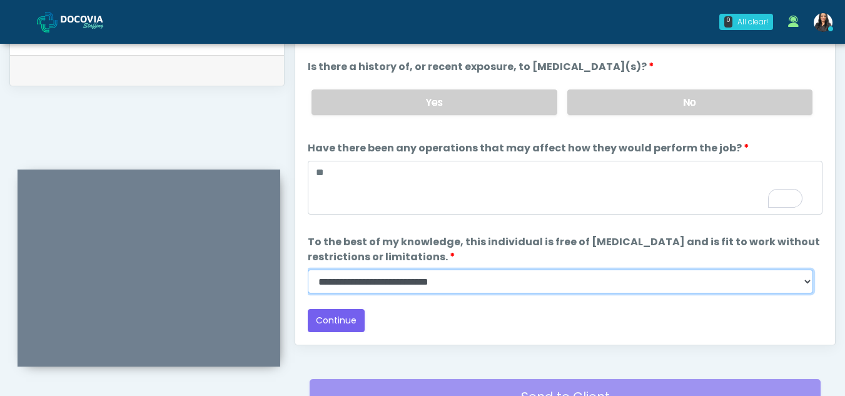
click at [807, 288] on select "**********" at bounding box center [561, 282] width 506 height 24
select select "******"
click at [308, 270] on select "**********" at bounding box center [561, 282] width 506 height 24
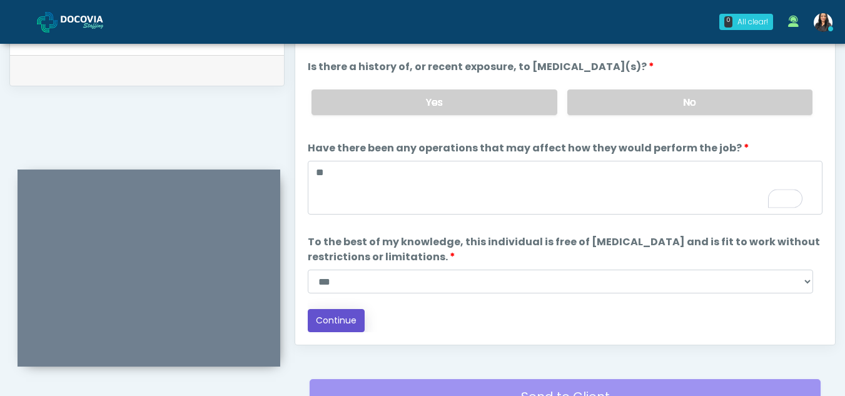
click at [334, 319] on button "Continue" at bounding box center [336, 320] width 57 height 23
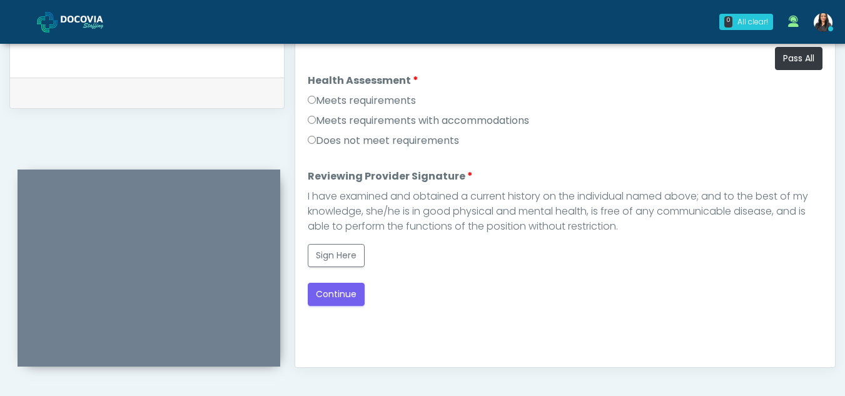
scroll to position [584, 0]
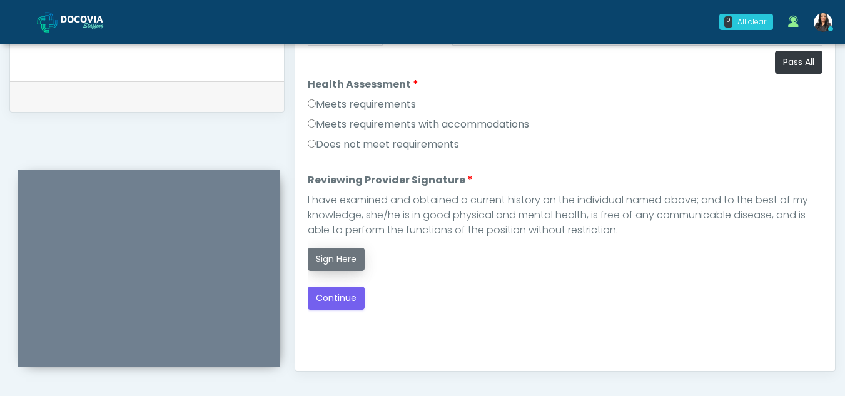
click at [323, 254] on button "Sign Here" at bounding box center [336, 259] width 57 height 23
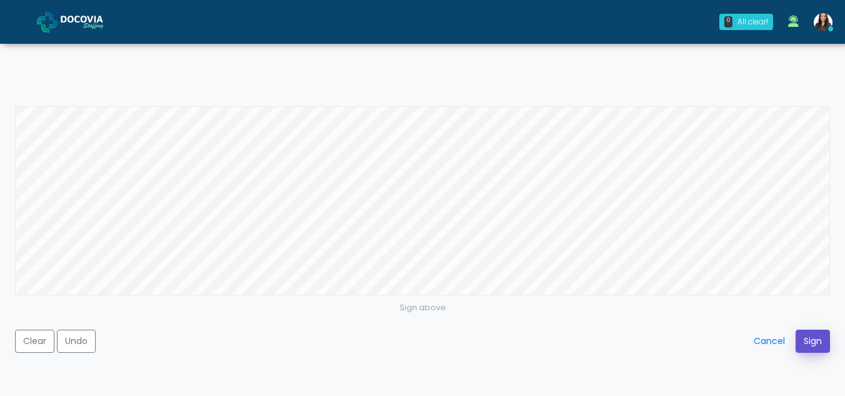
click at [806, 343] on button "Sign" at bounding box center [813, 341] width 34 height 23
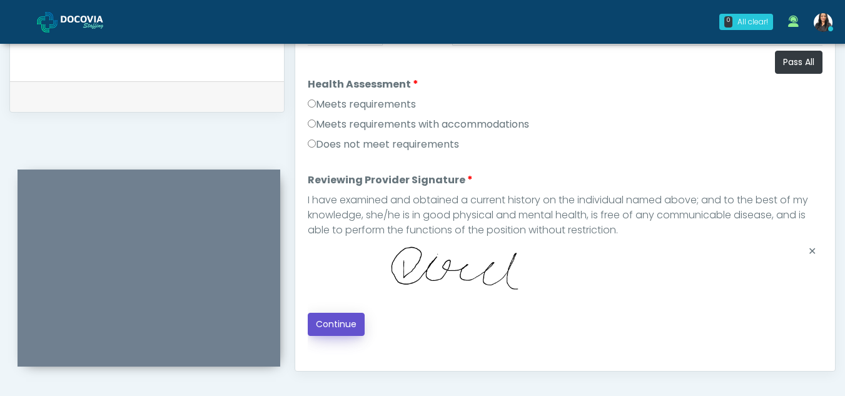
click at [332, 320] on button "Continue" at bounding box center [336, 324] width 57 height 23
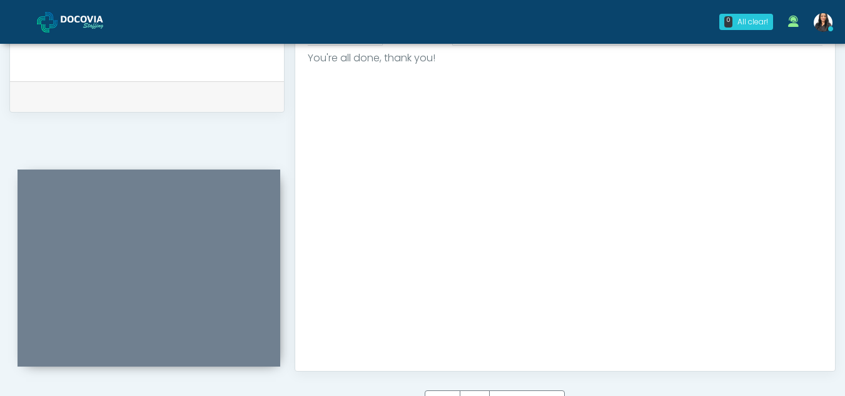
scroll to position [750, 0]
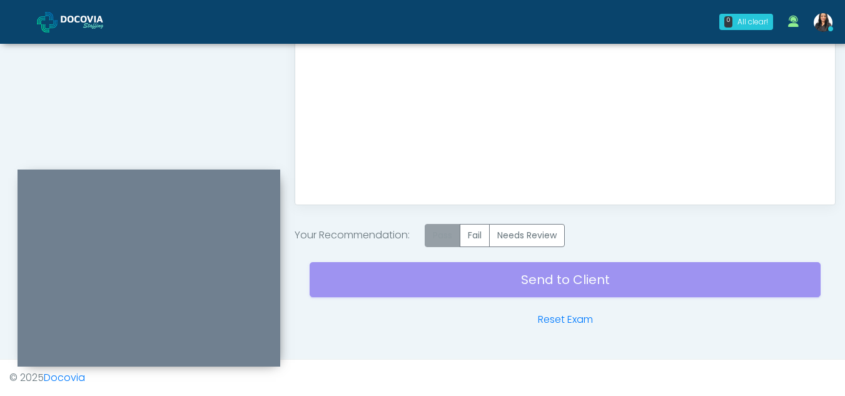
click at [439, 236] on label "Pass" at bounding box center [443, 235] width 36 height 23
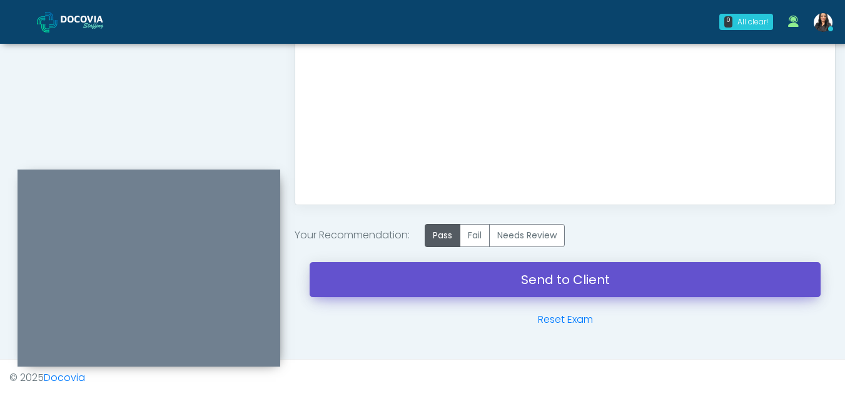
click at [542, 277] on link "Send to Client" at bounding box center [565, 279] width 511 height 35
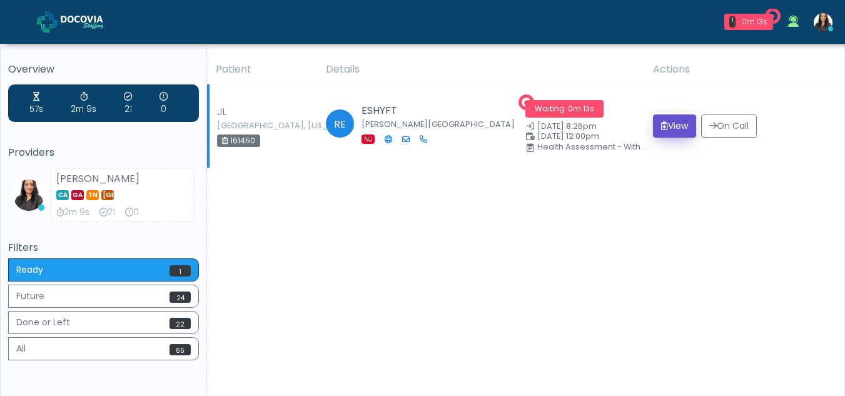
click at [675, 128] on button "View" at bounding box center [674, 125] width 43 height 23
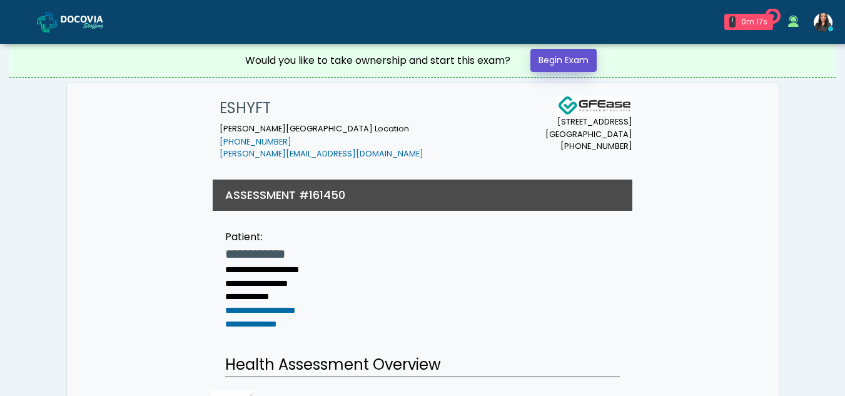
click at [560, 59] on link "Begin Exam" at bounding box center [564, 60] width 66 height 23
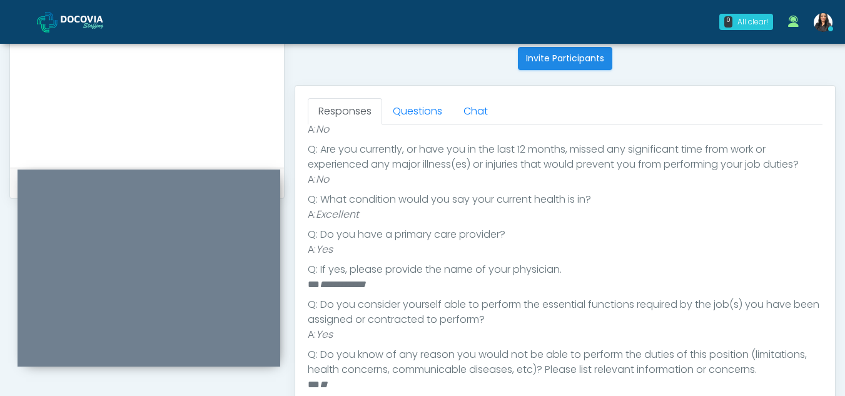
scroll to position [458, 0]
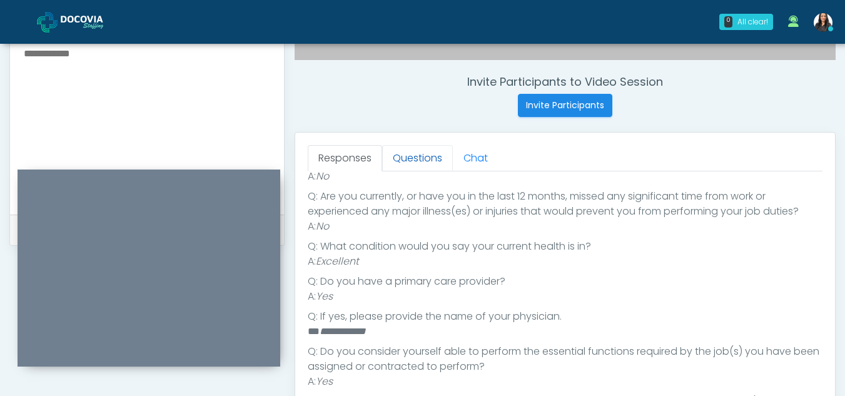
click at [407, 164] on link "Questions" at bounding box center [417, 158] width 71 height 26
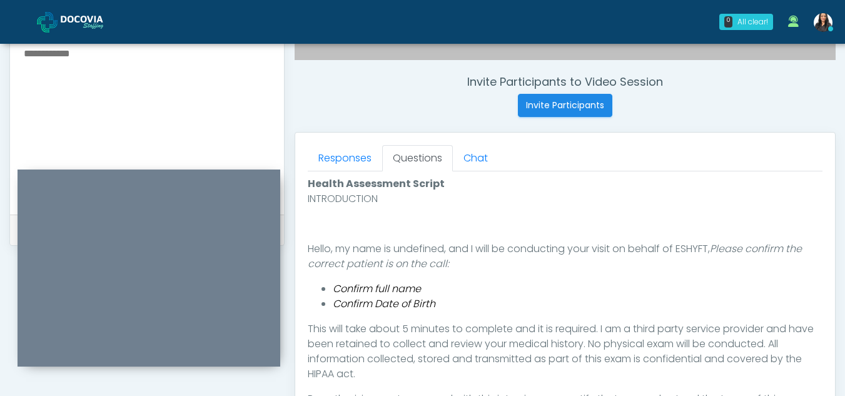
scroll to position [652, 0]
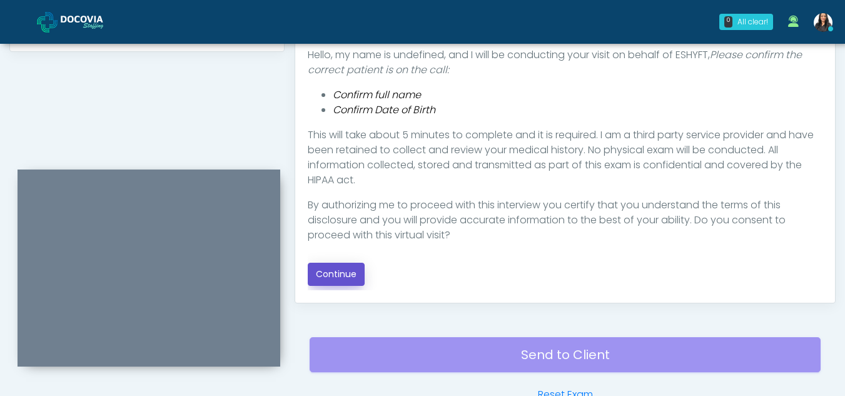
click at [324, 270] on button "Continue" at bounding box center [336, 274] width 57 height 23
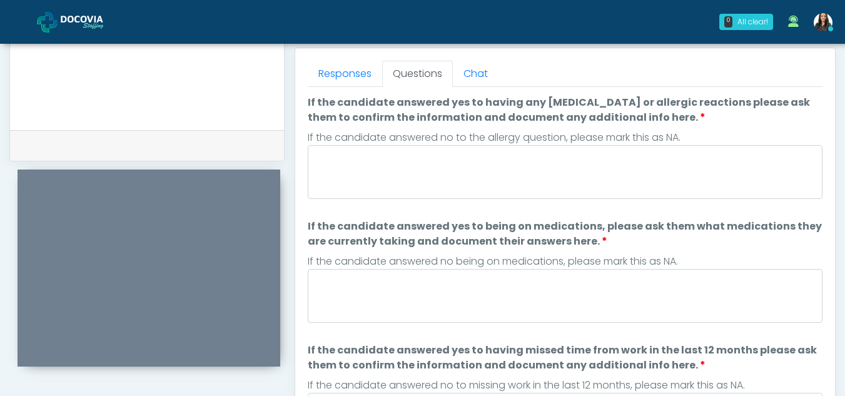
scroll to position [517, 0]
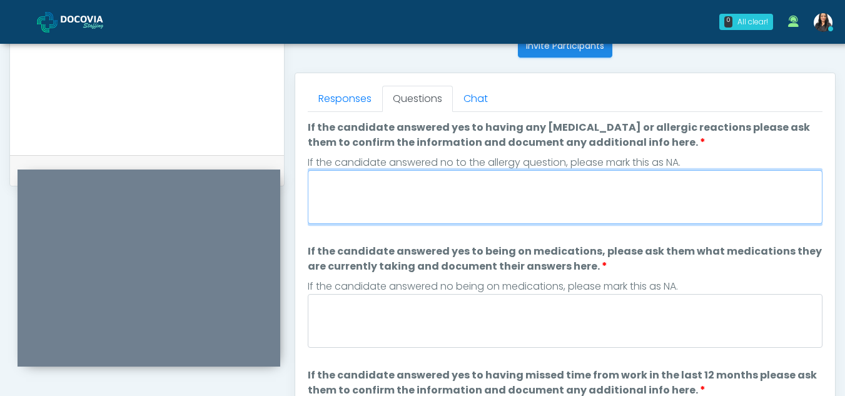
click at [454, 206] on textarea "If the candidate answered yes to having any allergies or allergic reactions ple…" at bounding box center [565, 197] width 515 height 54
type textarea "**"
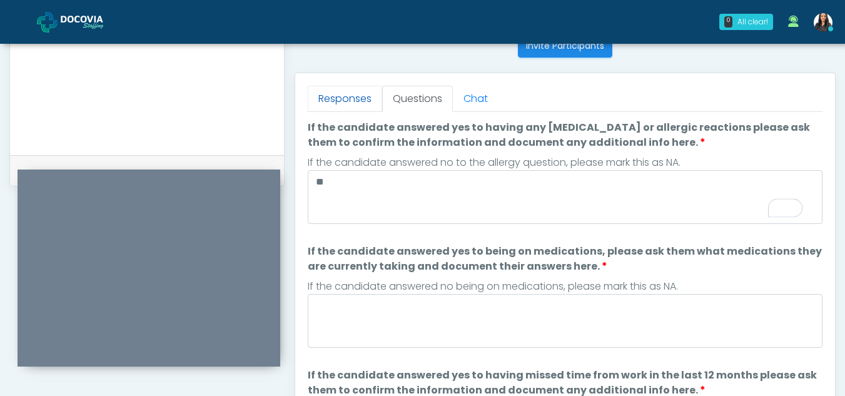
click at [341, 100] on link "Responses" at bounding box center [345, 99] width 74 height 26
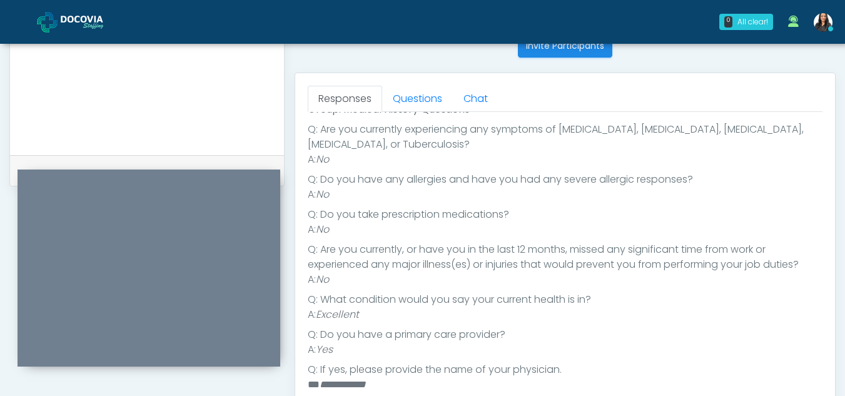
scroll to position [0, 0]
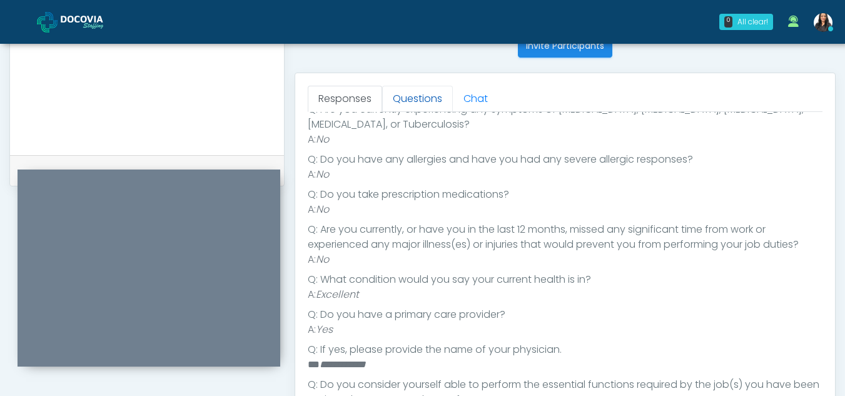
click at [395, 111] on link "Questions" at bounding box center [417, 99] width 71 height 26
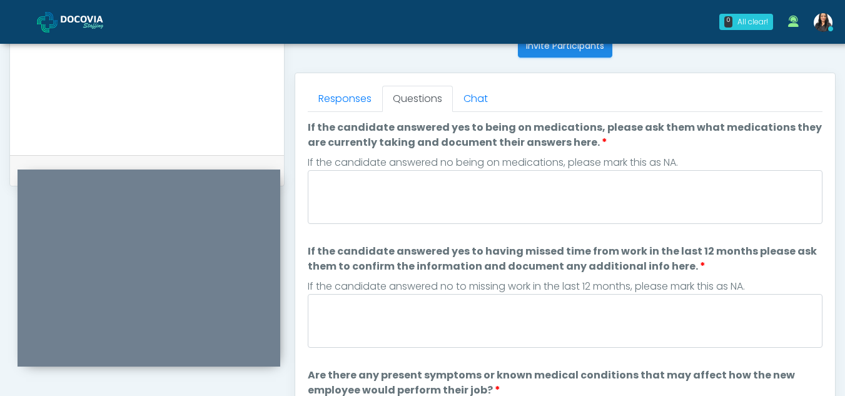
scroll to position [176, 0]
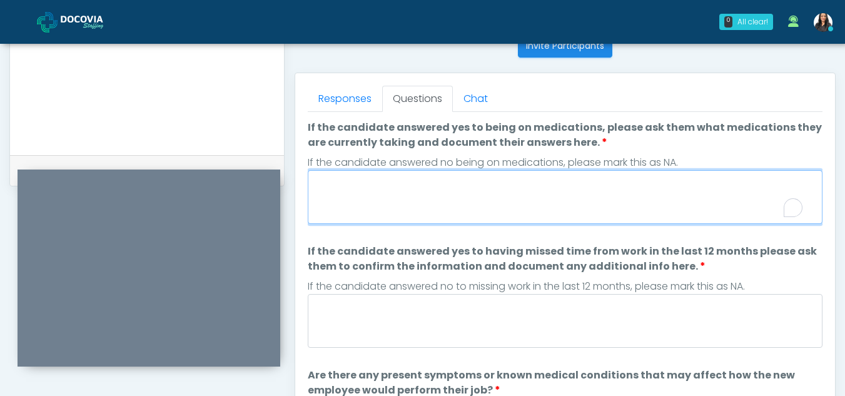
click at [380, 208] on textarea "If the candidate answered yes to being on medications, please ask them what med…" at bounding box center [565, 197] width 515 height 54
type textarea "**"
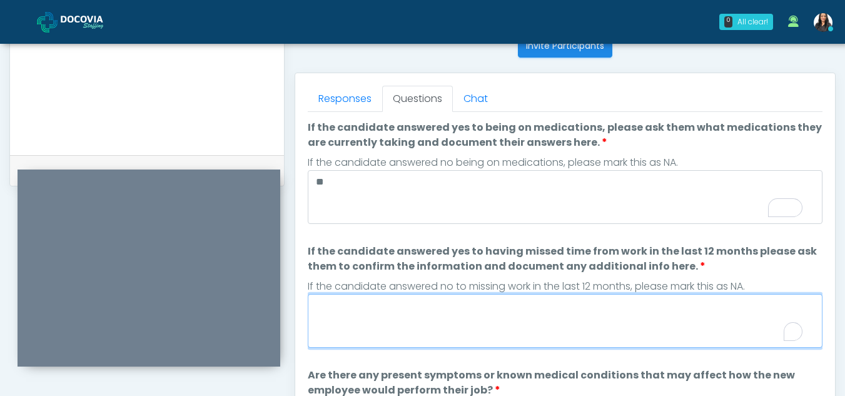
click at [410, 323] on textarea "If the candidate answered yes to having missed time from work in the last 12 mo…" at bounding box center [565, 321] width 515 height 54
type textarea "*"
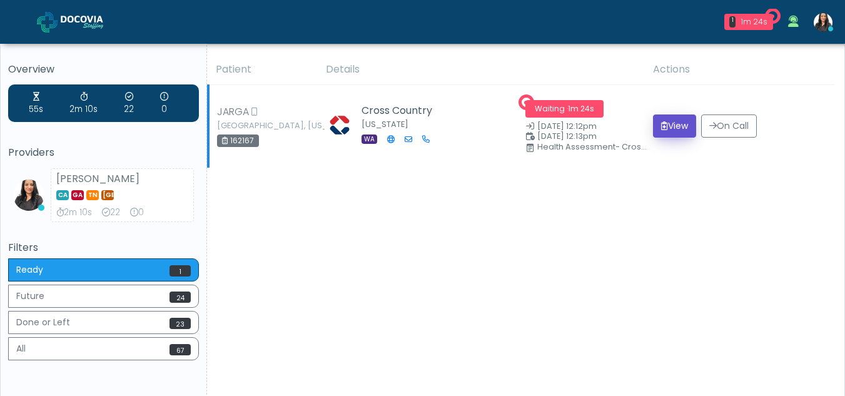
click at [676, 124] on button "View" at bounding box center [674, 125] width 43 height 23
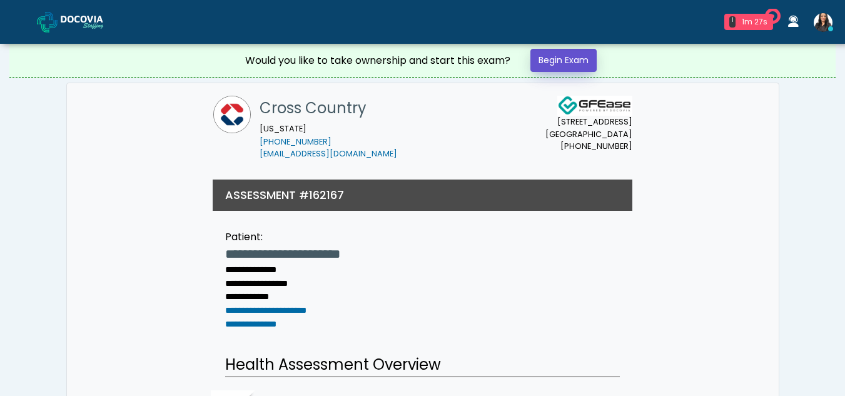
click at [576, 57] on link "Begin Exam" at bounding box center [564, 60] width 66 height 23
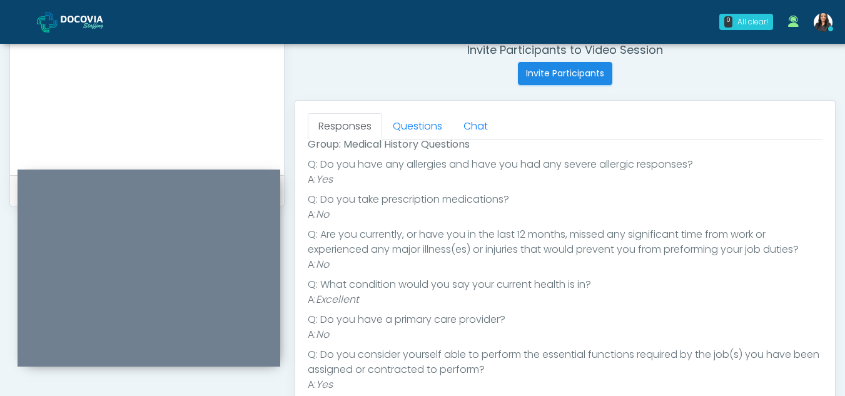
scroll to position [484, 0]
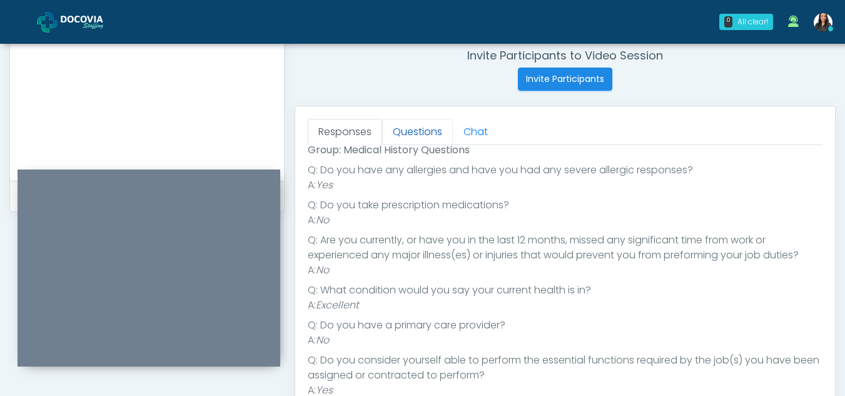
click at [414, 132] on link "Questions" at bounding box center [417, 132] width 71 height 26
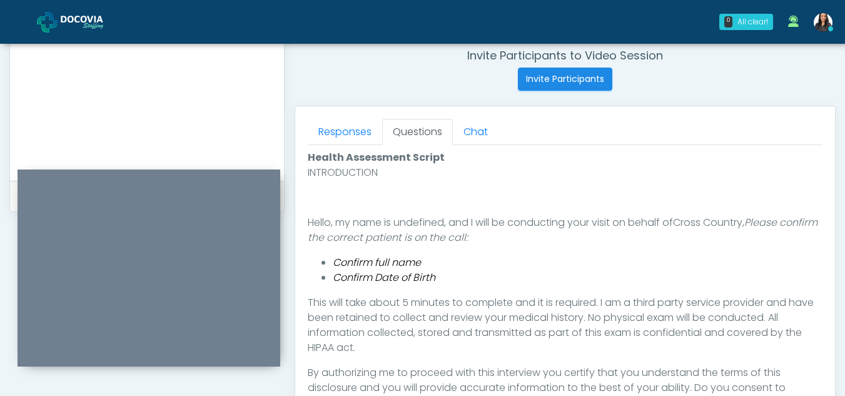
scroll to position [591, 0]
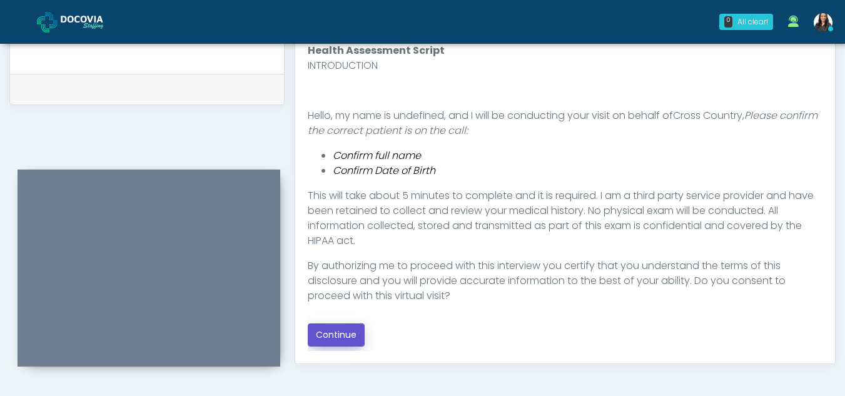
click at [348, 330] on button "Continue" at bounding box center [336, 334] width 57 height 23
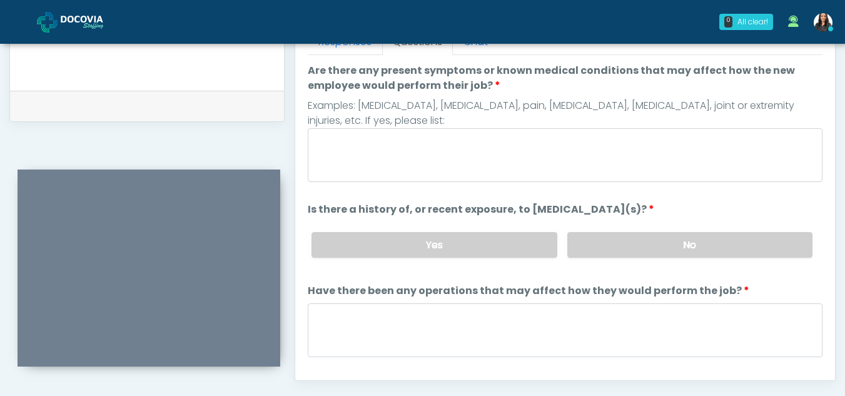
scroll to position [569, 0]
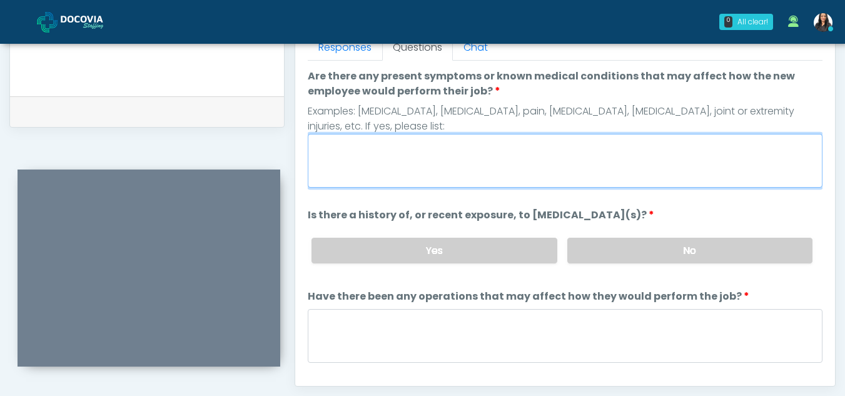
click at [351, 171] on textarea "Are there any present symptoms or known medical conditions that may affect how …" at bounding box center [565, 161] width 515 height 54
type textarea "**"
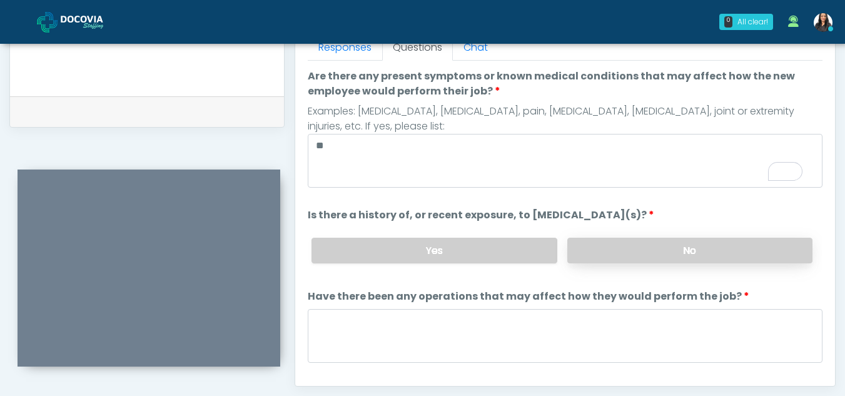
click at [668, 258] on label "No" at bounding box center [689, 251] width 245 height 26
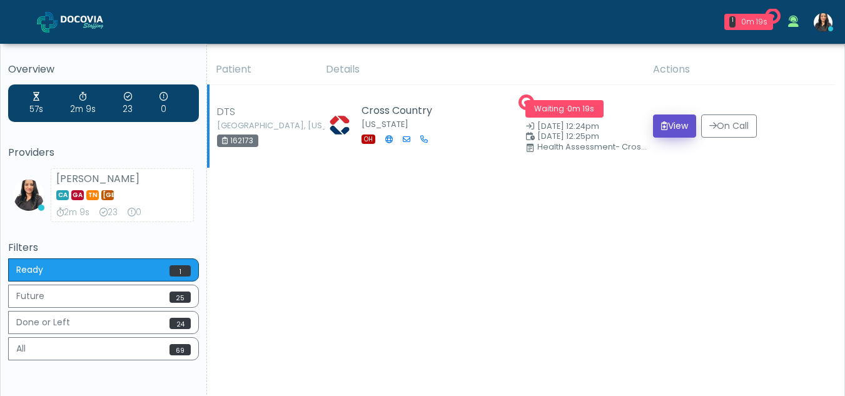
click at [673, 126] on button "View" at bounding box center [674, 125] width 43 height 23
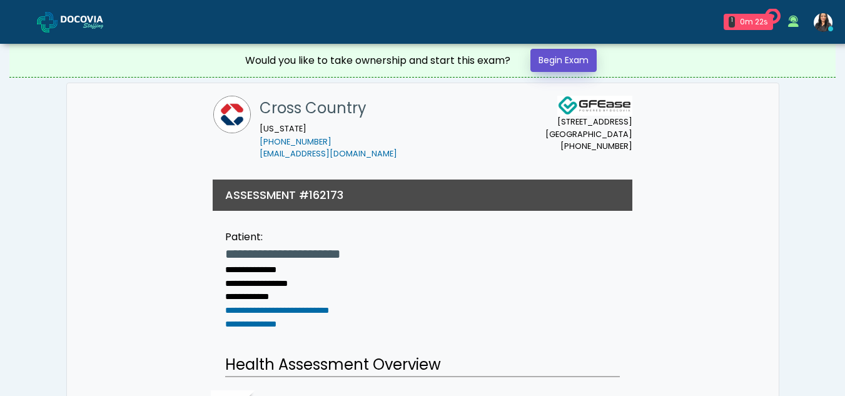
click at [564, 57] on link "Begin Exam" at bounding box center [564, 60] width 66 height 23
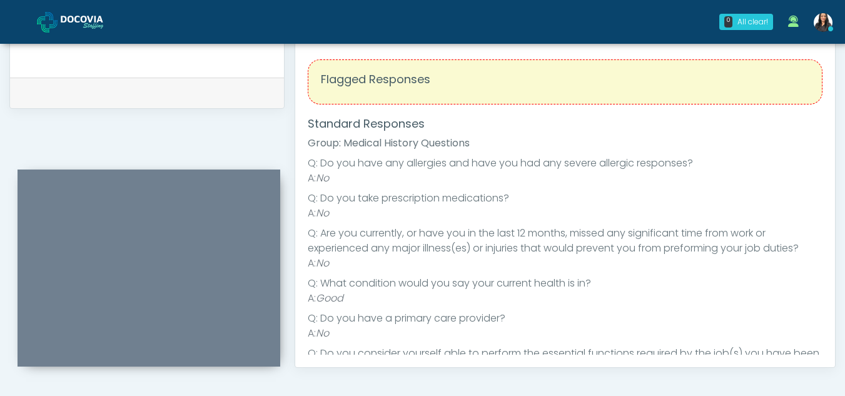
scroll to position [477, 0]
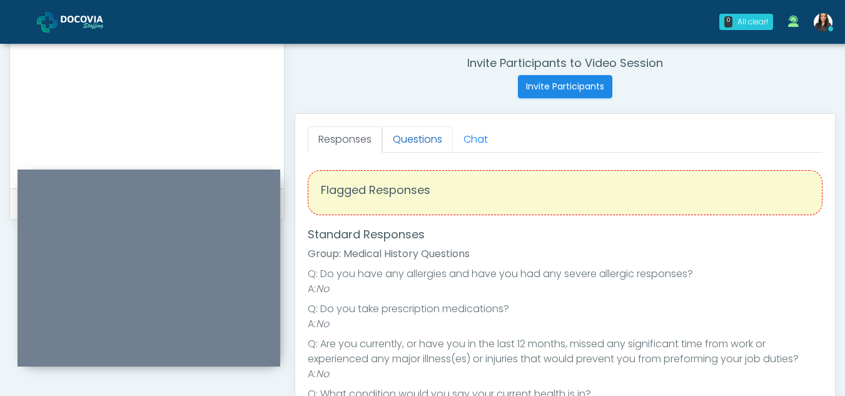
click at [425, 141] on link "Questions" at bounding box center [417, 139] width 71 height 26
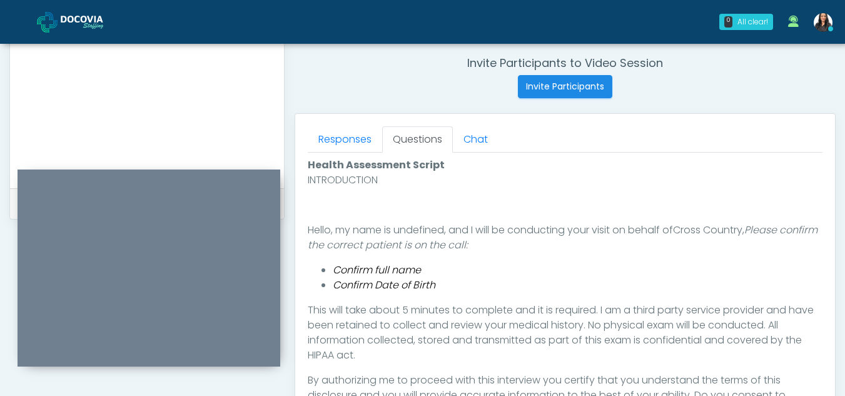
scroll to position [584, 0]
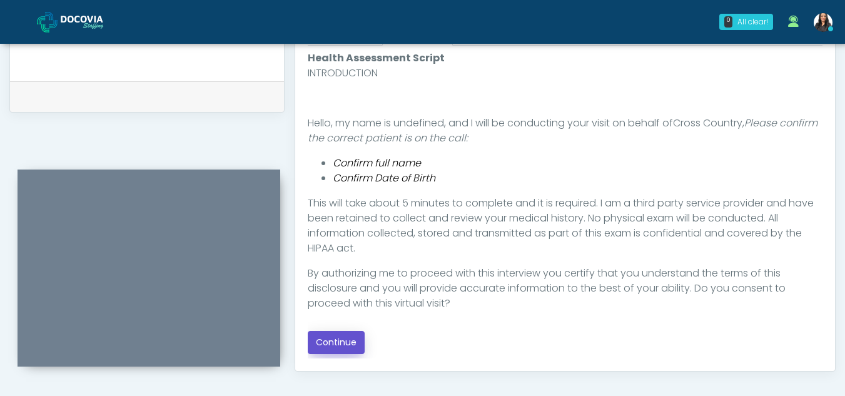
click at [345, 343] on button "Continue" at bounding box center [336, 342] width 57 height 23
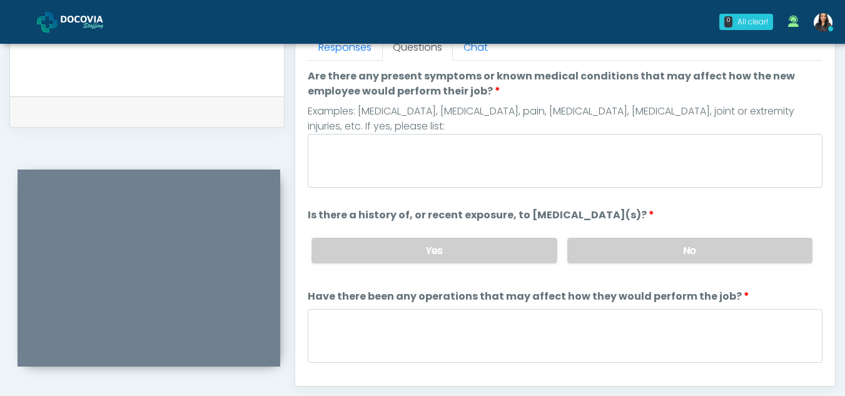
scroll to position [567, 0]
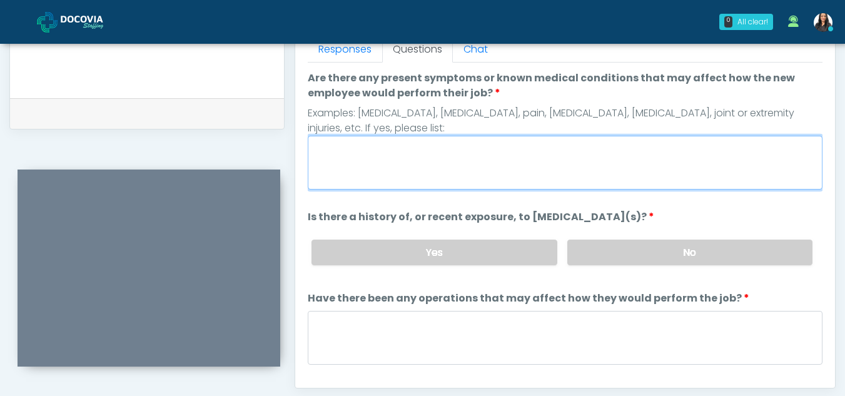
click at [429, 160] on textarea "Are there any present symptoms or known medical conditions that may affect how …" at bounding box center [565, 163] width 515 height 54
type textarea "**"
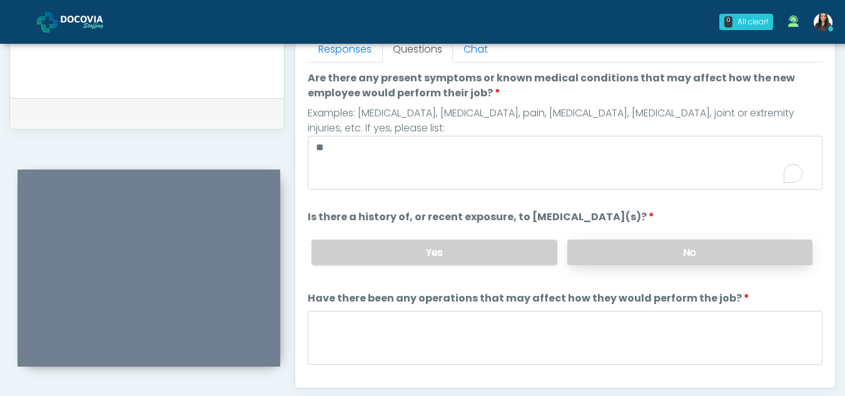
click at [757, 255] on label "No" at bounding box center [689, 253] width 245 height 26
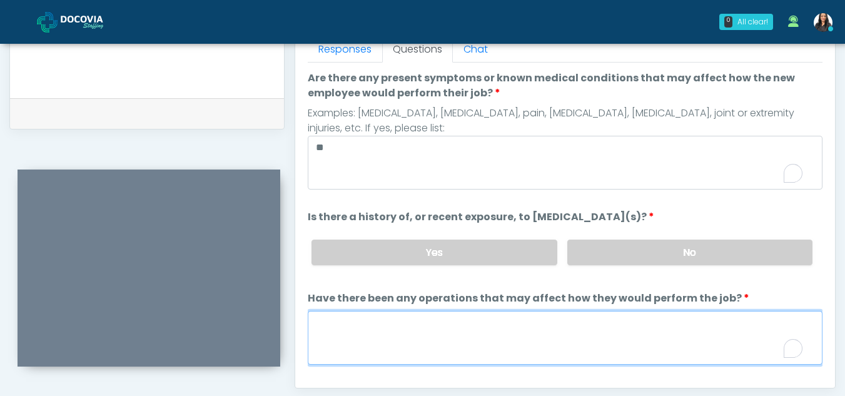
click at [409, 336] on textarea "Have there been any operations that may affect how they would perform the job?" at bounding box center [565, 338] width 515 height 54
type textarea "*"
type textarea "**"
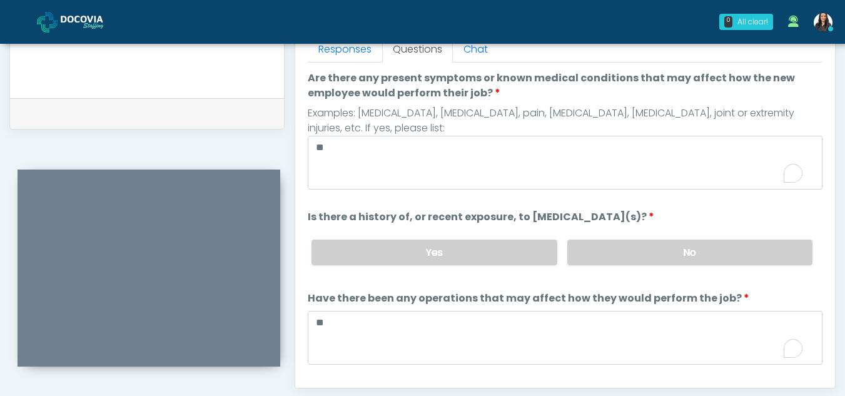
scroll to position [107, 0]
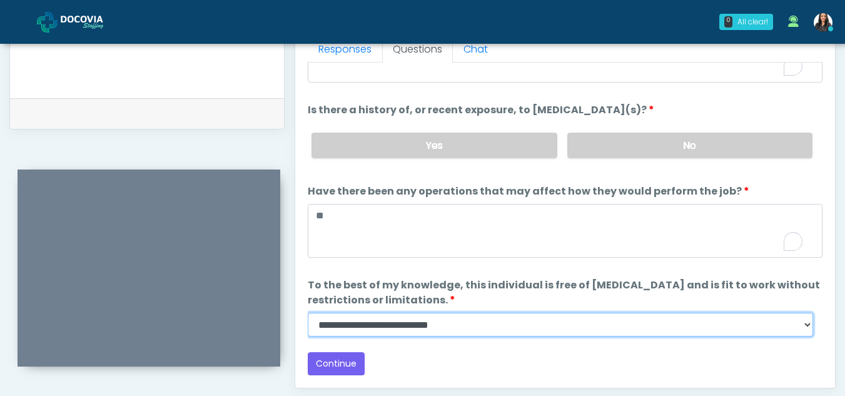
click at [808, 329] on select "**********" at bounding box center [561, 325] width 506 height 24
select select "******"
click at [308, 313] on select "**********" at bounding box center [561, 325] width 506 height 24
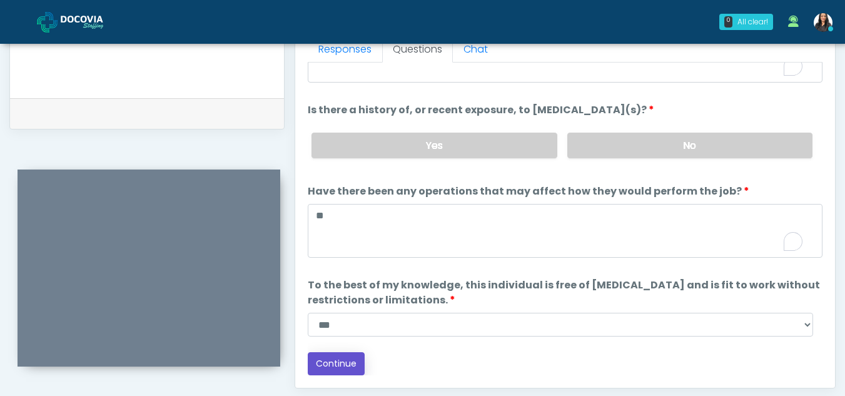
click at [348, 360] on button "Continue" at bounding box center [336, 363] width 57 height 23
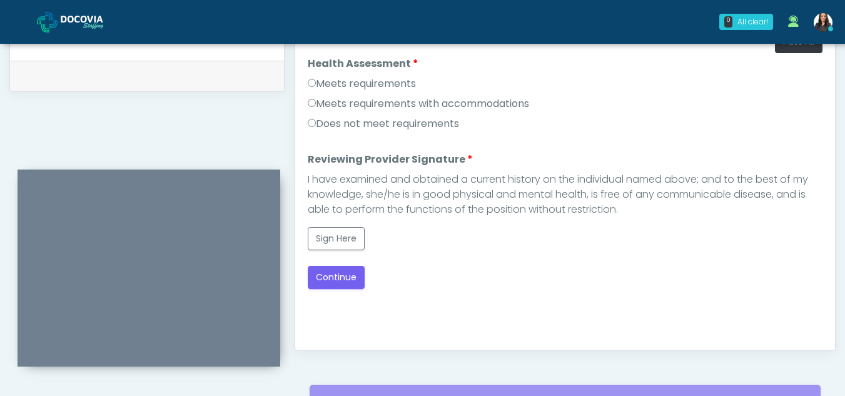
scroll to position [565, 0]
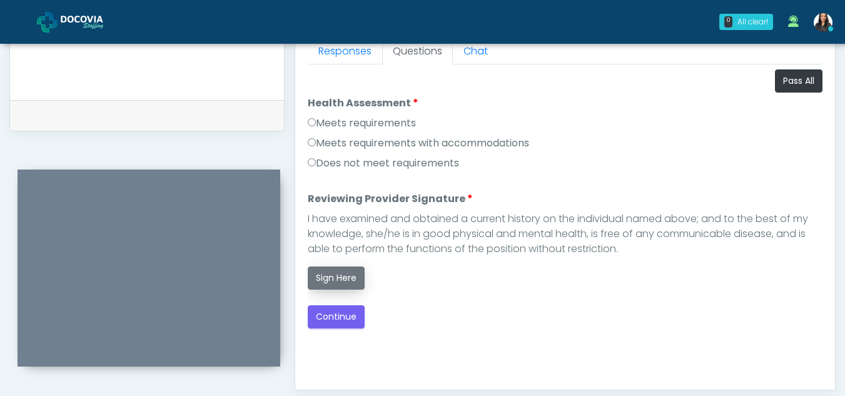
click at [340, 280] on button "Sign Here" at bounding box center [336, 278] width 57 height 23
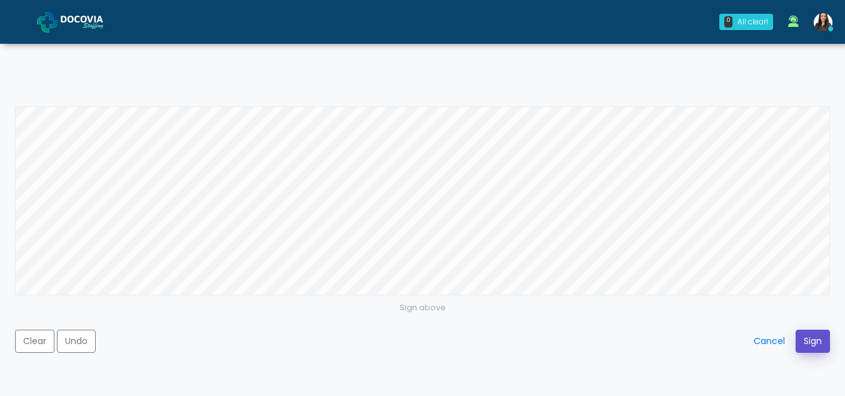
click at [818, 344] on button "Sign" at bounding box center [813, 341] width 34 height 23
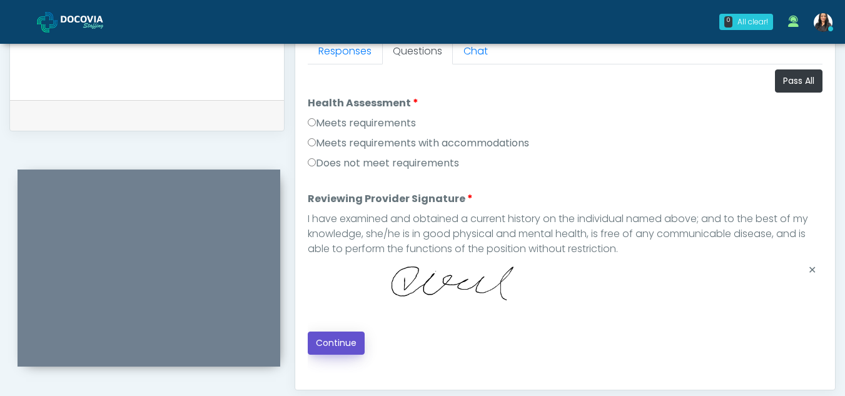
click at [346, 343] on button "Continue" at bounding box center [336, 343] width 57 height 23
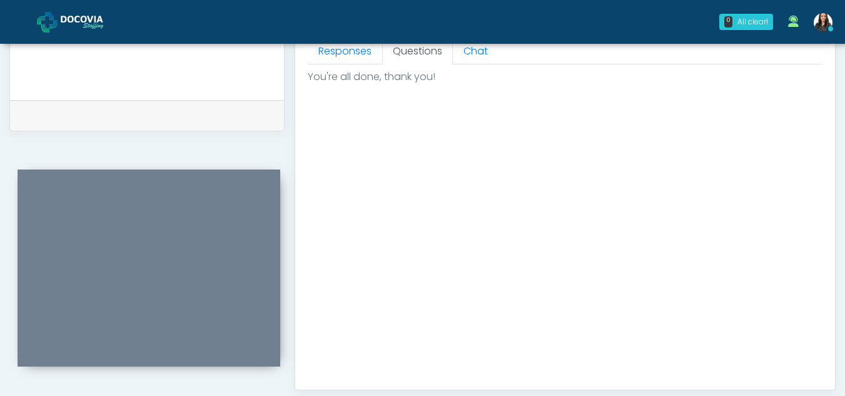
scroll to position [750, 0]
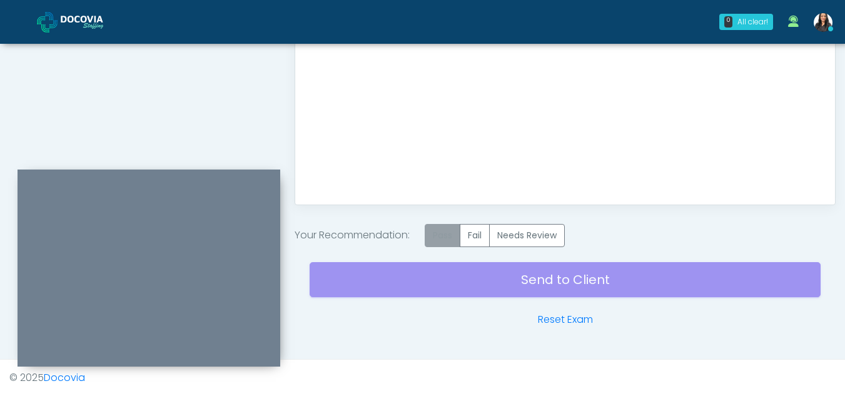
click at [449, 239] on label "Pass" at bounding box center [443, 235] width 36 height 23
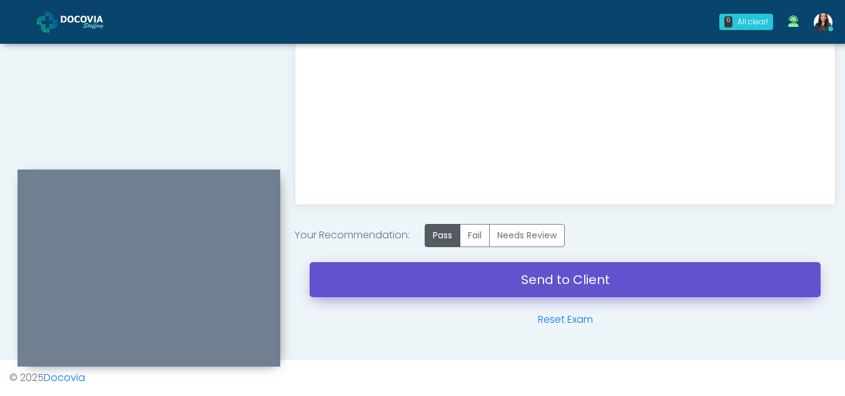
click at [535, 275] on link "Send to Client" at bounding box center [565, 279] width 511 height 35
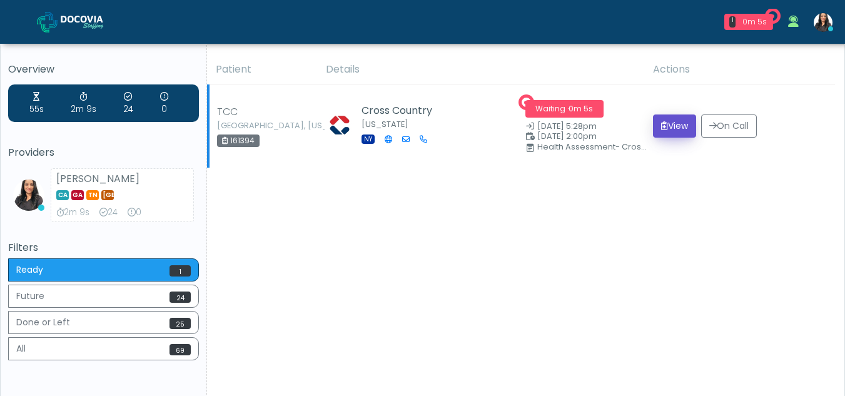
click at [673, 127] on button "View" at bounding box center [674, 125] width 43 height 23
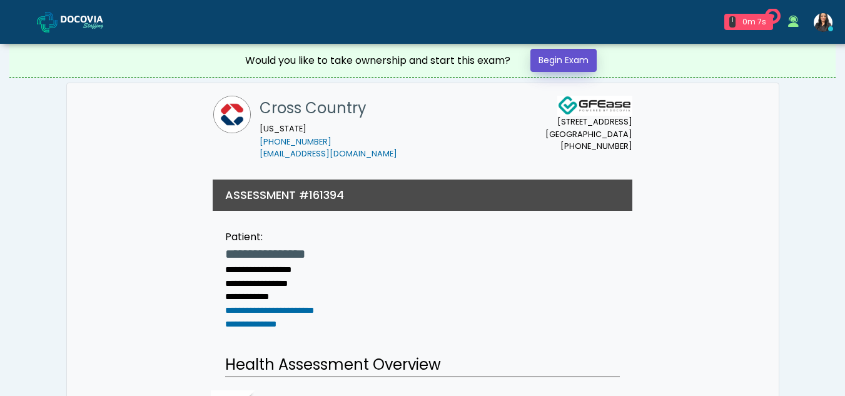
click at [550, 61] on link "Begin Exam" at bounding box center [564, 60] width 66 height 23
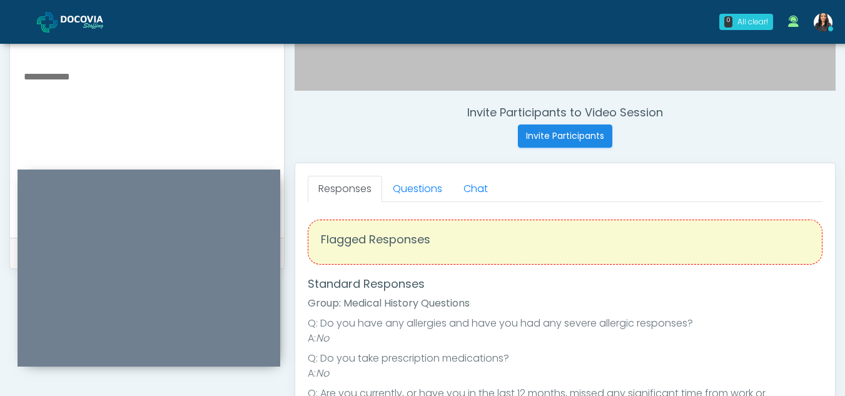
scroll to position [409, 0]
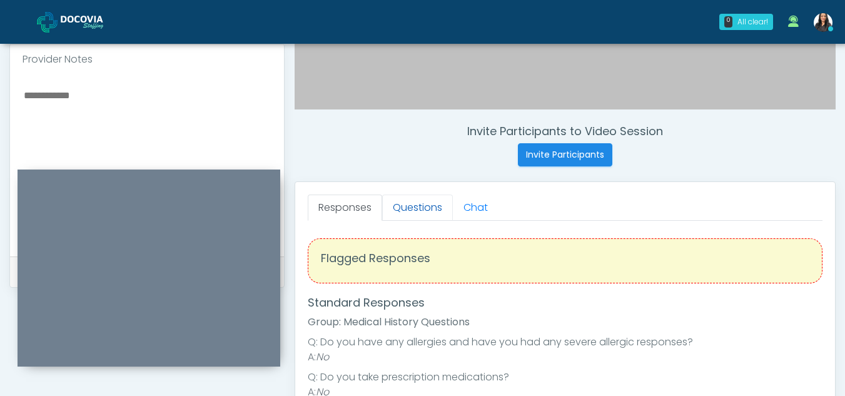
click at [422, 203] on link "Questions" at bounding box center [417, 208] width 71 height 26
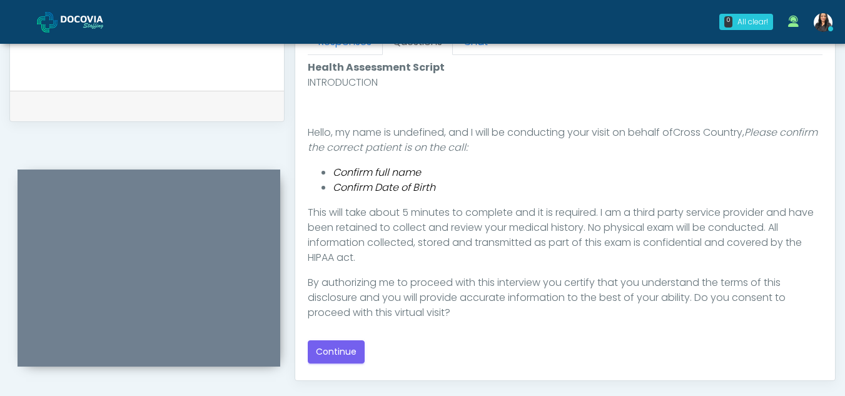
scroll to position [621, 0]
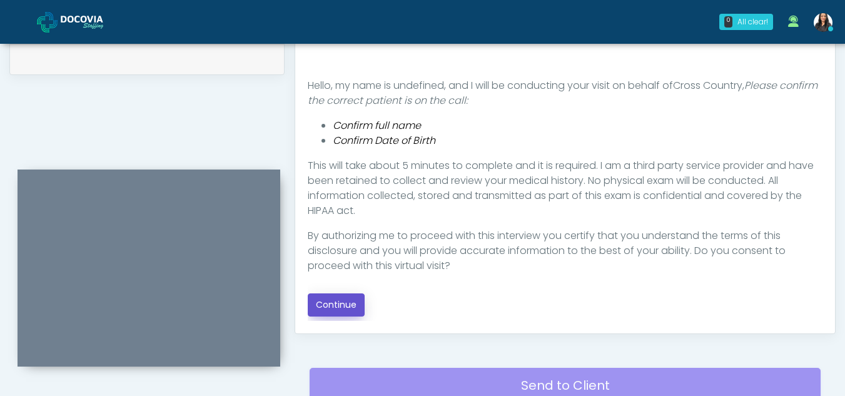
click at [328, 302] on button "Continue" at bounding box center [336, 304] width 57 height 23
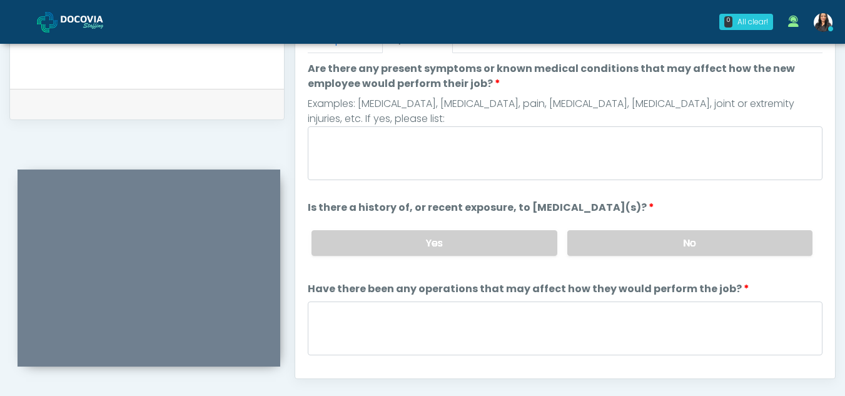
scroll to position [556, 0]
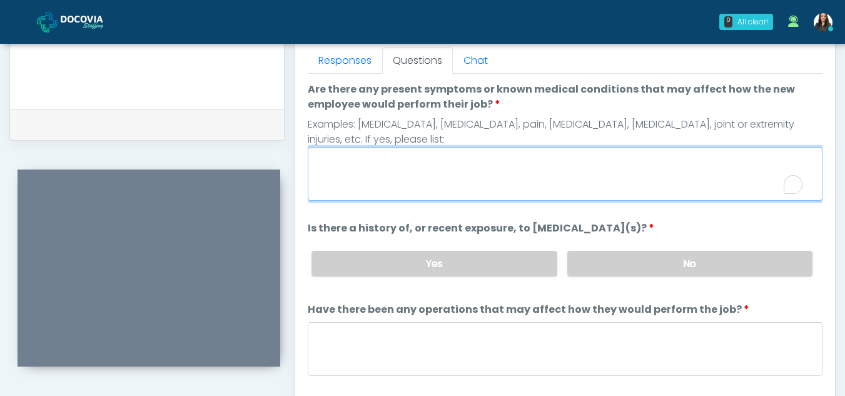
click at [362, 166] on textarea "Are there any present symptoms or known medical conditions that may affect how …" at bounding box center [565, 174] width 515 height 54
type textarea "**"
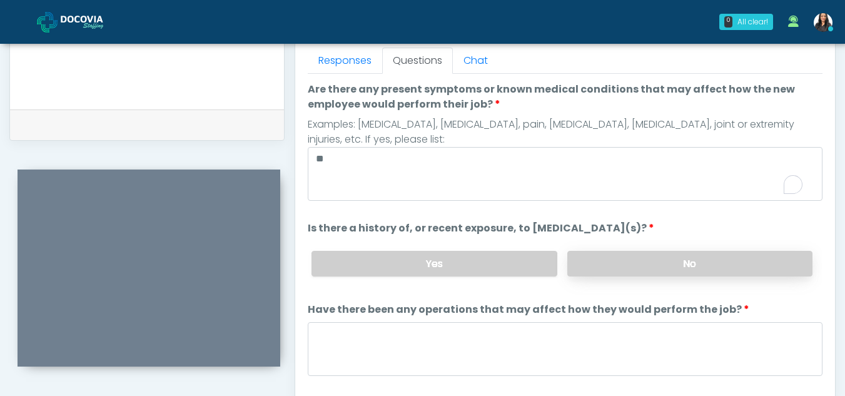
click at [711, 258] on label "No" at bounding box center [689, 264] width 245 height 26
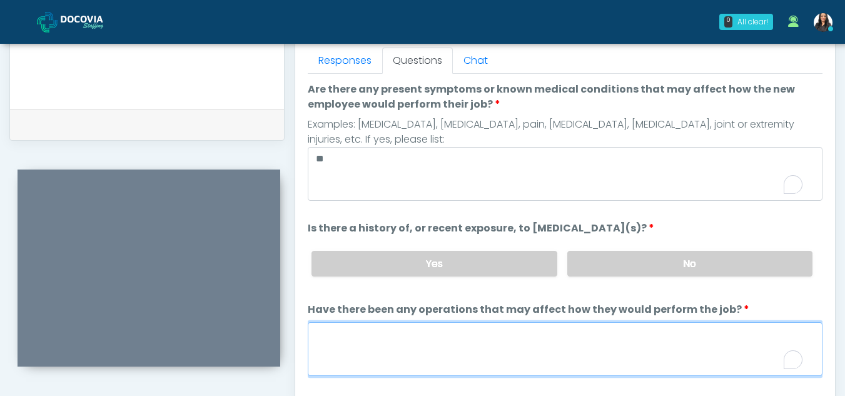
click at [373, 352] on textarea "Have there been any operations that may affect how they would perform the job?" at bounding box center [565, 349] width 515 height 54
type textarea "**"
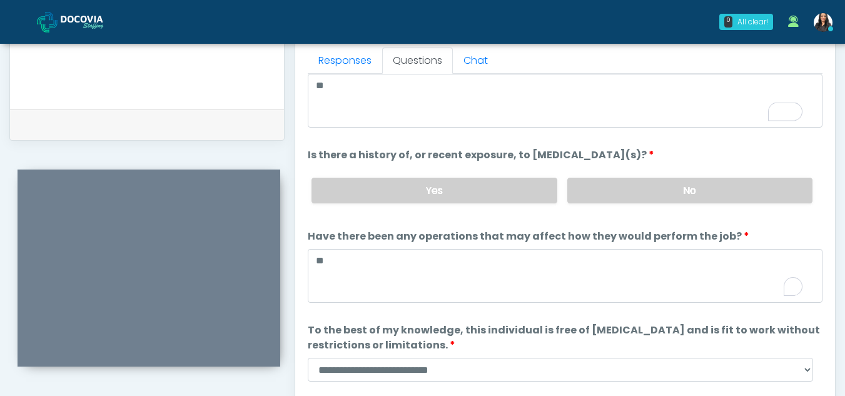
scroll to position [107, 0]
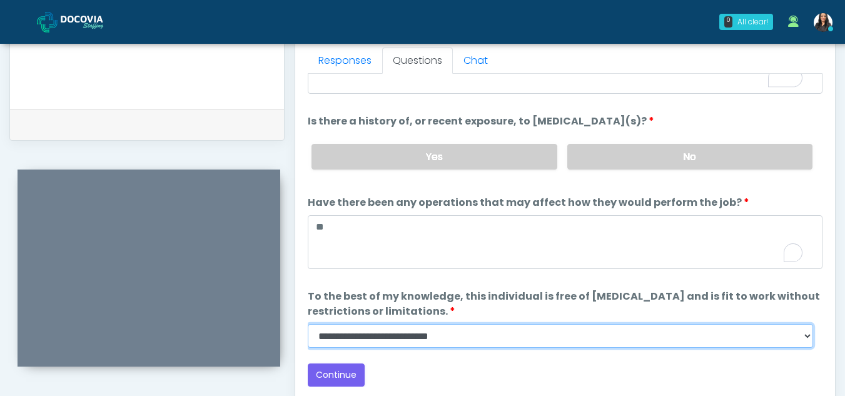
click at [810, 341] on select "**********" at bounding box center [561, 336] width 506 height 24
select select "******"
click at [308, 324] on select "**********" at bounding box center [561, 336] width 506 height 24
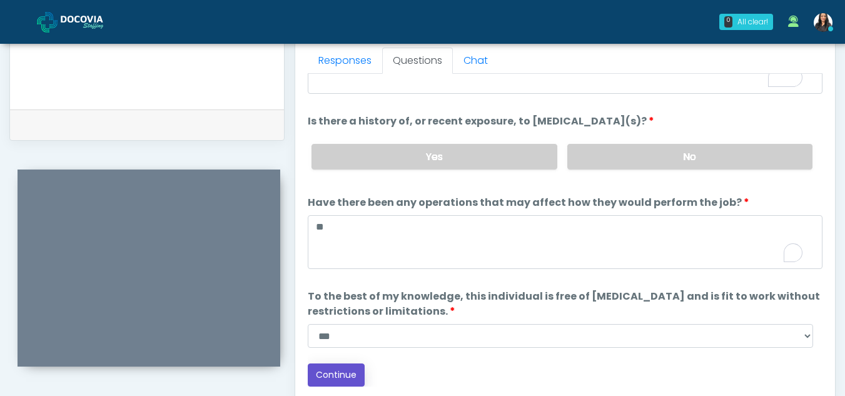
click at [348, 372] on button "Continue" at bounding box center [336, 374] width 57 height 23
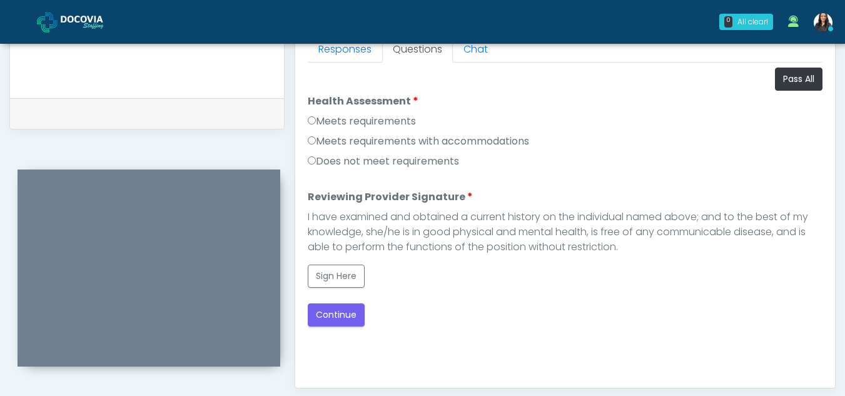
scroll to position [550, 0]
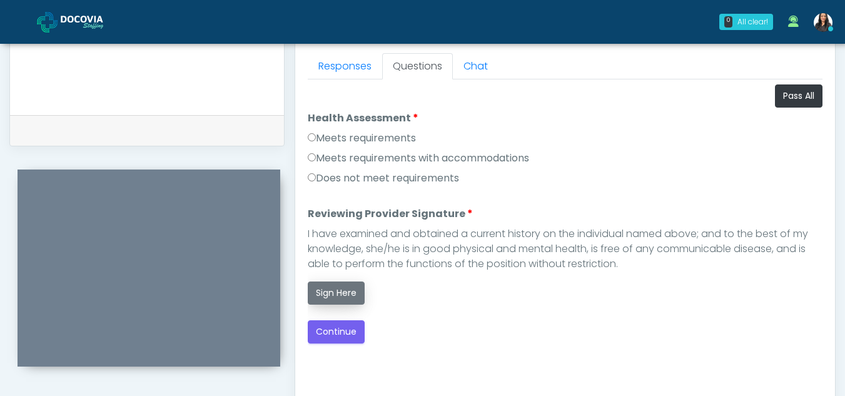
click at [341, 286] on button "Sign Here" at bounding box center [336, 293] width 57 height 23
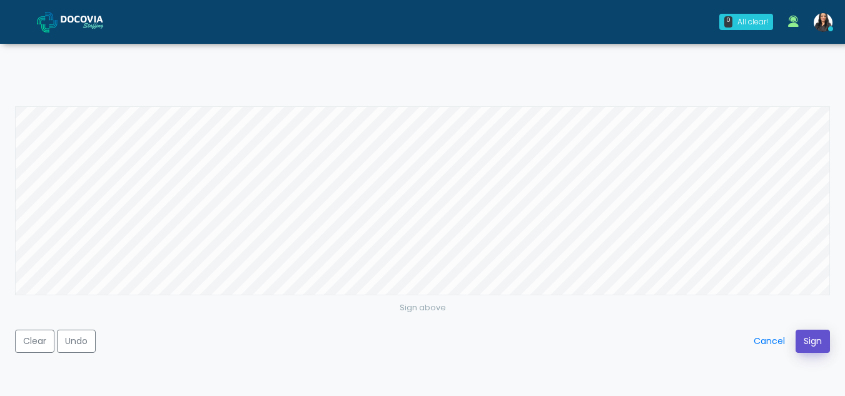
click at [818, 340] on button "Sign" at bounding box center [813, 341] width 34 height 23
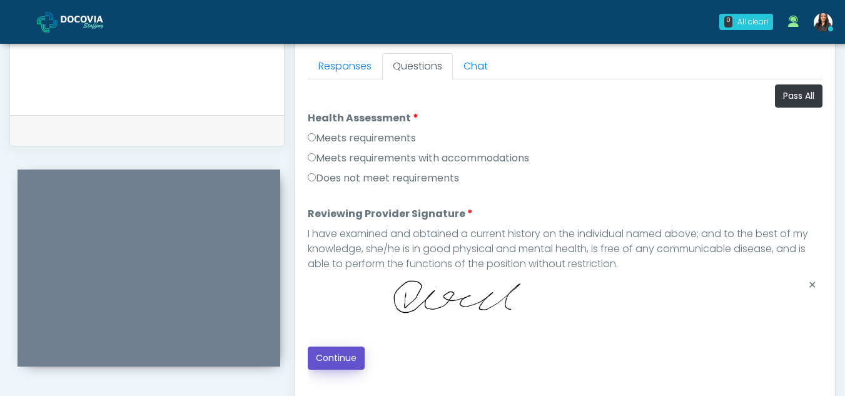
click at [329, 358] on button "Continue" at bounding box center [336, 358] width 57 height 23
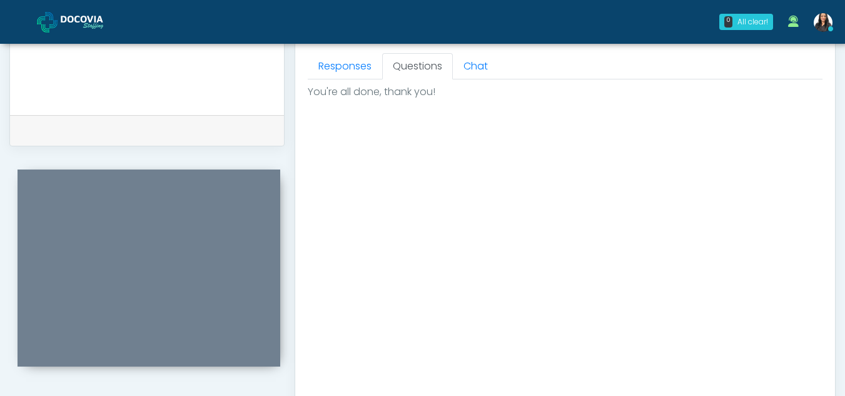
scroll to position [750, 0]
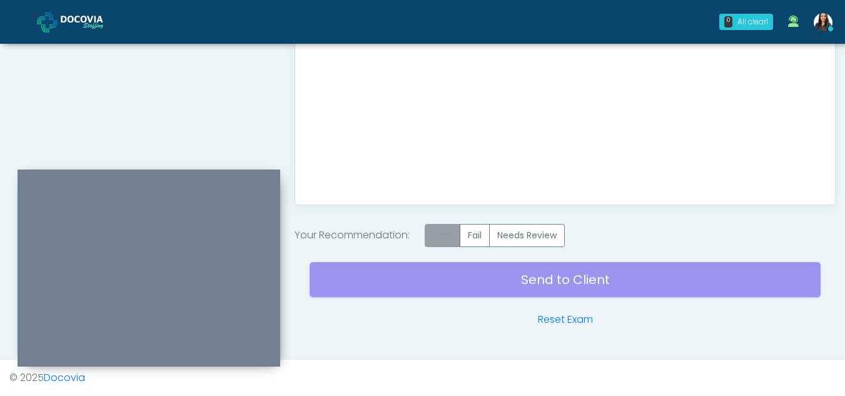
click at [437, 236] on label "Pass" at bounding box center [443, 235] width 36 height 23
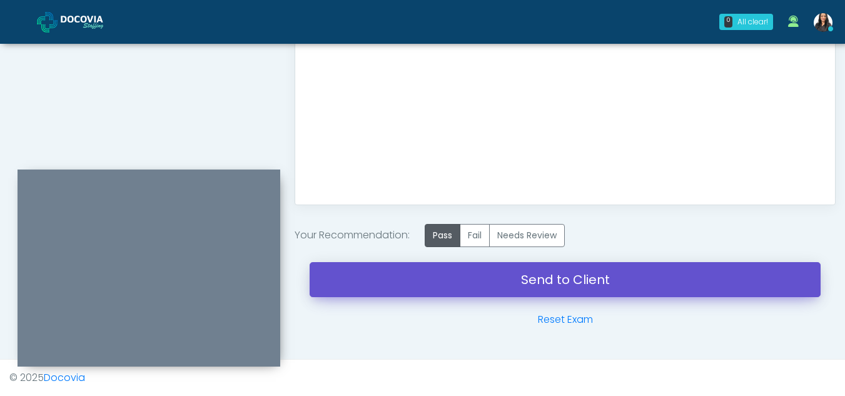
click at [547, 278] on link "Send to Client" at bounding box center [565, 279] width 511 height 35
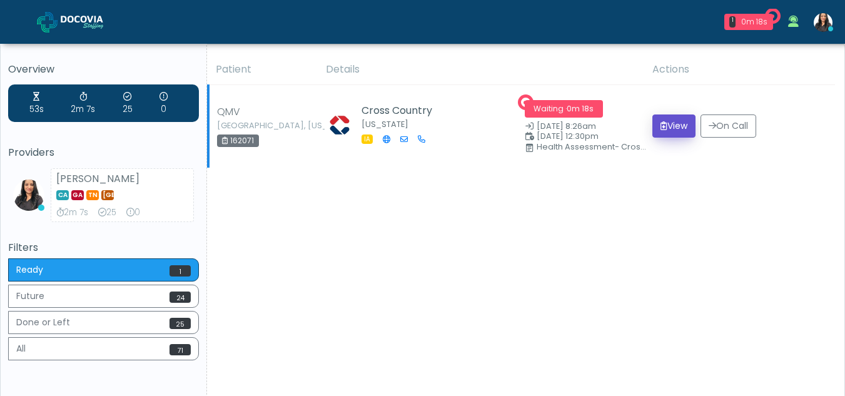
click at [663, 123] on button "View" at bounding box center [674, 125] width 43 height 23
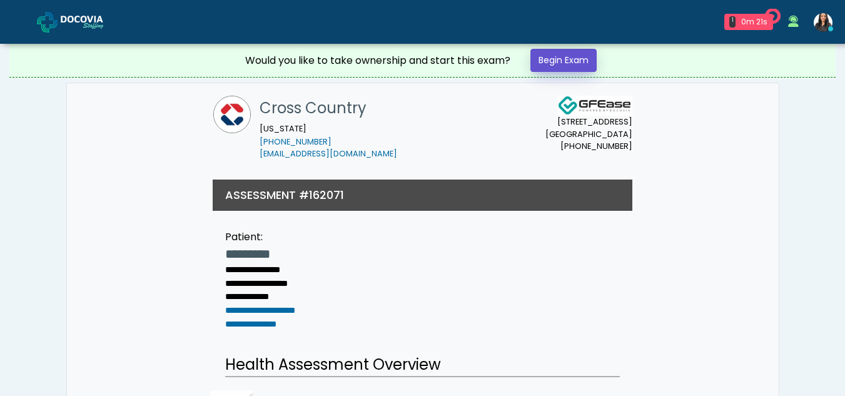
click at [549, 62] on link "Begin Exam" at bounding box center [564, 60] width 66 height 23
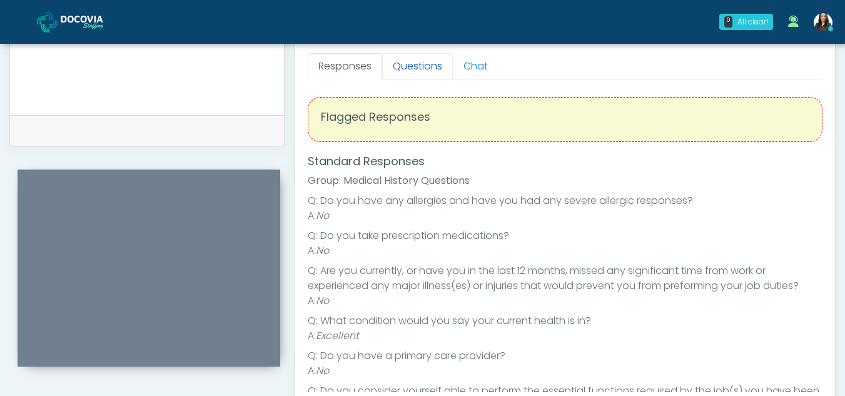
click at [402, 74] on link "Questions" at bounding box center [417, 66] width 71 height 26
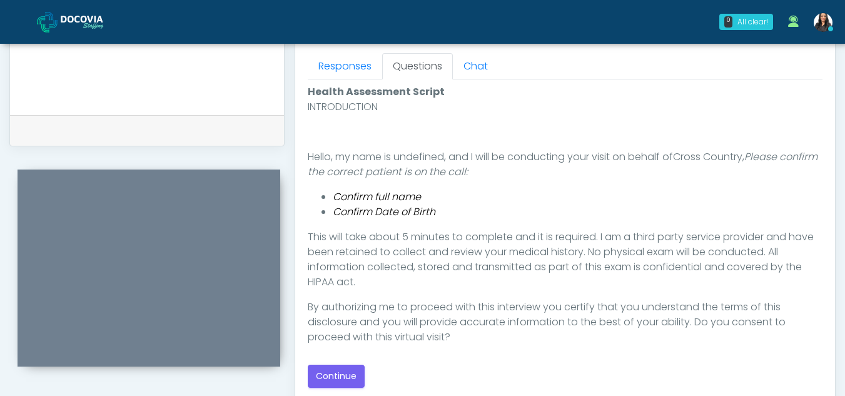
scroll to position [557, 0]
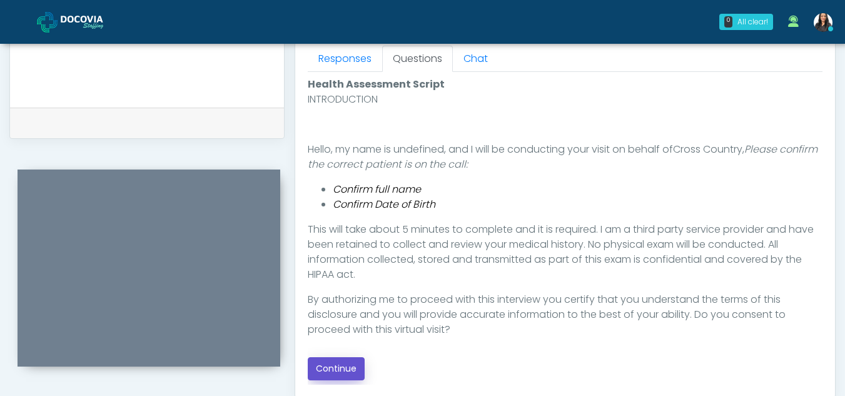
click at [323, 363] on button "Continue" at bounding box center [336, 368] width 57 height 23
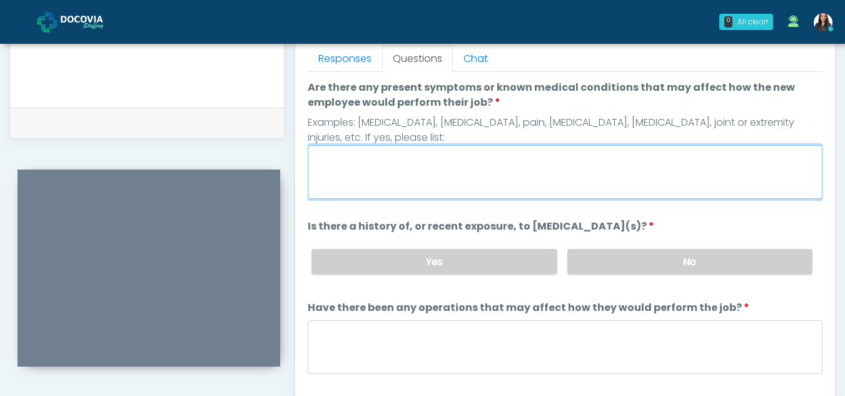
click at [441, 186] on textarea "Are there any present symptoms or known medical conditions that may affect how …" at bounding box center [565, 172] width 515 height 54
type textarea "**"
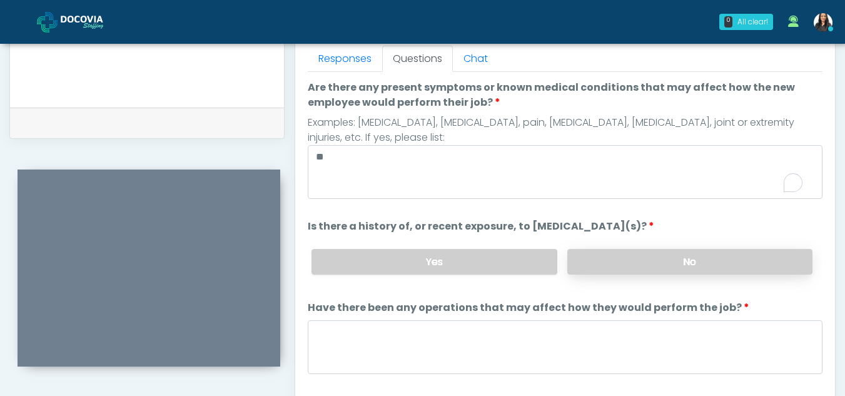
click at [719, 272] on label "No" at bounding box center [689, 262] width 245 height 26
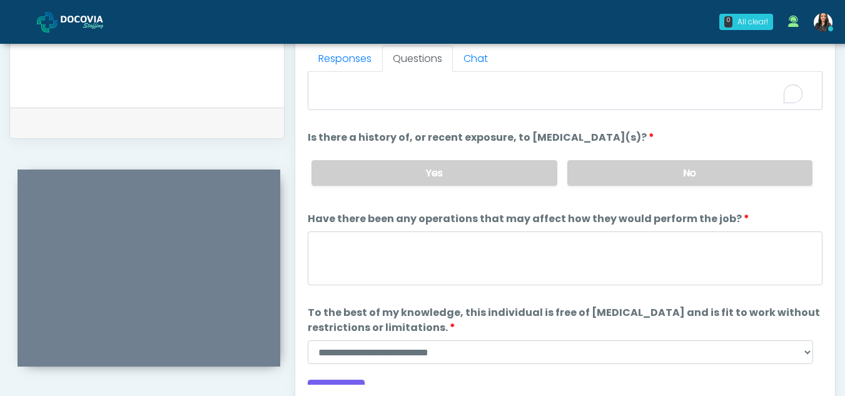
scroll to position [107, 0]
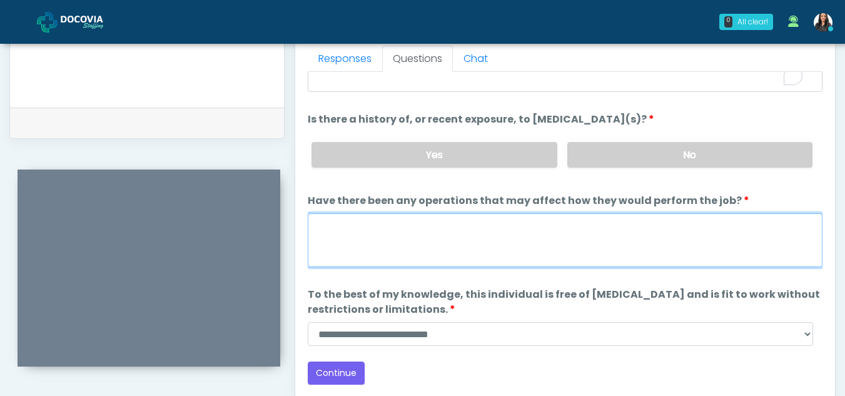
click at [385, 239] on textarea "Have there been any operations that may affect how they would perform the job?" at bounding box center [565, 240] width 515 height 54
type textarea "**"
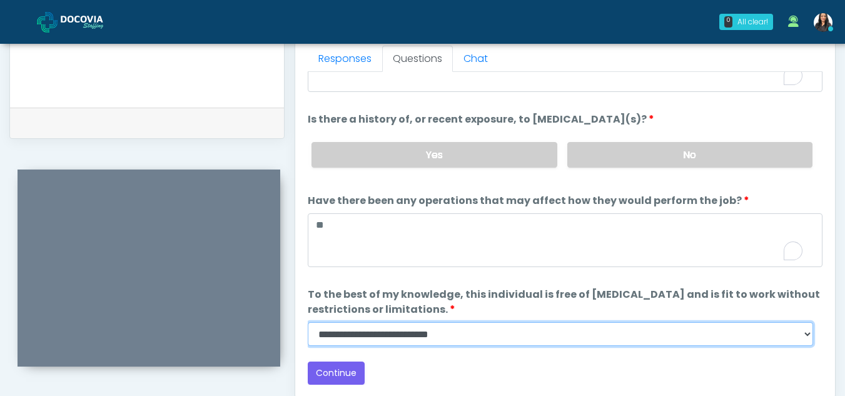
click at [805, 340] on select "**********" at bounding box center [561, 334] width 506 height 24
select select "******"
click at [308, 322] on select "**********" at bounding box center [561, 334] width 506 height 24
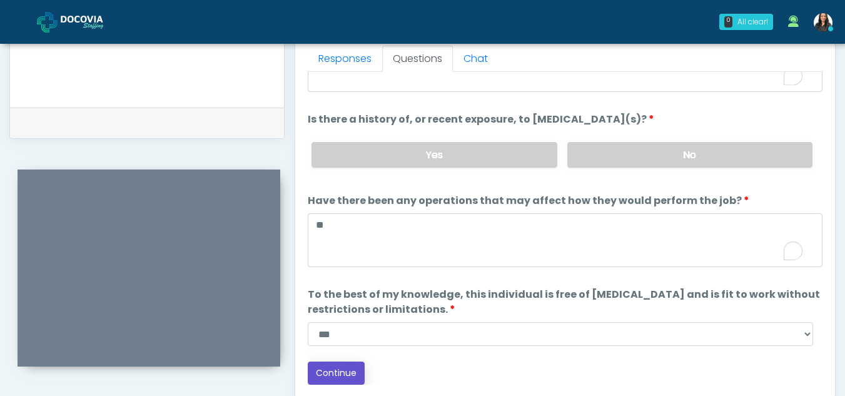
click at [345, 372] on button "Continue" at bounding box center [336, 373] width 57 height 23
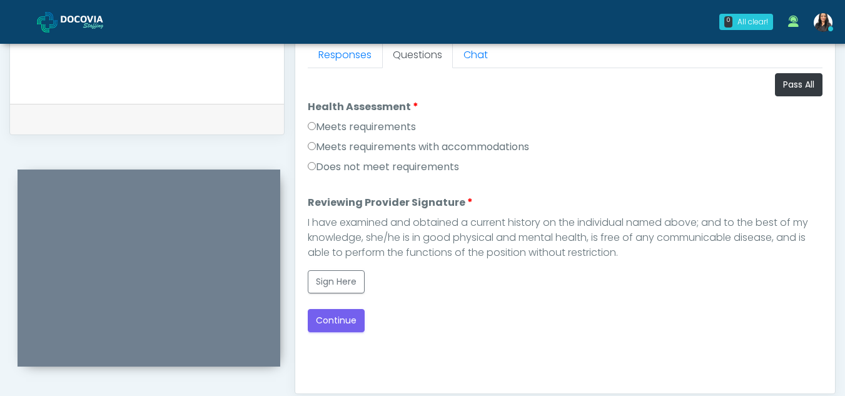
scroll to position [542, 0]
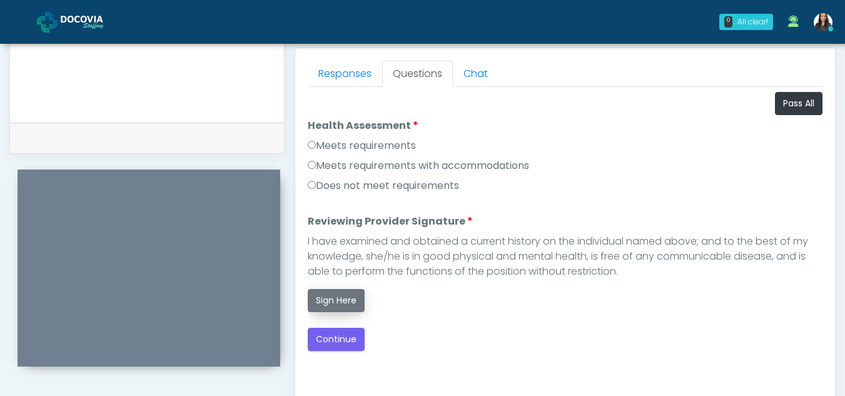
click at [330, 300] on button "Sign Here" at bounding box center [336, 300] width 57 height 23
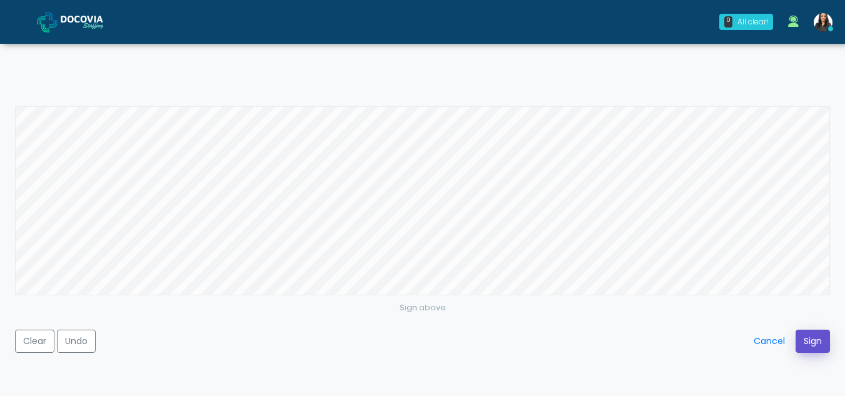
click at [811, 330] on button "Sign" at bounding box center [813, 341] width 34 height 23
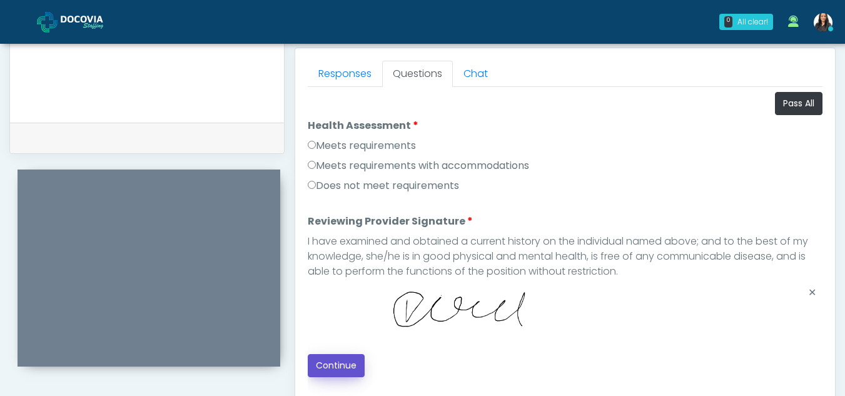
click at [342, 362] on button "Continue" at bounding box center [336, 365] width 57 height 23
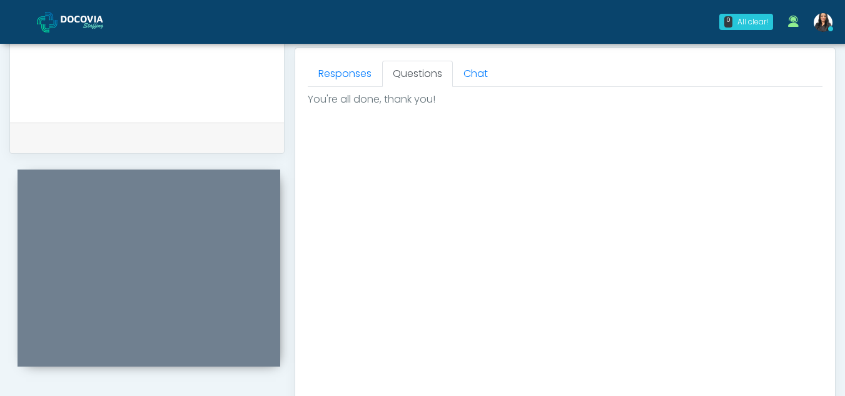
scroll to position [750, 0]
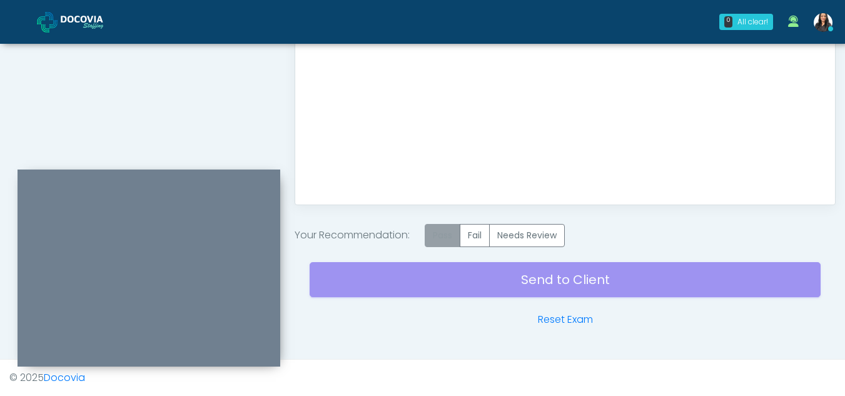
click at [442, 235] on label "Pass" at bounding box center [443, 235] width 36 height 23
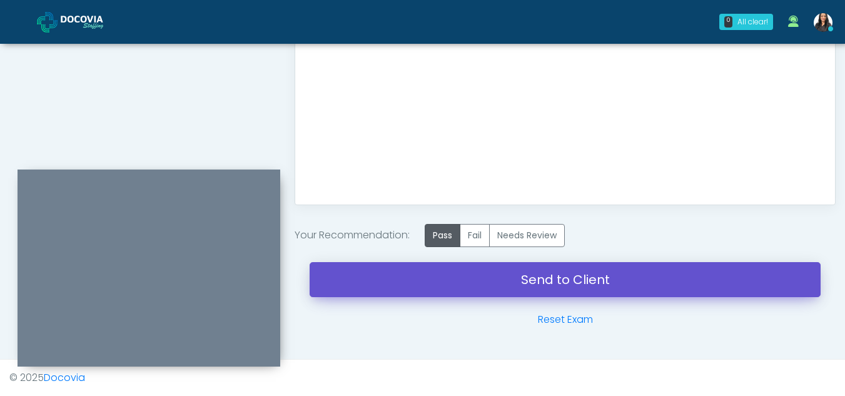
click at [566, 277] on link "Send to Client" at bounding box center [565, 279] width 511 height 35
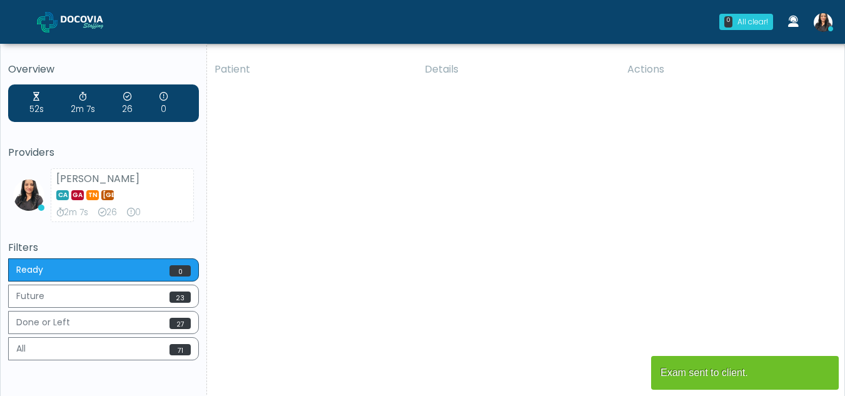
click at [261, 347] on div "Patient Details Actions QMV [GEOGRAPHIC_DATA], [US_STATE] 162071 [US_STATE] IA" at bounding box center [521, 232] width 628 height 356
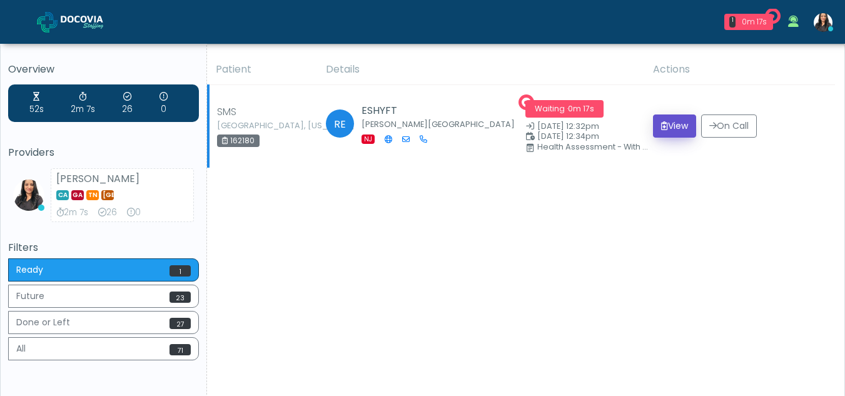
click at [674, 123] on button "View" at bounding box center [674, 125] width 43 height 23
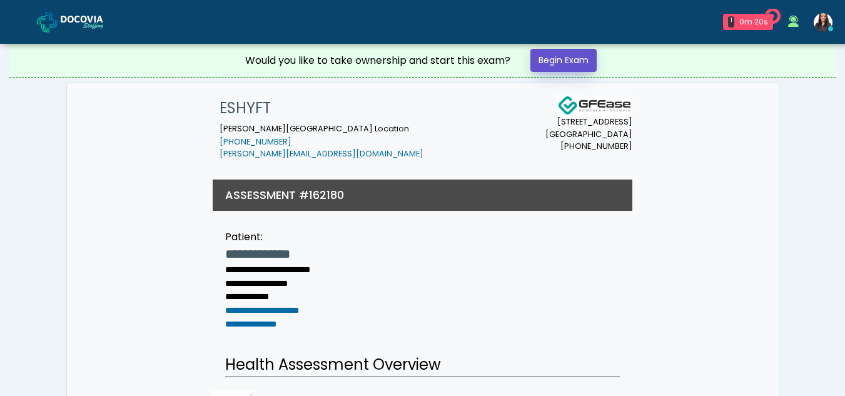
click at [578, 58] on link "Begin Exam" at bounding box center [564, 60] width 66 height 23
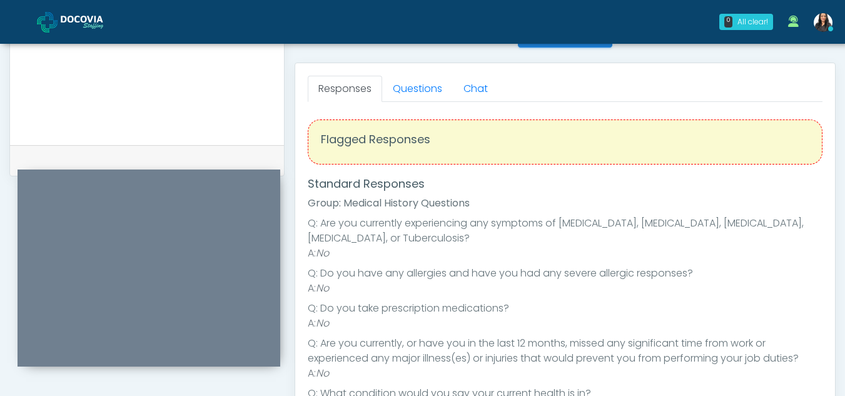
scroll to position [524, 0]
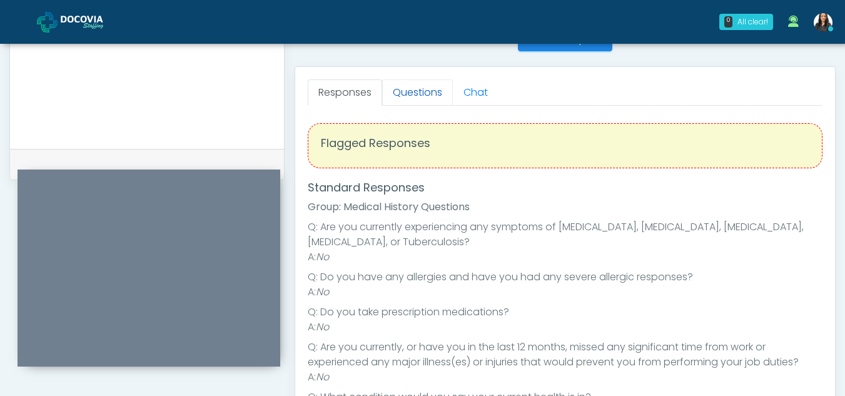
click at [410, 104] on link "Questions" at bounding box center [417, 92] width 71 height 26
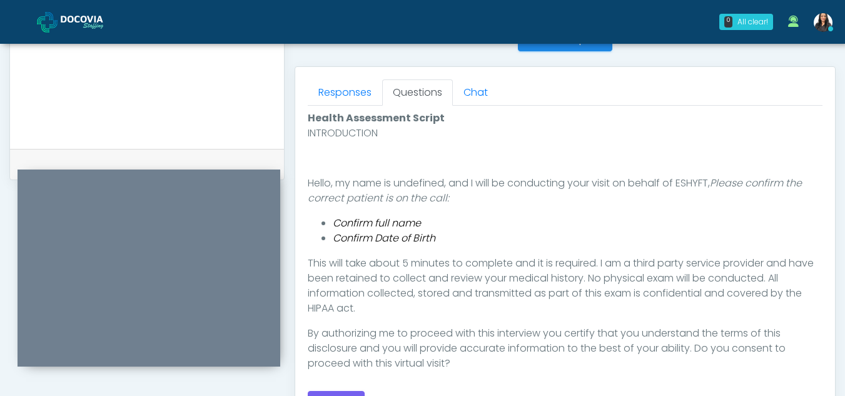
scroll to position [682, 0]
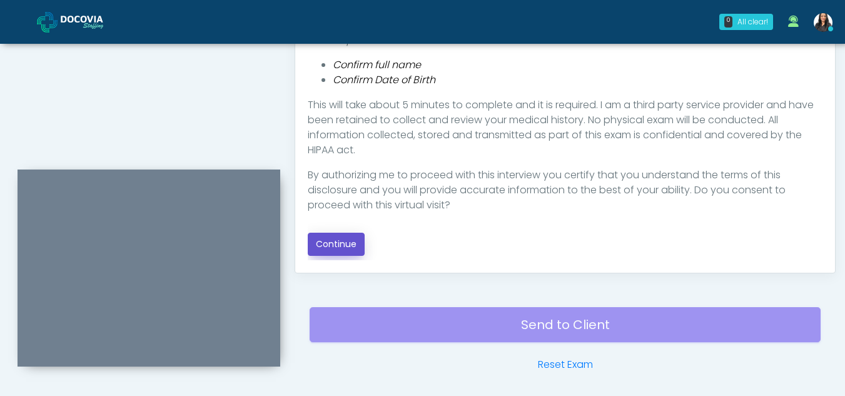
click at [325, 247] on button "Continue" at bounding box center [336, 244] width 57 height 23
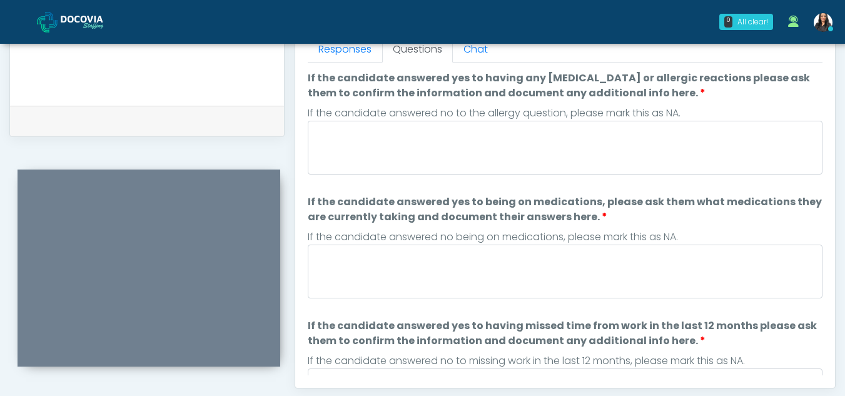
scroll to position [531, 0]
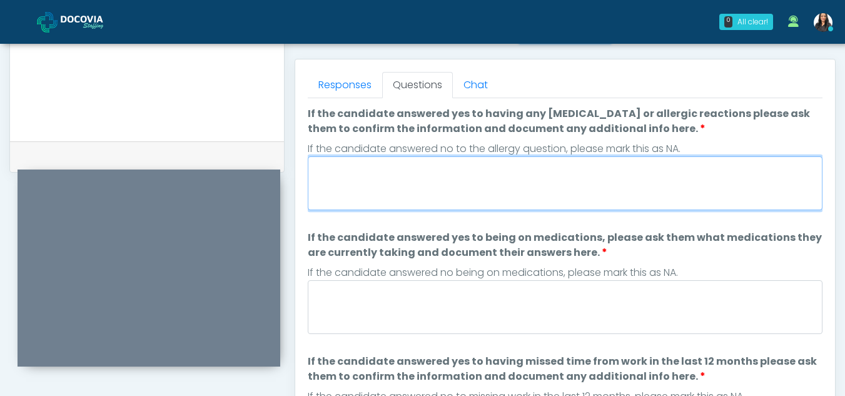
click at [467, 183] on textarea "If the candidate answered yes to having any allergies or allergic reactions ple…" at bounding box center [565, 183] width 515 height 54
type textarea "**"
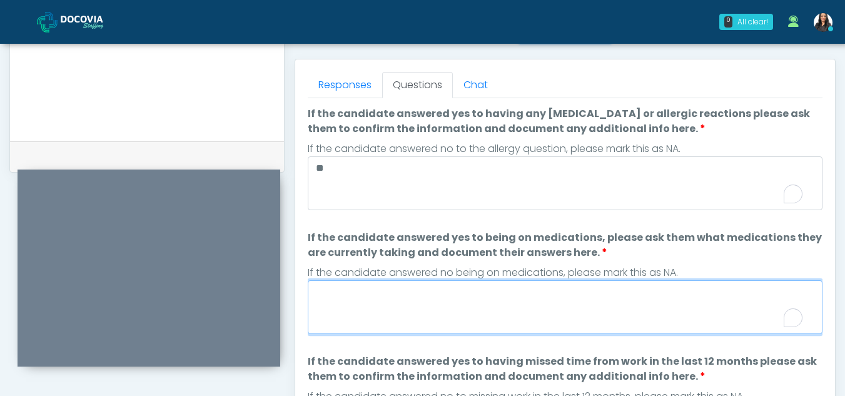
click at [467, 315] on textarea "If the candidate answered yes to being on medications, please ask them what med…" at bounding box center [565, 307] width 515 height 54
type textarea "**"
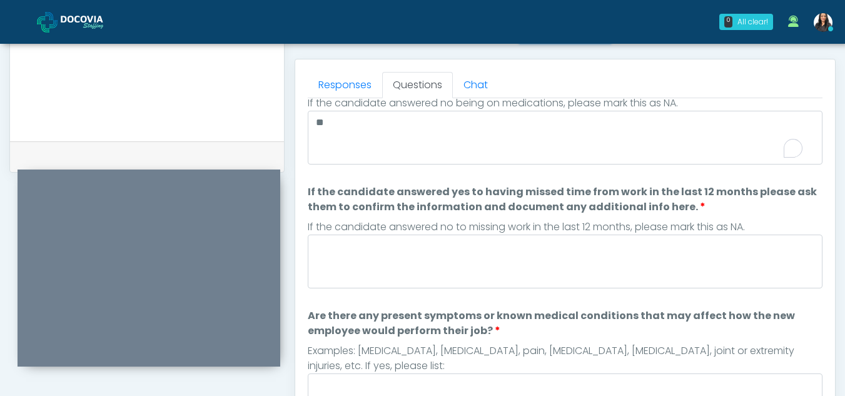
scroll to position [171, 0]
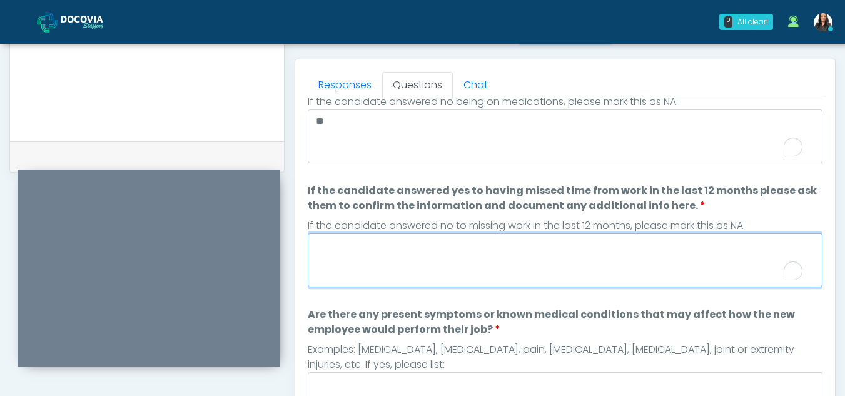
click at [375, 262] on textarea "If the candidate answered yes to having missed time from work in the last 12 mo…" at bounding box center [565, 260] width 515 height 54
type textarea "**"
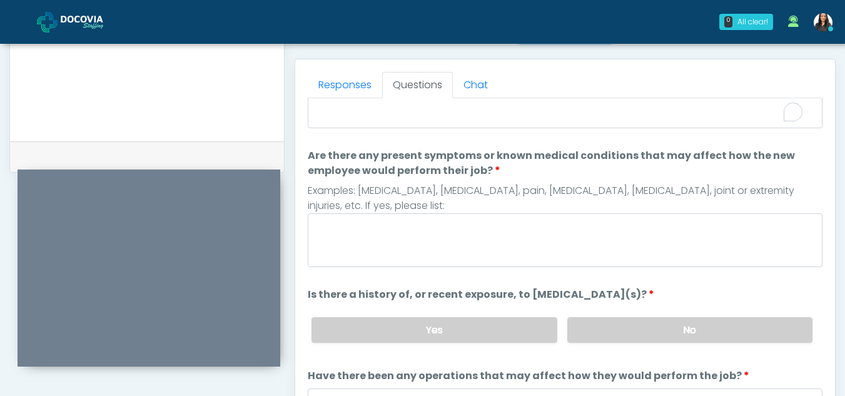
scroll to position [335, 0]
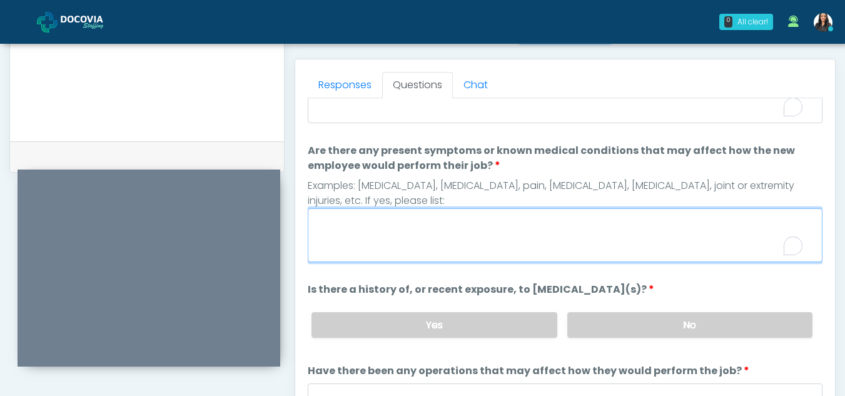
click at [407, 223] on textarea "Are there any present symptoms or known medical conditions that may affect how …" at bounding box center [565, 235] width 515 height 54
type textarea "**"
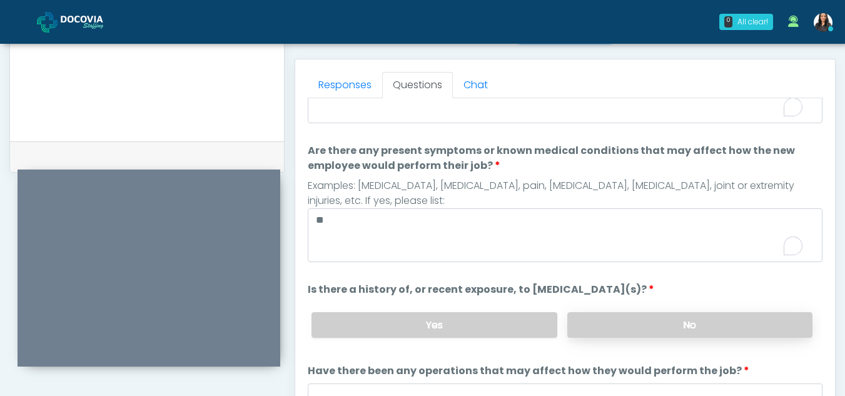
click at [616, 319] on label "No" at bounding box center [689, 325] width 245 height 26
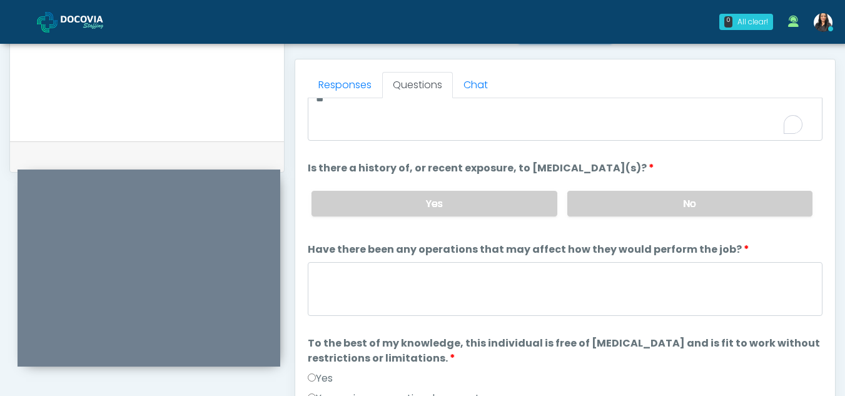
scroll to position [495, 0]
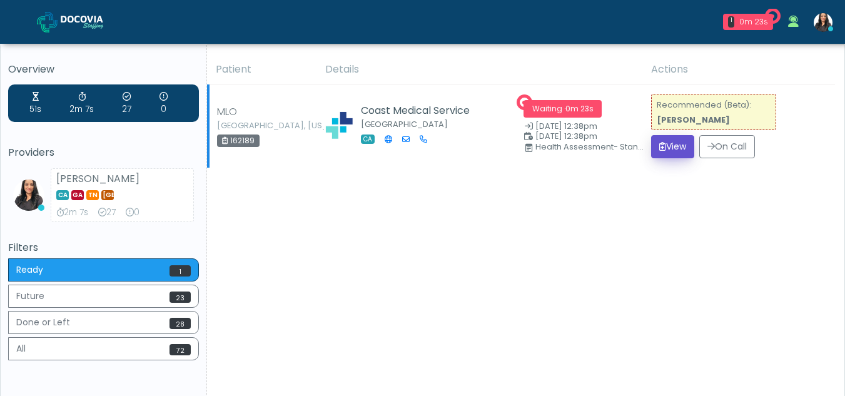
click at [668, 150] on button "View" at bounding box center [672, 146] width 43 height 23
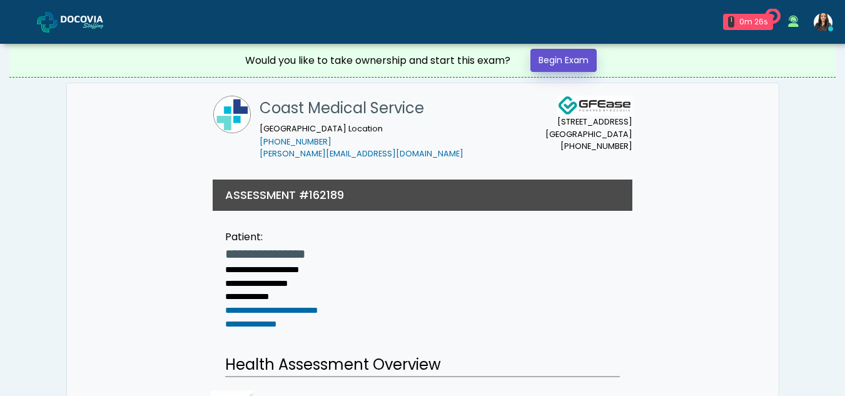
click at [566, 59] on link "Begin Exam" at bounding box center [564, 60] width 66 height 23
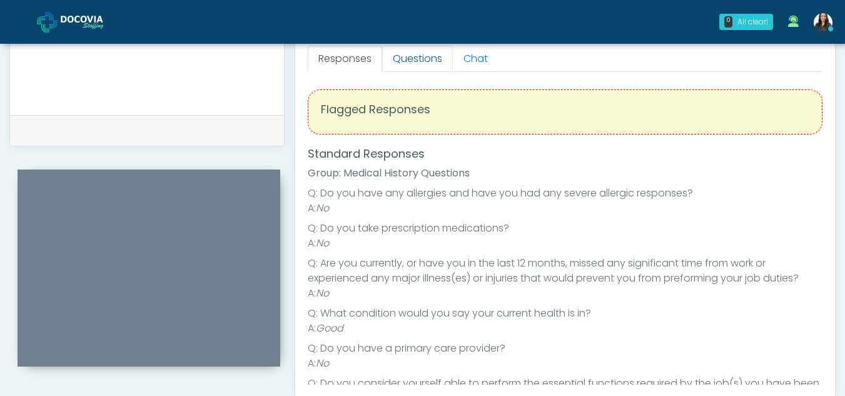
click at [412, 68] on link "Questions" at bounding box center [417, 59] width 71 height 26
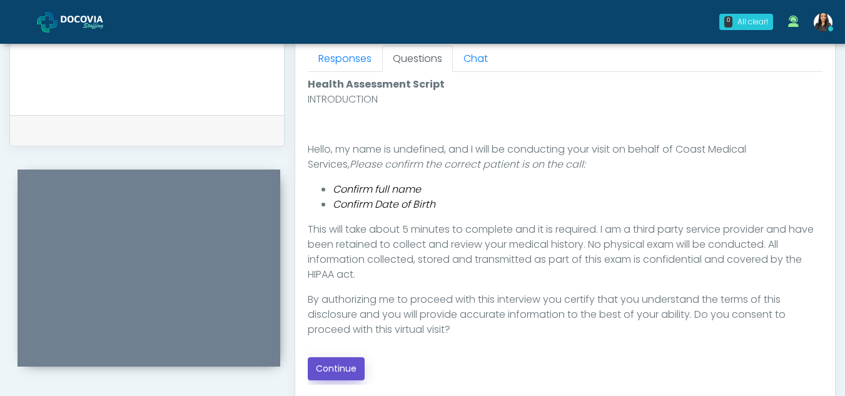
click at [339, 366] on button "Continue" at bounding box center [336, 368] width 57 height 23
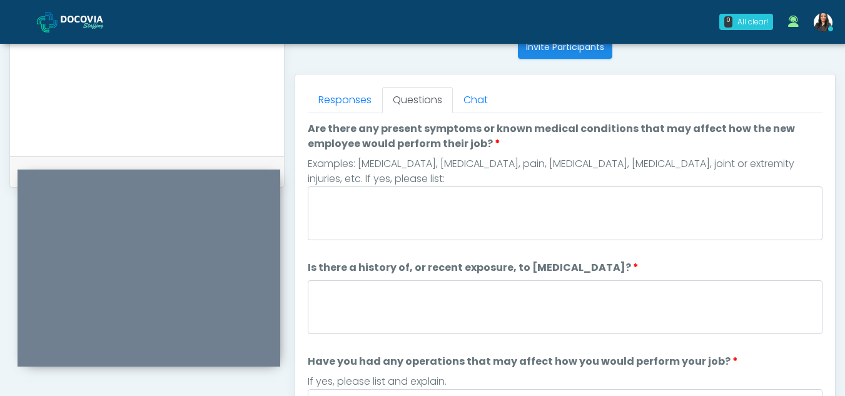
scroll to position [509, 0]
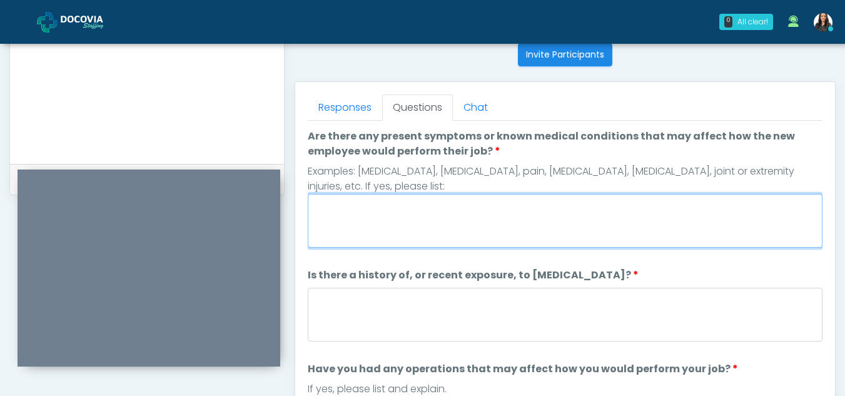
click at [432, 219] on textarea "Are there any present symptoms or known medical conditions that may affect how …" at bounding box center [565, 221] width 515 height 54
type textarea "**"
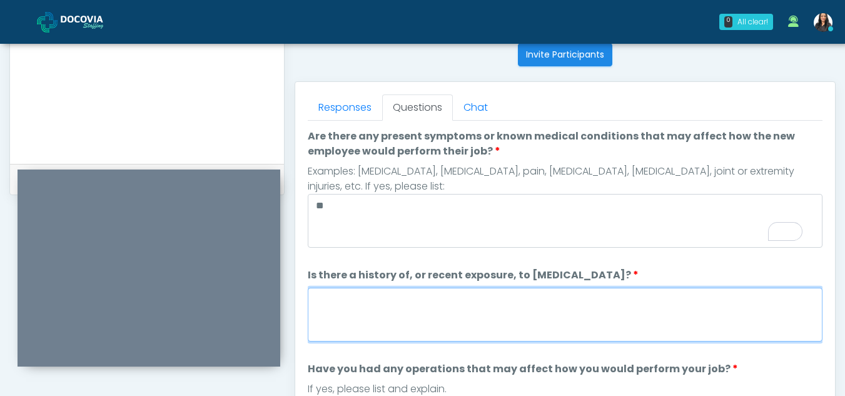
click at [407, 334] on textarea "Is there a history of, or recent exposure, to infectious diseases?" at bounding box center [565, 315] width 515 height 54
type textarea "**"
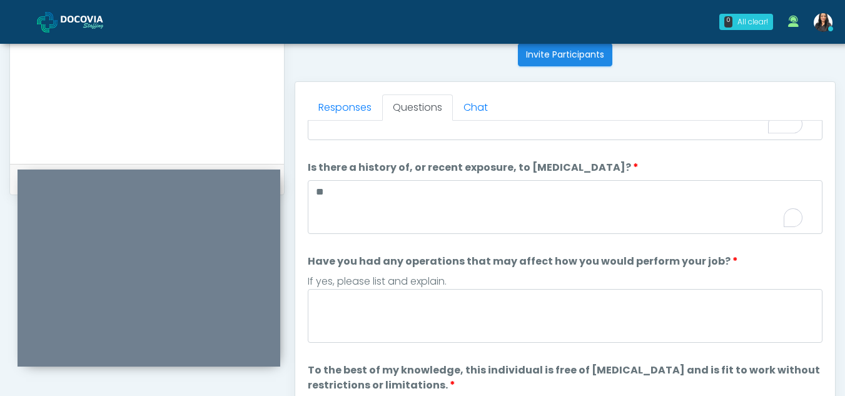
scroll to position [135, 0]
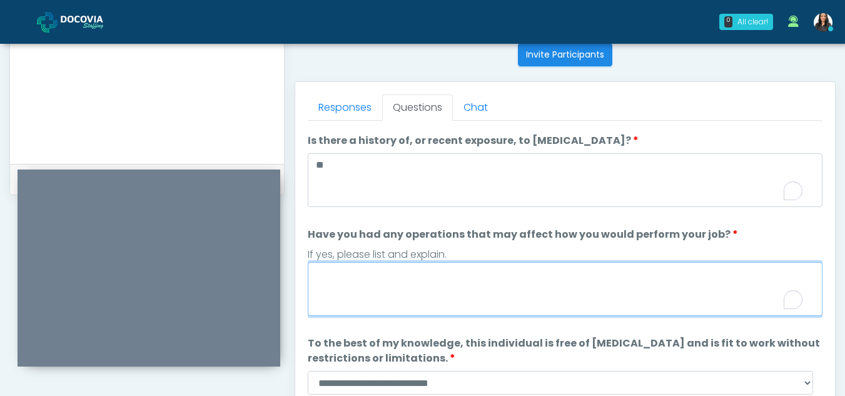
click at [385, 300] on textarea "Have you had any operations that may affect how you would perform your job?" at bounding box center [565, 289] width 515 height 54
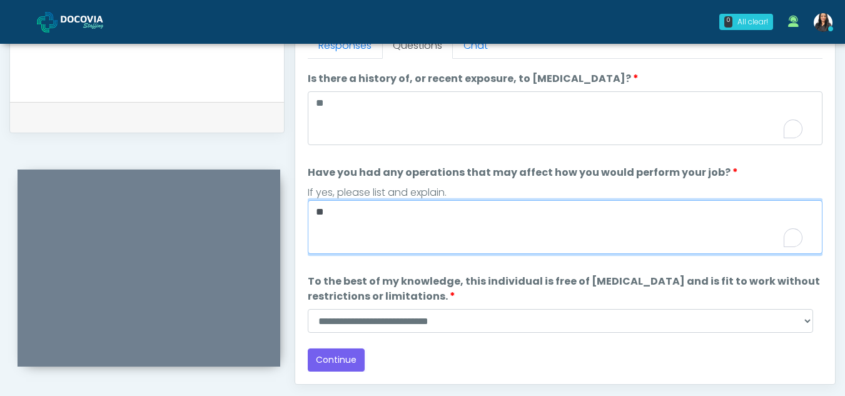
scroll to position [578, 0]
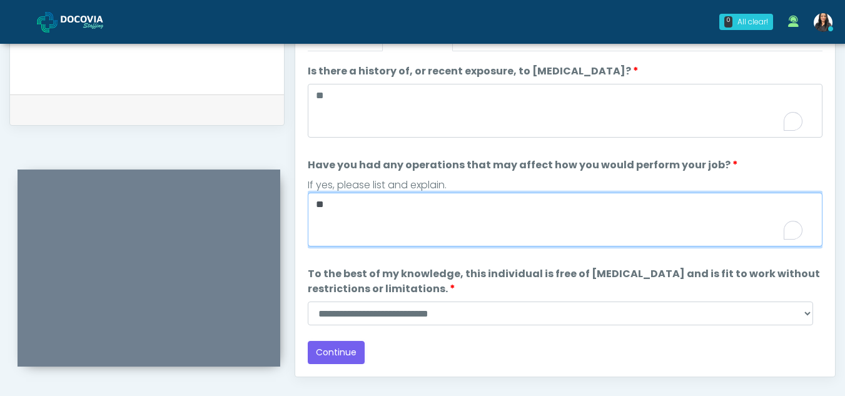
type textarea "**"
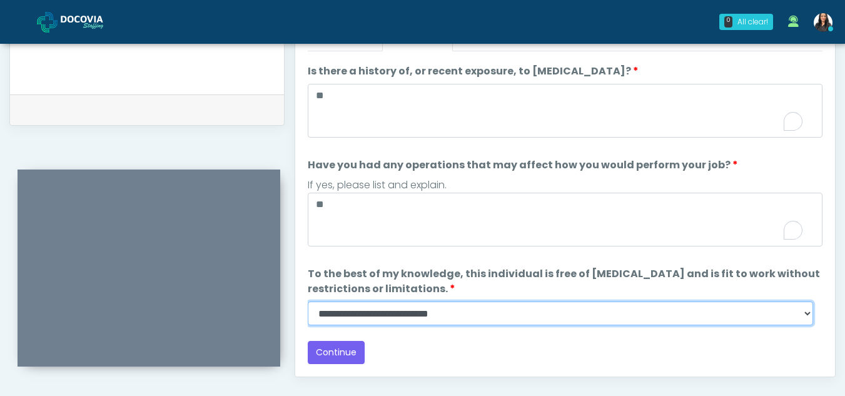
click at [806, 313] on select "**********" at bounding box center [561, 314] width 506 height 24
select select "******"
click at [308, 302] on select "**********" at bounding box center [561, 314] width 506 height 24
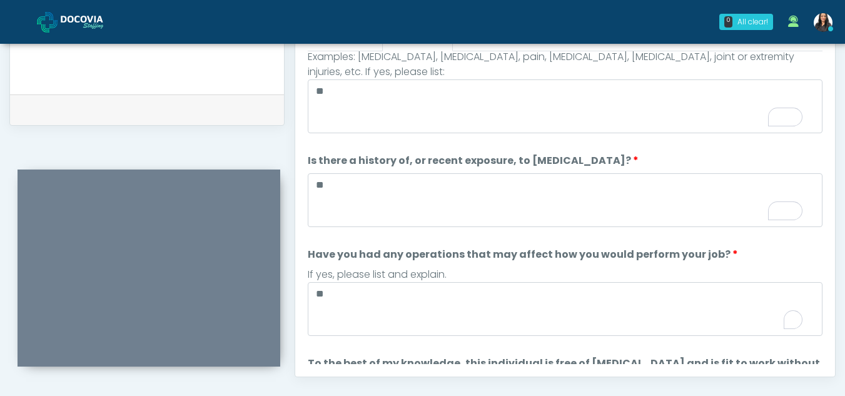
scroll to position [0, 0]
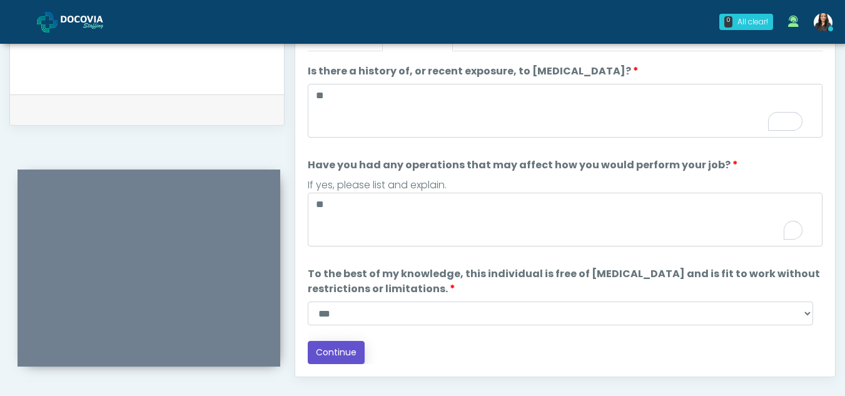
click at [351, 349] on button "Continue" at bounding box center [336, 352] width 57 height 23
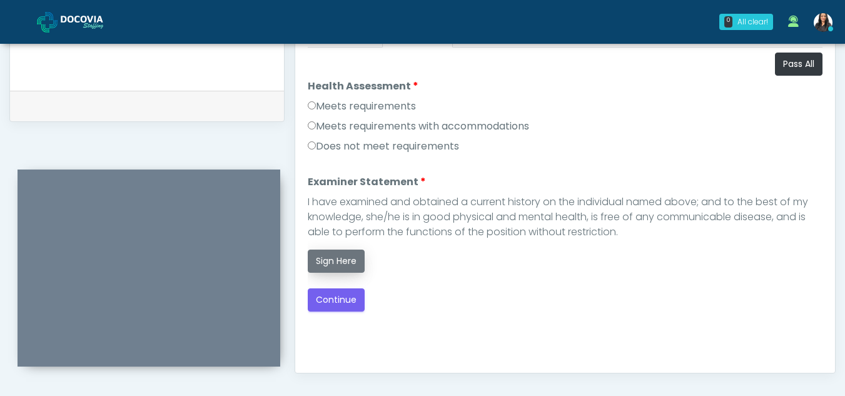
click at [344, 262] on button "Sign Here" at bounding box center [336, 261] width 57 height 23
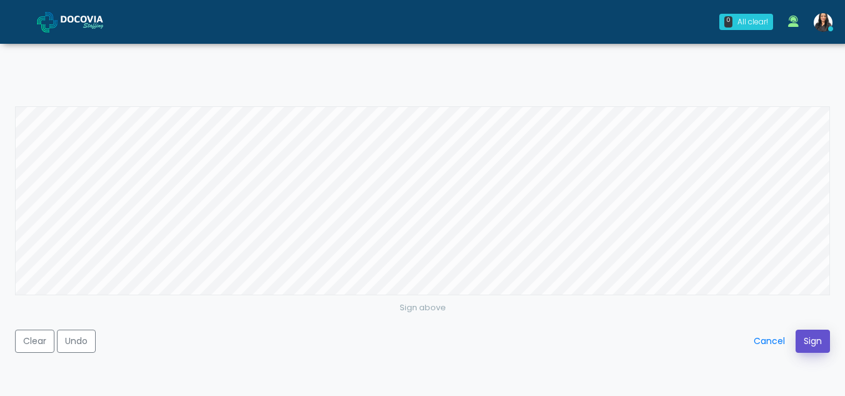
click at [820, 342] on button "Sign" at bounding box center [813, 341] width 34 height 23
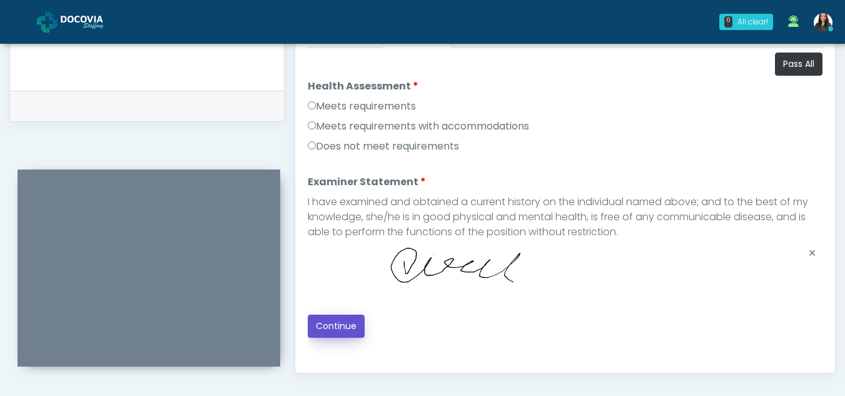
click at [344, 323] on button "Continue" at bounding box center [336, 326] width 57 height 23
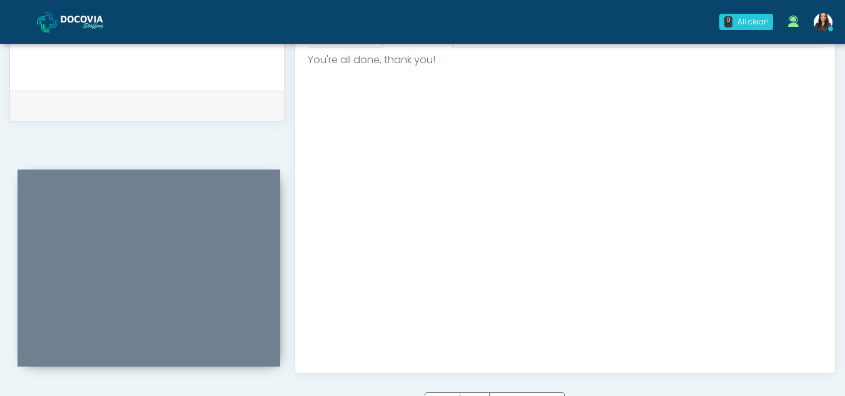
scroll to position [750, 0]
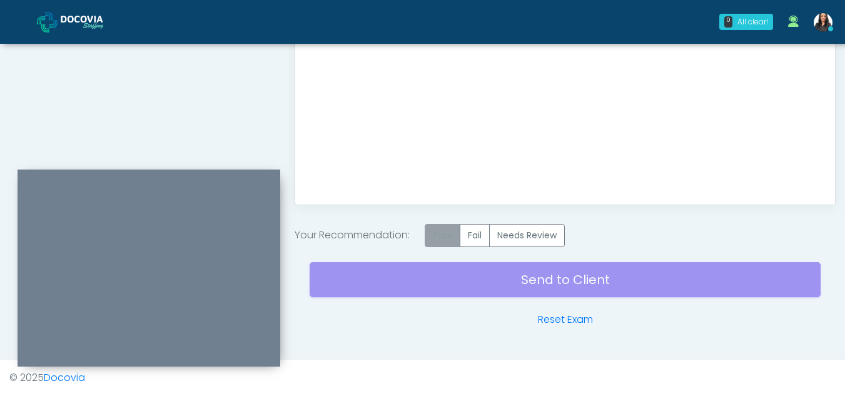
click at [432, 238] on label "Pass" at bounding box center [443, 235] width 36 height 23
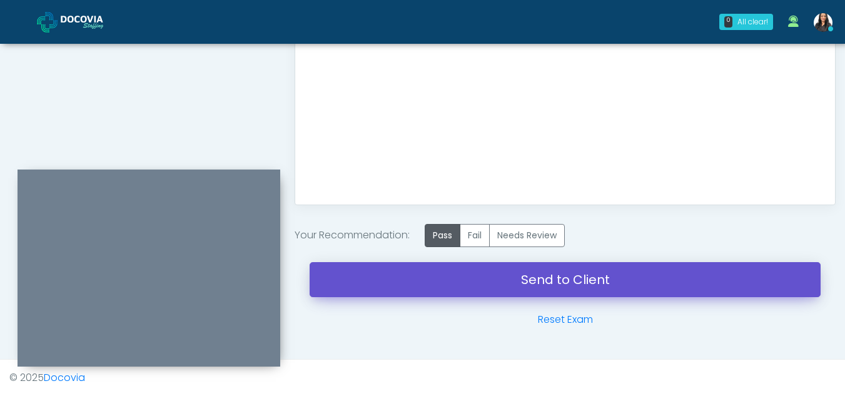
click at [571, 268] on link "Send to Client" at bounding box center [565, 279] width 511 height 35
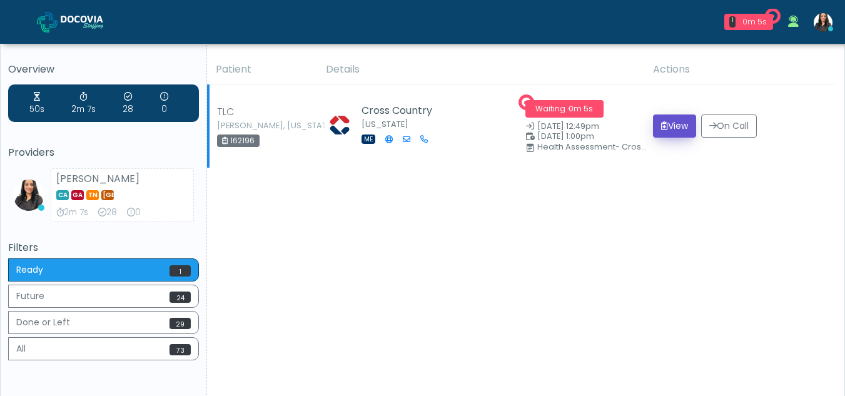
click at [674, 124] on button "View" at bounding box center [674, 125] width 43 height 23
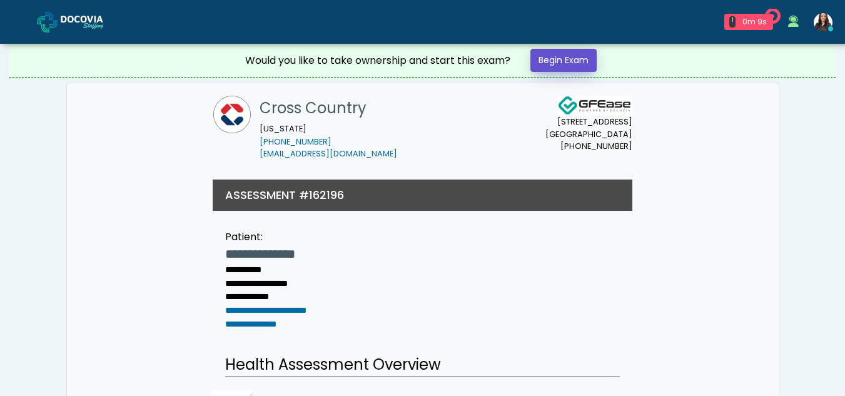
click at [554, 58] on link "Begin Exam" at bounding box center [564, 60] width 66 height 23
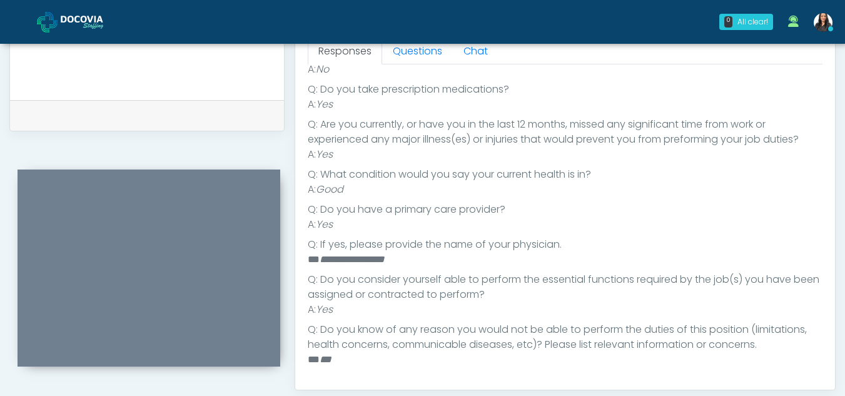
scroll to position [495, 0]
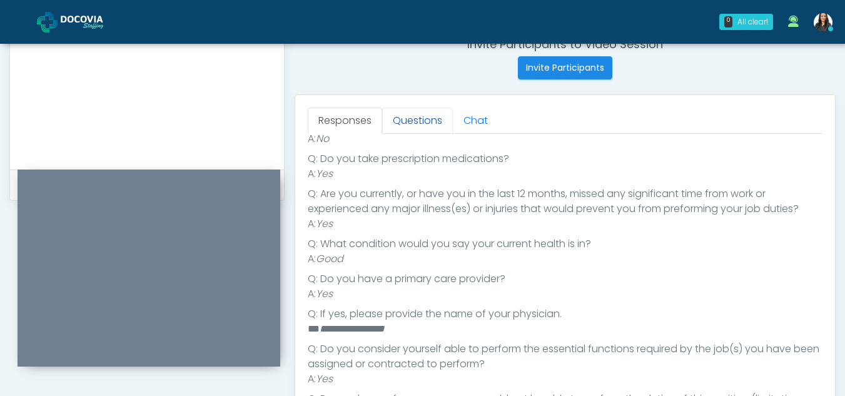
click at [409, 119] on link "Questions" at bounding box center [417, 121] width 71 height 26
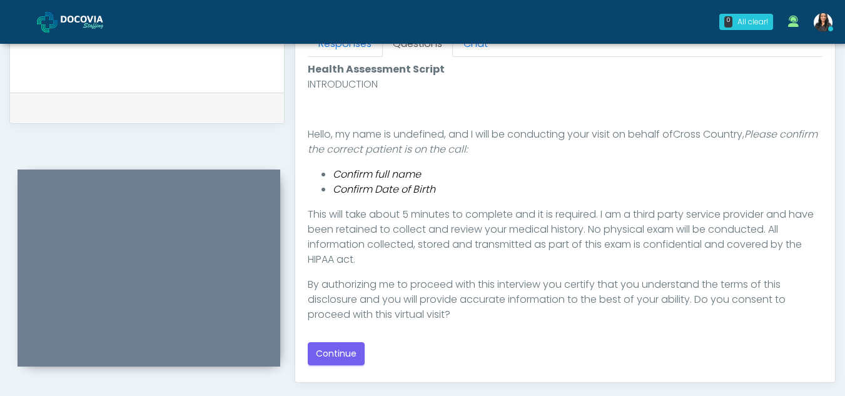
scroll to position [595, 0]
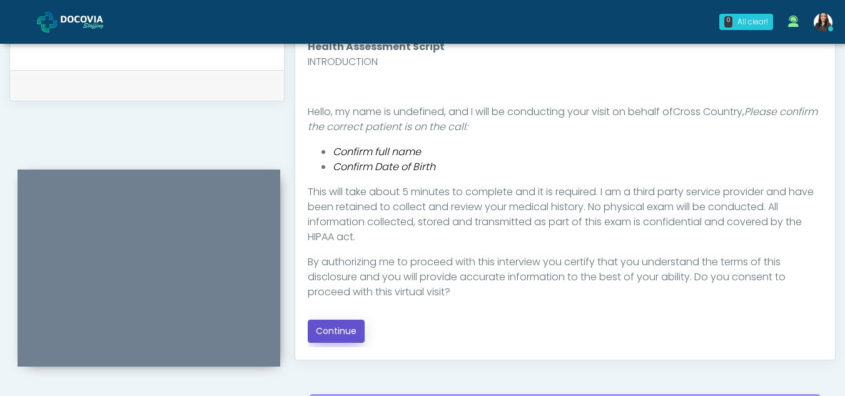
click at [340, 327] on button "Continue" at bounding box center [336, 331] width 57 height 23
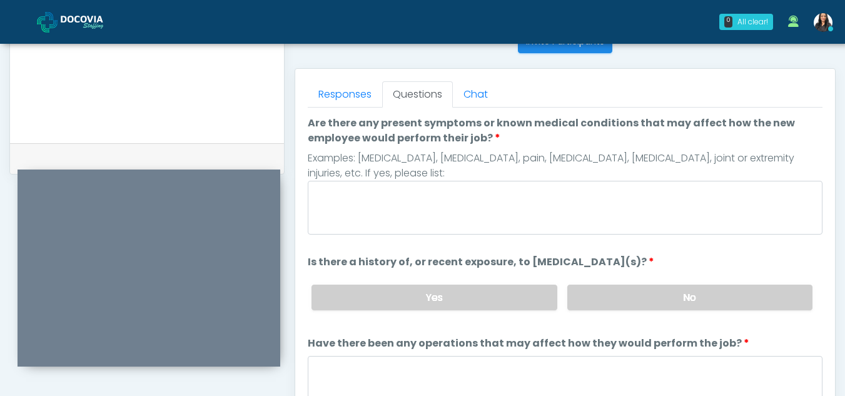
scroll to position [518, 0]
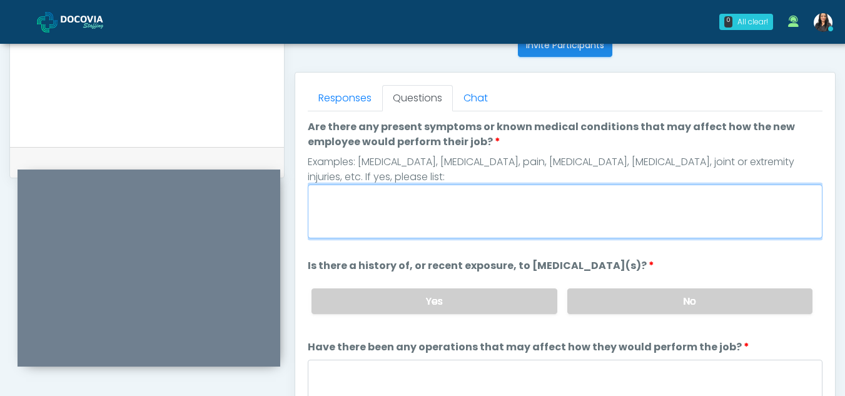
click at [421, 213] on textarea "Are there any present symptoms or known medical conditions that may affect how …" at bounding box center [565, 212] width 515 height 54
type textarea "**"
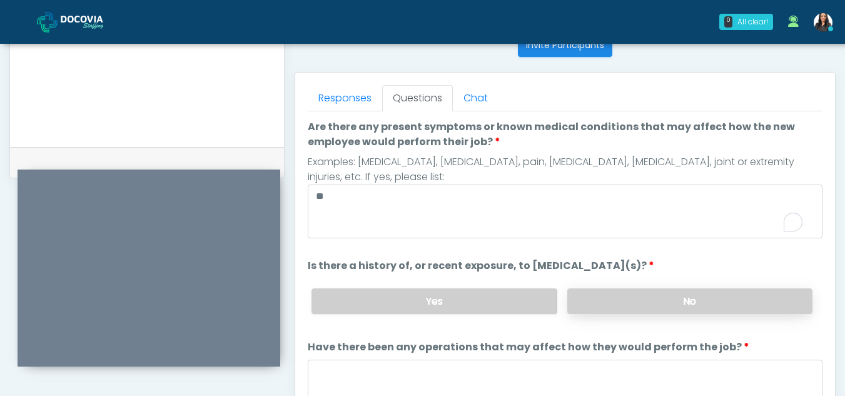
click at [684, 301] on label "No" at bounding box center [689, 301] width 245 height 26
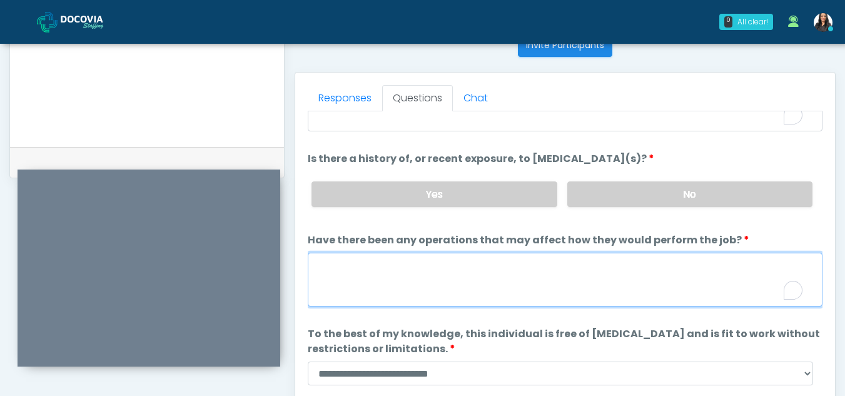
click at [530, 280] on textarea "Have there been any operations that may affect how they would perform the job?" at bounding box center [565, 280] width 515 height 54
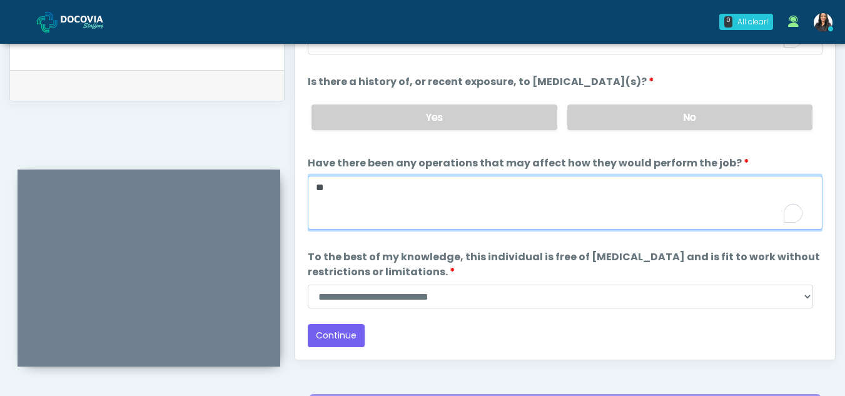
scroll to position [614, 0]
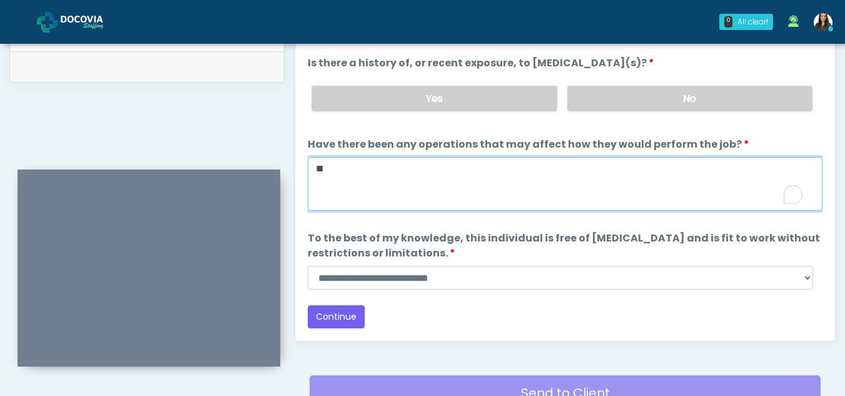
type textarea "**"
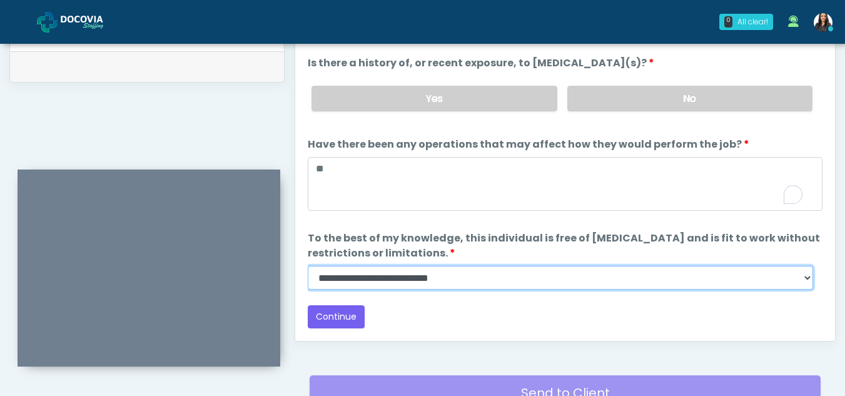
click at [806, 280] on select "**********" at bounding box center [561, 278] width 506 height 24
select select "******"
click at [308, 266] on select "**********" at bounding box center [561, 278] width 506 height 24
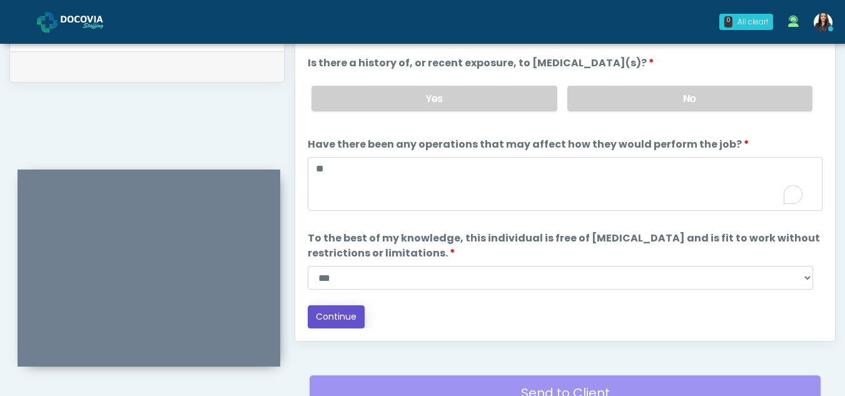
click at [337, 315] on button "Continue" at bounding box center [336, 316] width 57 height 23
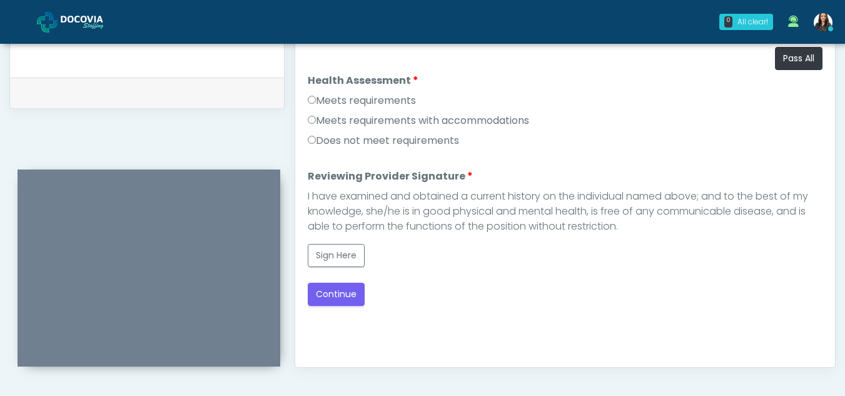
scroll to position [580, 0]
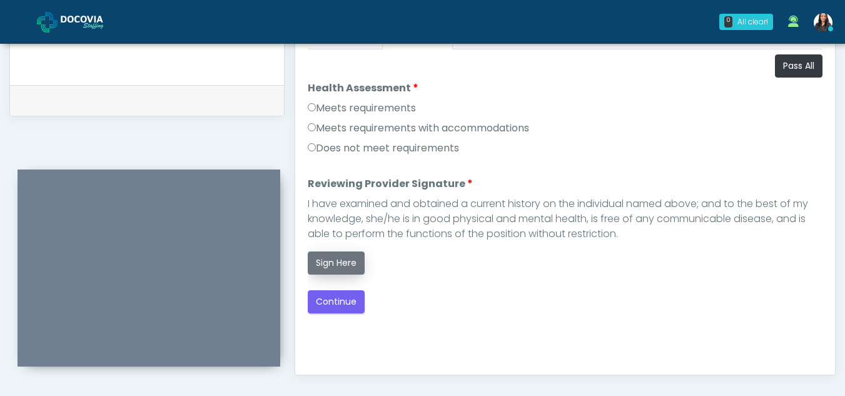
click at [341, 262] on button "Sign Here" at bounding box center [336, 263] width 57 height 23
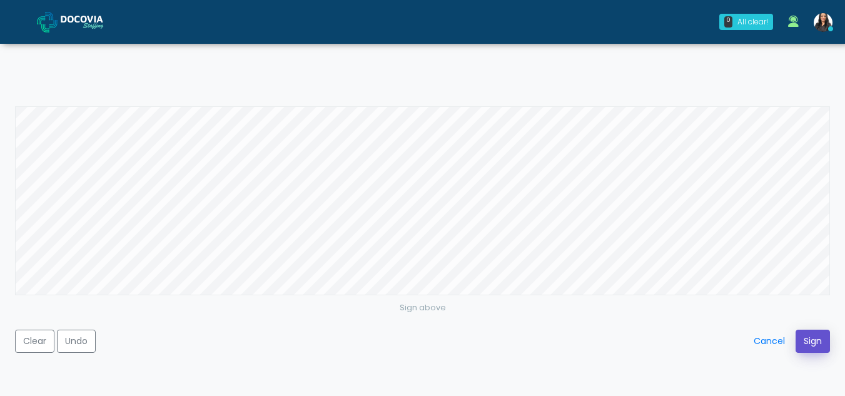
click at [810, 338] on button "Sign" at bounding box center [813, 341] width 34 height 23
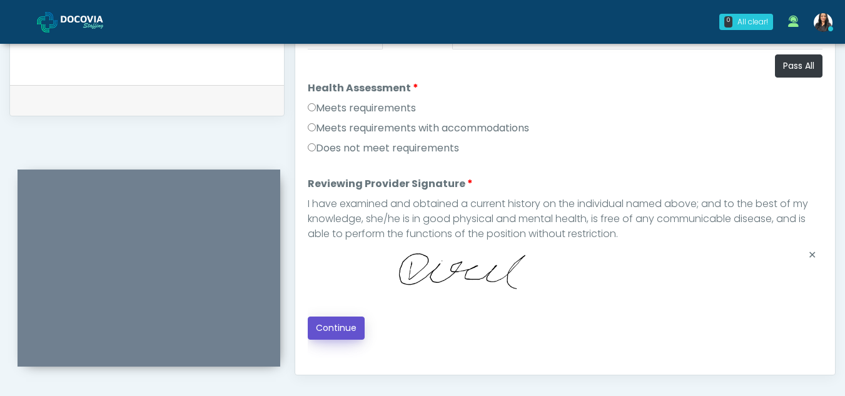
click at [332, 329] on button "Continue" at bounding box center [336, 328] width 57 height 23
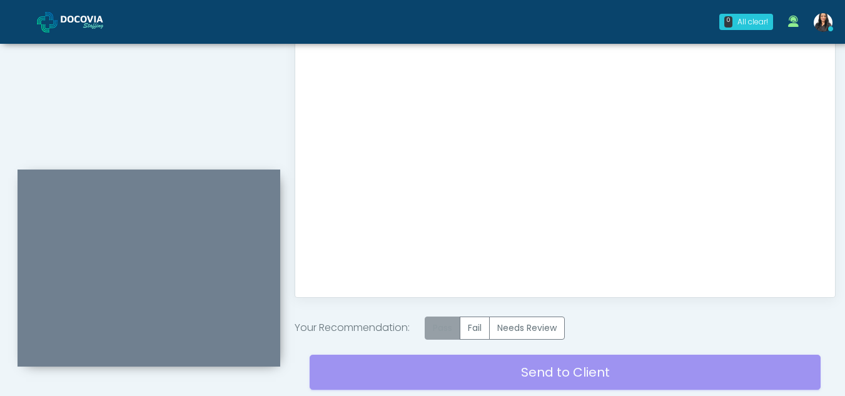
click at [438, 322] on label "Pass" at bounding box center [443, 328] width 36 height 23
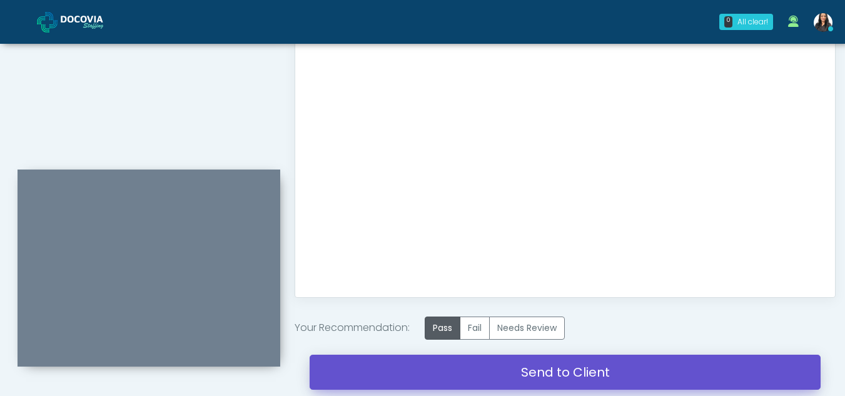
click at [500, 369] on link "Send to Client" at bounding box center [565, 372] width 511 height 35
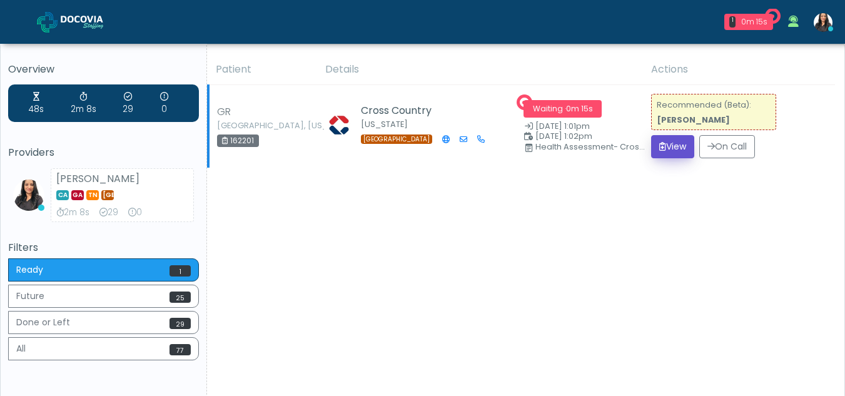
click at [671, 146] on button "View" at bounding box center [672, 146] width 43 height 23
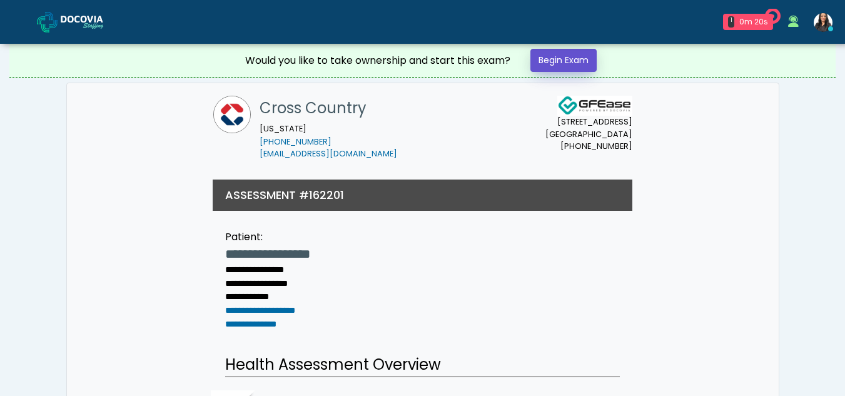
click at [584, 61] on link "Begin Exam" at bounding box center [564, 60] width 66 height 23
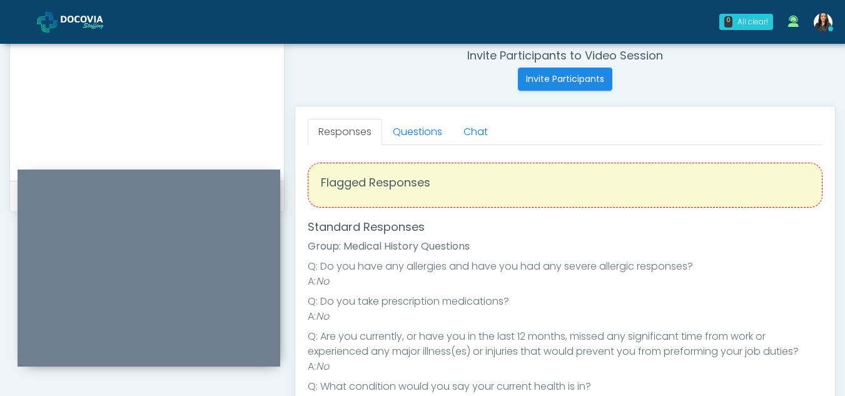
scroll to position [479, 0]
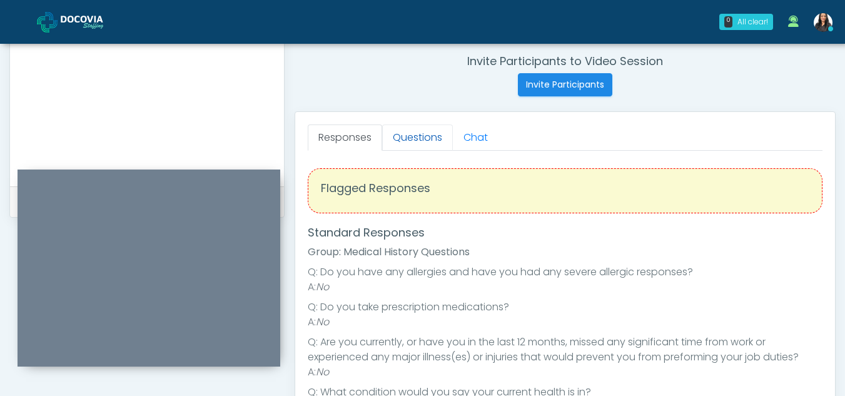
click at [410, 134] on link "Questions" at bounding box center [417, 137] width 71 height 26
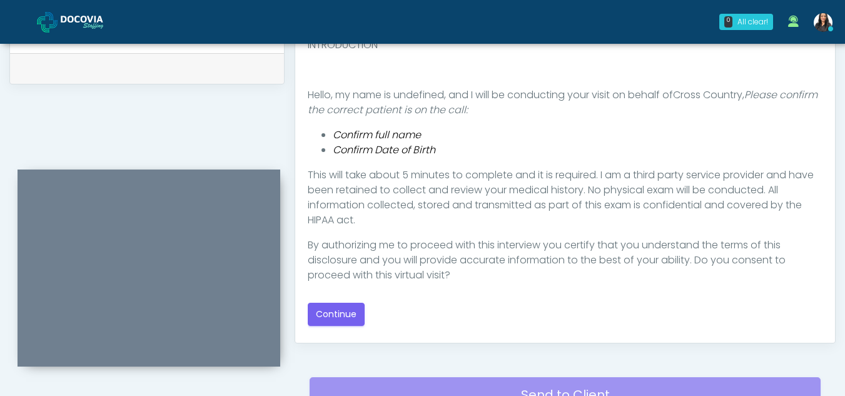
scroll to position [623, 0]
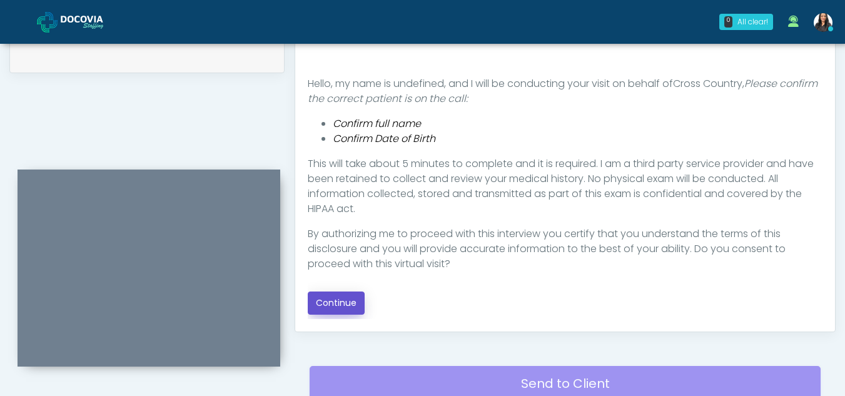
click at [355, 299] on button "Continue" at bounding box center [336, 303] width 57 height 23
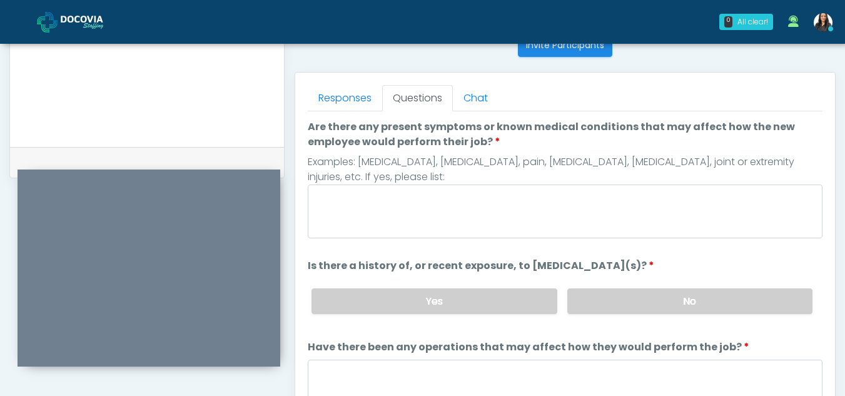
scroll to position [516, 0]
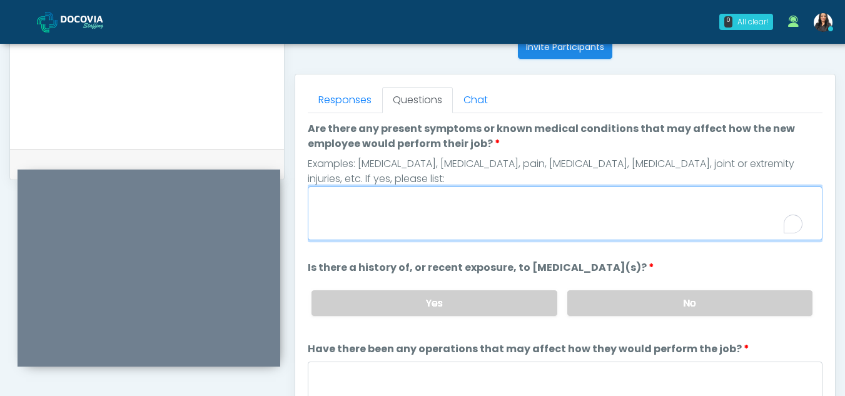
click at [445, 219] on textarea "Are there any present symptoms or known medical conditions that may affect how …" at bounding box center [565, 213] width 515 height 54
type textarea "**"
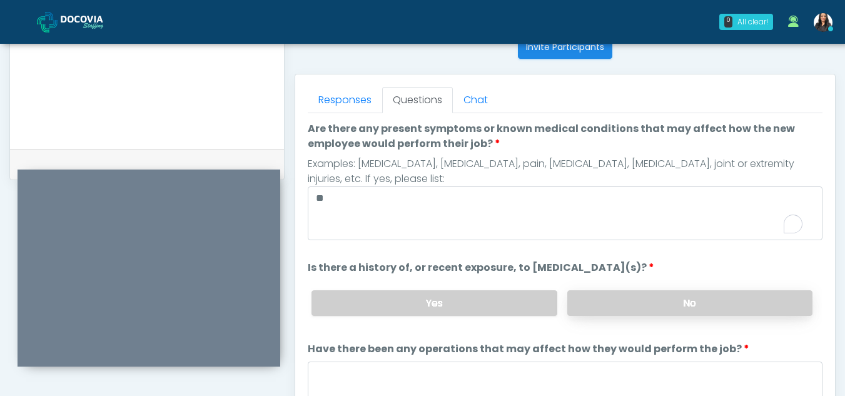
click at [708, 293] on label "No" at bounding box center [689, 303] width 245 height 26
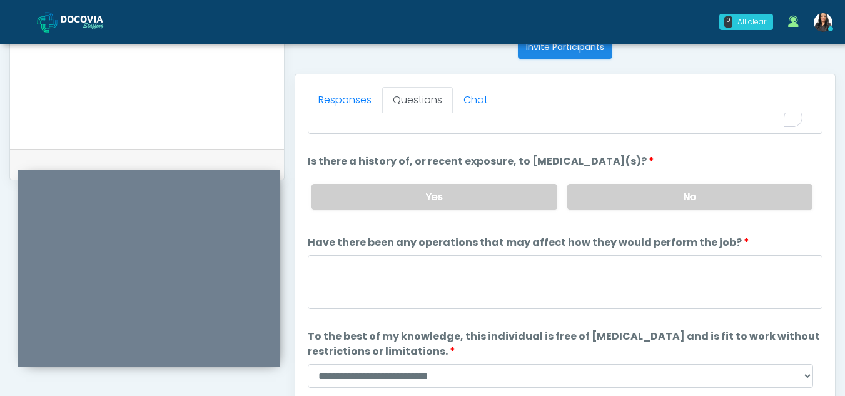
scroll to position [107, 0]
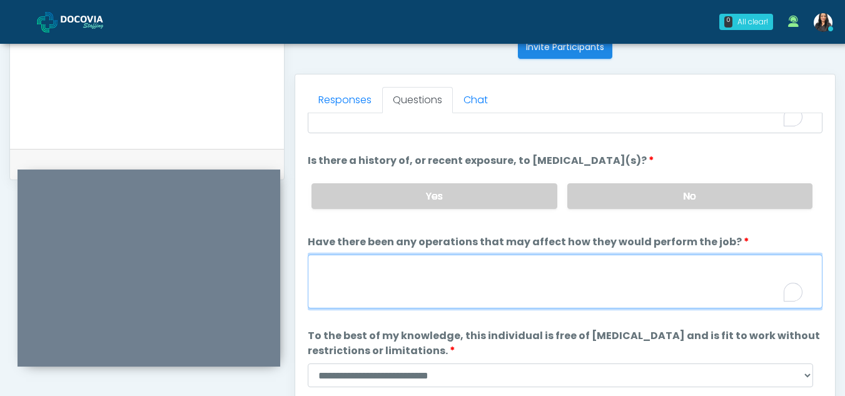
click at [395, 288] on textarea "Have there been any operations that may affect how they would perform the job?" at bounding box center [565, 282] width 515 height 54
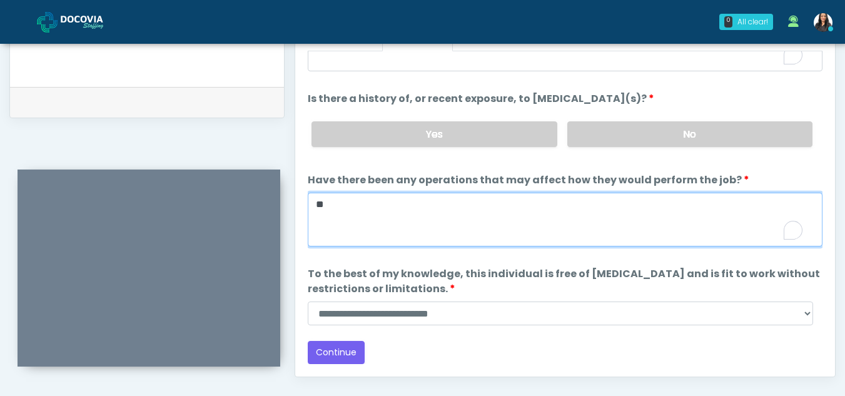
scroll to position [582, 0]
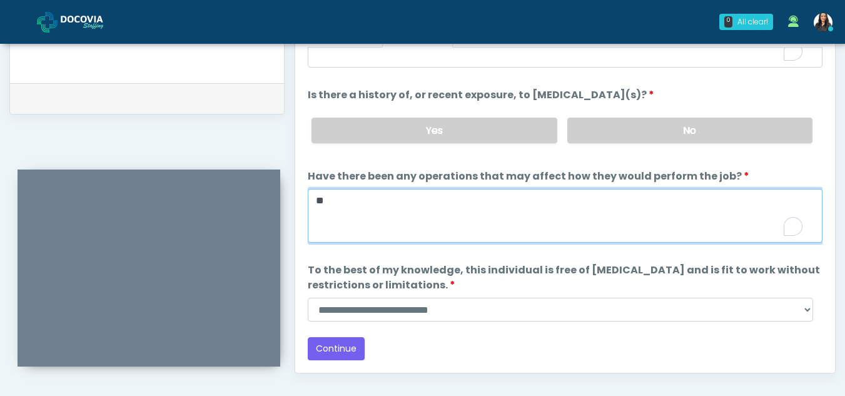
type textarea "**"
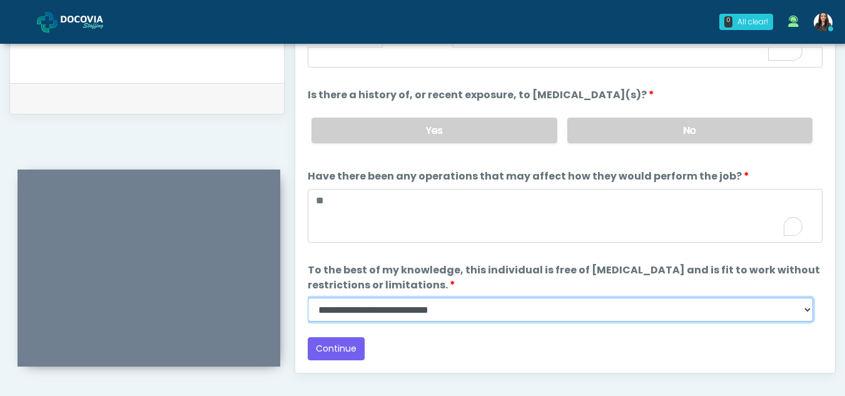
click at [801, 313] on select "**********" at bounding box center [561, 310] width 506 height 24
select select "******"
click at [308, 298] on select "**********" at bounding box center [561, 310] width 506 height 24
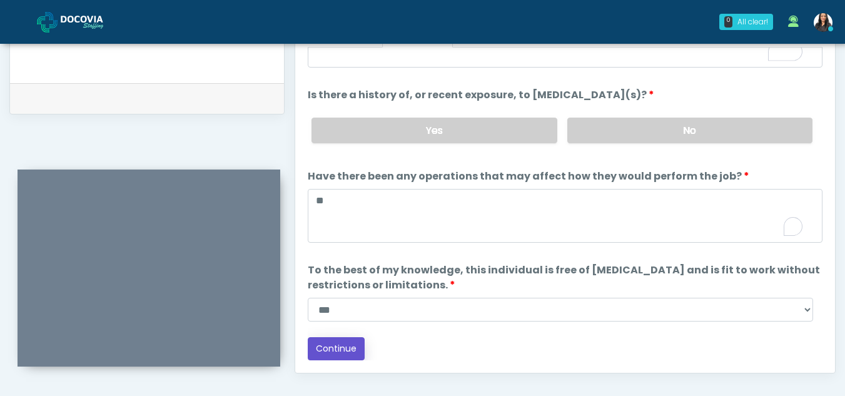
click at [327, 343] on button "Continue" at bounding box center [336, 348] width 57 height 23
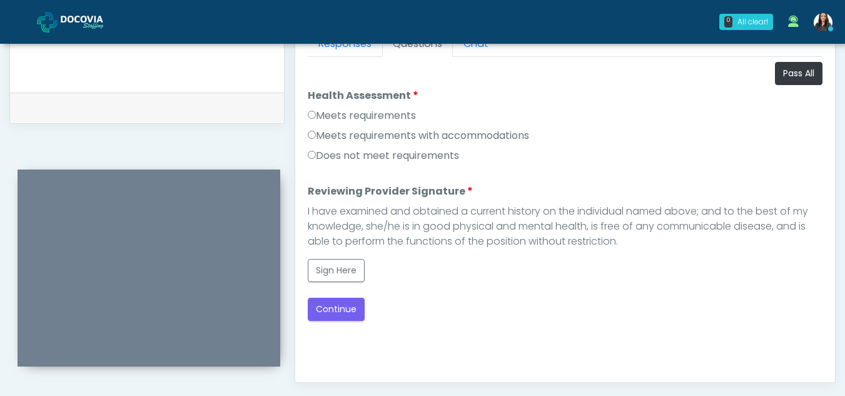
scroll to position [571, 0]
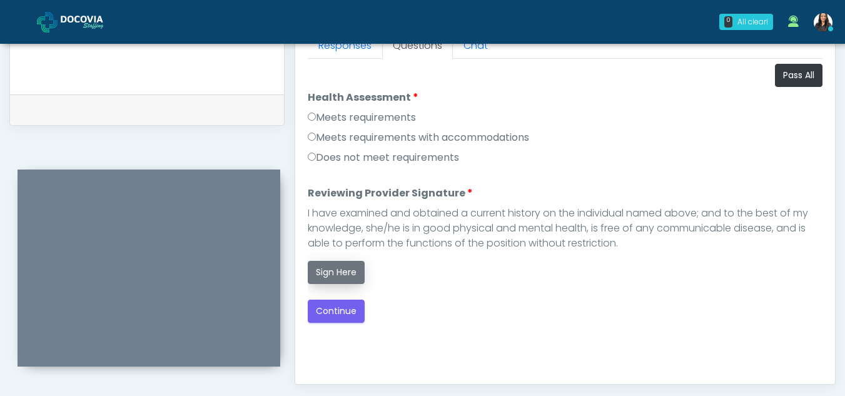
click at [330, 267] on button "Sign Here" at bounding box center [336, 272] width 57 height 23
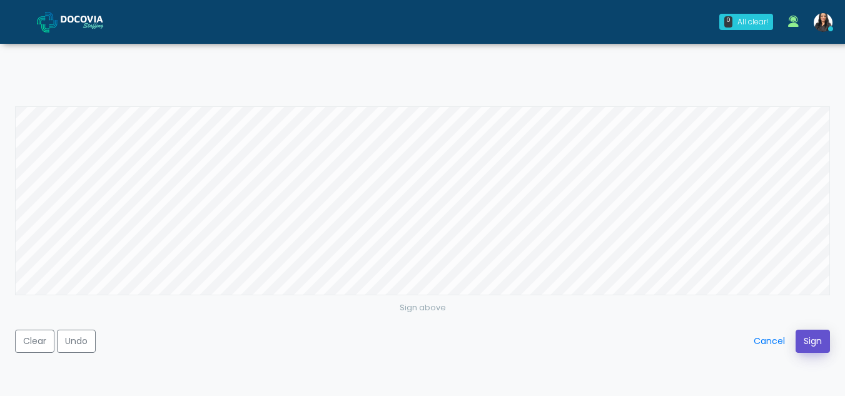
click at [820, 348] on button "Sign" at bounding box center [813, 341] width 34 height 23
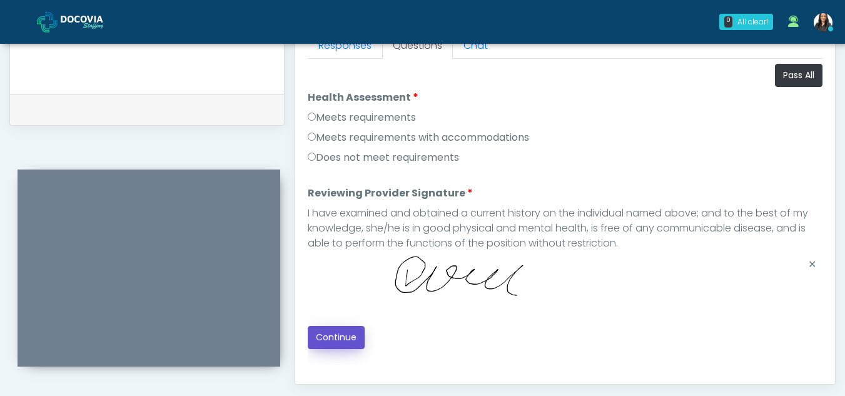
click at [339, 336] on button "Continue" at bounding box center [336, 337] width 57 height 23
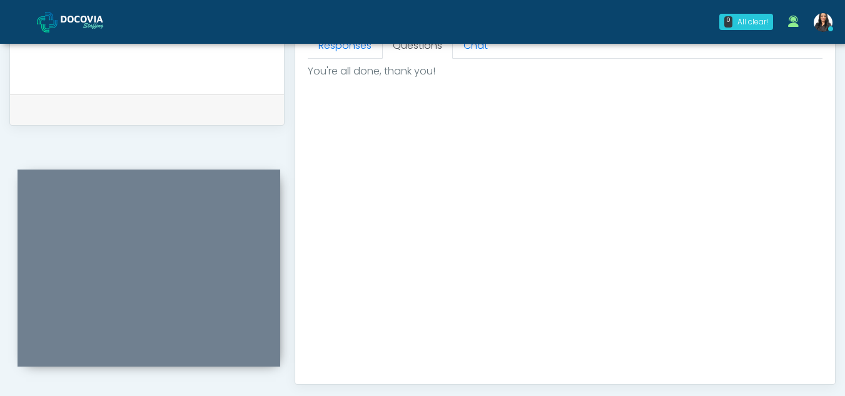
scroll to position [750, 0]
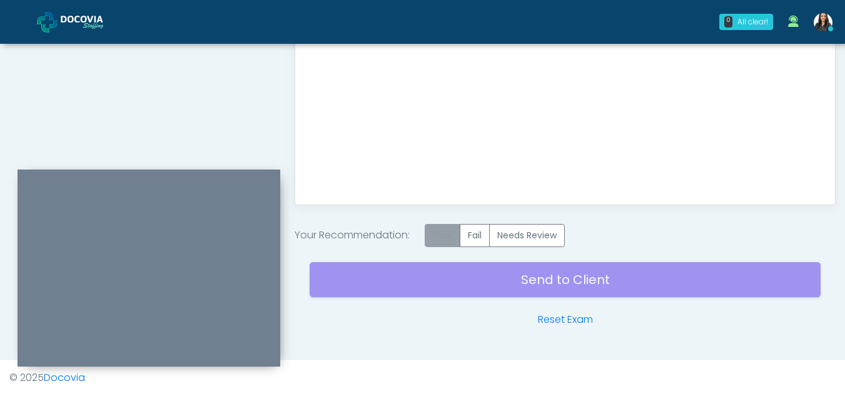
click at [450, 241] on label "Pass" at bounding box center [443, 235] width 36 height 23
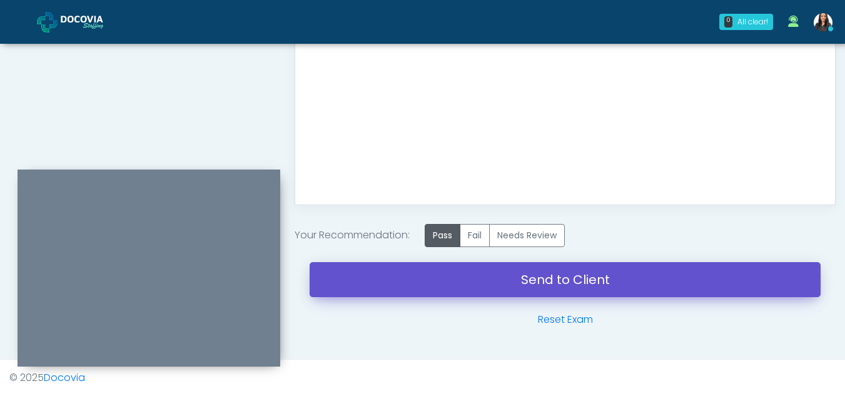
click at [553, 280] on link "Send to Client" at bounding box center [565, 279] width 511 height 35
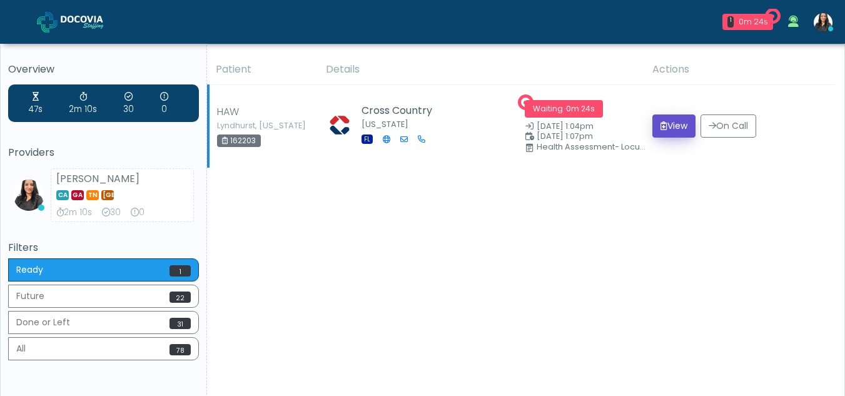
click at [678, 129] on button "View" at bounding box center [674, 125] width 43 height 23
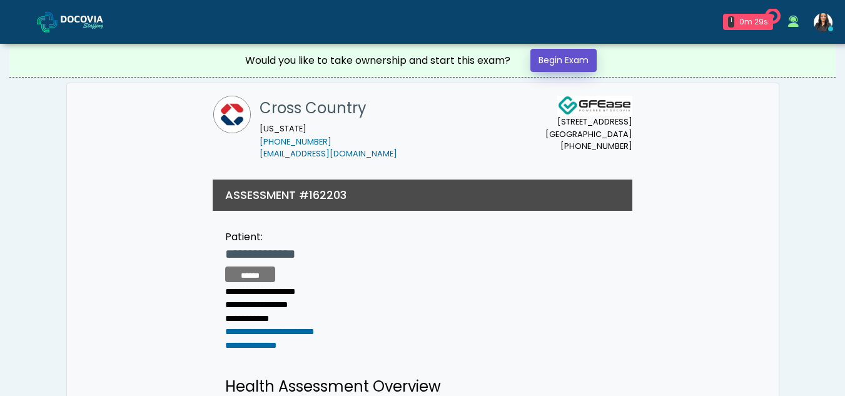
click at [544, 55] on link "Begin Exam" at bounding box center [564, 60] width 66 height 23
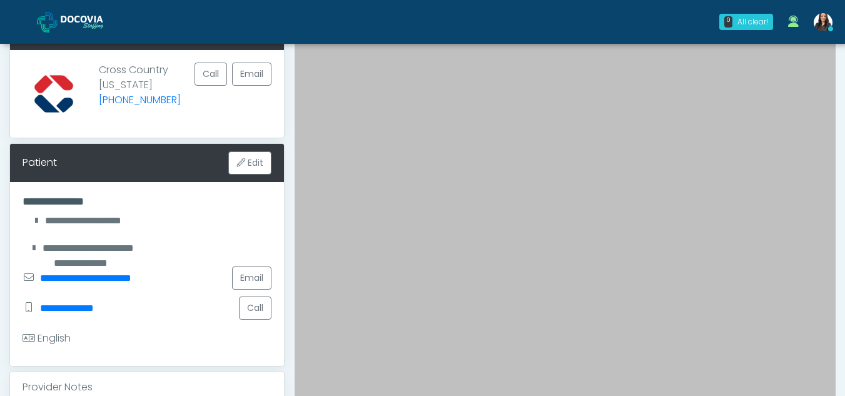
scroll to position [98, 0]
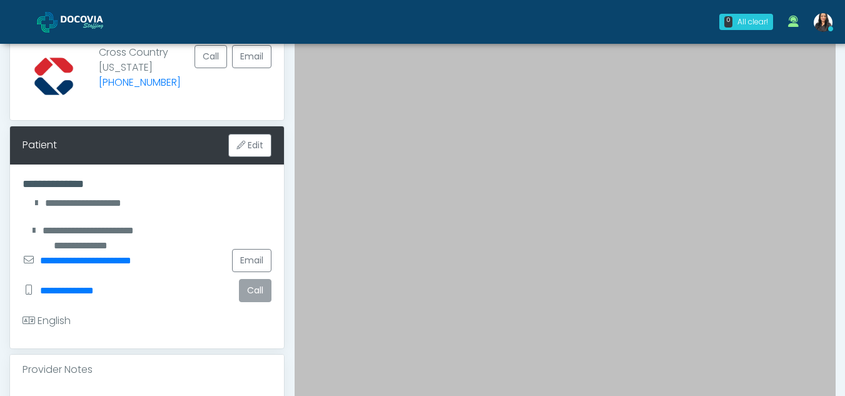
click at [262, 293] on button "Call" at bounding box center [255, 290] width 33 height 23
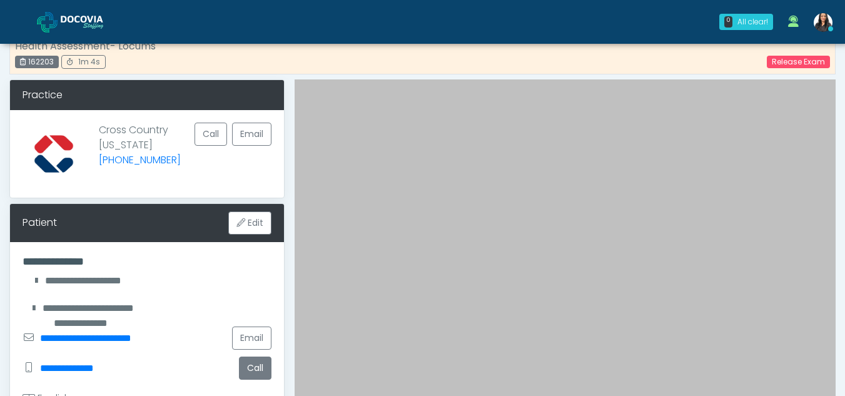
scroll to position [0, 0]
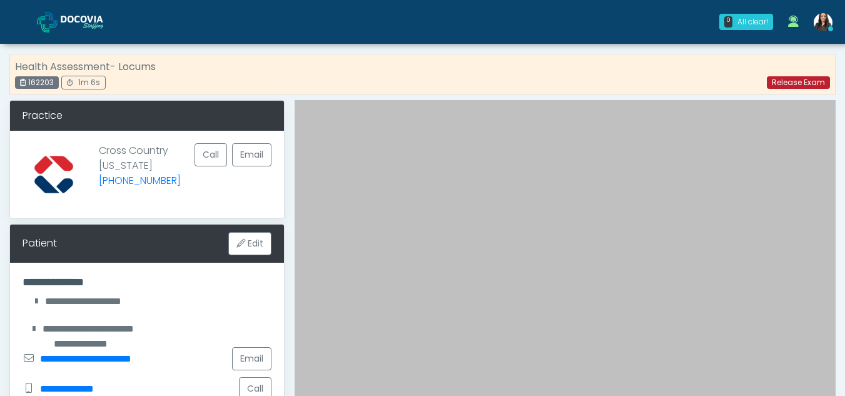
click at [780, 79] on link "Release Exam" at bounding box center [798, 82] width 63 height 13
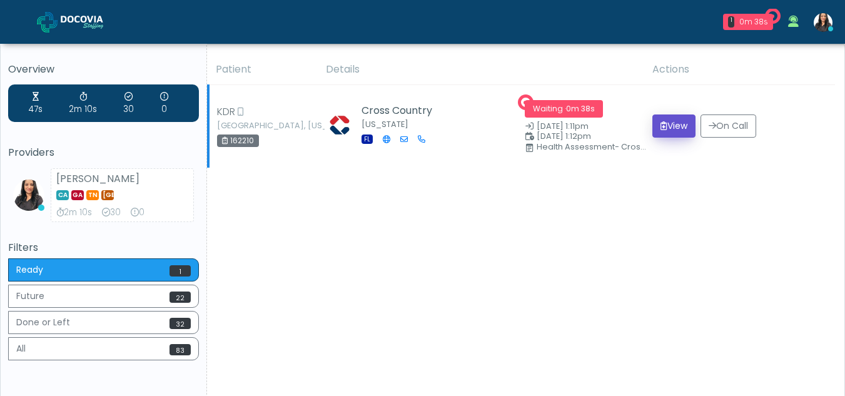
click at [673, 122] on button "View" at bounding box center [674, 125] width 43 height 23
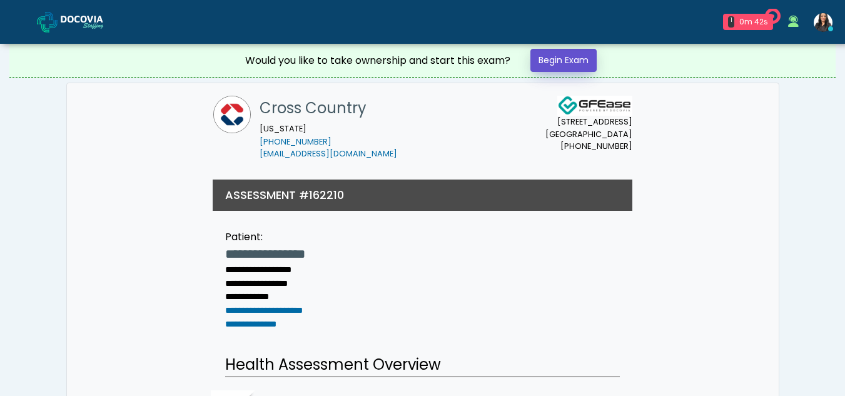
click at [552, 59] on link "Begin Exam" at bounding box center [564, 60] width 66 height 23
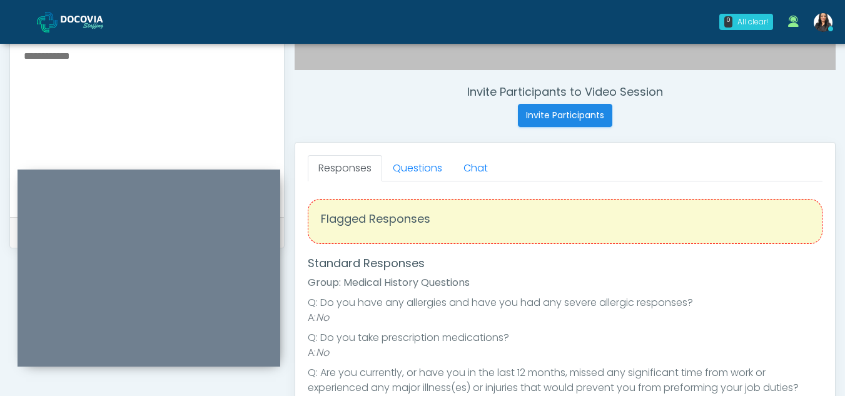
scroll to position [446, 0]
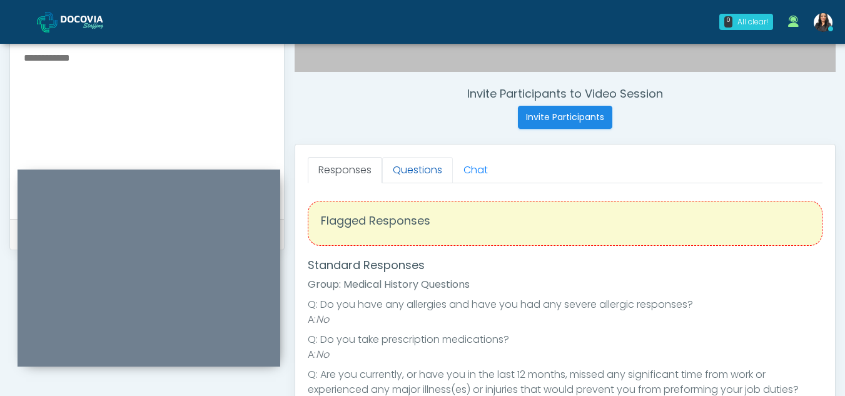
click at [422, 167] on link "Questions" at bounding box center [417, 170] width 71 height 26
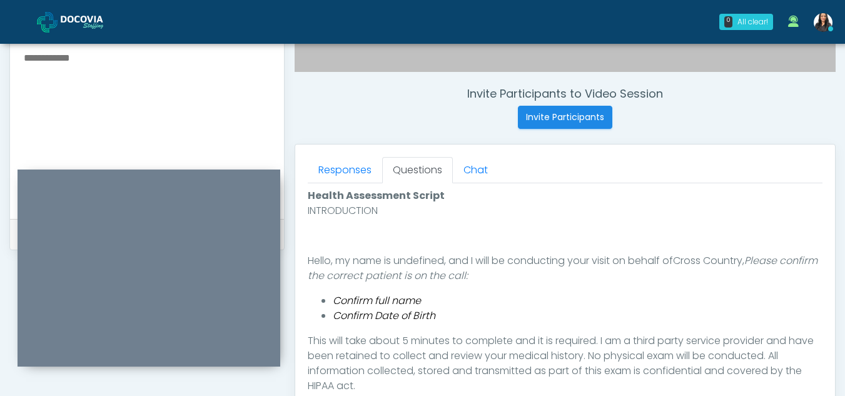
scroll to position [591, 0]
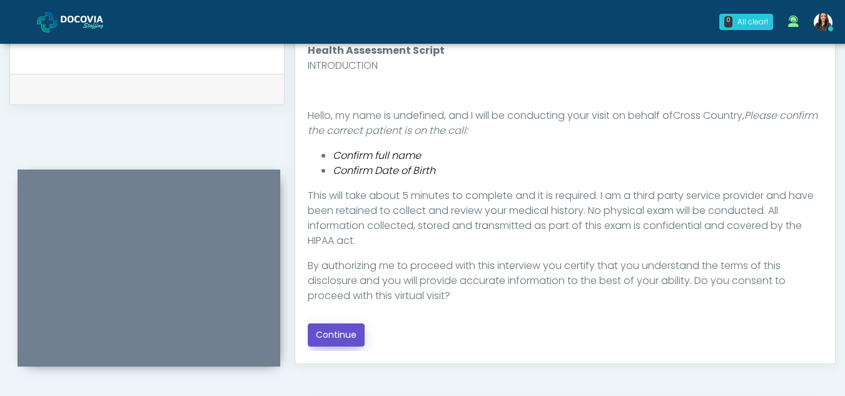
click at [330, 336] on button "Continue" at bounding box center [336, 334] width 57 height 23
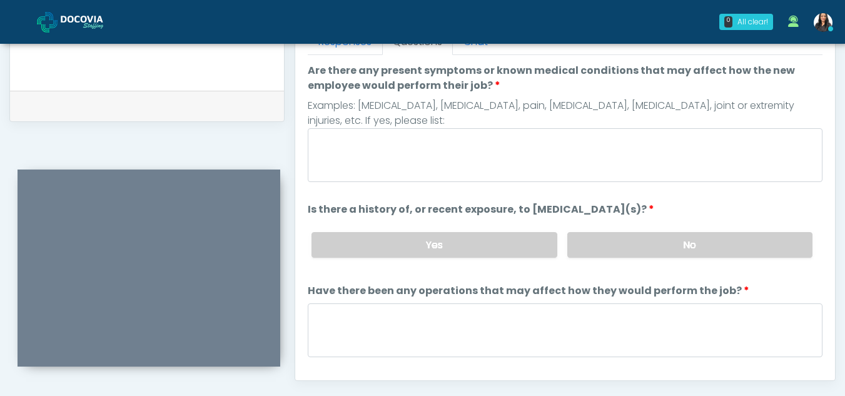
scroll to position [527, 0]
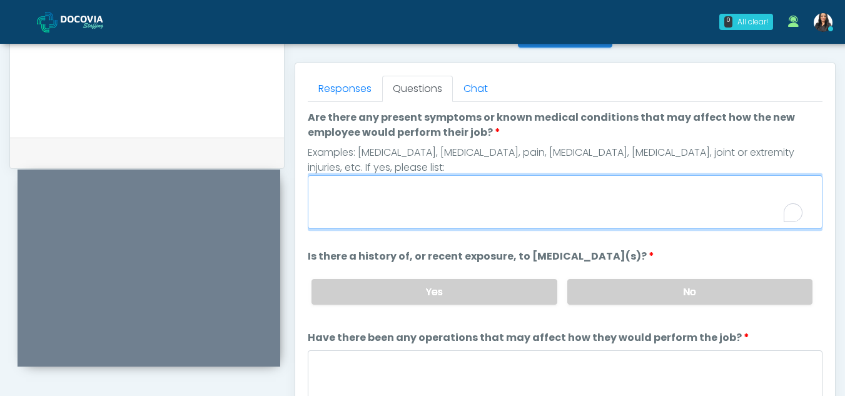
click at [386, 198] on textarea "Are there any present symptoms or known medical conditions that may affect how …" at bounding box center [565, 202] width 515 height 54
type textarea "**"
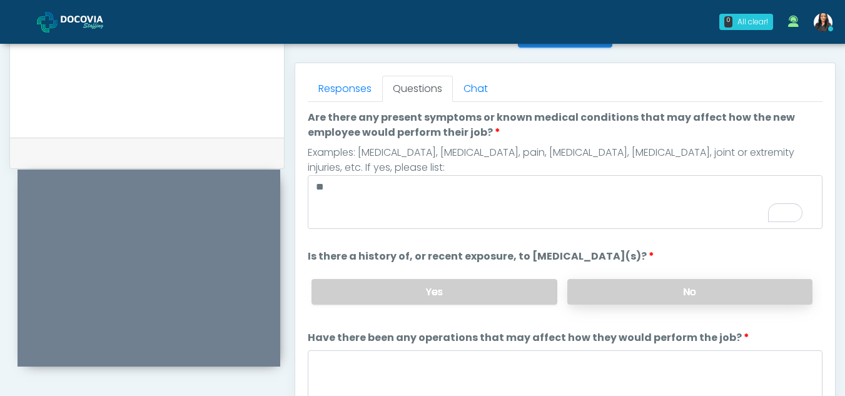
click at [587, 291] on label "No" at bounding box center [689, 292] width 245 height 26
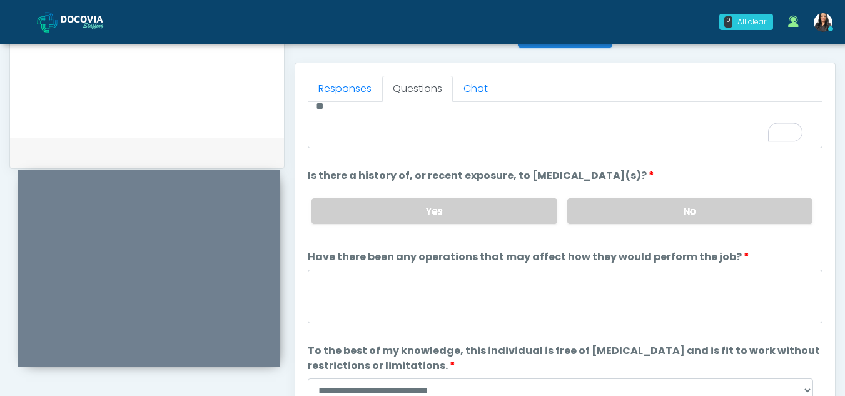
scroll to position [81, 0]
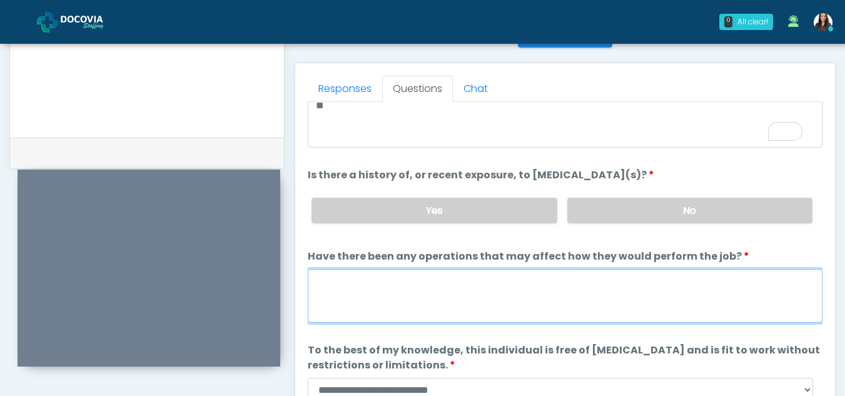
click at [407, 287] on textarea "Have there been any operations that may affect how they would perform the job?" at bounding box center [565, 296] width 515 height 54
type textarea "**"
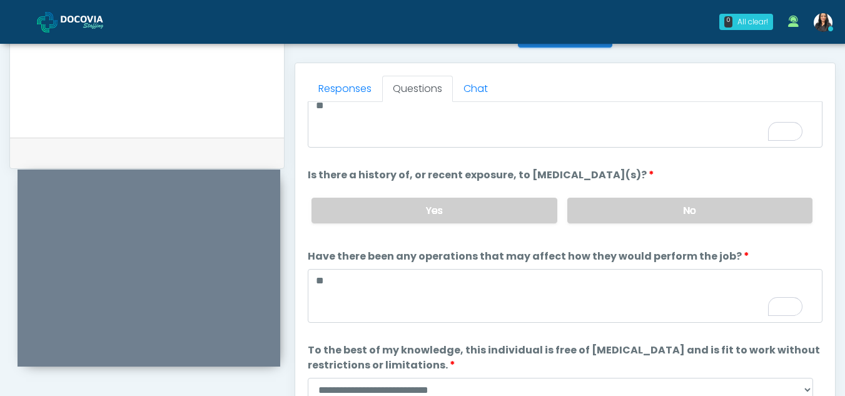
scroll to position [107, 0]
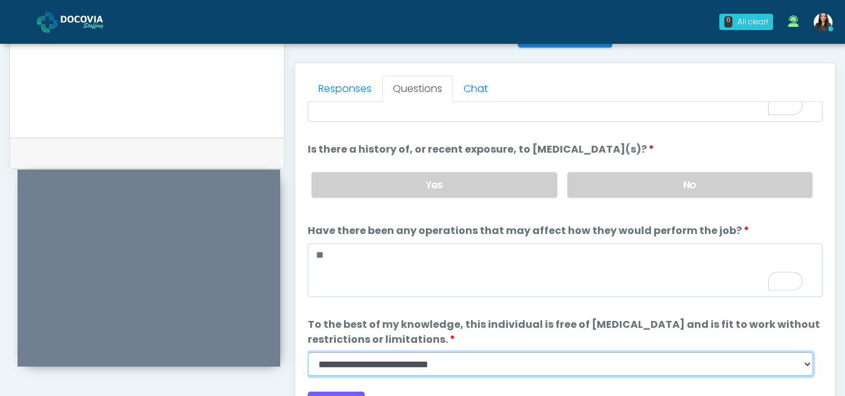
click at [807, 367] on select "**********" at bounding box center [561, 364] width 506 height 24
select select "******"
click at [308, 352] on select "**********" at bounding box center [561, 364] width 506 height 24
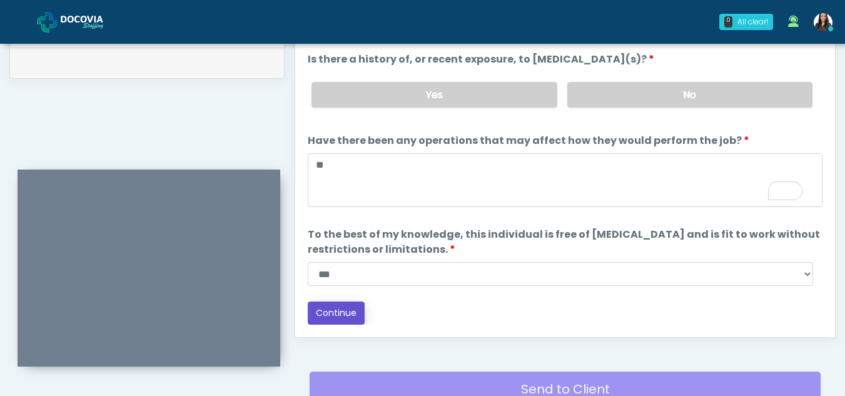
click at [336, 305] on button "Continue" at bounding box center [336, 313] width 57 height 23
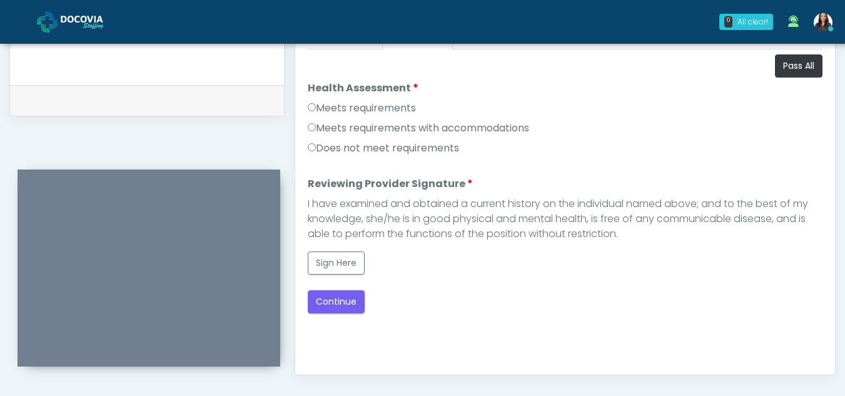
scroll to position [544, 0]
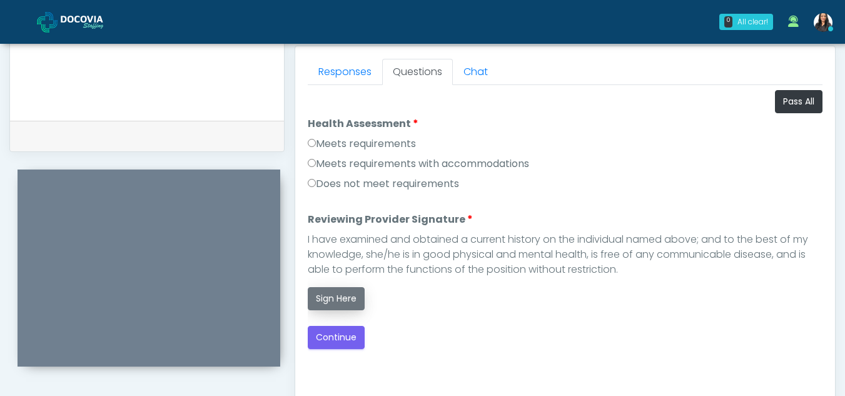
click at [340, 297] on button "Sign Here" at bounding box center [336, 298] width 57 height 23
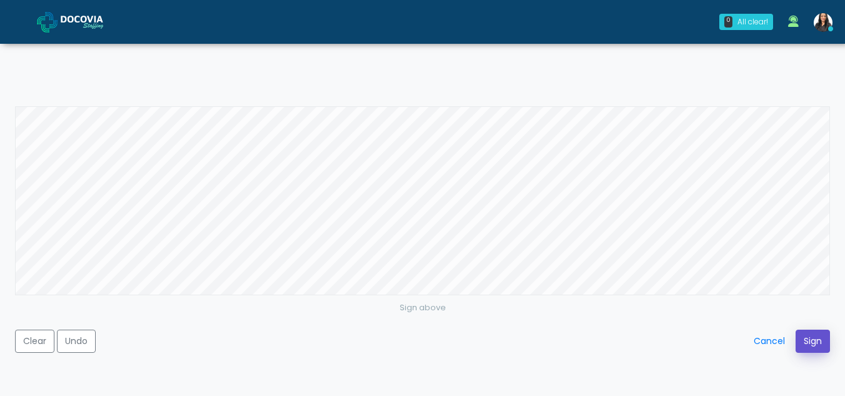
click at [814, 341] on button "Sign" at bounding box center [813, 341] width 34 height 23
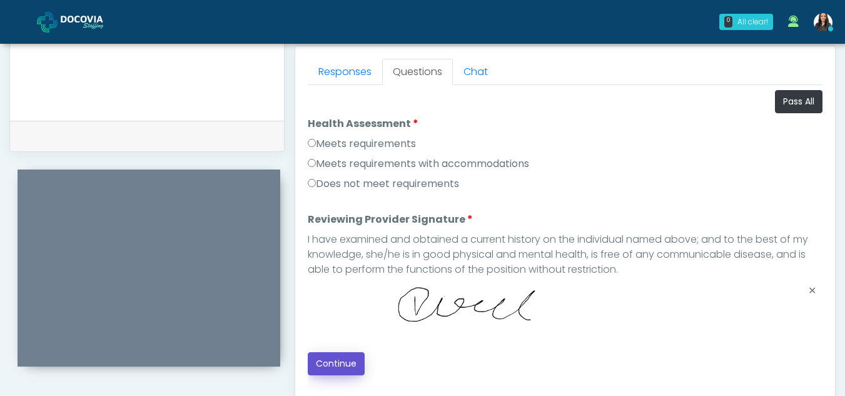
click at [340, 362] on button "Continue" at bounding box center [336, 363] width 57 height 23
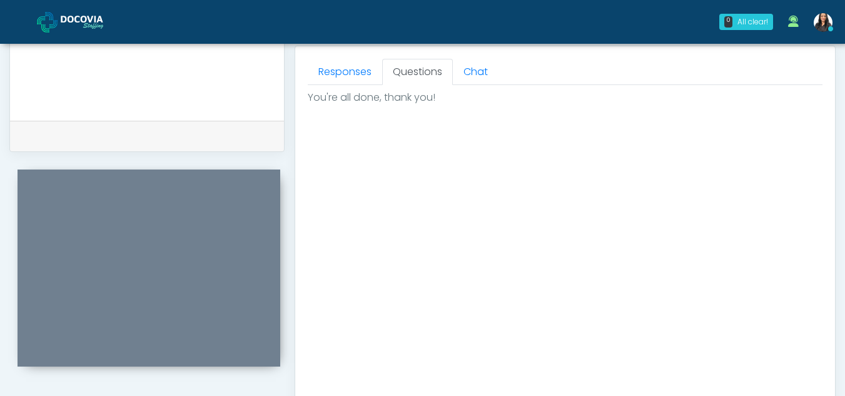
scroll to position [750, 0]
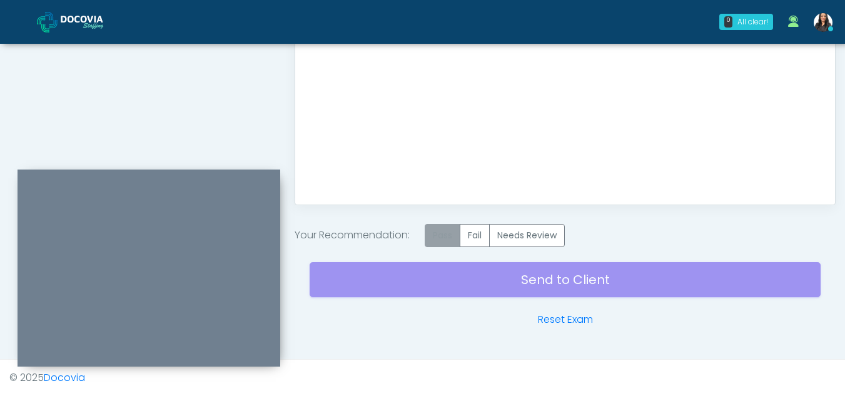
click at [448, 234] on label "Pass" at bounding box center [443, 235] width 36 height 23
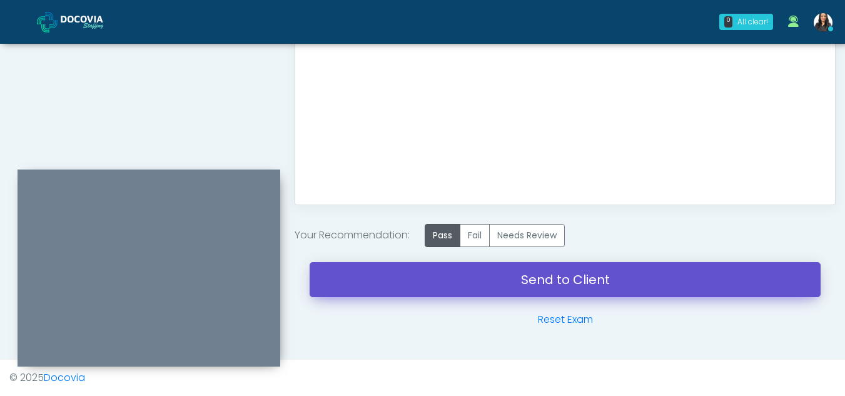
click at [568, 275] on link "Send to Client" at bounding box center [565, 279] width 511 height 35
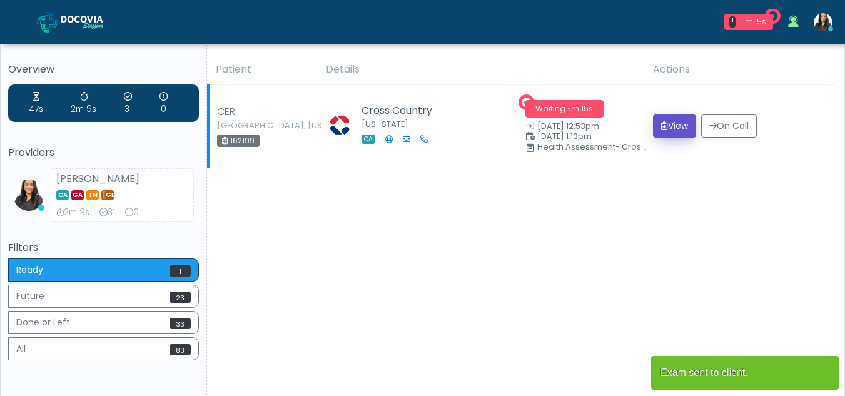
click at [669, 127] on button "View" at bounding box center [674, 125] width 43 height 23
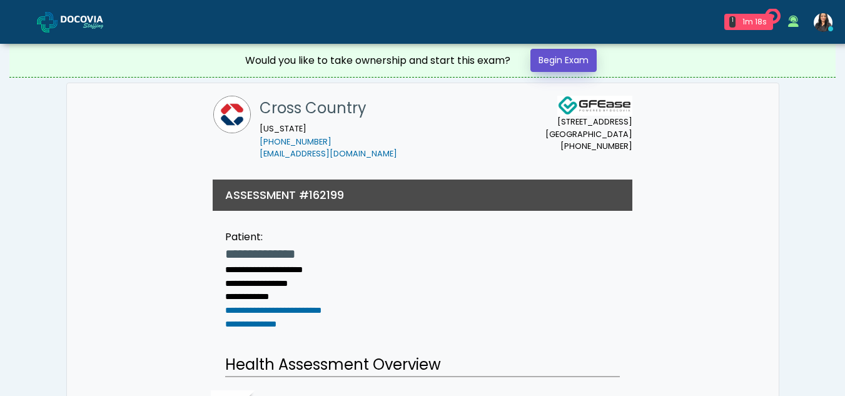
click at [573, 62] on link "Begin Exam" at bounding box center [564, 60] width 66 height 23
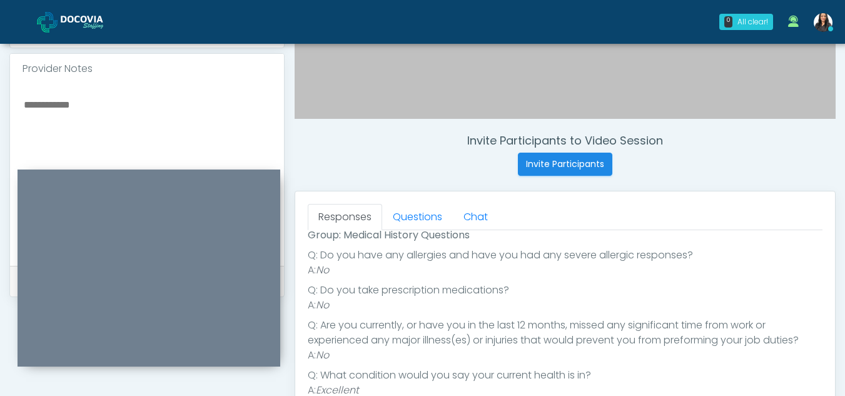
scroll to position [379, 0]
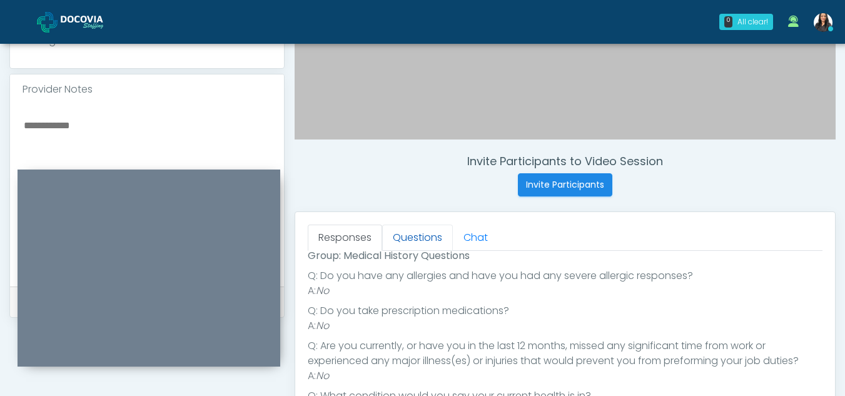
click at [420, 240] on link "Questions" at bounding box center [417, 238] width 71 height 26
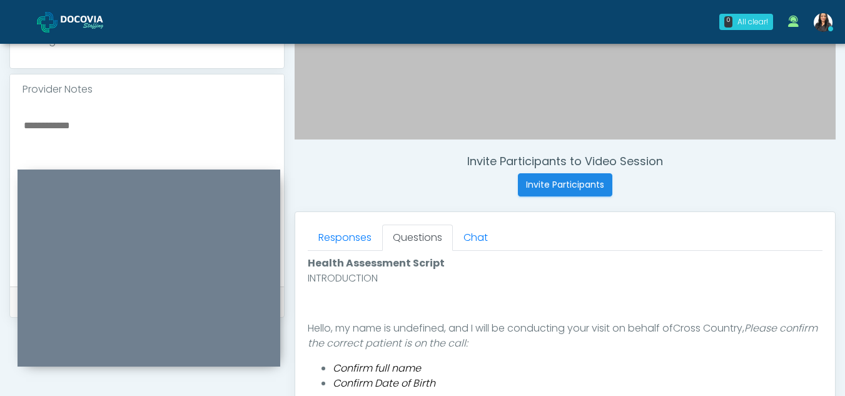
scroll to position [552, 0]
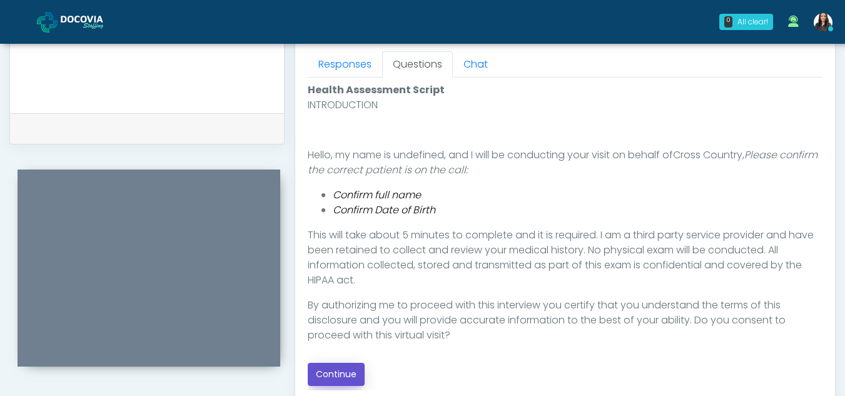
click at [327, 377] on button "Continue" at bounding box center [336, 374] width 57 height 23
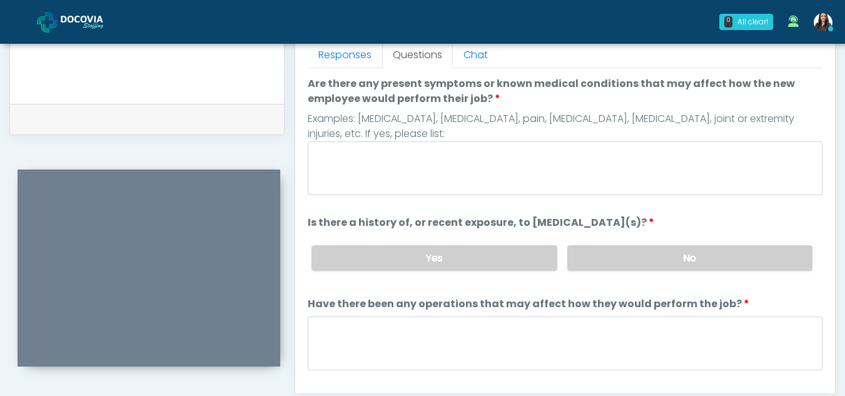
scroll to position [542, 0]
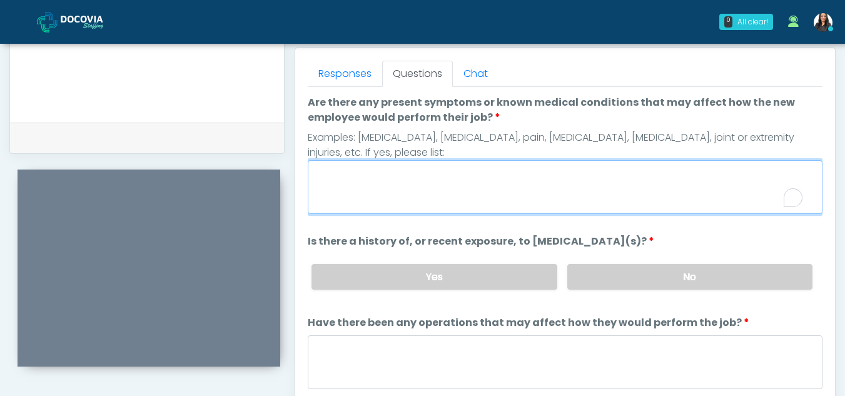
click at [397, 173] on textarea "Are there any present symptoms or known medical conditions that may affect how …" at bounding box center [565, 187] width 515 height 54
type textarea "**"
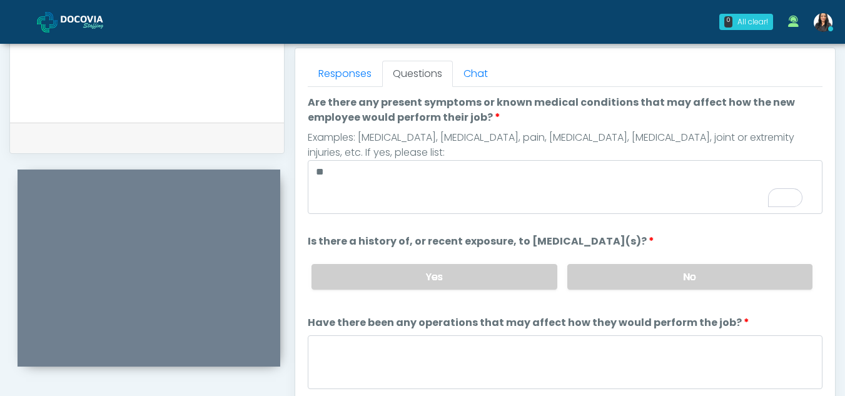
click at [596, 262] on div "Yes No" at bounding box center [562, 277] width 521 height 46
click at [601, 277] on label "No" at bounding box center [689, 277] width 245 height 26
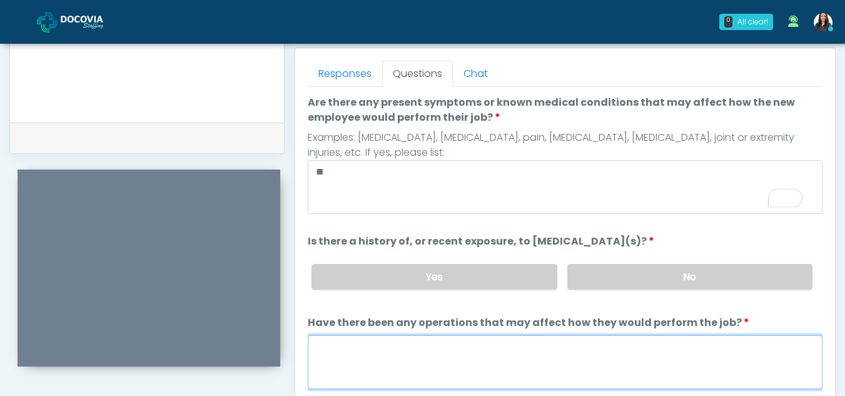
click at [444, 361] on textarea "Have there been any operations that may affect how they would perform the job?" at bounding box center [565, 362] width 515 height 54
type textarea "**"
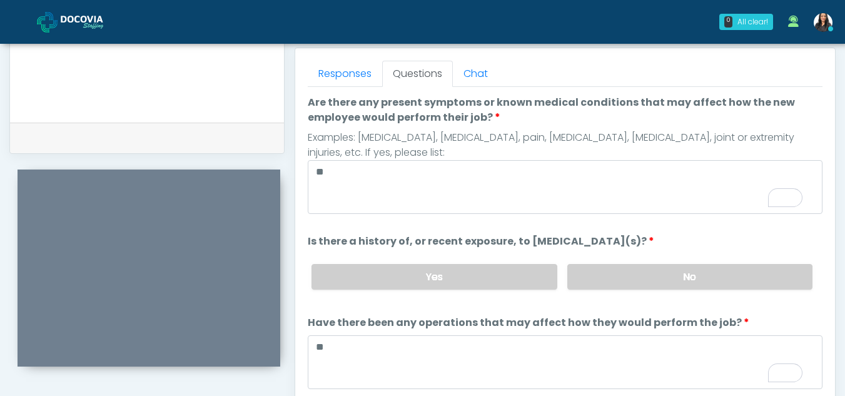
scroll to position [107, 0]
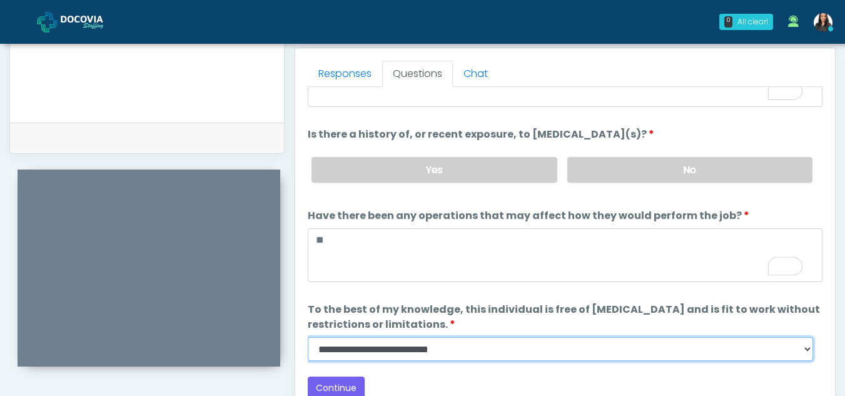
click at [806, 353] on select "**********" at bounding box center [561, 349] width 506 height 24
select select "******"
click at [308, 337] on select "**********" at bounding box center [561, 349] width 506 height 24
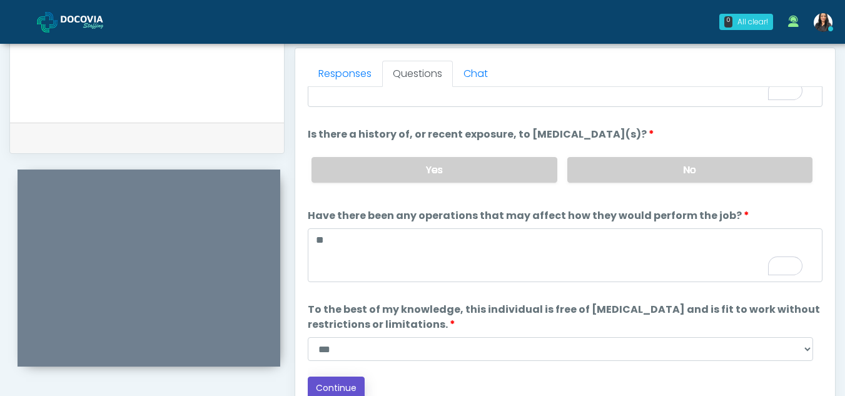
click at [346, 385] on button "Continue" at bounding box center [336, 388] width 57 height 23
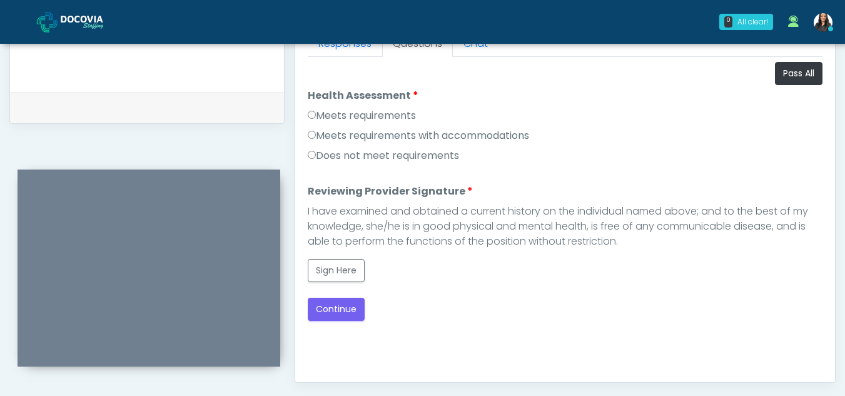
scroll to position [548, 0]
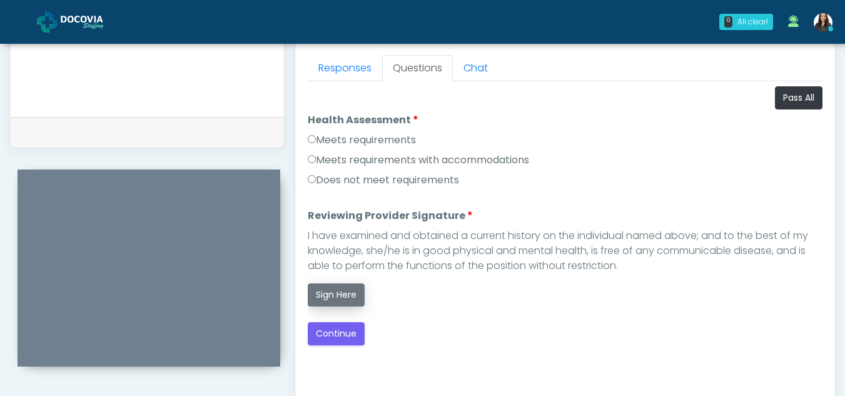
click at [333, 287] on button "Sign Here" at bounding box center [336, 294] width 57 height 23
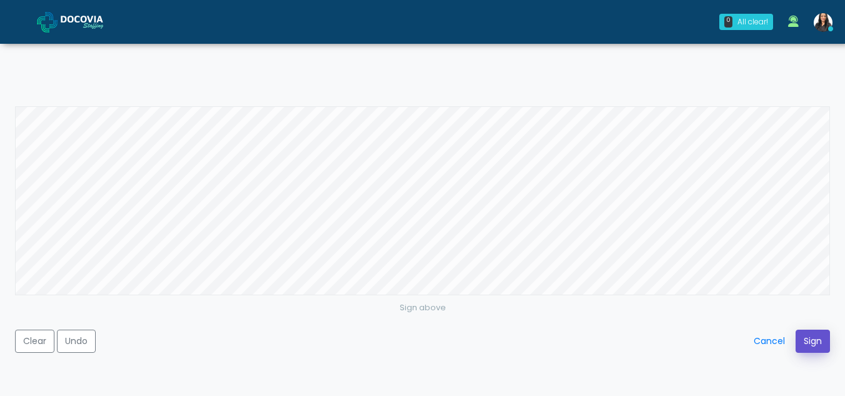
click at [815, 343] on button "Sign" at bounding box center [813, 341] width 34 height 23
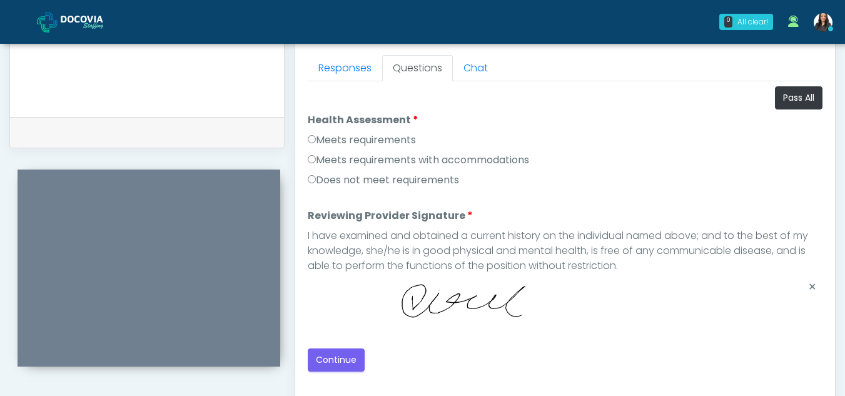
scroll to position [619, 0]
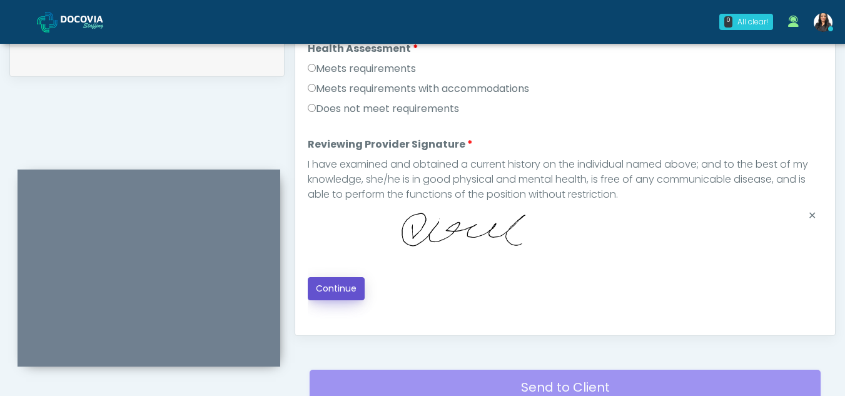
click at [355, 287] on button "Continue" at bounding box center [336, 288] width 57 height 23
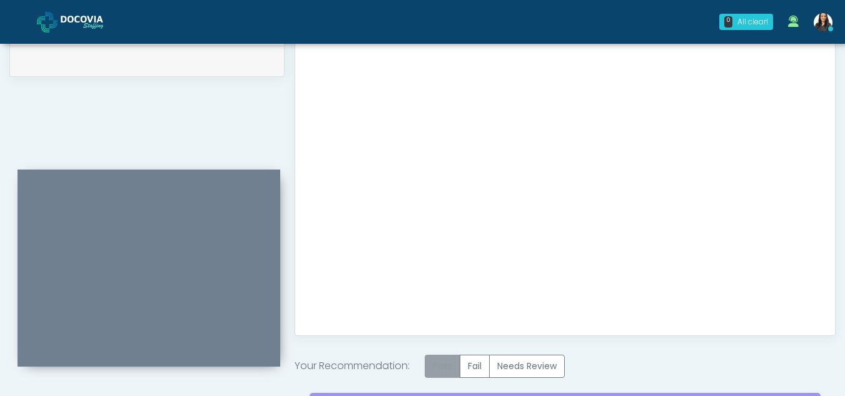
click at [438, 366] on label "Pass" at bounding box center [443, 366] width 36 height 23
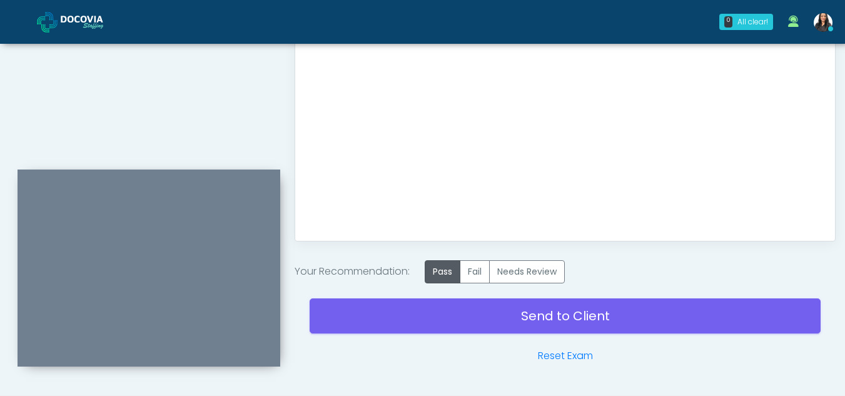
scroll to position [739, 0]
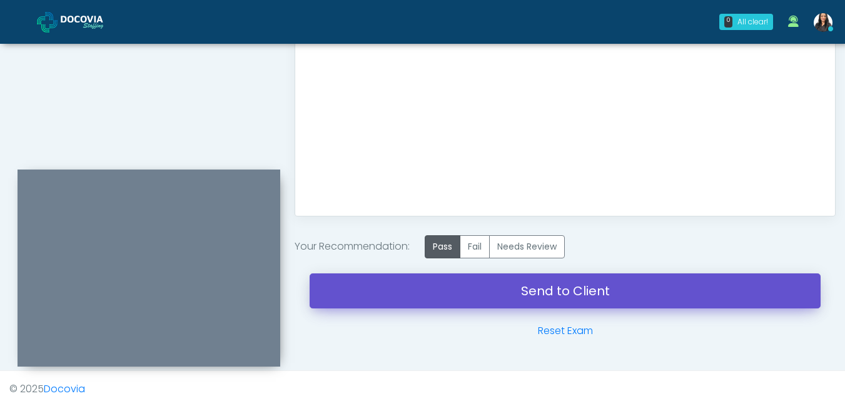
click at [536, 292] on link "Send to Client" at bounding box center [565, 290] width 511 height 35
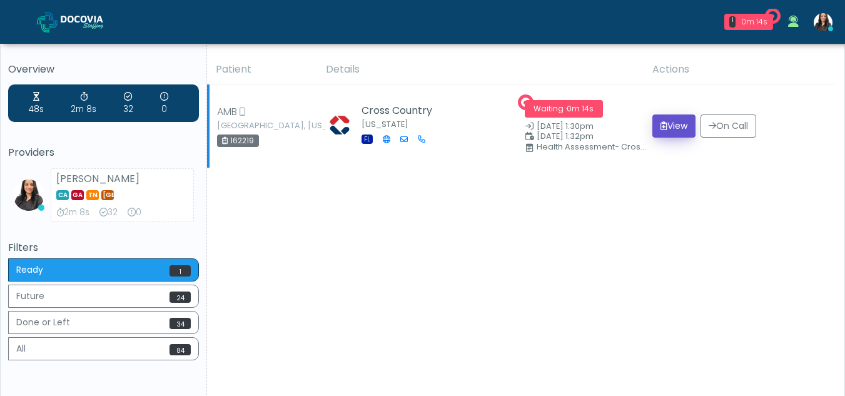
click at [681, 126] on button "View" at bounding box center [674, 125] width 43 height 23
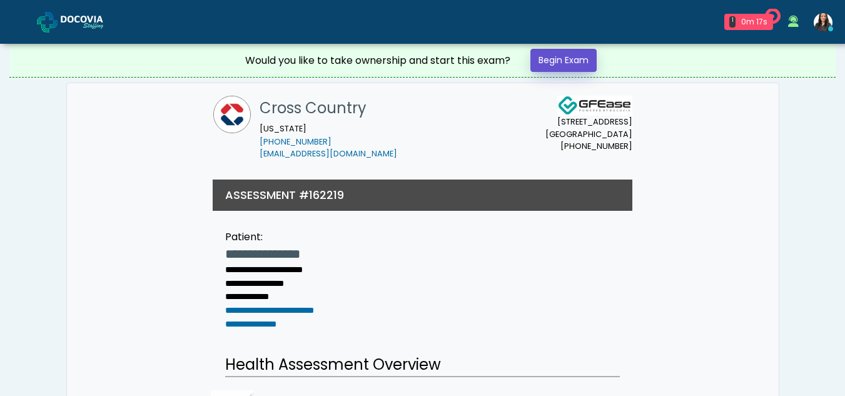
click at [571, 55] on link "Begin Exam" at bounding box center [564, 60] width 66 height 23
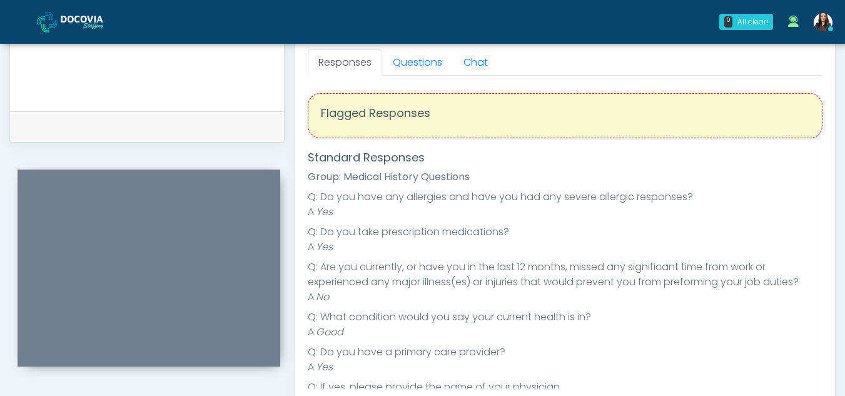
scroll to position [542, 0]
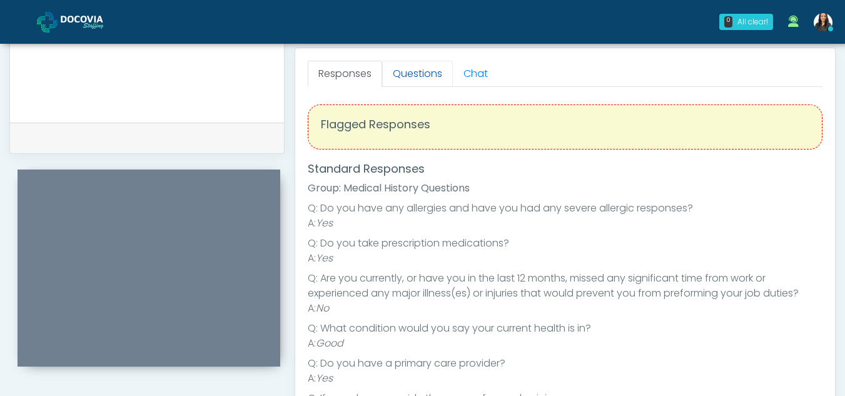
click at [425, 74] on link "Questions" at bounding box center [417, 74] width 71 height 26
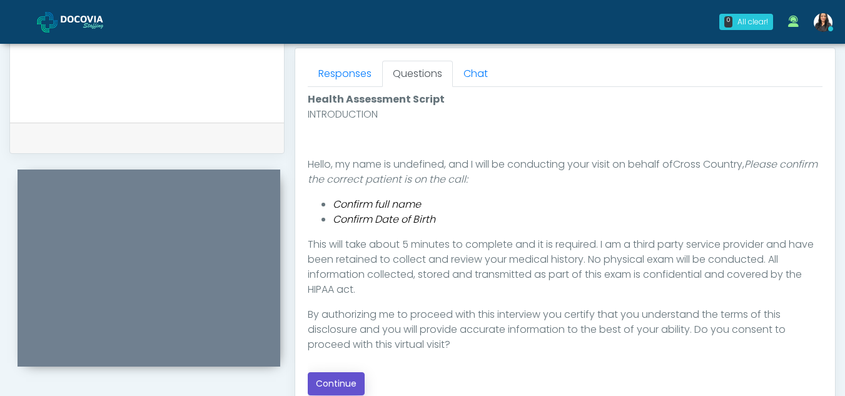
click at [342, 382] on button "Continue" at bounding box center [336, 383] width 57 height 23
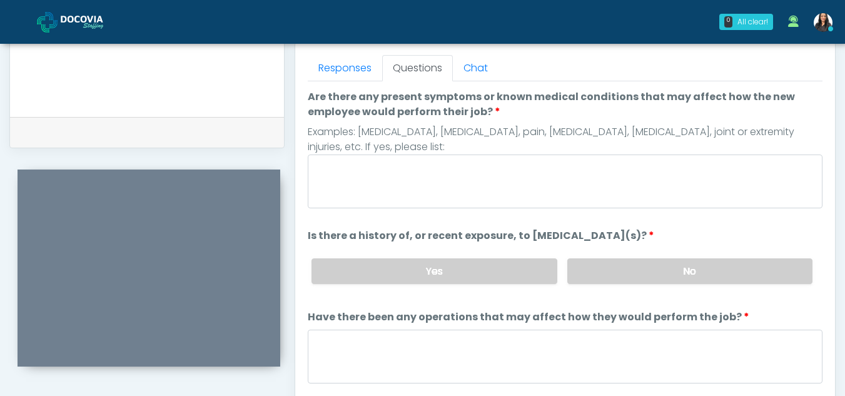
scroll to position [541, 0]
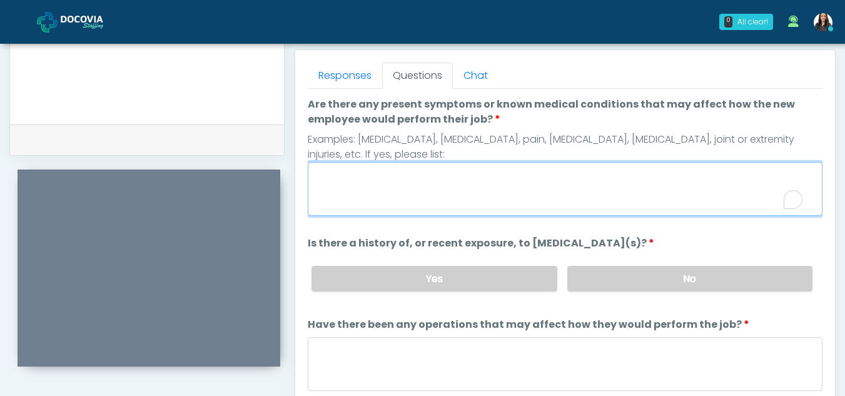
click at [340, 195] on textarea "Are there any present symptoms or known medical conditions that may affect how …" at bounding box center [565, 189] width 515 height 54
type textarea "**"
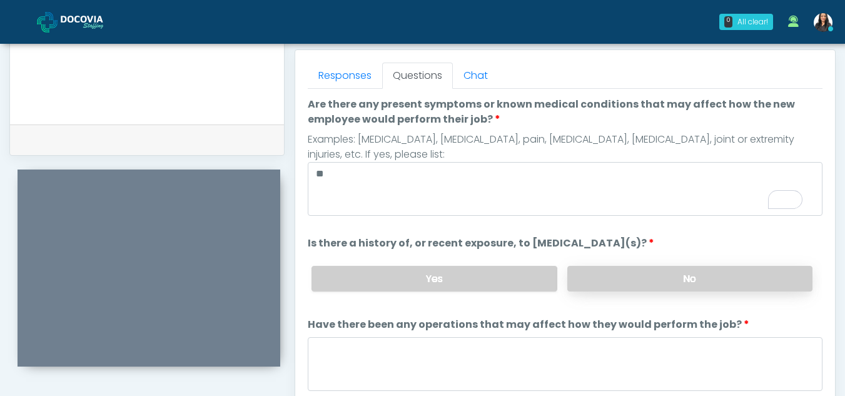
click at [660, 276] on label "No" at bounding box center [689, 279] width 245 height 26
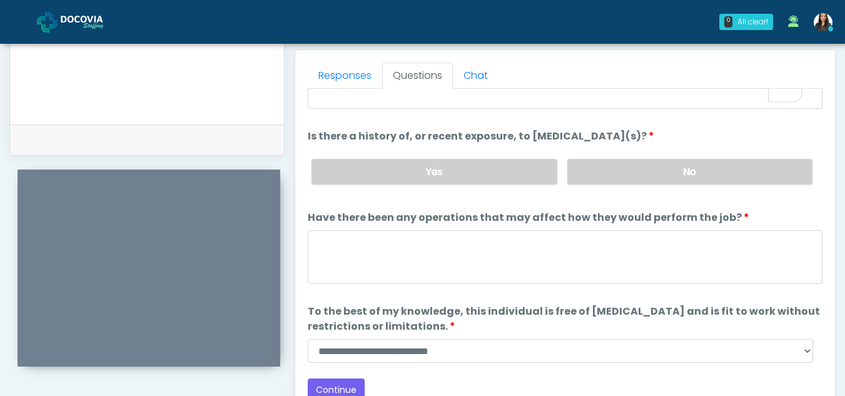
scroll to position [107, 0]
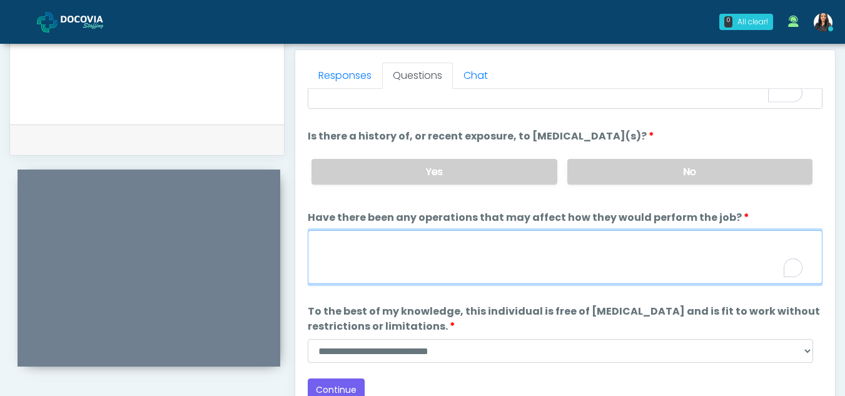
click at [436, 259] on textarea "Have there been any operations that may affect how they would perform the job?" at bounding box center [565, 257] width 515 height 54
type textarea "**"
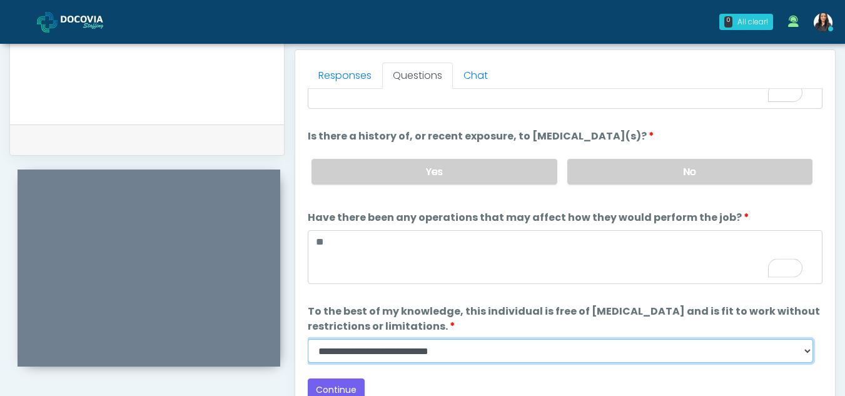
click at [806, 355] on select "**********" at bounding box center [561, 351] width 506 height 24
select select "******"
click at [308, 339] on select "**********" at bounding box center [561, 351] width 506 height 24
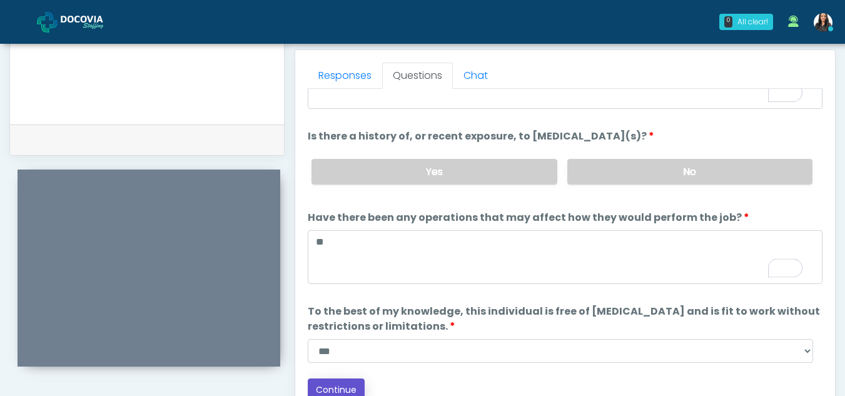
click at [346, 382] on button "Continue" at bounding box center [336, 390] width 57 height 23
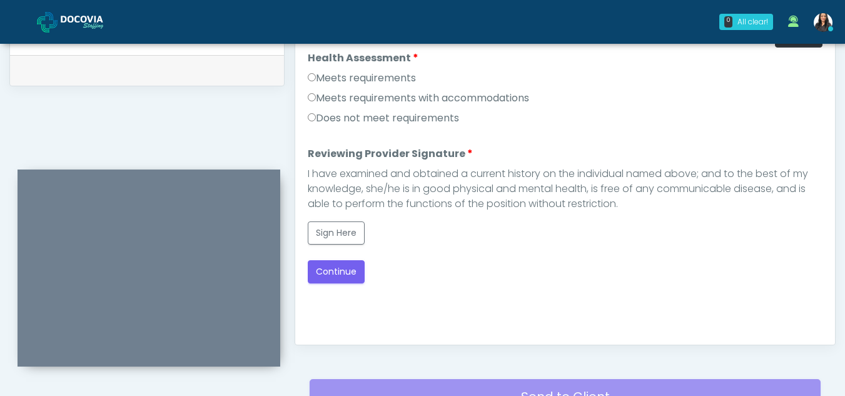
scroll to position [608, 0]
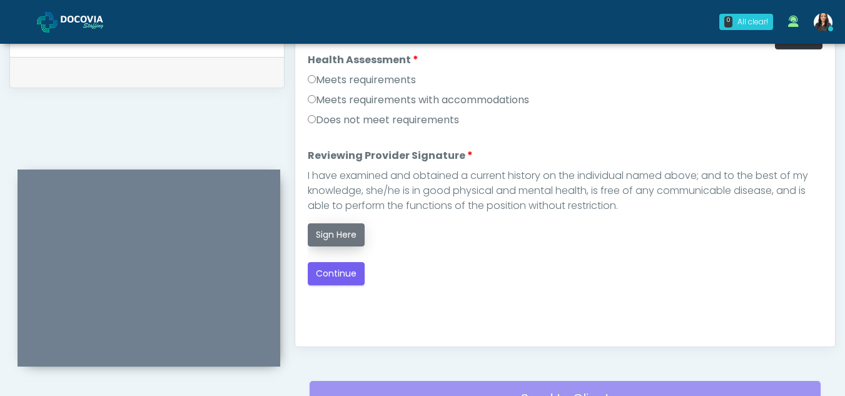
click at [347, 240] on button "Sign Here" at bounding box center [336, 234] width 57 height 23
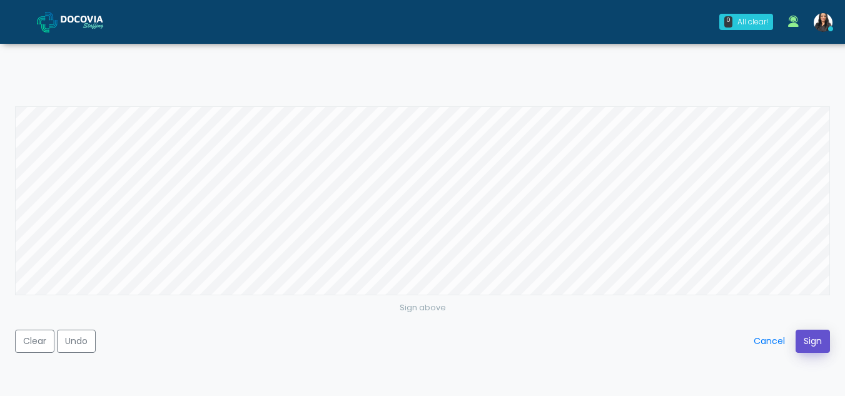
click at [814, 340] on button "Sign" at bounding box center [813, 341] width 34 height 23
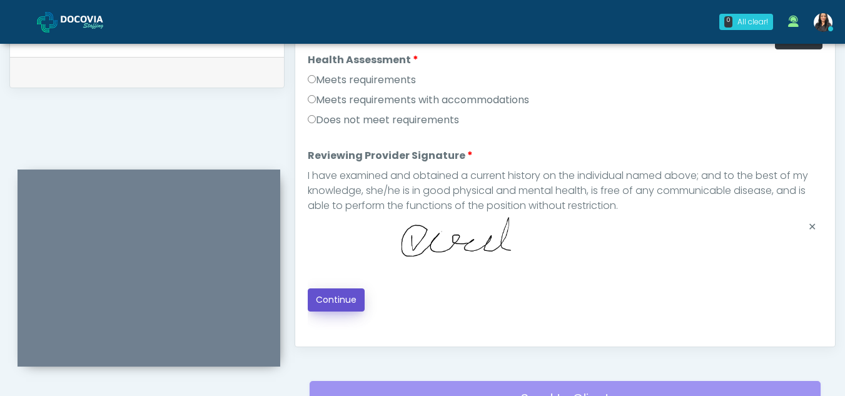
click at [348, 296] on button "Continue" at bounding box center [336, 299] width 57 height 23
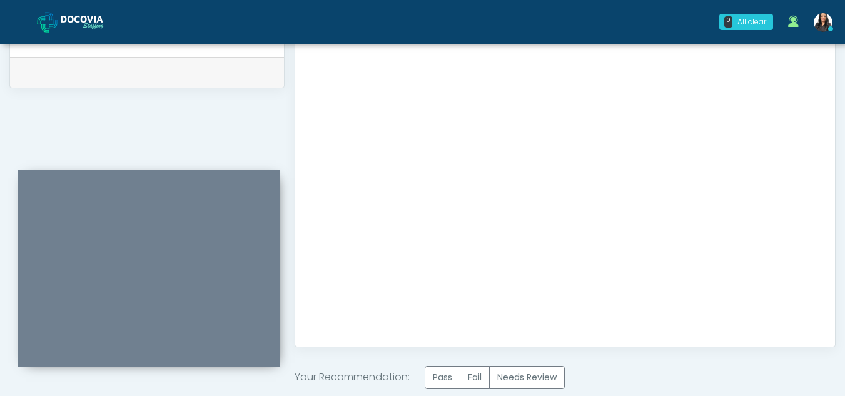
scroll to position [750, 0]
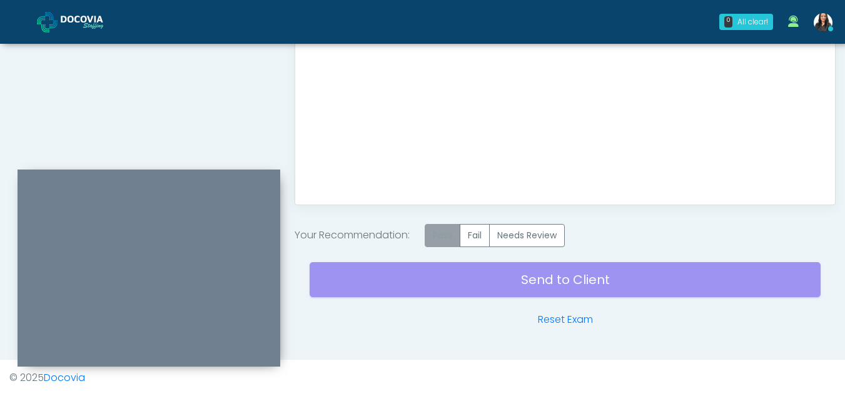
click at [455, 231] on label "Pass" at bounding box center [443, 235] width 36 height 23
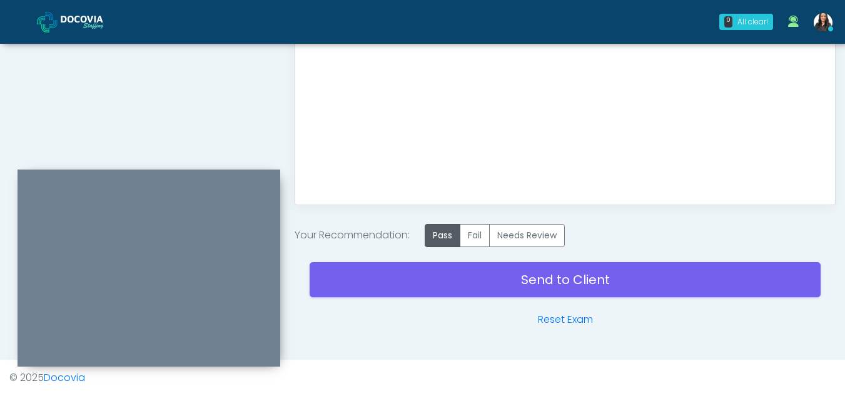
click at [552, 273] on div "Send to Client Reset Exam" at bounding box center [565, 287] width 511 height 80
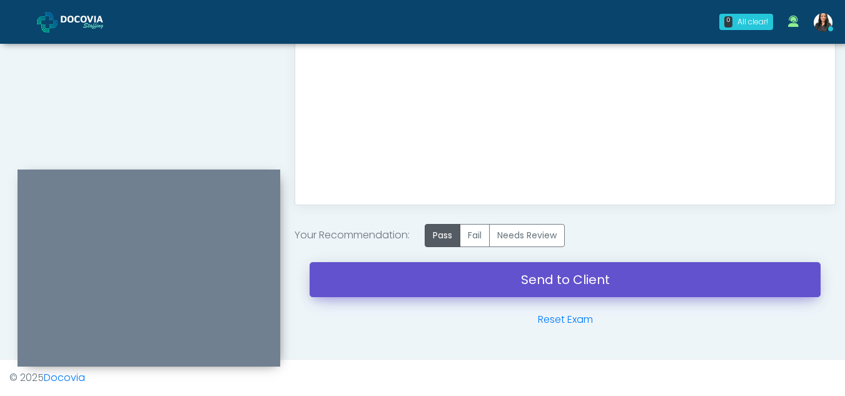
click at [552, 273] on link "Send to Client" at bounding box center [565, 279] width 511 height 35
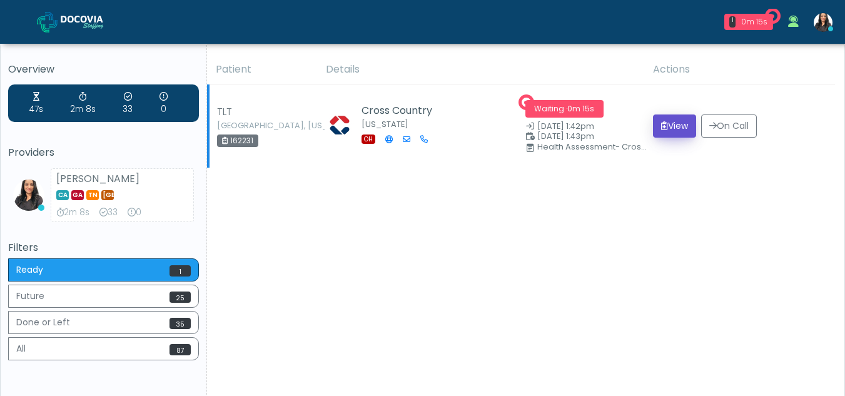
click at [668, 123] on button "View" at bounding box center [674, 125] width 43 height 23
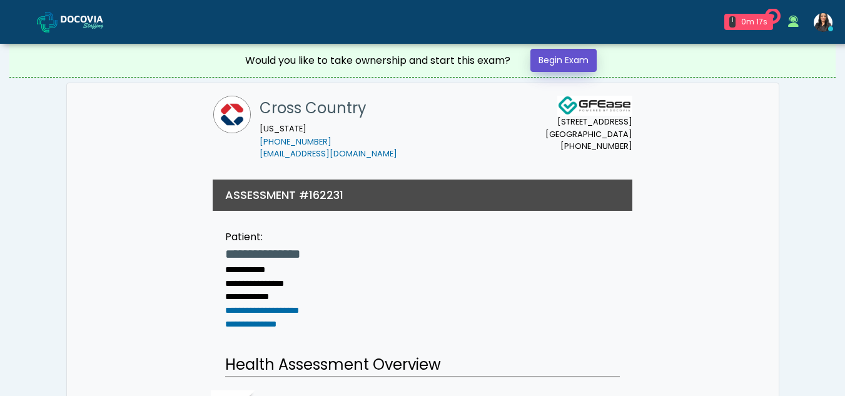
click at [582, 60] on link "Begin Exam" at bounding box center [564, 60] width 66 height 23
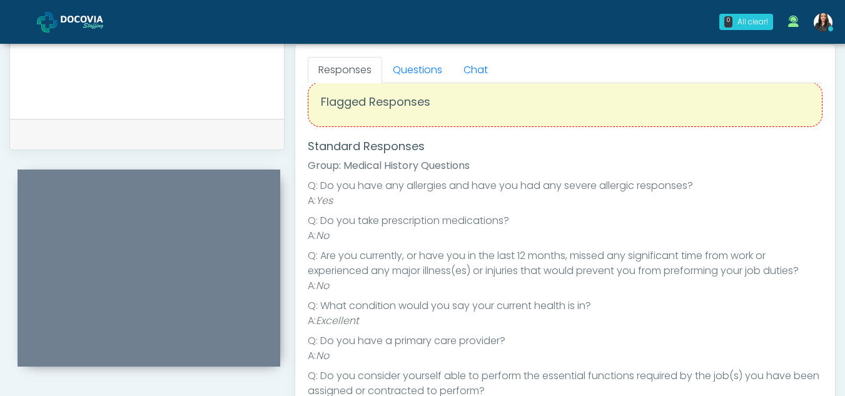
scroll to position [22, 0]
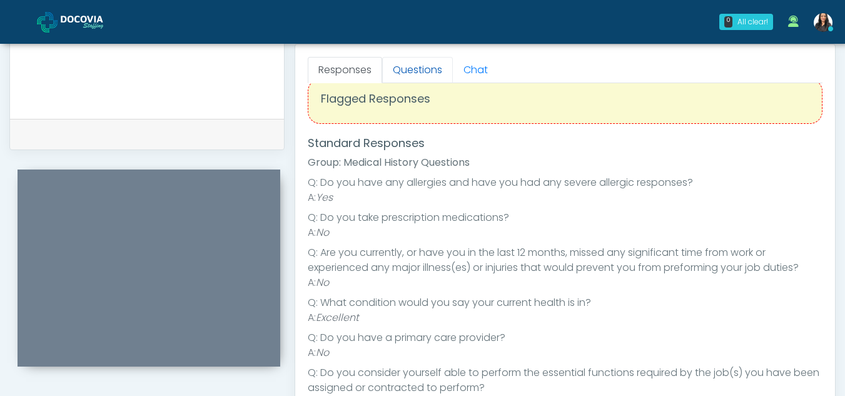
click at [419, 68] on link "Questions" at bounding box center [417, 70] width 71 height 26
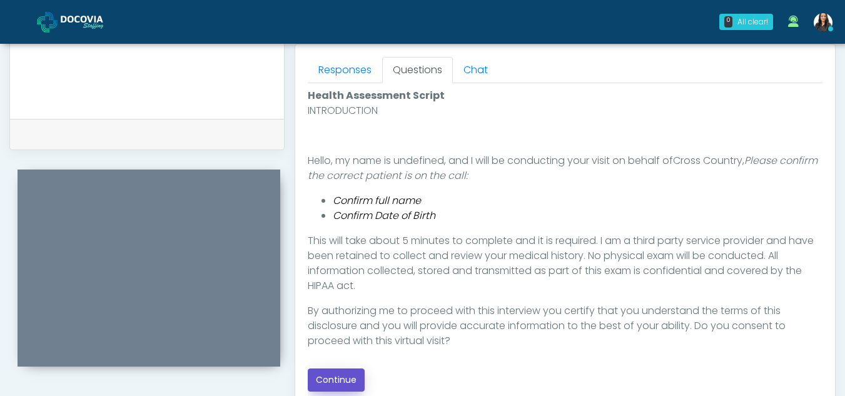
click at [346, 380] on button "Continue" at bounding box center [336, 379] width 57 height 23
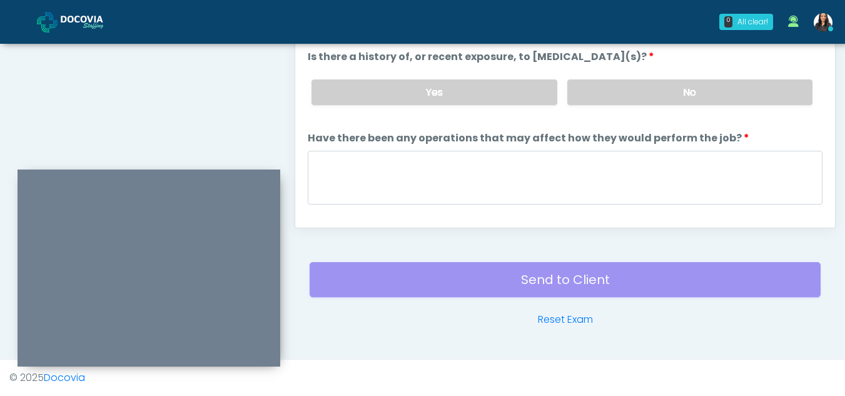
scroll to position [559, 0]
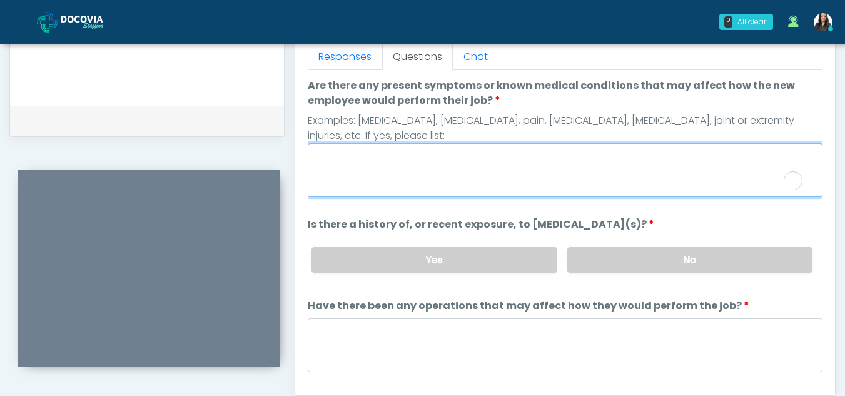
click at [424, 179] on textarea "Are there any present symptoms or known medical conditions that may affect how …" at bounding box center [565, 170] width 515 height 54
type textarea "**"
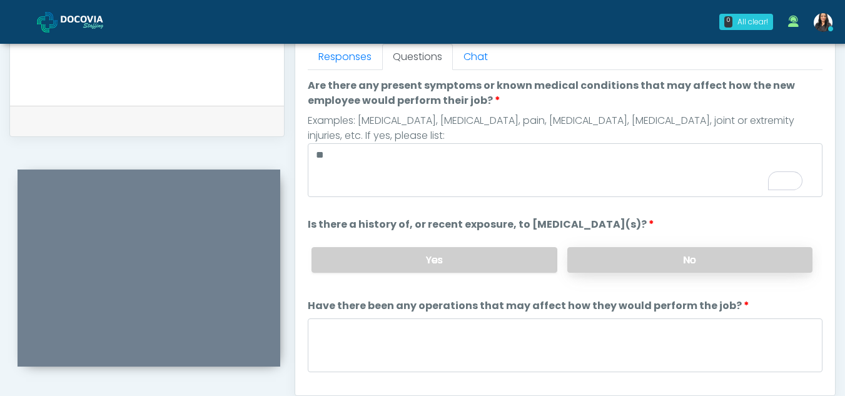
click at [694, 253] on label "No" at bounding box center [689, 260] width 245 height 26
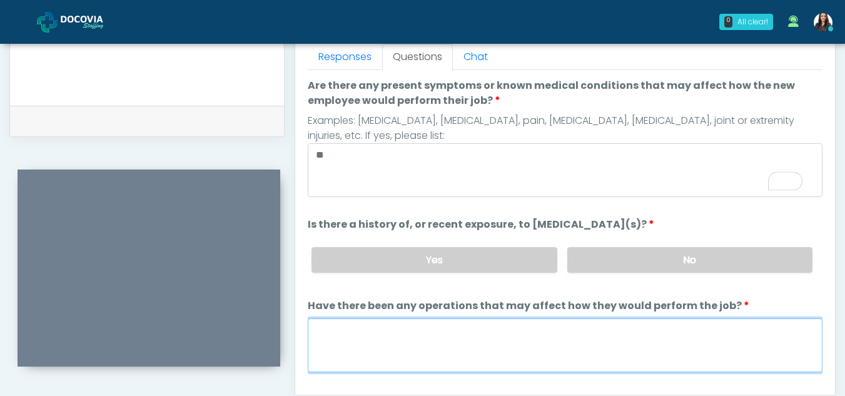
click at [386, 343] on textarea "Have there been any operations that may affect how they would perform the job?" at bounding box center [565, 345] width 515 height 54
type textarea "**"
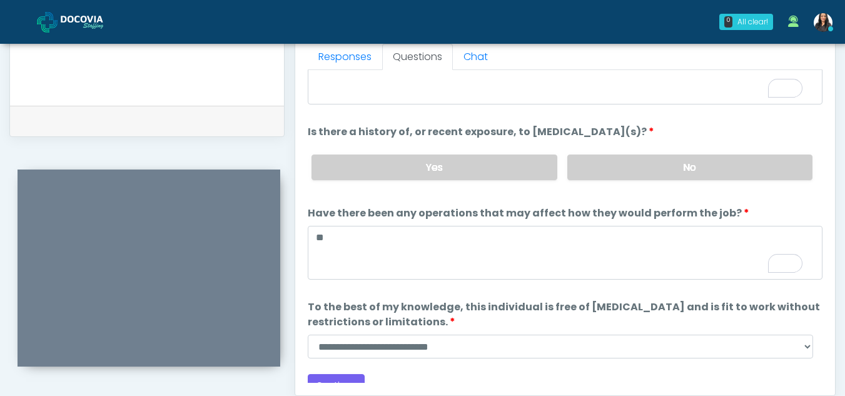
scroll to position [107, 0]
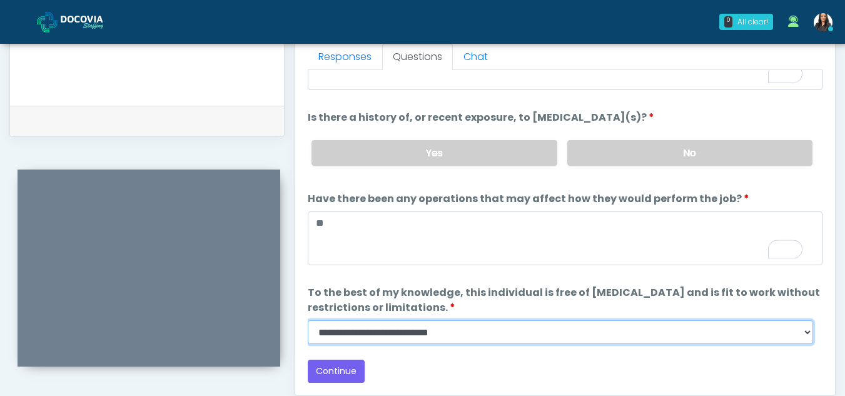
click at [810, 335] on select "**********" at bounding box center [561, 332] width 506 height 24
select select "******"
click at [308, 320] on select "**********" at bounding box center [561, 332] width 506 height 24
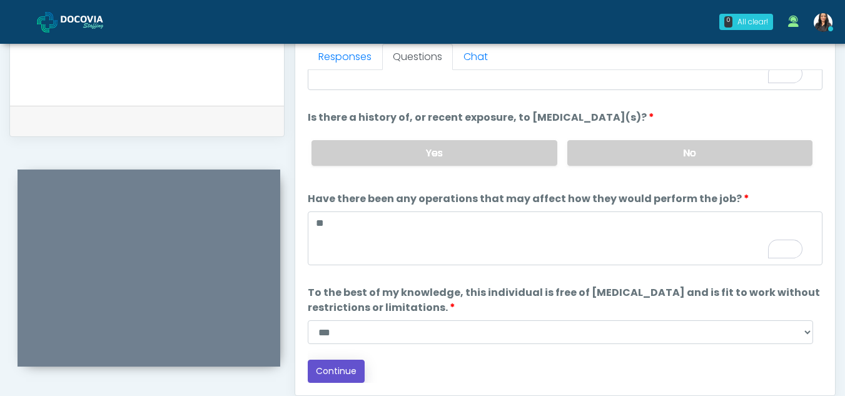
click at [334, 370] on button "Continue" at bounding box center [336, 371] width 57 height 23
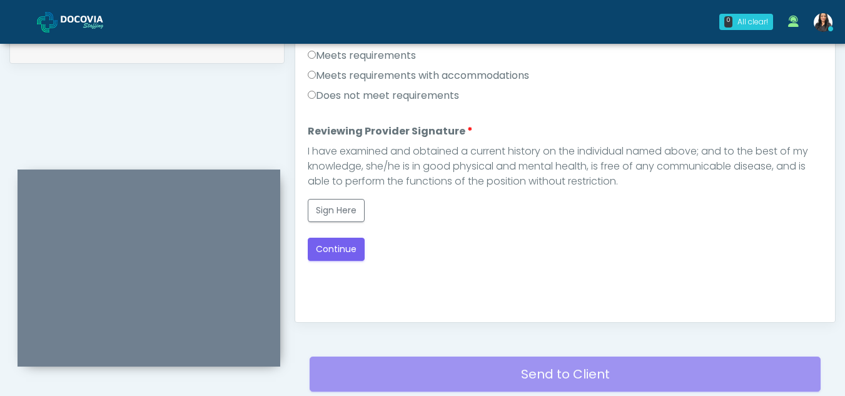
scroll to position [631, 0]
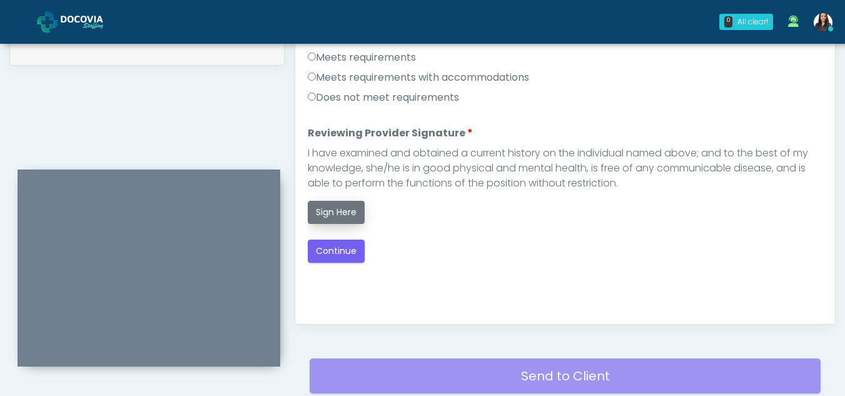
click at [342, 213] on button "Sign Here" at bounding box center [336, 212] width 57 height 23
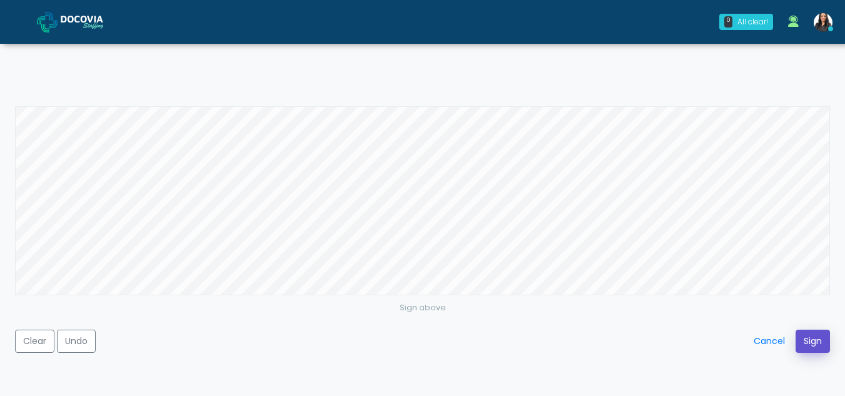
click at [811, 338] on button "Sign" at bounding box center [813, 341] width 34 height 23
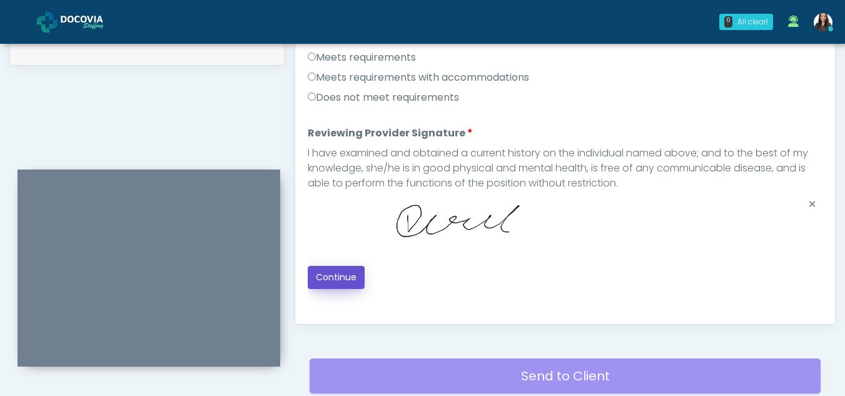
click at [347, 277] on button "Continue" at bounding box center [336, 277] width 57 height 23
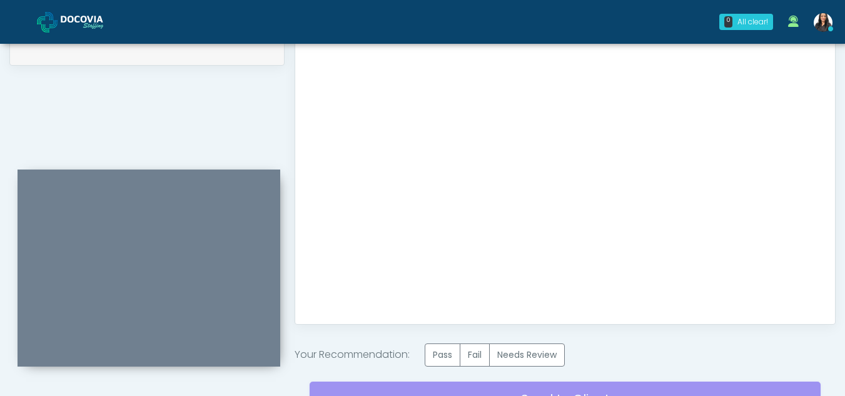
scroll to position [750, 0]
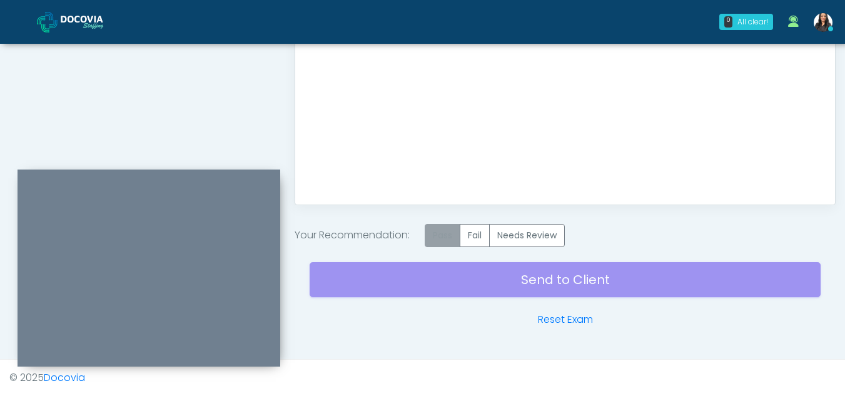
click at [442, 235] on label "Pass" at bounding box center [443, 235] width 36 height 23
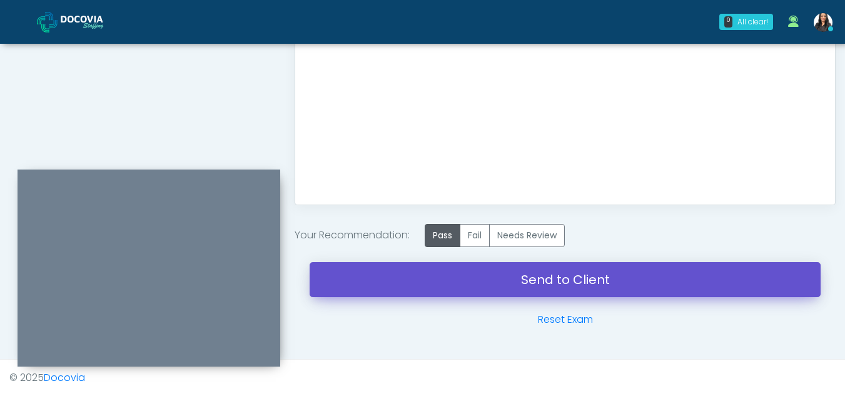
click at [587, 278] on link "Send to Client" at bounding box center [565, 279] width 511 height 35
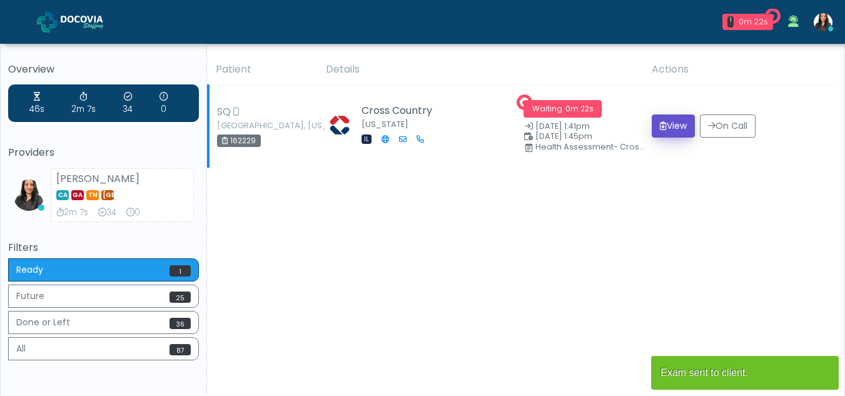
click at [670, 118] on button "View" at bounding box center [673, 125] width 43 height 23
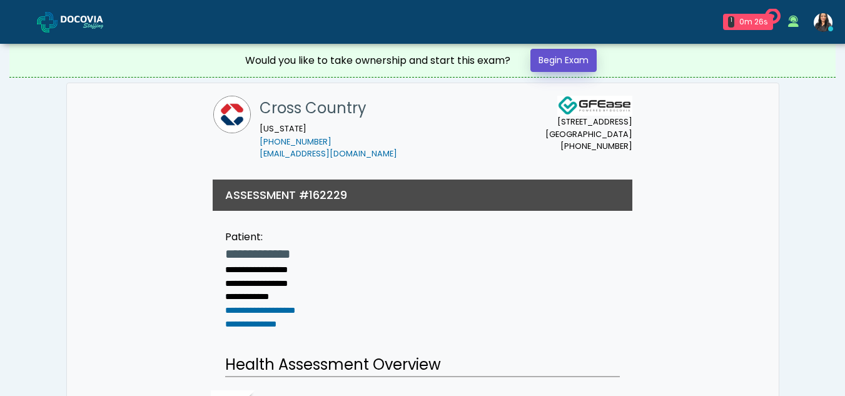
click at [572, 61] on link "Begin Exam" at bounding box center [564, 60] width 66 height 23
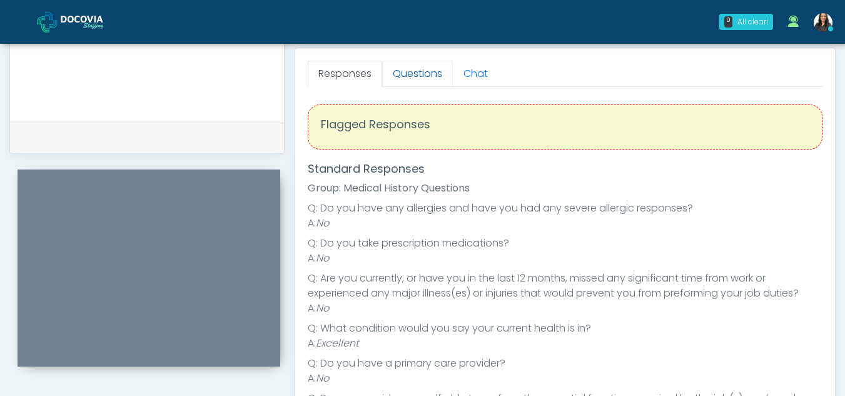
click at [432, 69] on link "Questions" at bounding box center [417, 74] width 71 height 26
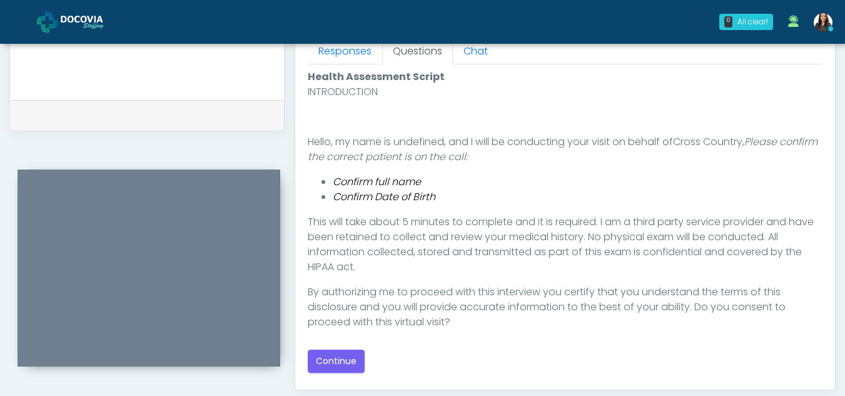
scroll to position [571, 0]
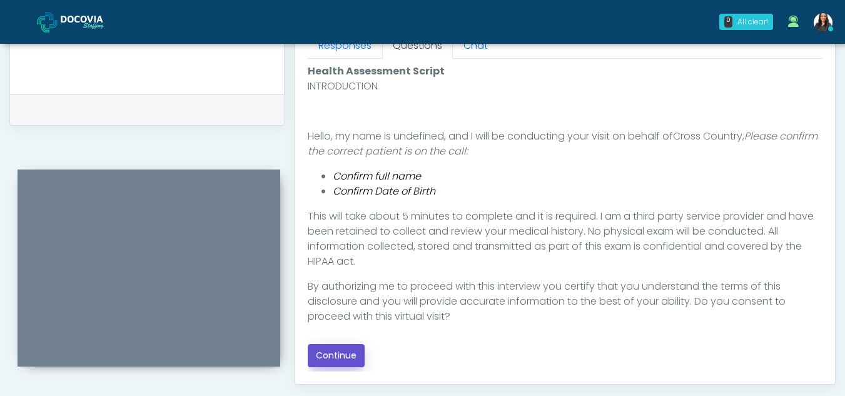
click at [349, 350] on button "Continue" at bounding box center [336, 355] width 57 height 23
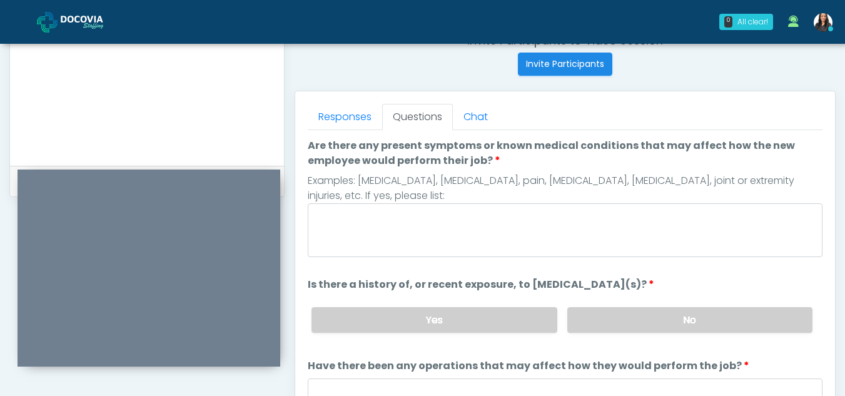
scroll to position [444, 0]
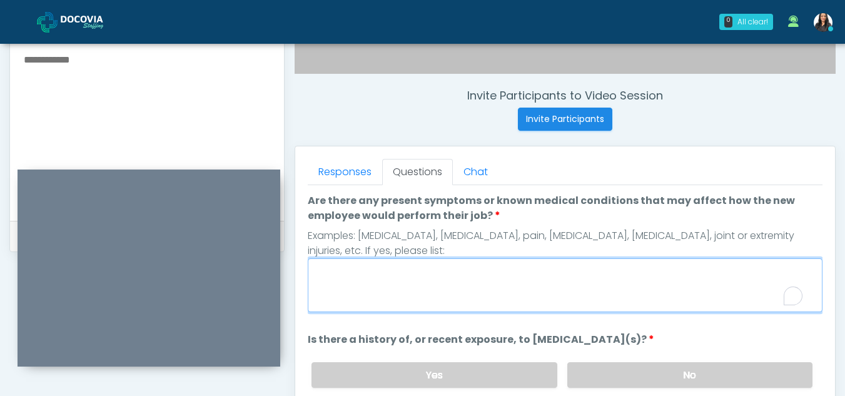
click at [411, 288] on textarea "Are there any present symptoms or known medical conditions that may affect how …" at bounding box center [565, 285] width 515 height 54
type textarea "**"
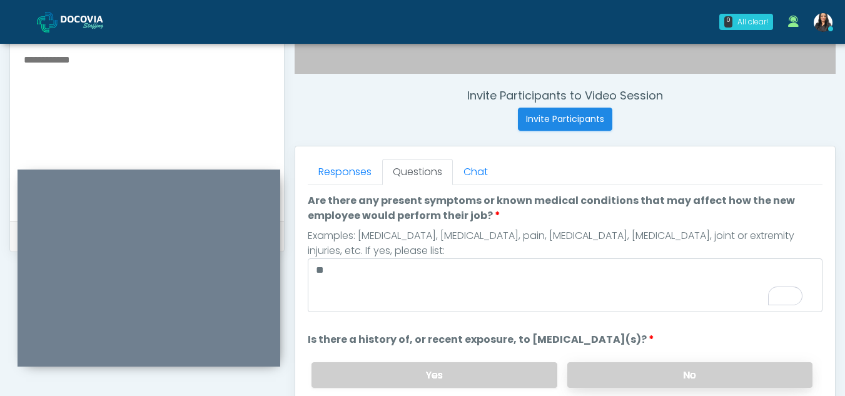
click at [651, 375] on label "No" at bounding box center [689, 375] width 245 height 26
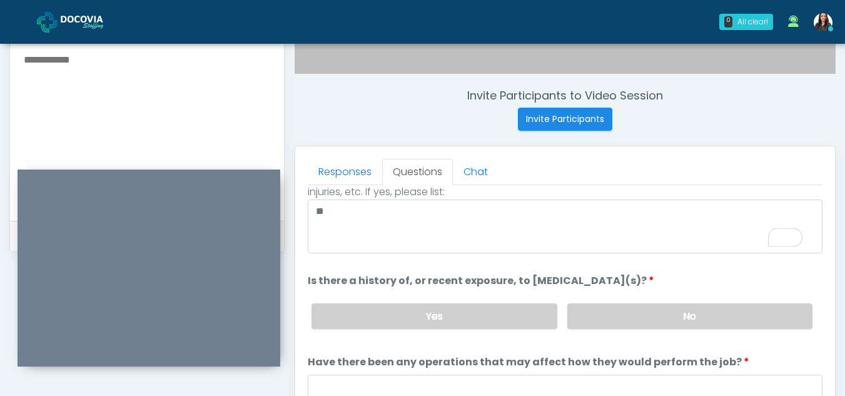
scroll to position [107, 0]
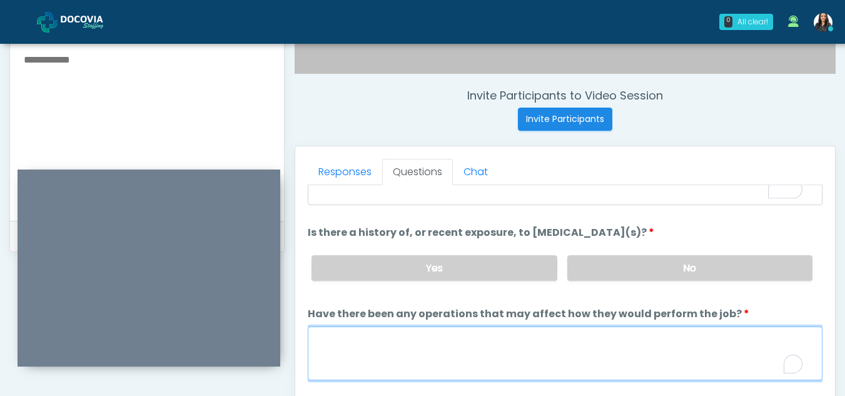
click at [382, 367] on textarea "Have there been any operations that may affect how they would perform the job?" at bounding box center [565, 354] width 515 height 54
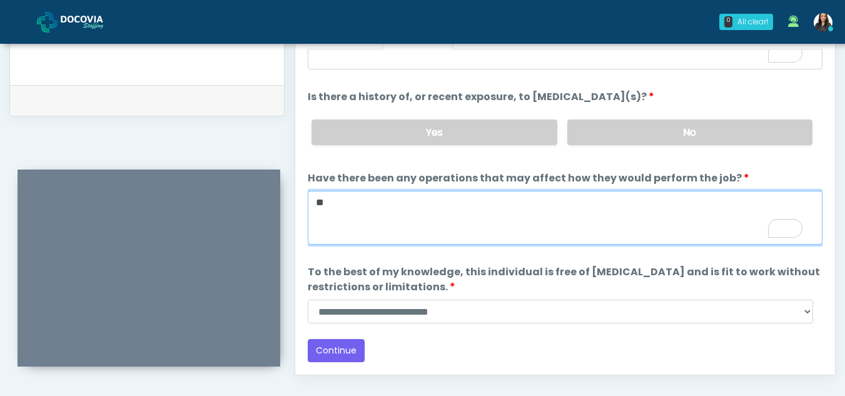
scroll to position [599, 0]
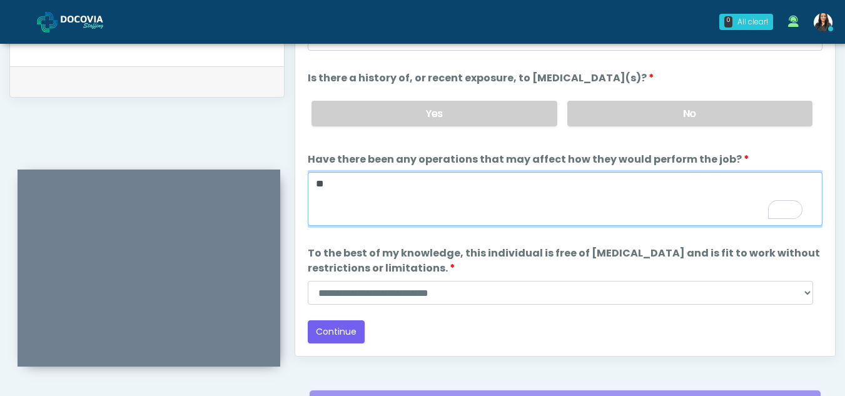
type textarea "**"
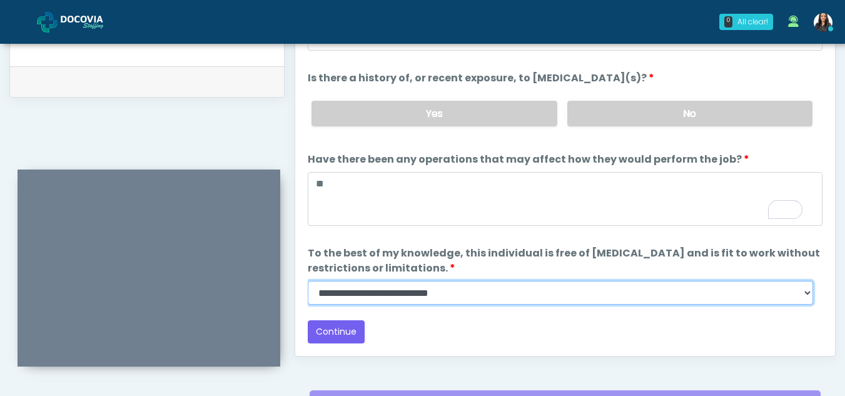
click at [809, 292] on select "**********" at bounding box center [561, 293] width 506 height 24
select select "******"
click at [308, 281] on select "**********" at bounding box center [561, 293] width 506 height 24
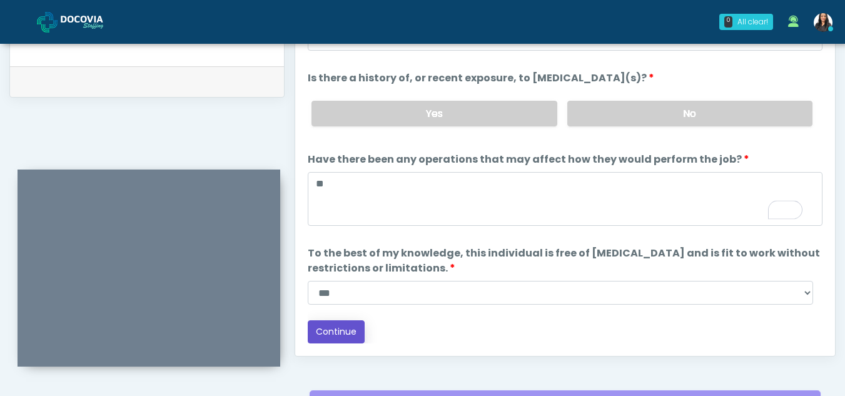
click at [335, 330] on button "Continue" at bounding box center [336, 331] width 57 height 23
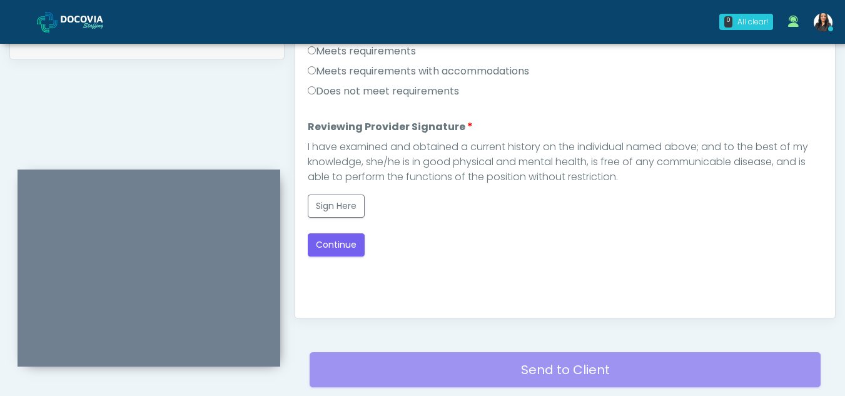
scroll to position [563, 0]
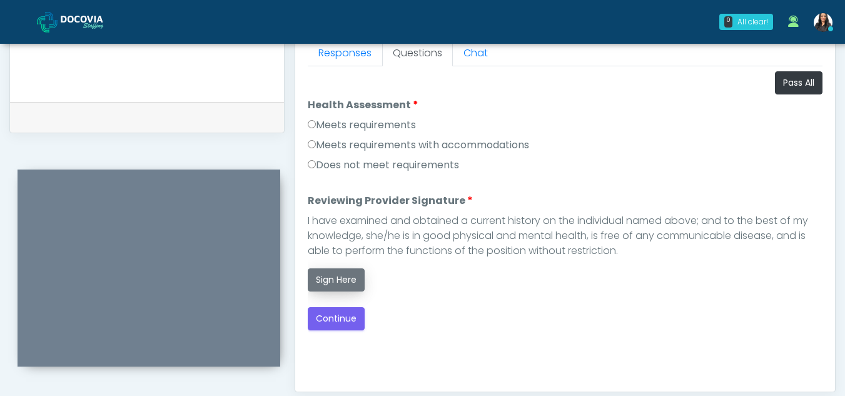
click at [332, 281] on button "Sign Here" at bounding box center [336, 279] width 57 height 23
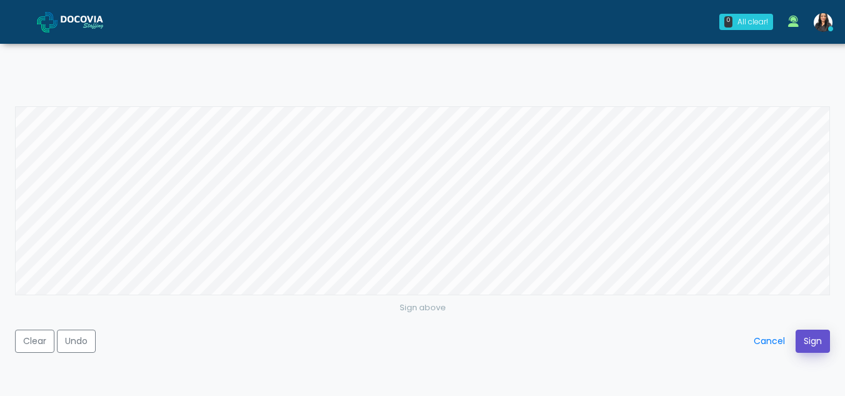
click at [809, 330] on button "Sign" at bounding box center [813, 341] width 34 height 23
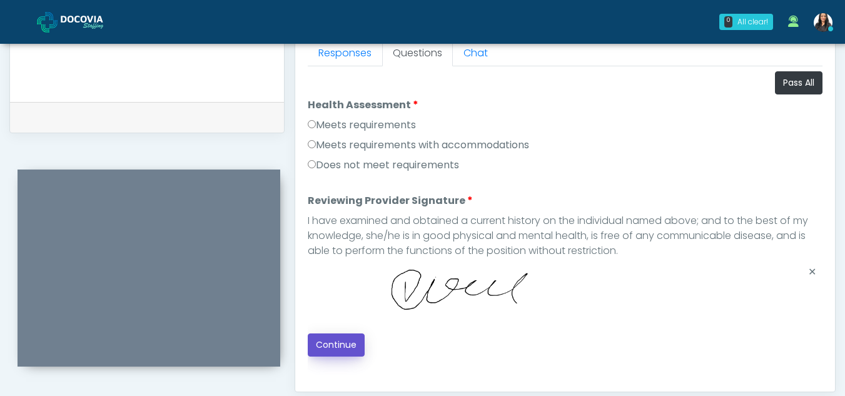
click at [352, 343] on button "Continue" at bounding box center [336, 344] width 57 height 23
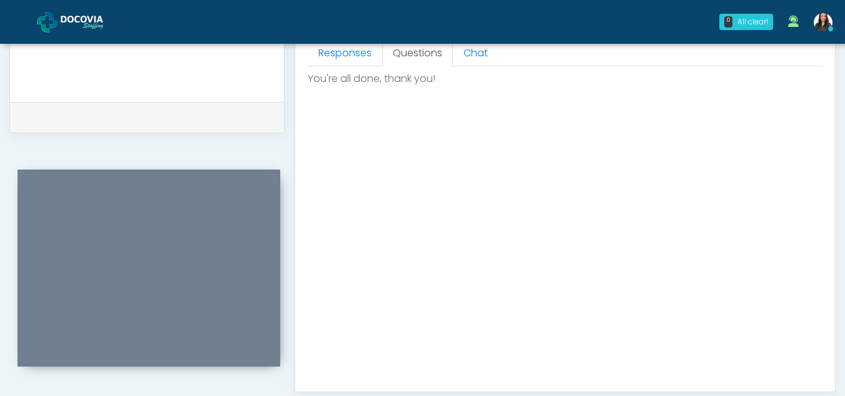
scroll to position [750, 0]
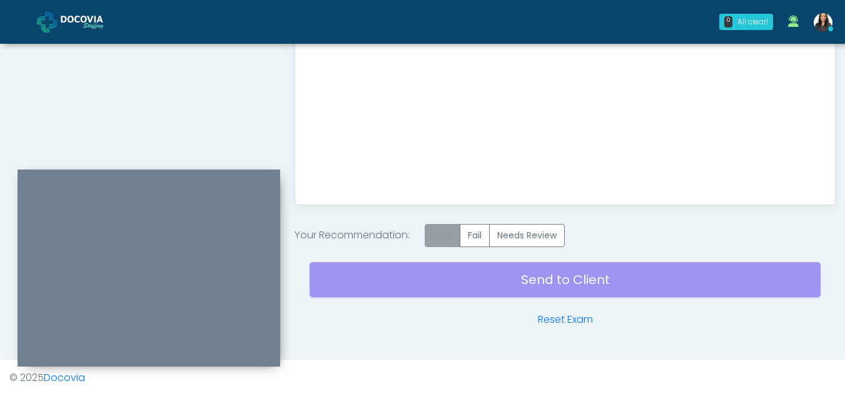
click at [443, 235] on label "Pass" at bounding box center [443, 235] width 36 height 23
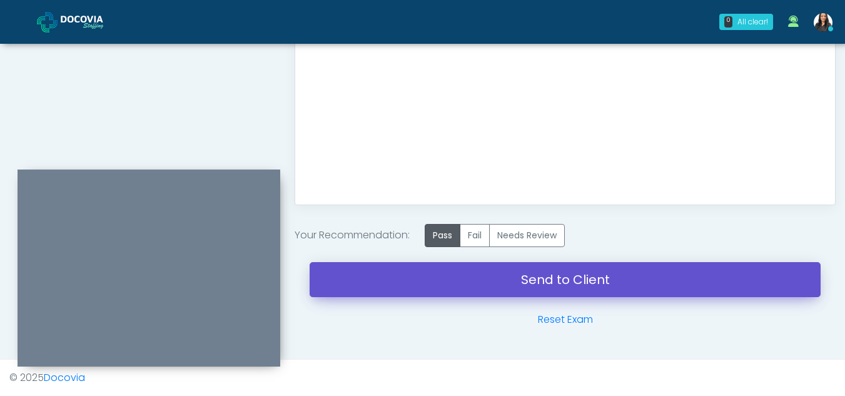
click at [544, 279] on link "Send to Client" at bounding box center [565, 279] width 511 height 35
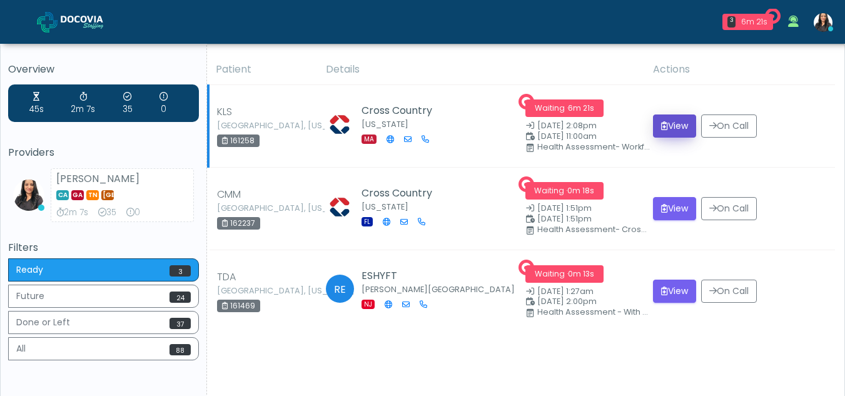
click at [678, 121] on button "View" at bounding box center [674, 125] width 43 height 23
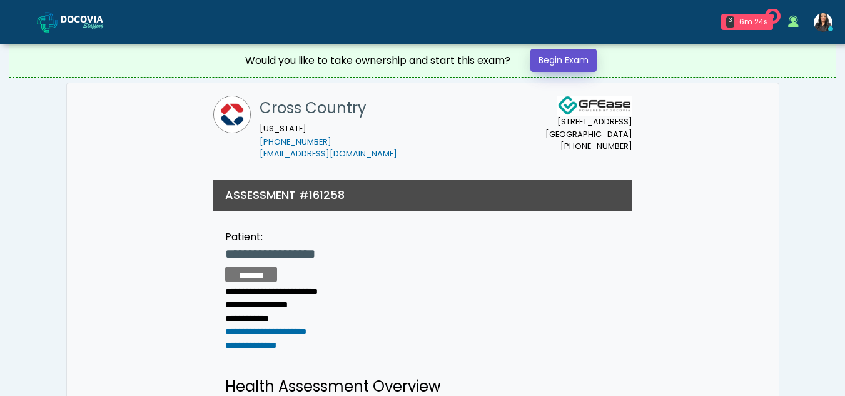
click at [588, 59] on link "Begin Exam" at bounding box center [564, 60] width 66 height 23
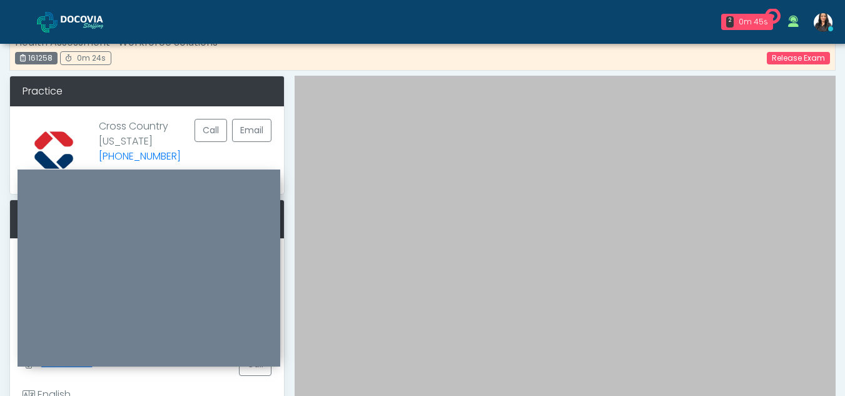
scroll to position [19, 0]
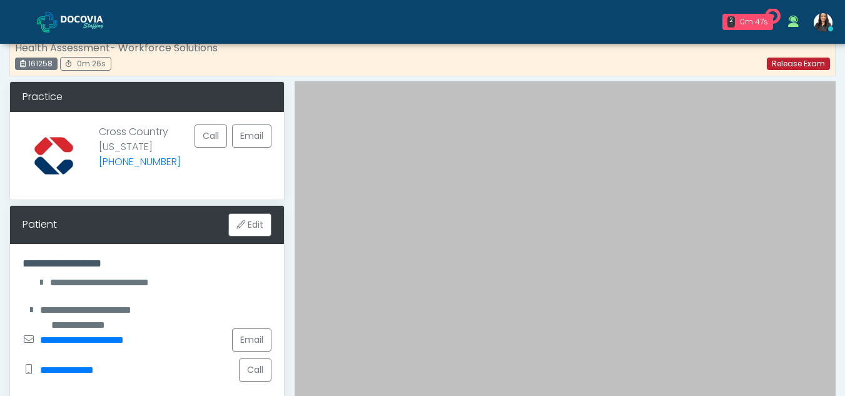
click at [792, 63] on link "Release Exam" at bounding box center [798, 64] width 63 height 13
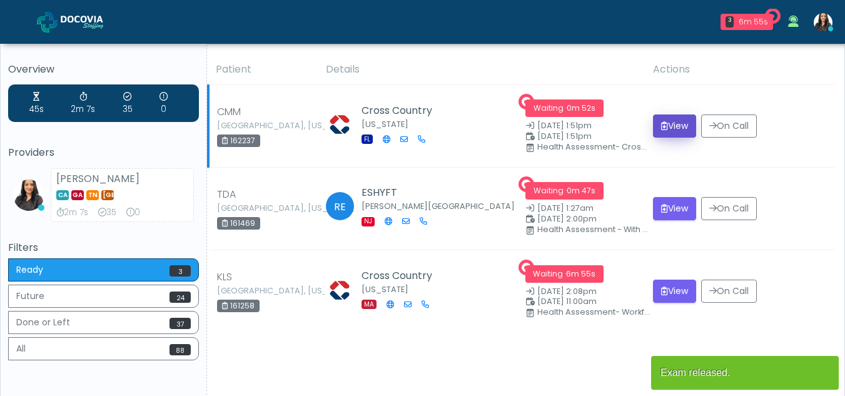
click at [668, 116] on button "View" at bounding box center [674, 125] width 43 height 23
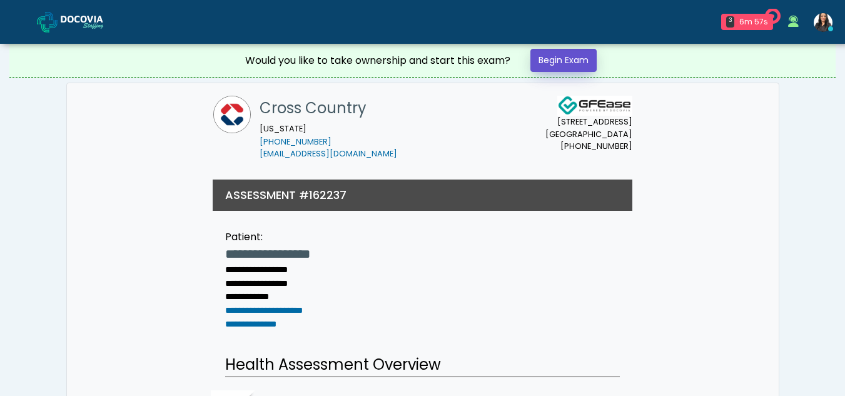
click at [574, 54] on link "Begin Exam" at bounding box center [564, 60] width 66 height 23
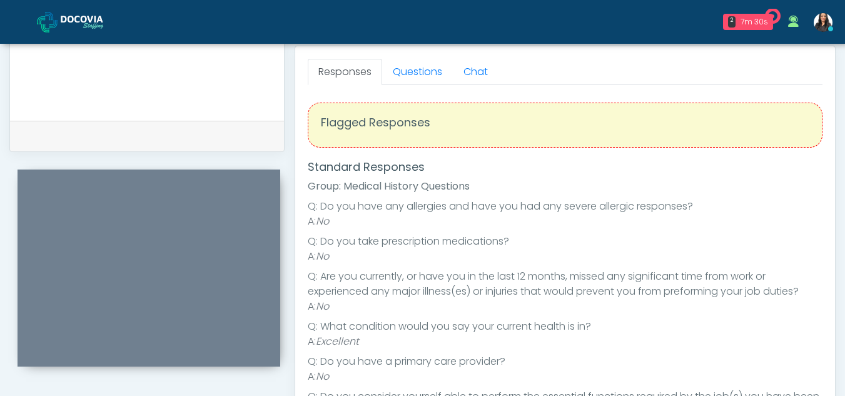
scroll to position [539, 0]
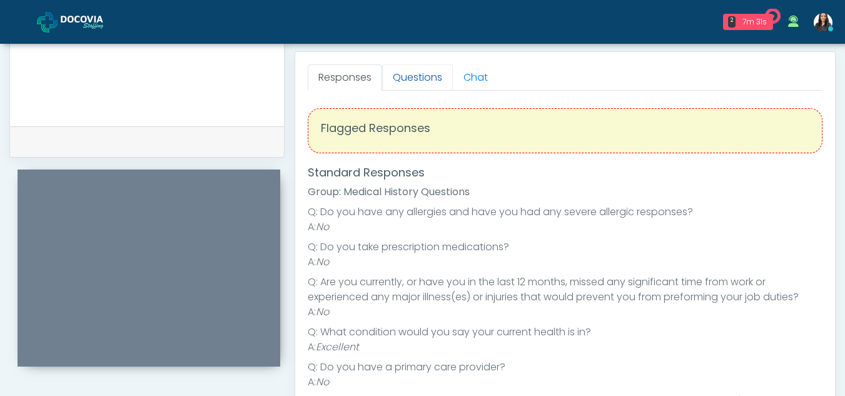
click at [427, 81] on link "Questions" at bounding box center [417, 77] width 71 height 26
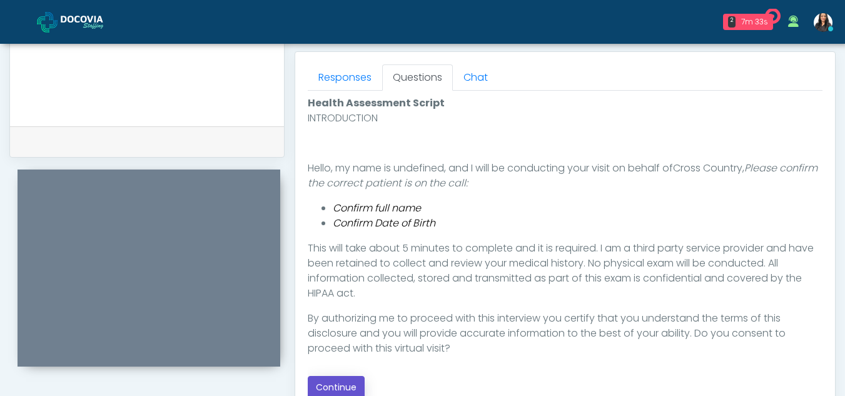
click at [343, 385] on button "Continue" at bounding box center [336, 387] width 57 height 23
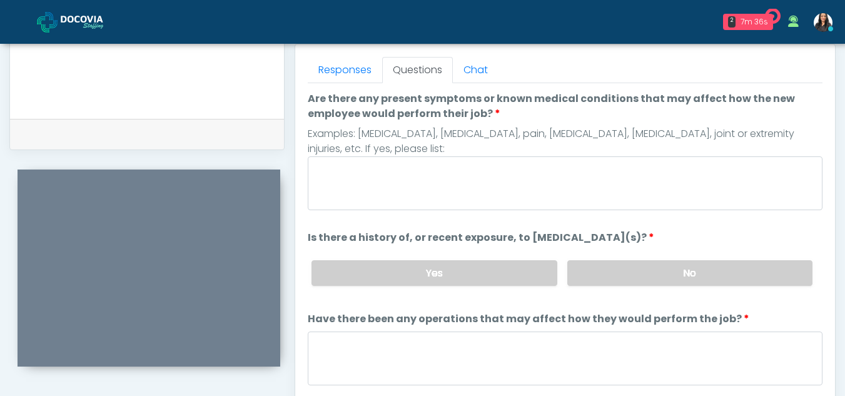
scroll to position [537, 0]
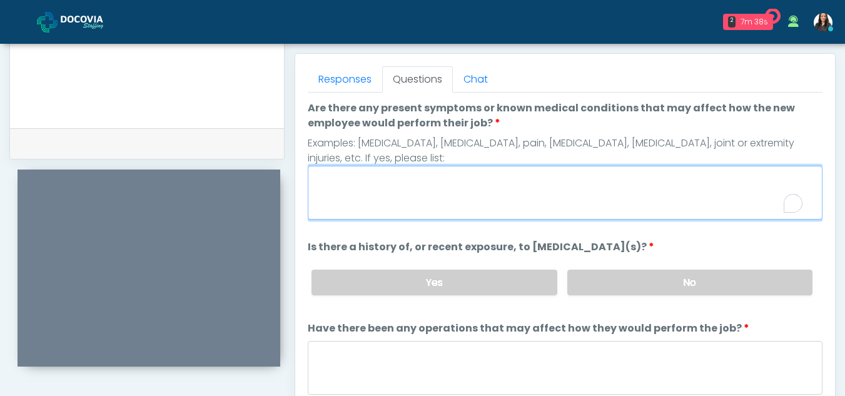
click at [435, 199] on textarea "Are there any present symptoms or known medical conditions that may affect how …" at bounding box center [565, 193] width 515 height 54
type textarea "**"
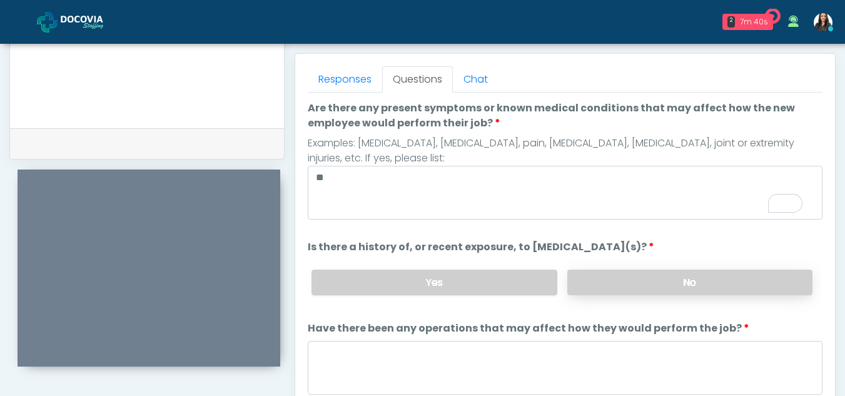
click at [662, 280] on label "No" at bounding box center [689, 283] width 245 height 26
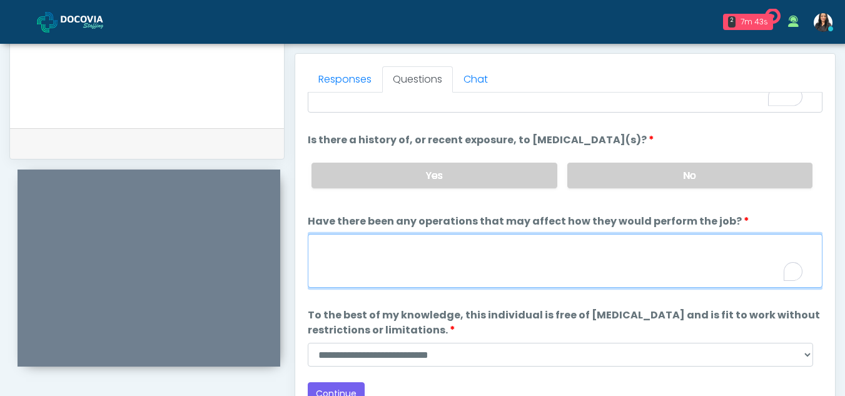
click at [384, 275] on textarea "Have there been any operations that may affect how they would perform the job?" at bounding box center [565, 261] width 515 height 54
type textarea "**"
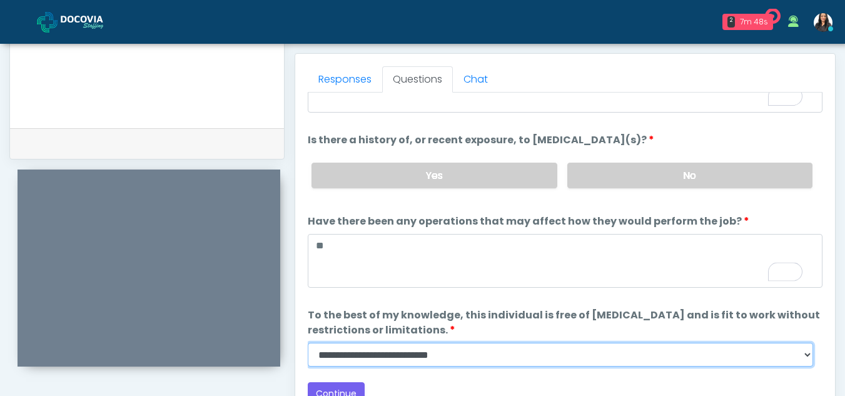
click at [808, 356] on select "**********" at bounding box center [561, 355] width 506 height 24
select select "******"
click at [308, 343] on select "**********" at bounding box center [561, 355] width 506 height 24
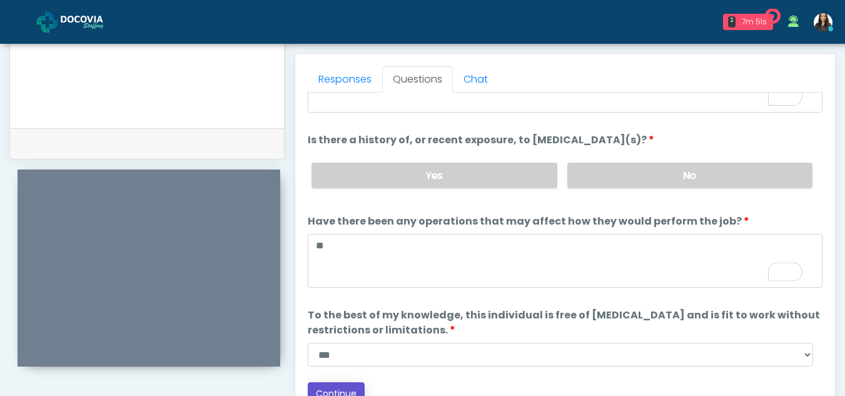
click at [352, 386] on button "Continue" at bounding box center [336, 393] width 57 height 23
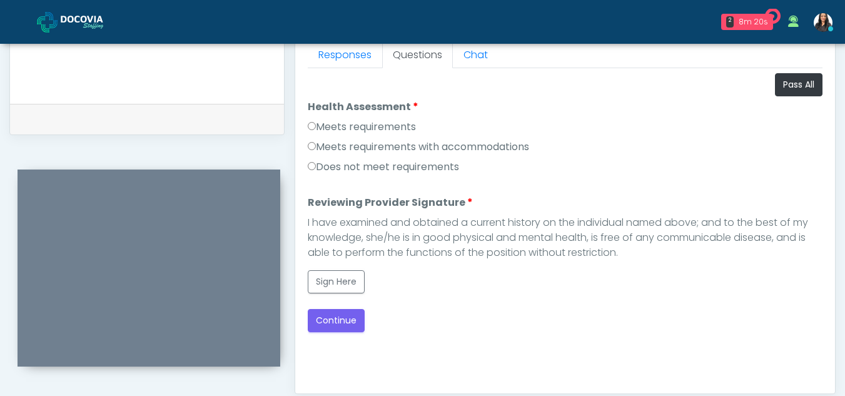
scroll to position [554, 0]
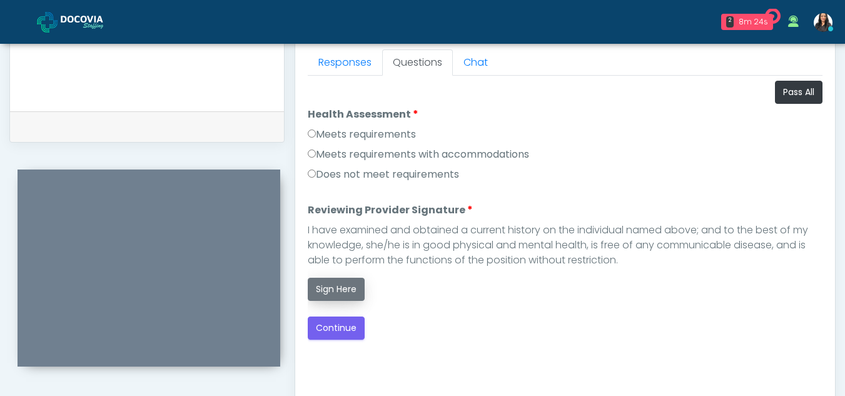
click at [340, 281] on button "Sign Here" at bounding box center [336, 289] width 57 height 23
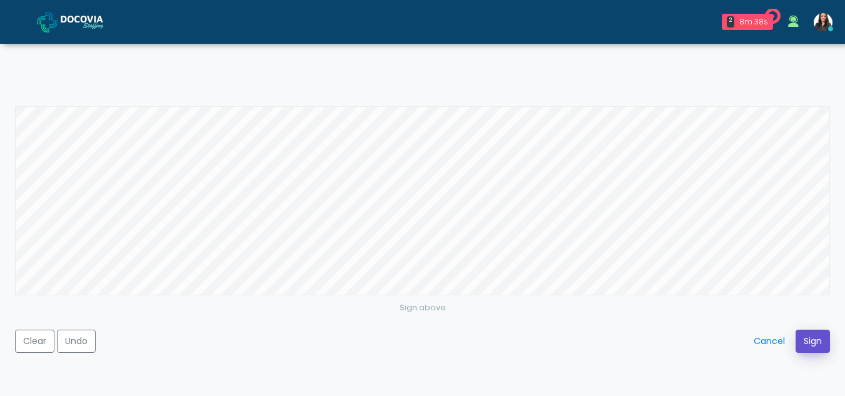
click at [804, 346] on button "Sign" at bounding box center [813, 341] width 34 height 23
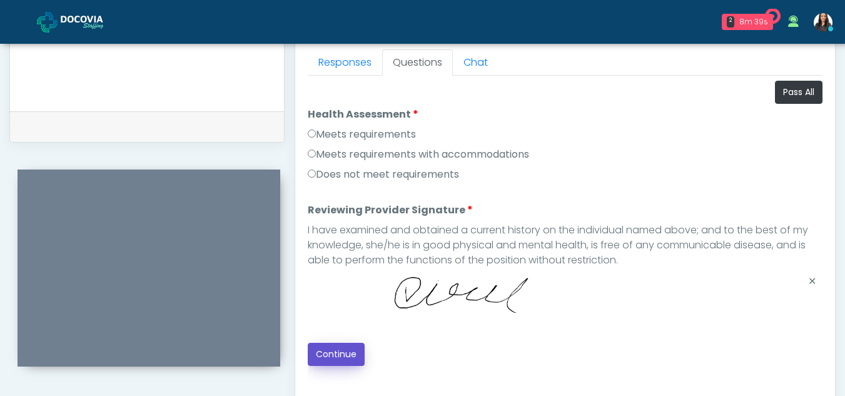
click at [326, 352] on button "Continue" at bounding box center [336, 354] width 57 height 23
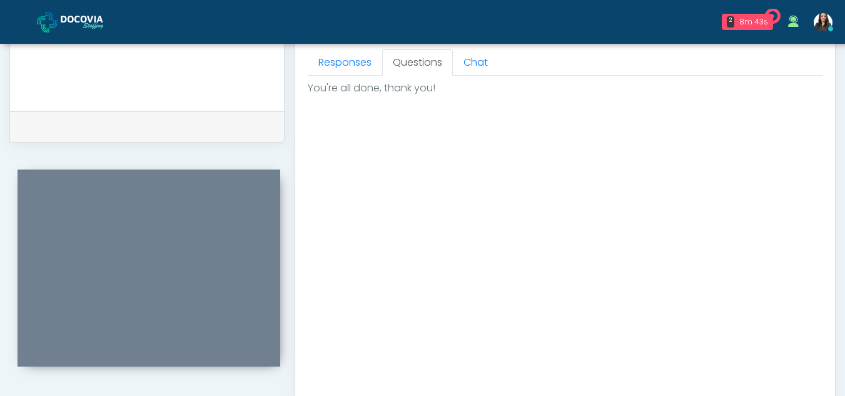
scroll to position [750, 0]
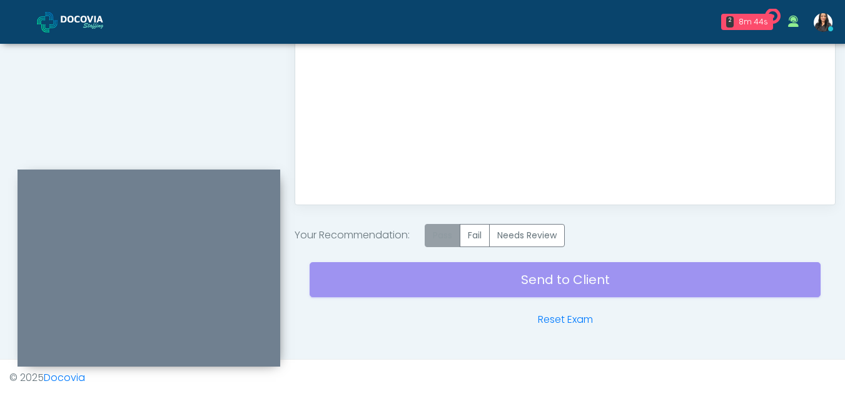
click at [442, 227] on label "Pass" at bounding box center [443, 235] width 36 height 23
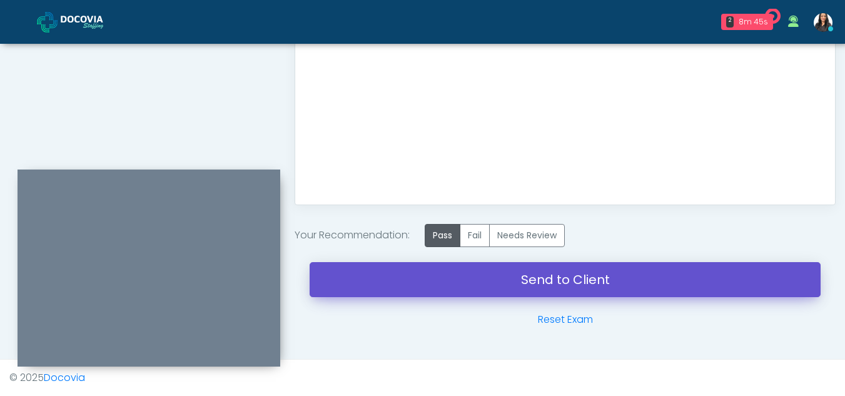
click at [573, 279] on link "Send to Client" at bounding box center [565, 279] width 511 height 35
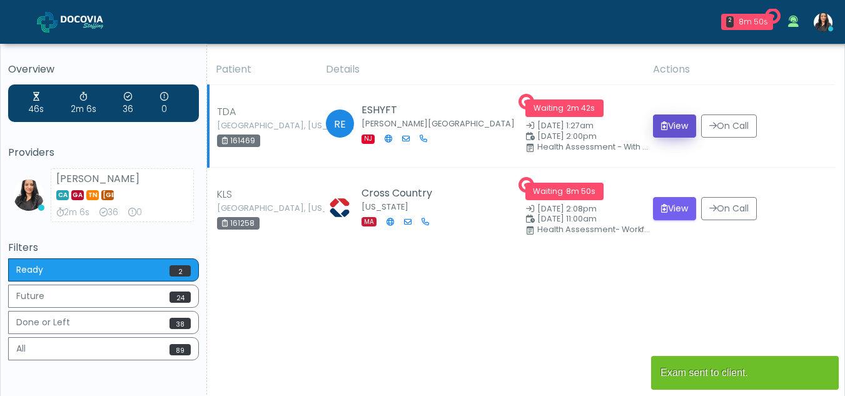
click at [666, 120] on button "View" at bounding box center [674, 125] width 43 height 23
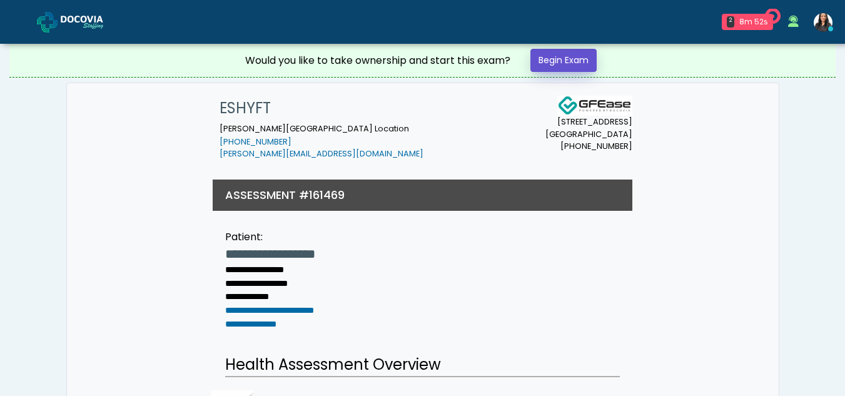
click at [566, 61] on link "Begin Exam" at bounding box center [564, 60] width 66 height 23
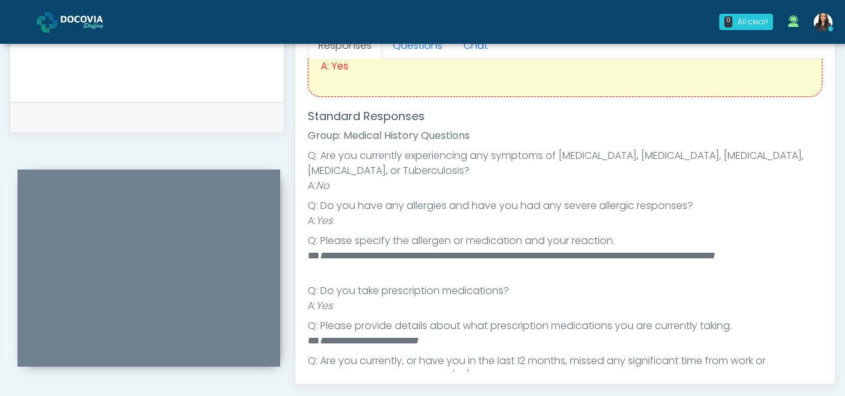
scroll to position [89, 0]
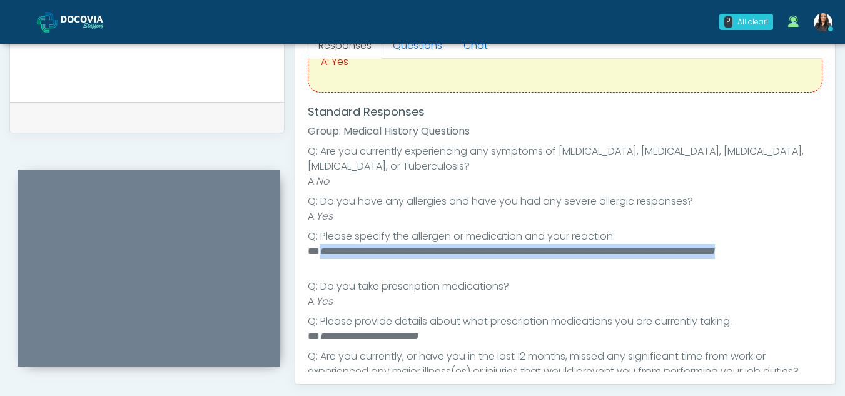
drag, startPoint x: 320, startPoint y: 251, endPoint x: 361, endPoint y: 269, distance: 44.5
click at [361, 269] on li "**********" at bounding box center [561, 259] width 506 height 30
copy em "**********"
click at [419, 44] on link "Questions" at bounding box center [417, 46] width 71 height 26
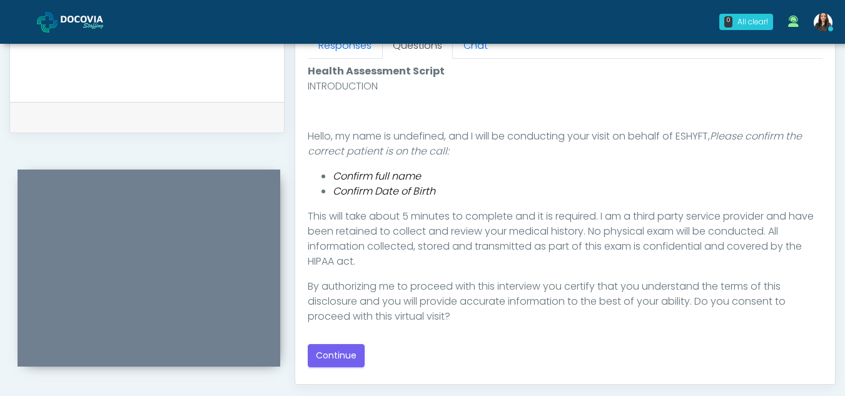
scroll to position [0, 0]
click at [342, 352] on button "Continue" at bounding box center [336, 355] width 57 height 23
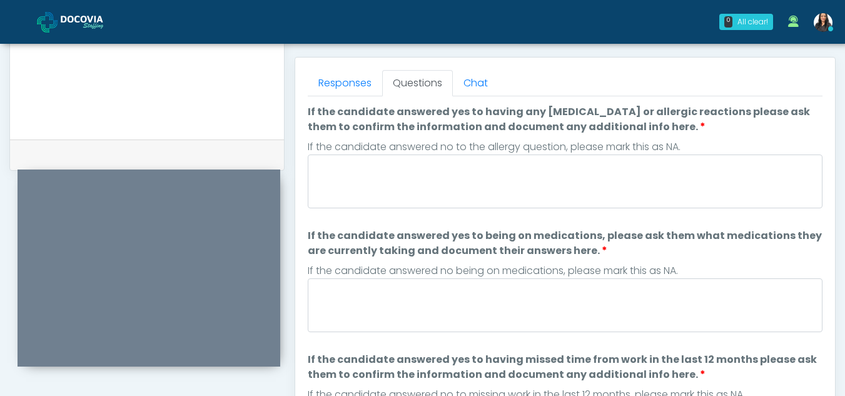
scroll to position [529, 0]
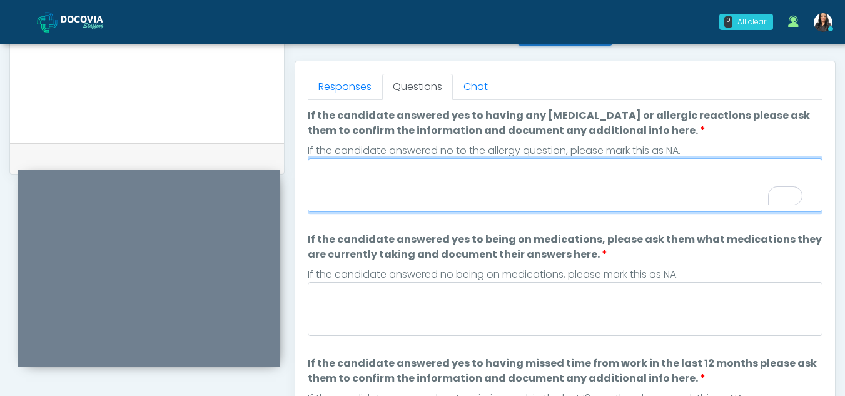
paste textarea "**********"
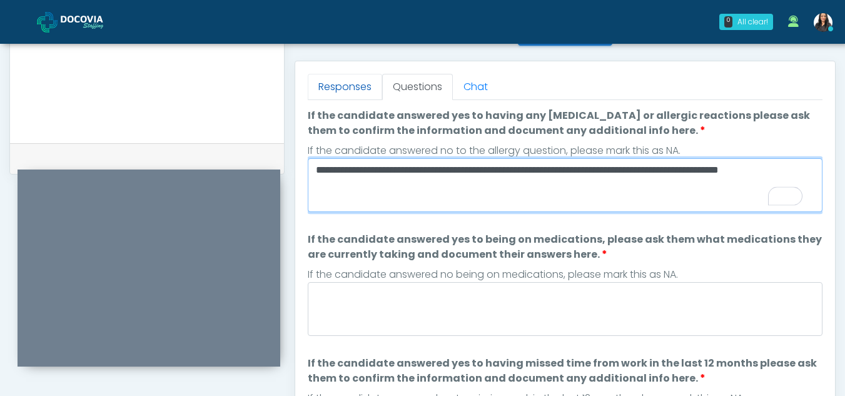
type textarea "**********"
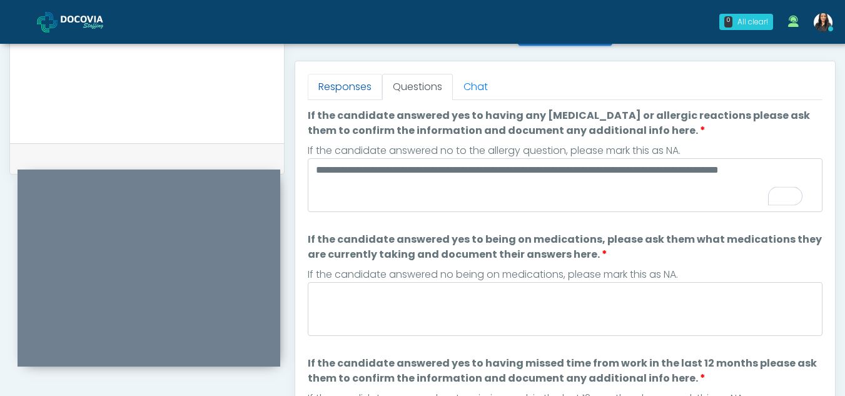
click at [349, 88] on link "Responses" at bounding box center [345, 87] width 74 height 26
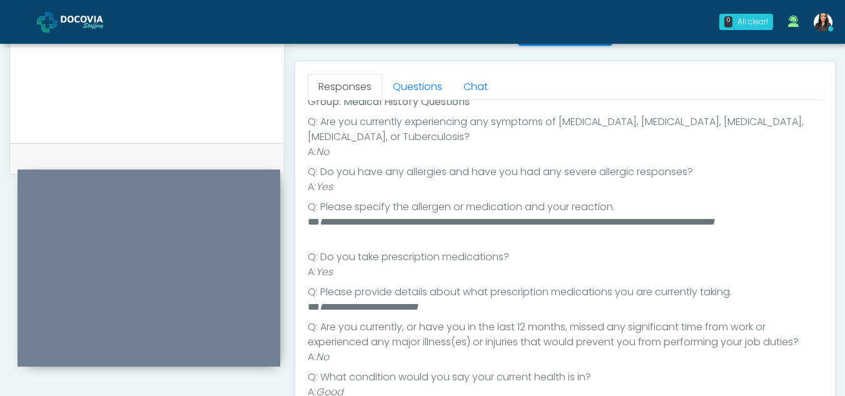
scroll to position [176, 0]
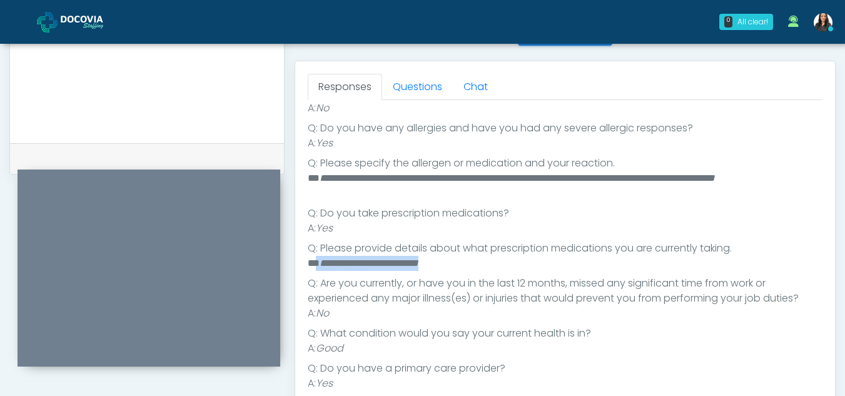
drag, startPoint x: 317, startPoint y: 262, endPoint x: 475, endPoint y: 267, distance: 157.7
click at [475, 267] on li "**********" at bounding box center [561, 263] width 506 height 15
copy li "**********"
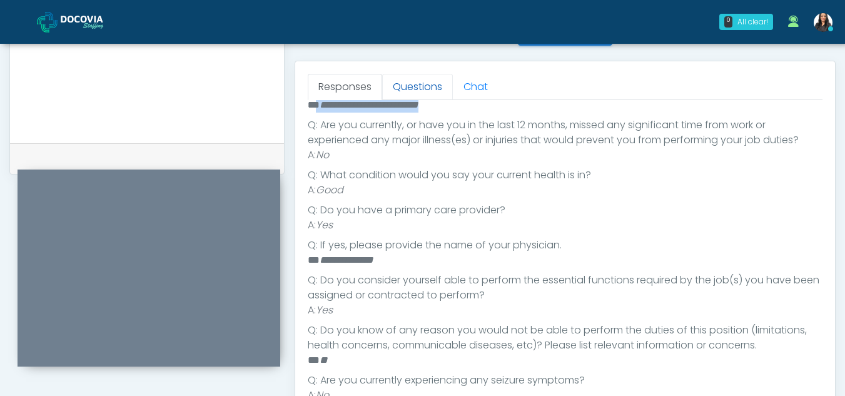
click at [425, 84] on link "Questions" at bounding box center [417, 87] width 71 height 26
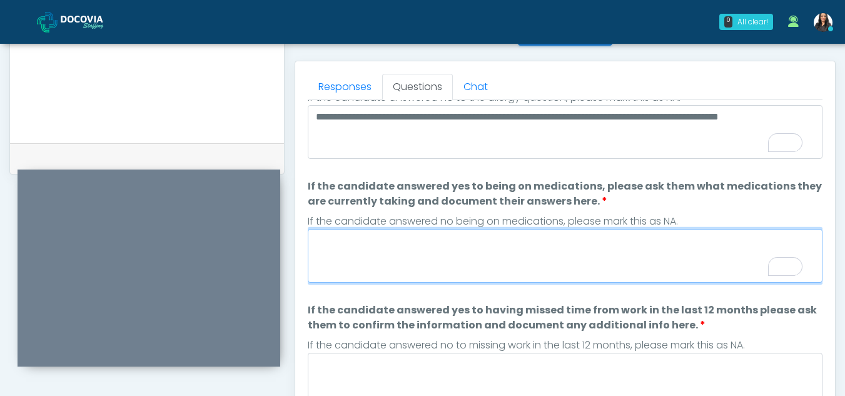
paste textarea "**********"
type textarea "**********"
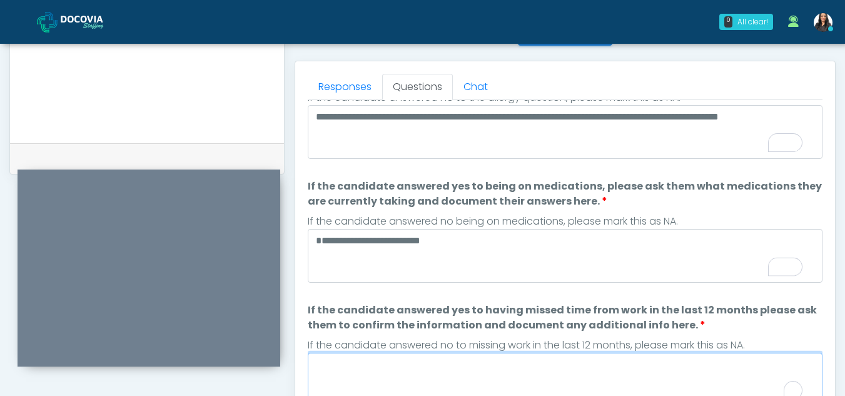
click at [375, 375] on textarea "If the candidate answered yes to having missed time from work in the last 12 mo…" at bounding box center [565, 380] width 515 height 54
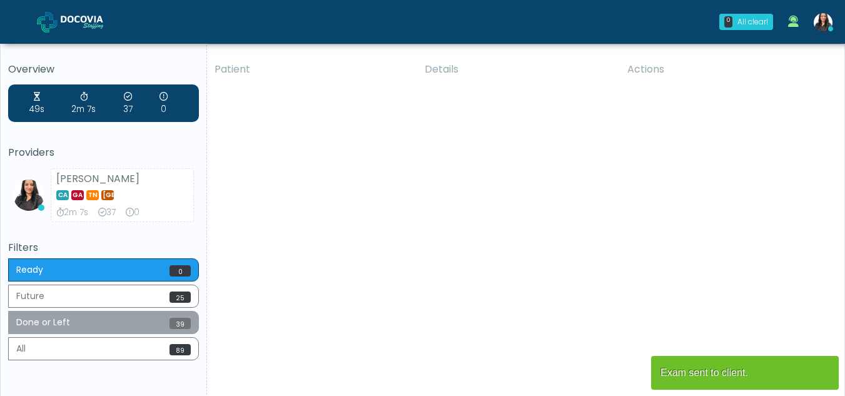
click at [108, 324] on button "Done or Left 39" at bounding box center [103, 322] width 191 height 23
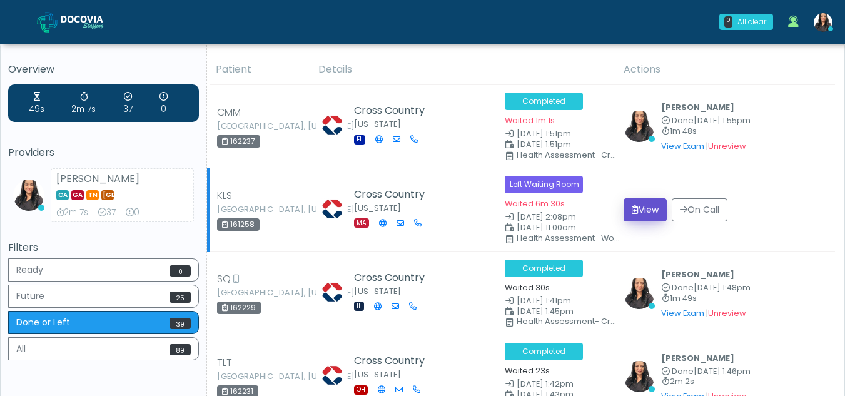
click at [649, 208] on button "View" at bounding box center [645, 209] width 43 height 23
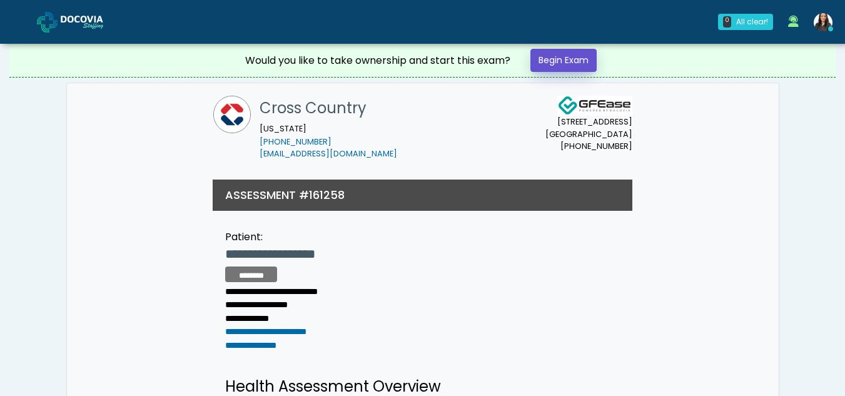
click at [549, 59] on link "Begin Exam" at bounding box center [564, 60] width 66 height 23
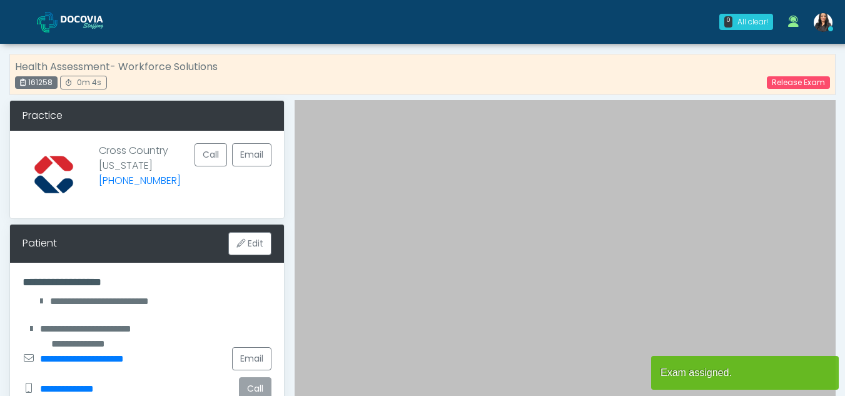
click at [250, 382] on button "Call" at bounding box center [255, 388] width 33 height 23
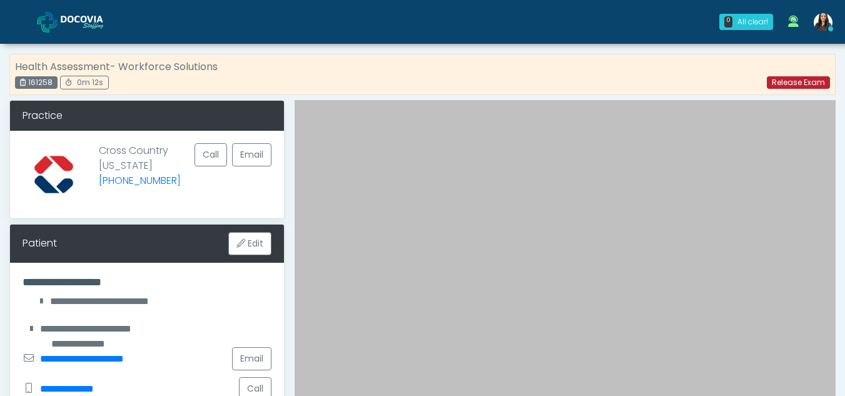
click at [790, 86] on link "Release Exam" at bounding box center [798, 82] width 63 height 13
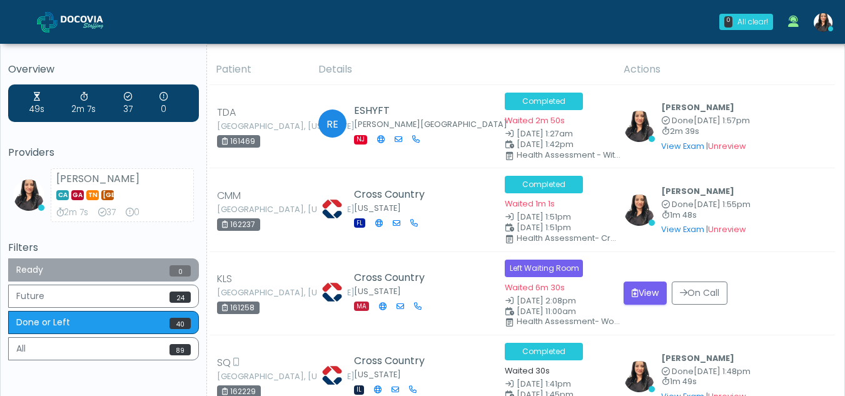
click at [84, 270] on button "Ready 0" at bounding box center [103, 269] width 191 height 23
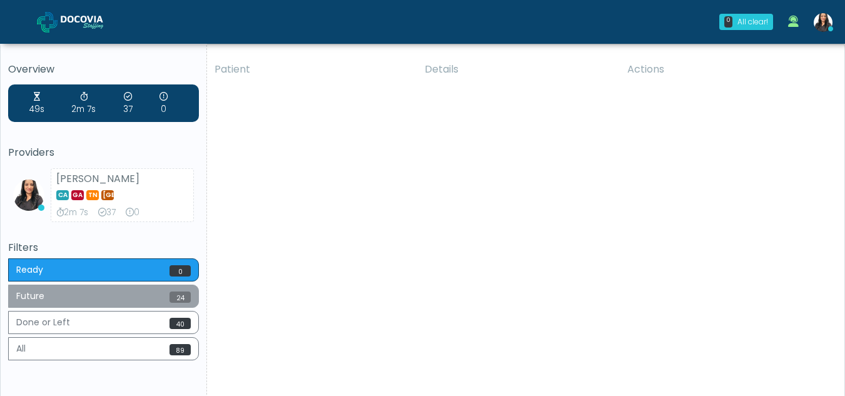
click at [69, 290] on button "Future 24" at bounding box center [103, 296] width 191 height 23
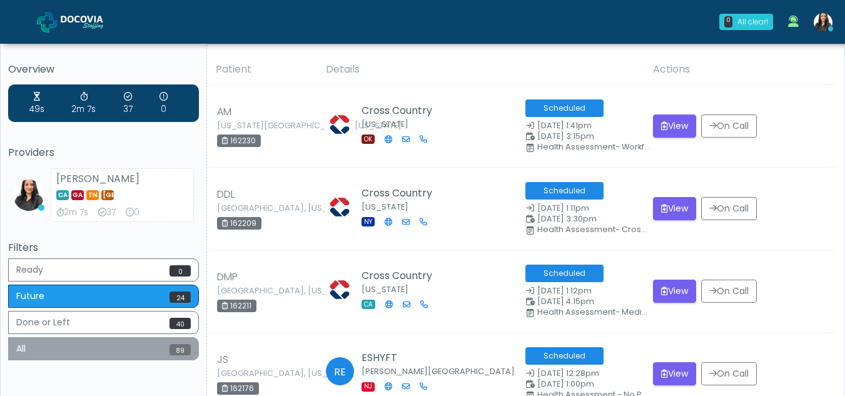
click at [86, 350] on button "All 89" at bounding box center [103, 348] width 191 height 23
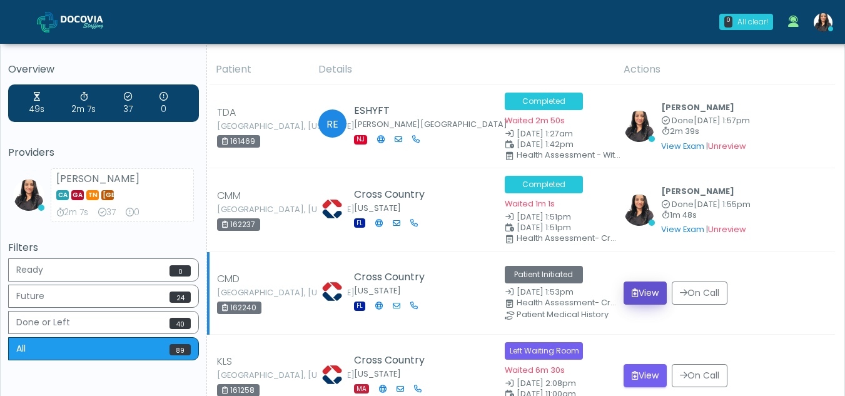
click at [635, 293] on button "View" at bounding box center [645, 293] width 43 height 23
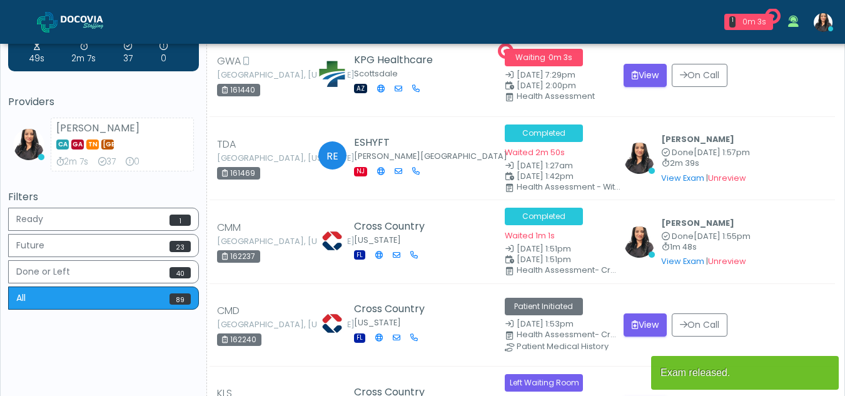
scroll to position [13, 0]
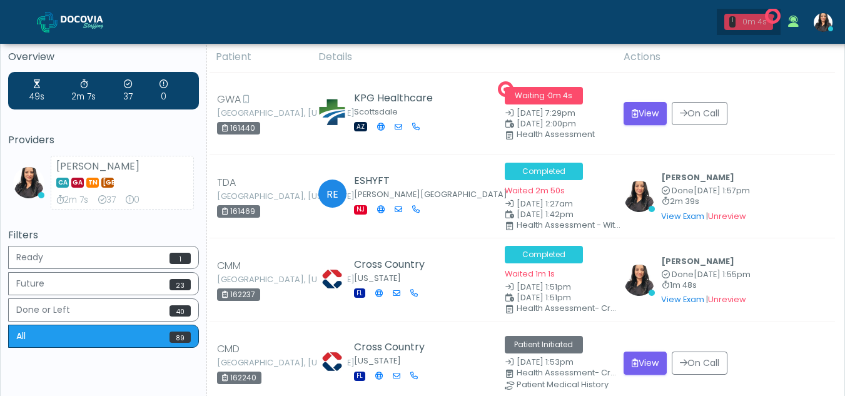
click at [752, 22] on div "0m 4s" at bounding box center [755, 21] width 28 height 11
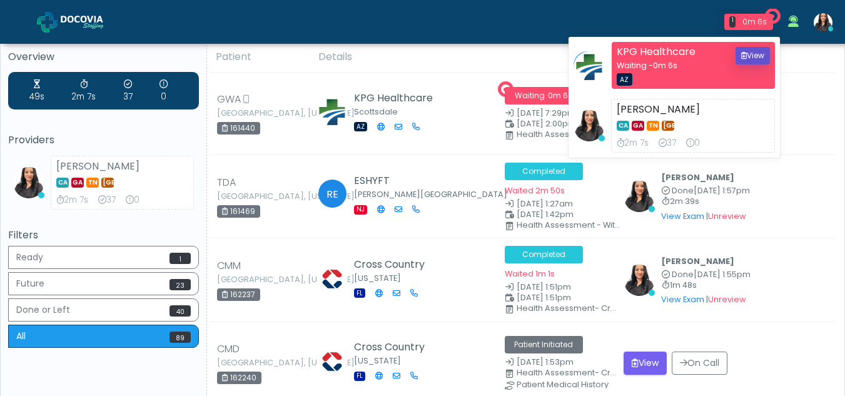
click at [751, 53] on button "View" at bounding box center [753, 56] width 34 height 18
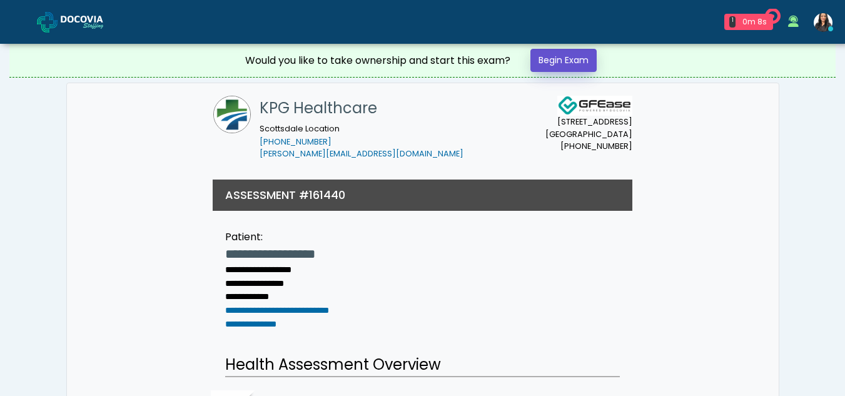
click at [578, 59] on link "Begin Exam" at bounding box center [564, 60] width 66 height 23
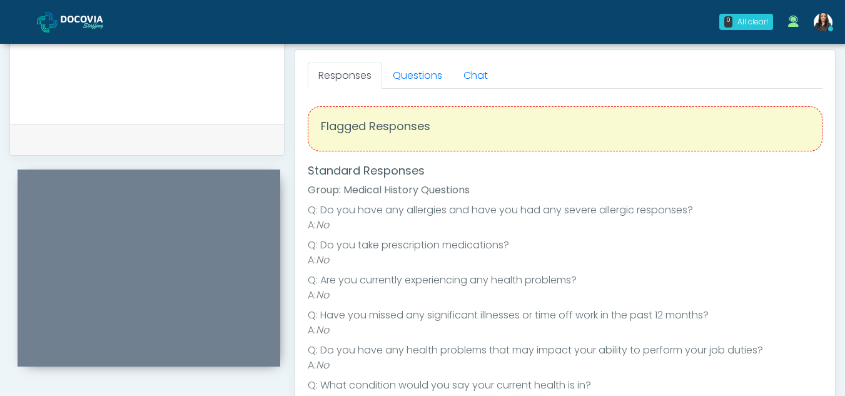
scroll to position [537, 0]
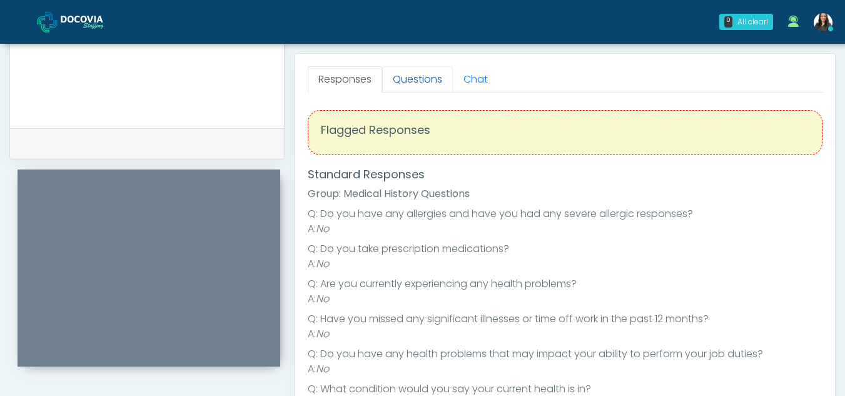
click at [417, 74] on link "Questions" at bounding box center [417, 79] width 71 height 26
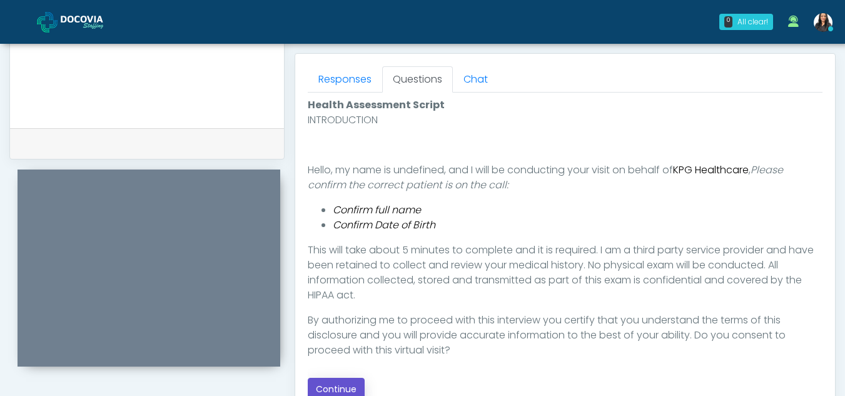
click at [346, 390] on button "Continue" at bounding box center [336, 389] width 57 height 23
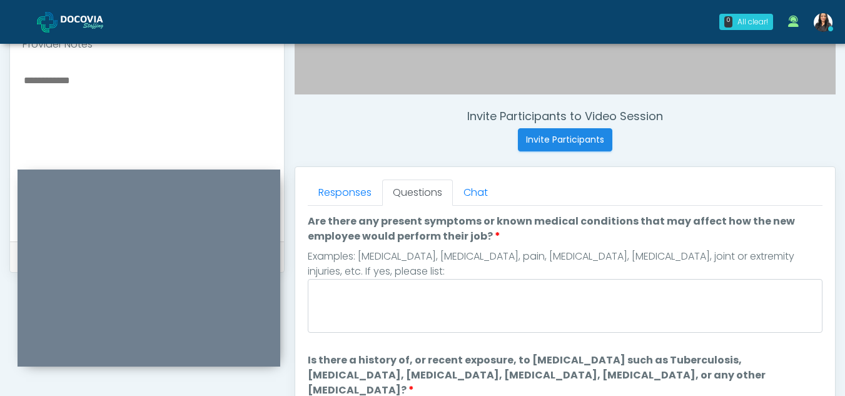
scroll to position [422, 0]
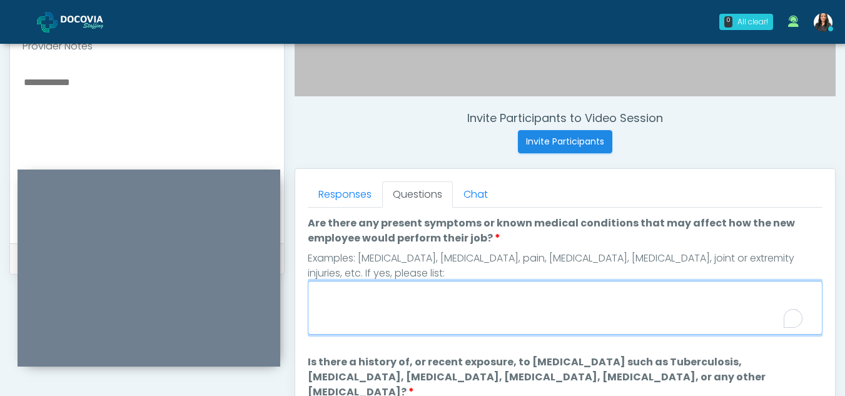
click at [460, 299] on textarea "Are there any present symptoms or known medical conditions that may affect how …" at bounding box center [565, 308] width 515 height 54
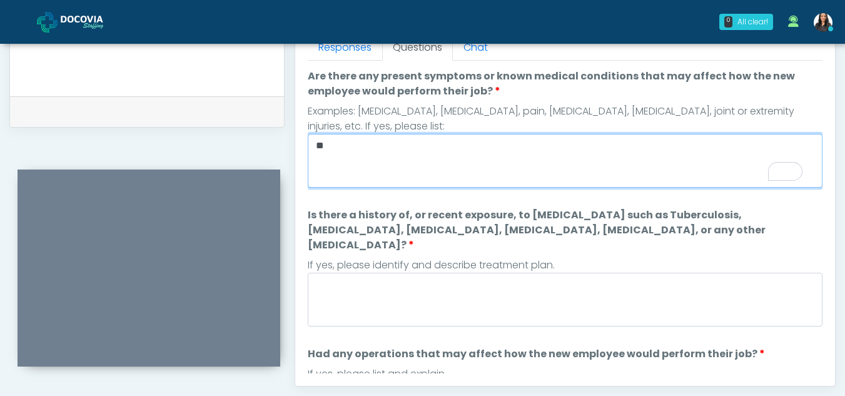
scroll to position [582, 0]
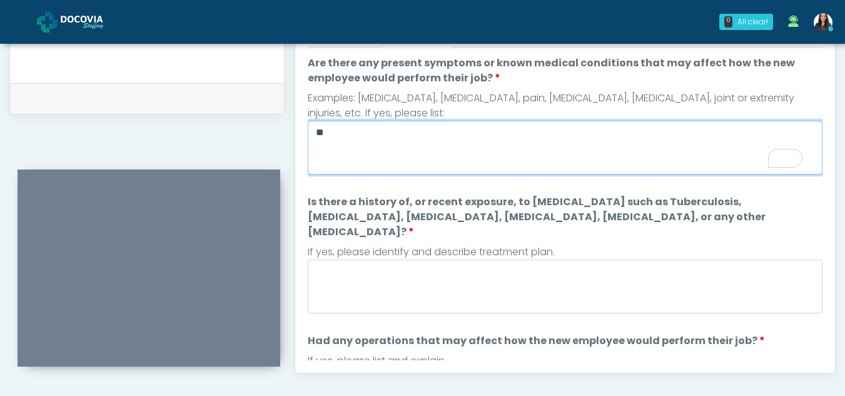
type textarea "**"
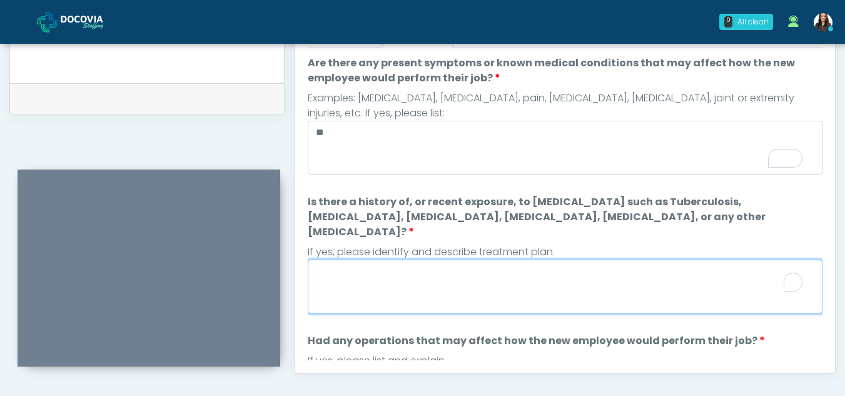
click at [482, 277] on textarea "Is there a history of, or recent exposure, to infectious diseases such as Tuber…" at bounding box center [565, 287] width 515 height 54
type textarea "**"
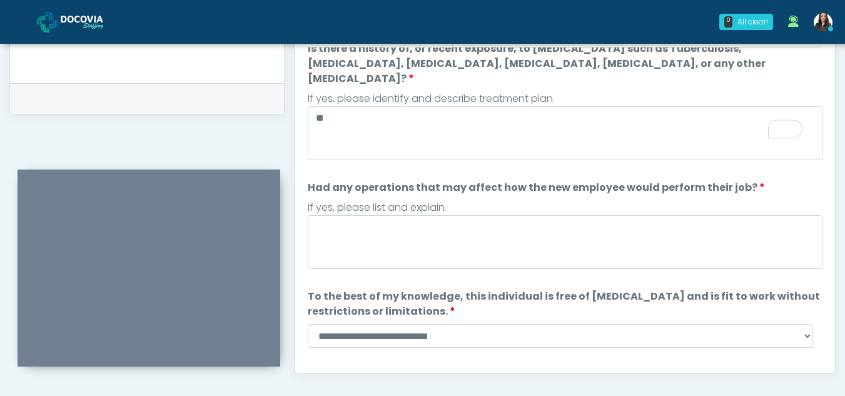
scroll to position [153, 0]
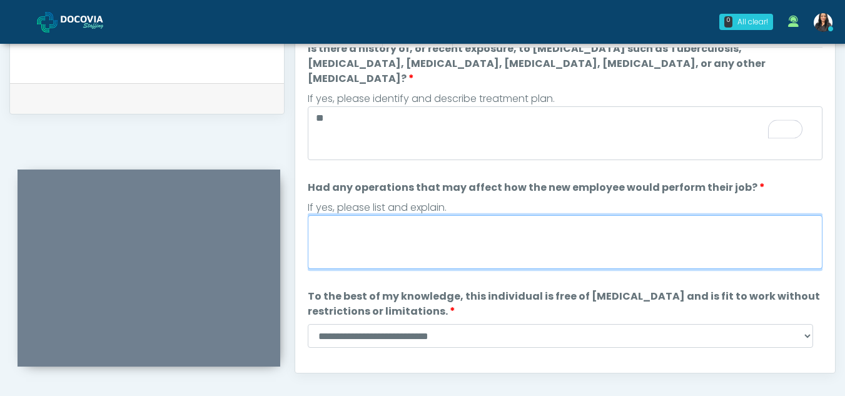
click at [340, 235] on textarea "Had any operations that may affect how the new employee would perform their job?" at bounding box center [565, 242] width 515 height 54
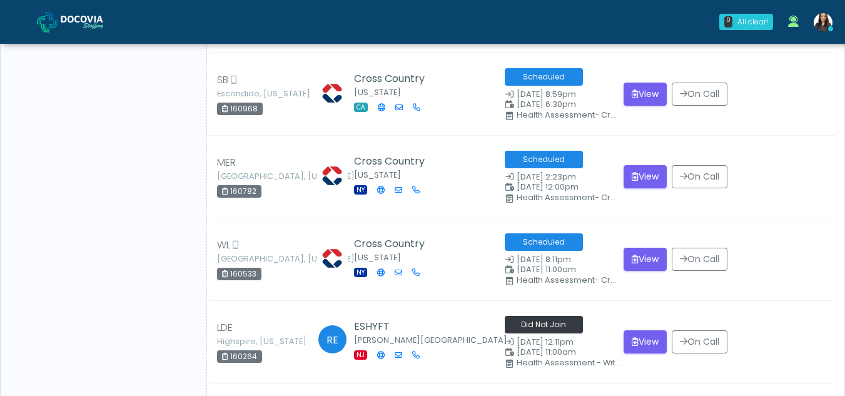
scroll to position [6993, 0]
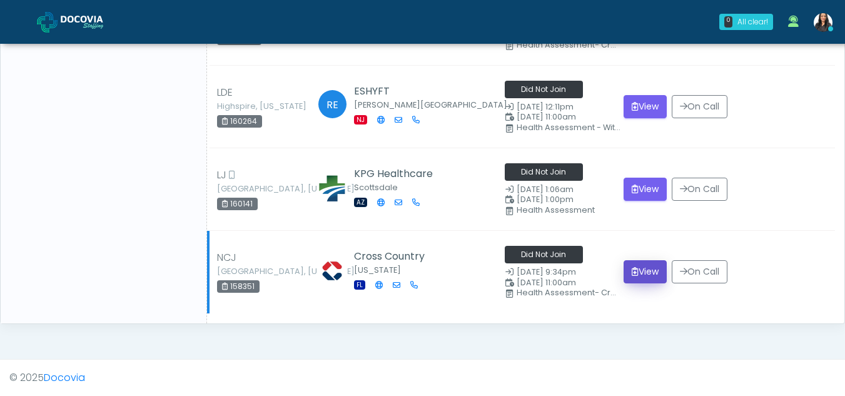
click at [653, 278] on button "View" at bounding box center [645, 271] width 43 height 23
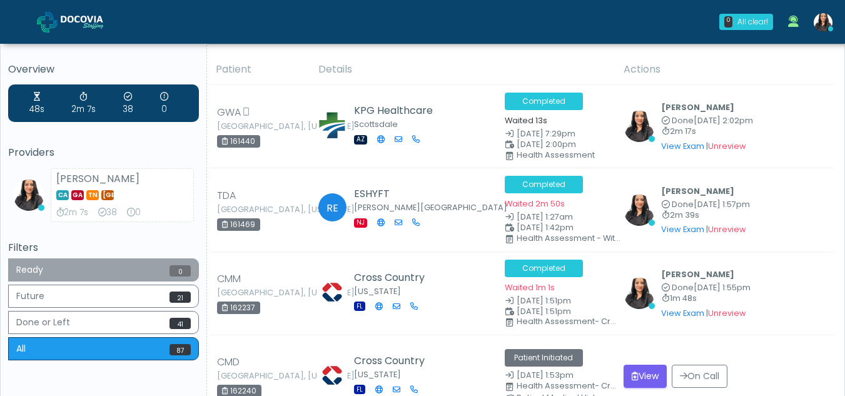
click at [74, 267] on button "Ready 0" at bounding box center [103, 269] width 191 height 23
